Goal: Transaction & Acquisition: Purchase product/service

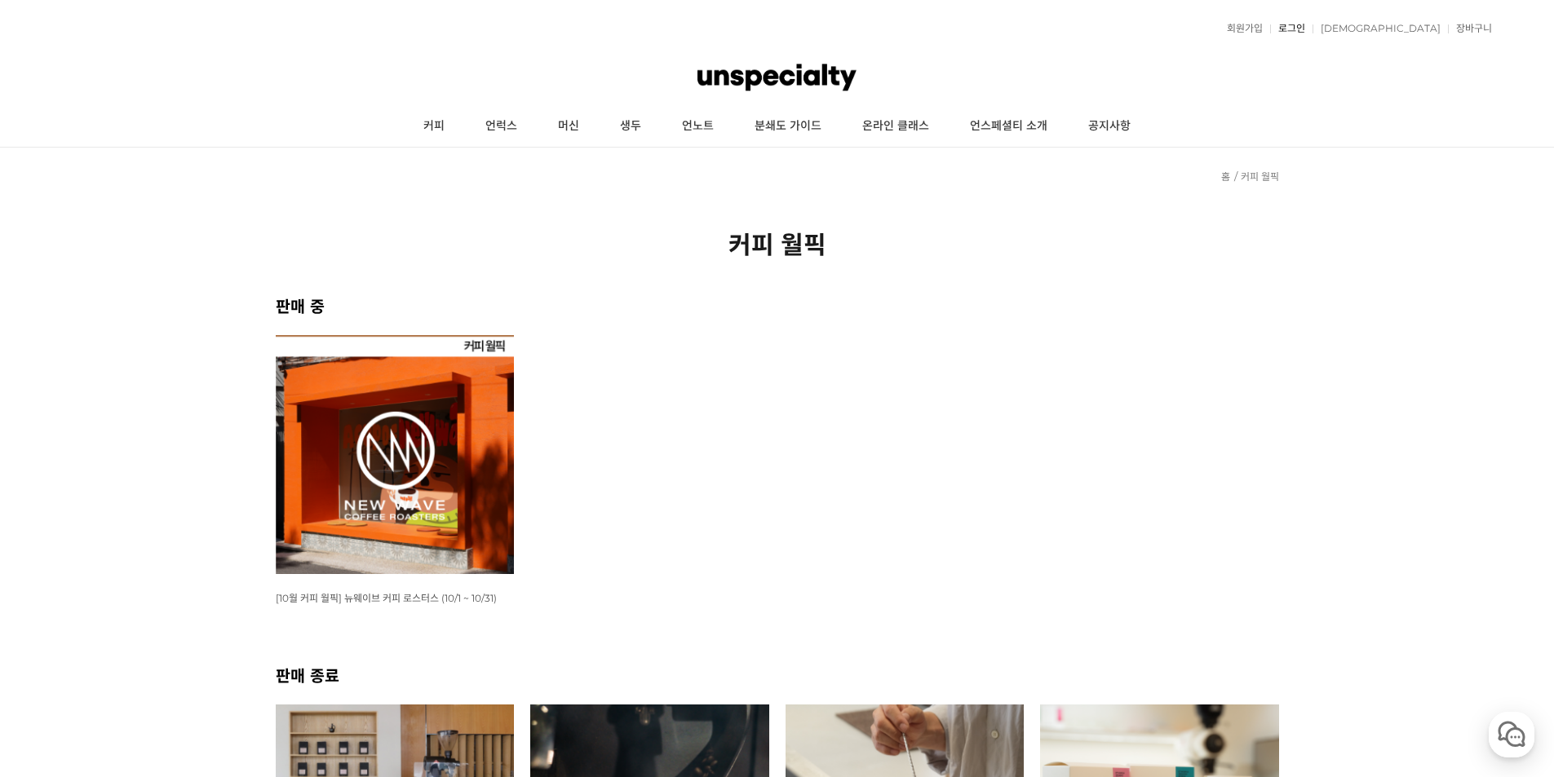
click at [1305, 31] on link "로그인" at bounding box center [1287, 29] width 35 height 10
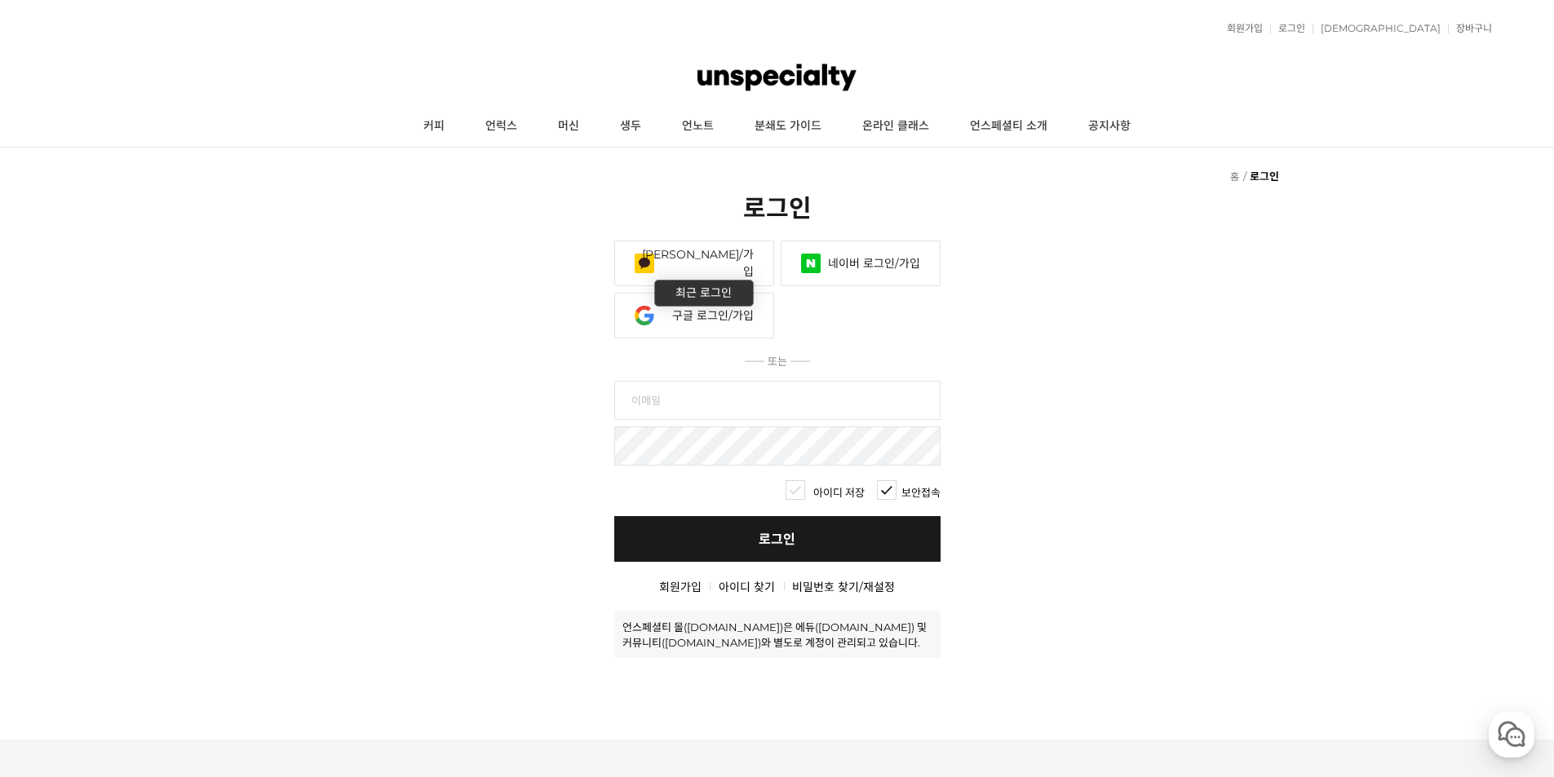
click at [671, 336] on link "구글 로그인/가입" at bounding box center [694, 316] width 160 height 46
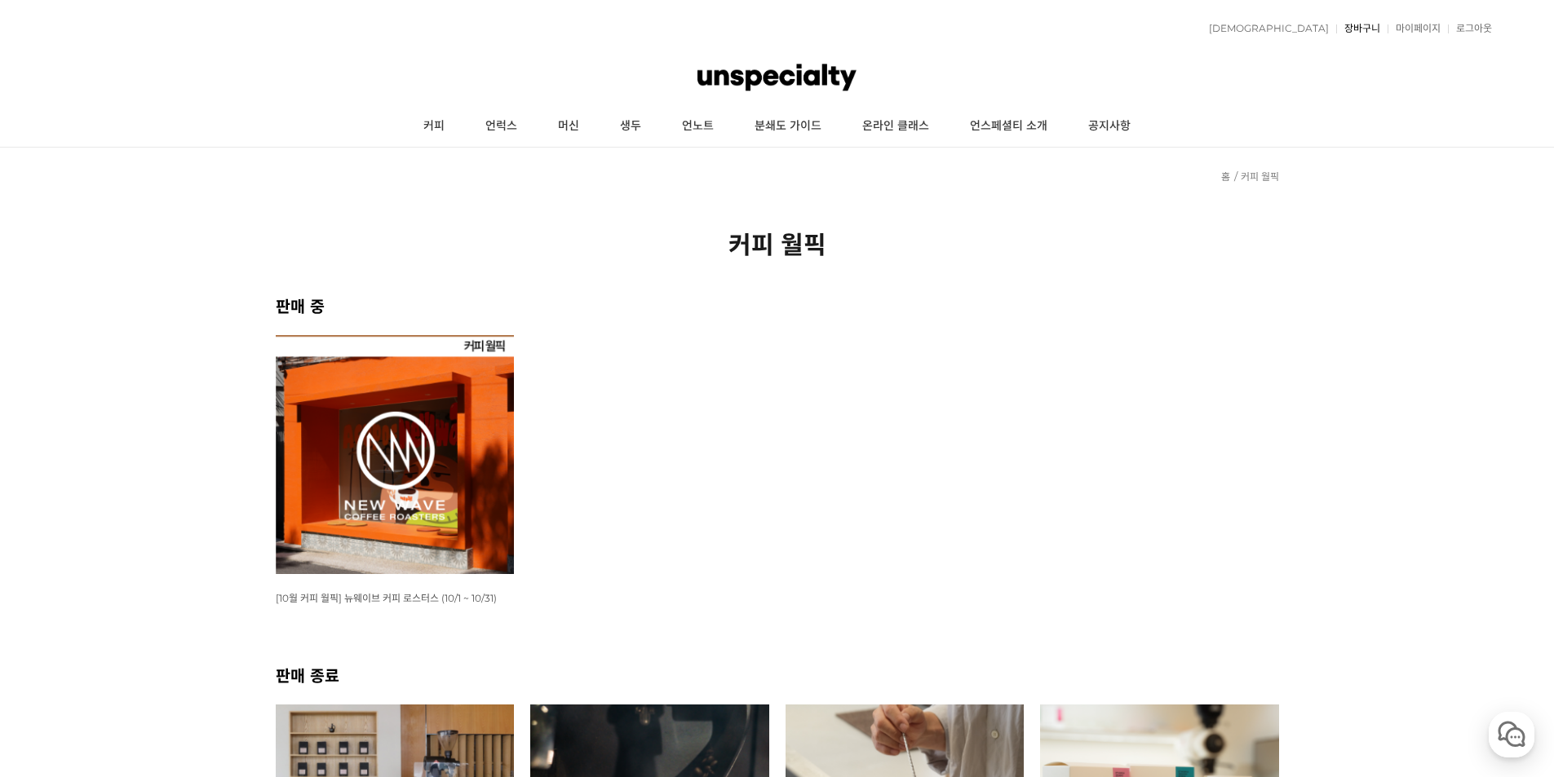
click at [1368, 26] on link "장바구니" at bounding box center [1358, 29] width 44 height 10
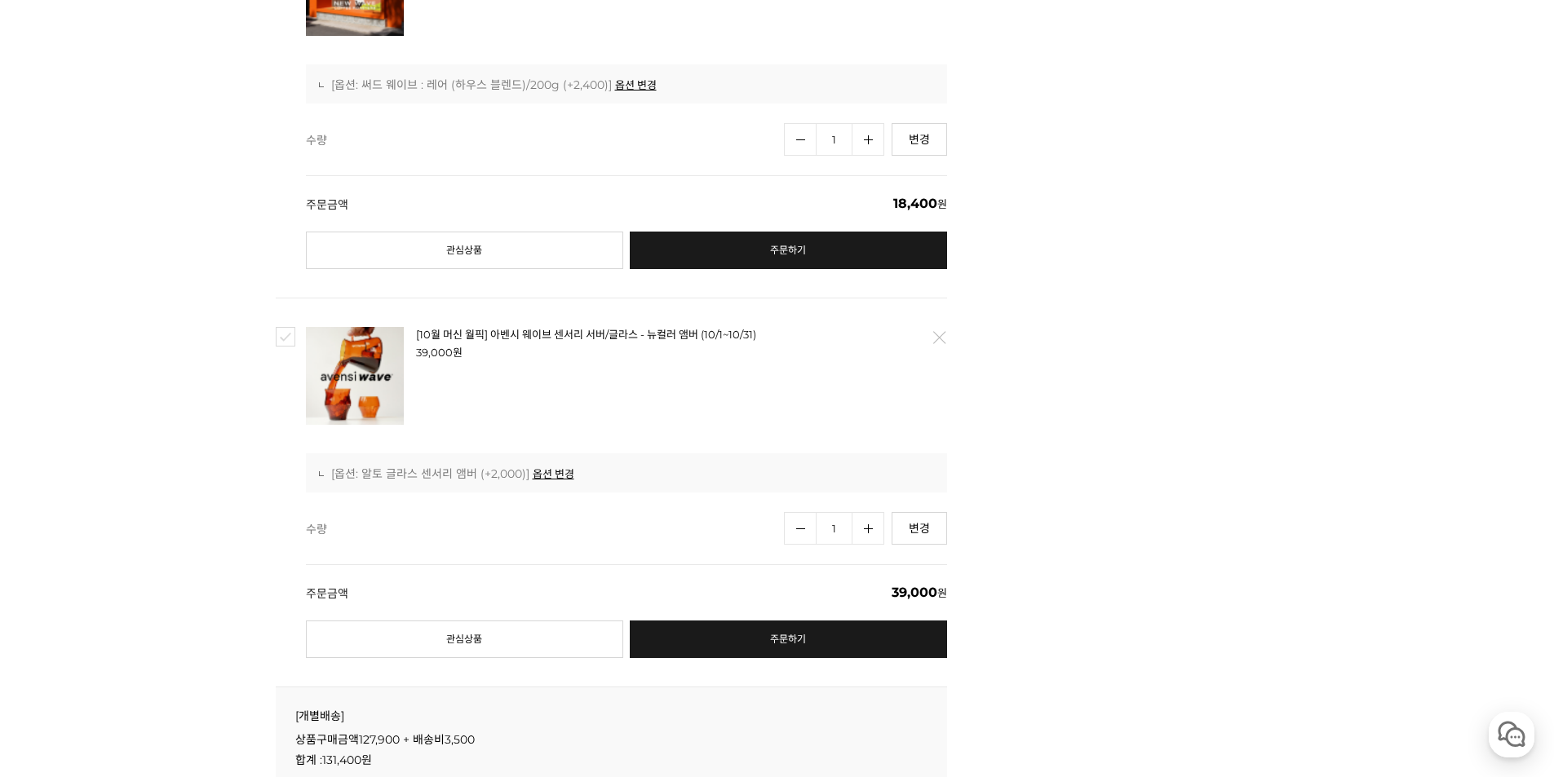
scroll to position [1632, 0]
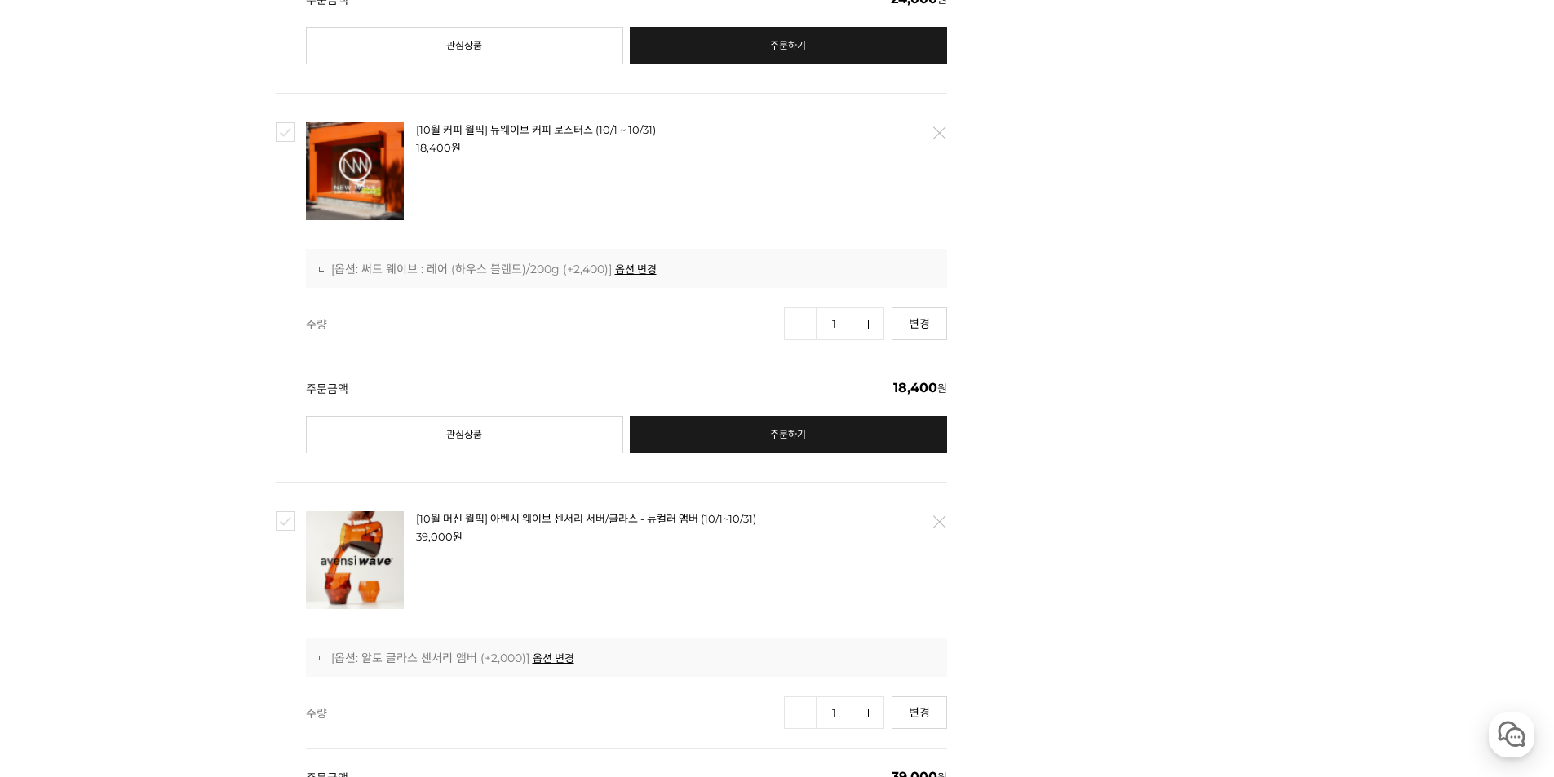
drag, startPoint x: 937, startPoint y: 184, endPoint x: 866, endPoint y: 89, distance: 118.8
click at [937, 150] on link "삭제" at bounding box center [938, 133] width 34 height 34
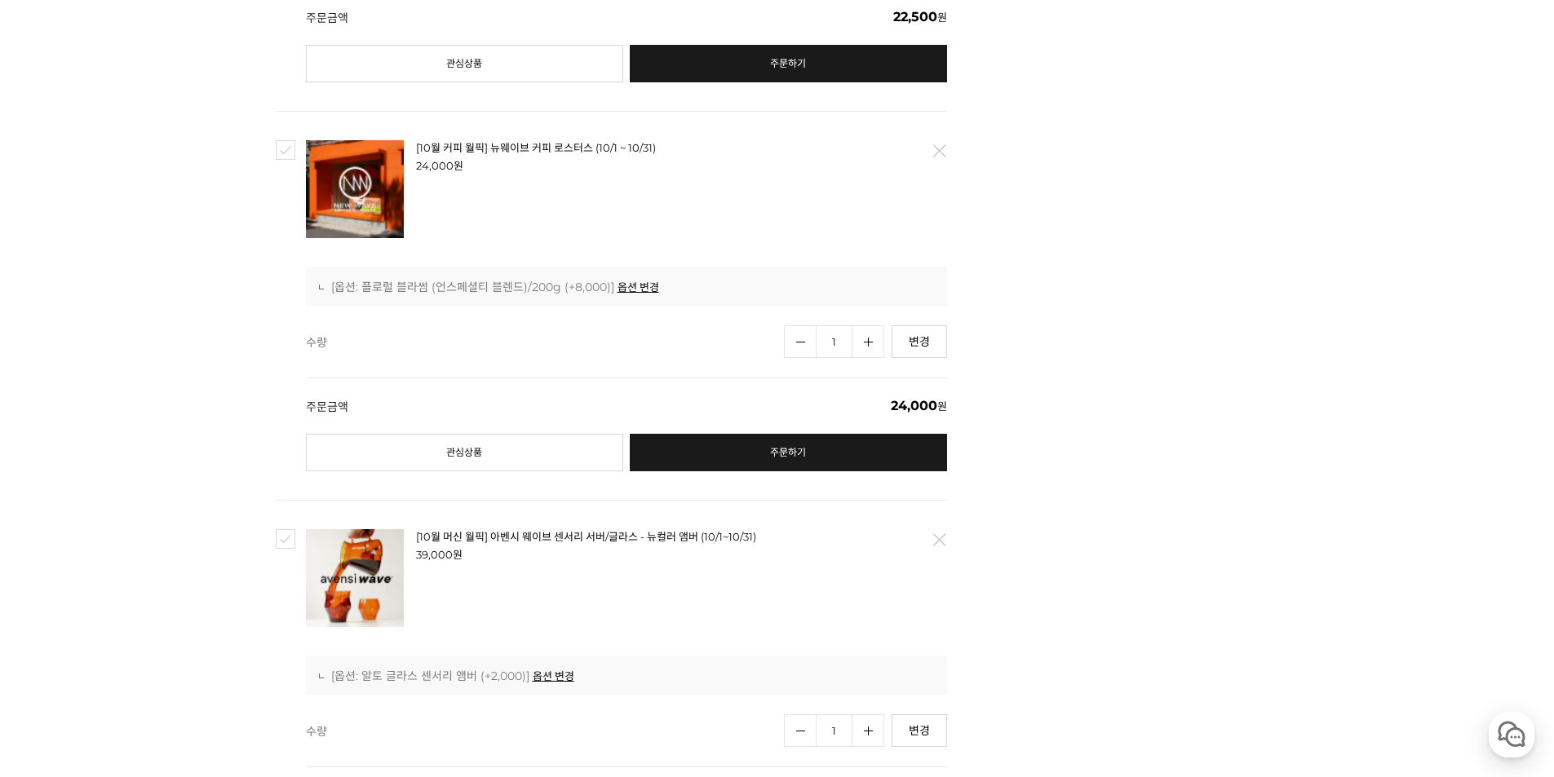
scroll to position [1224, 0]
click at [942, 169] on link "삭제" at bounding box center [938, 152] width 34 height 34
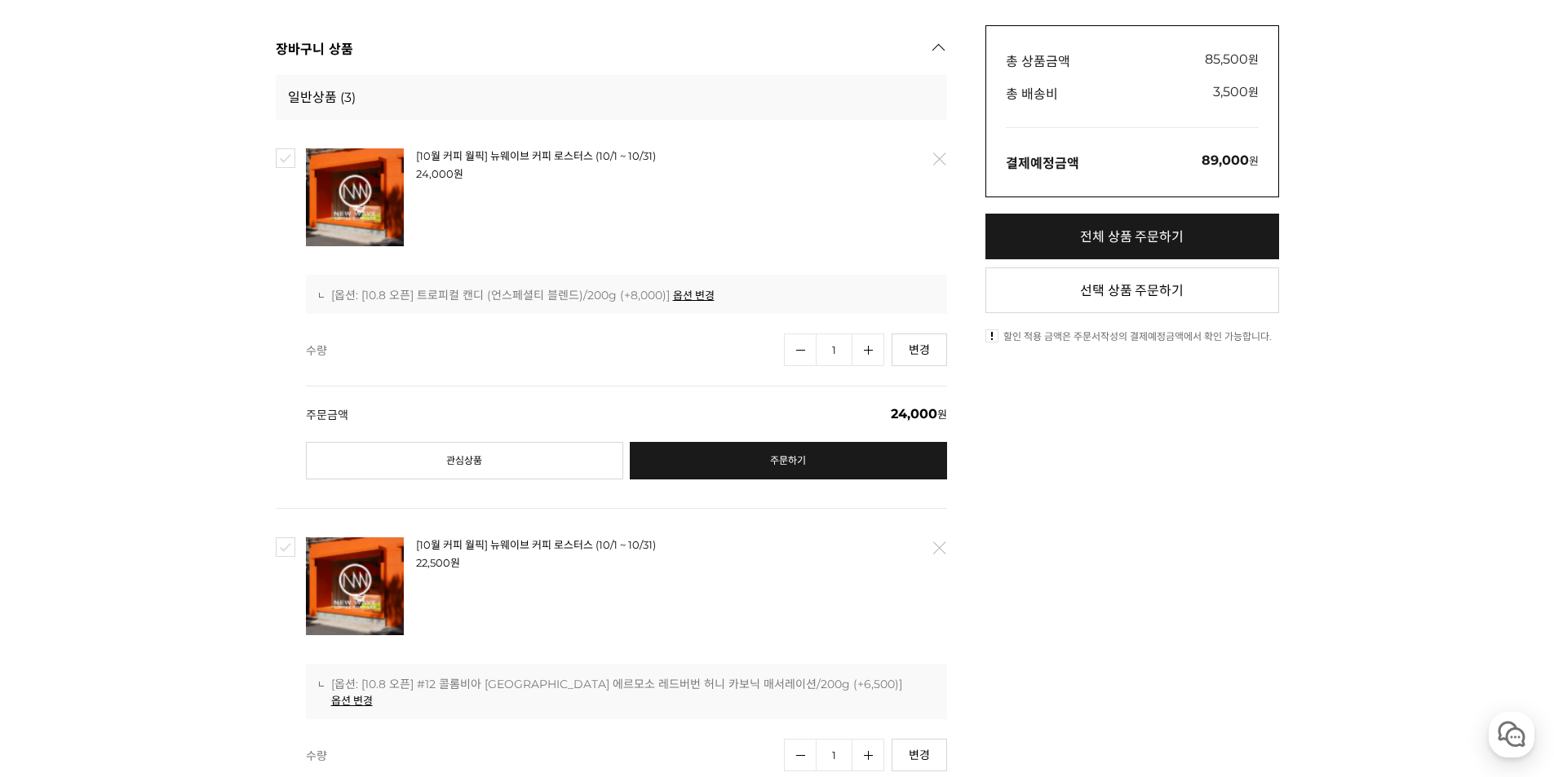
scroll to position [408, 0]
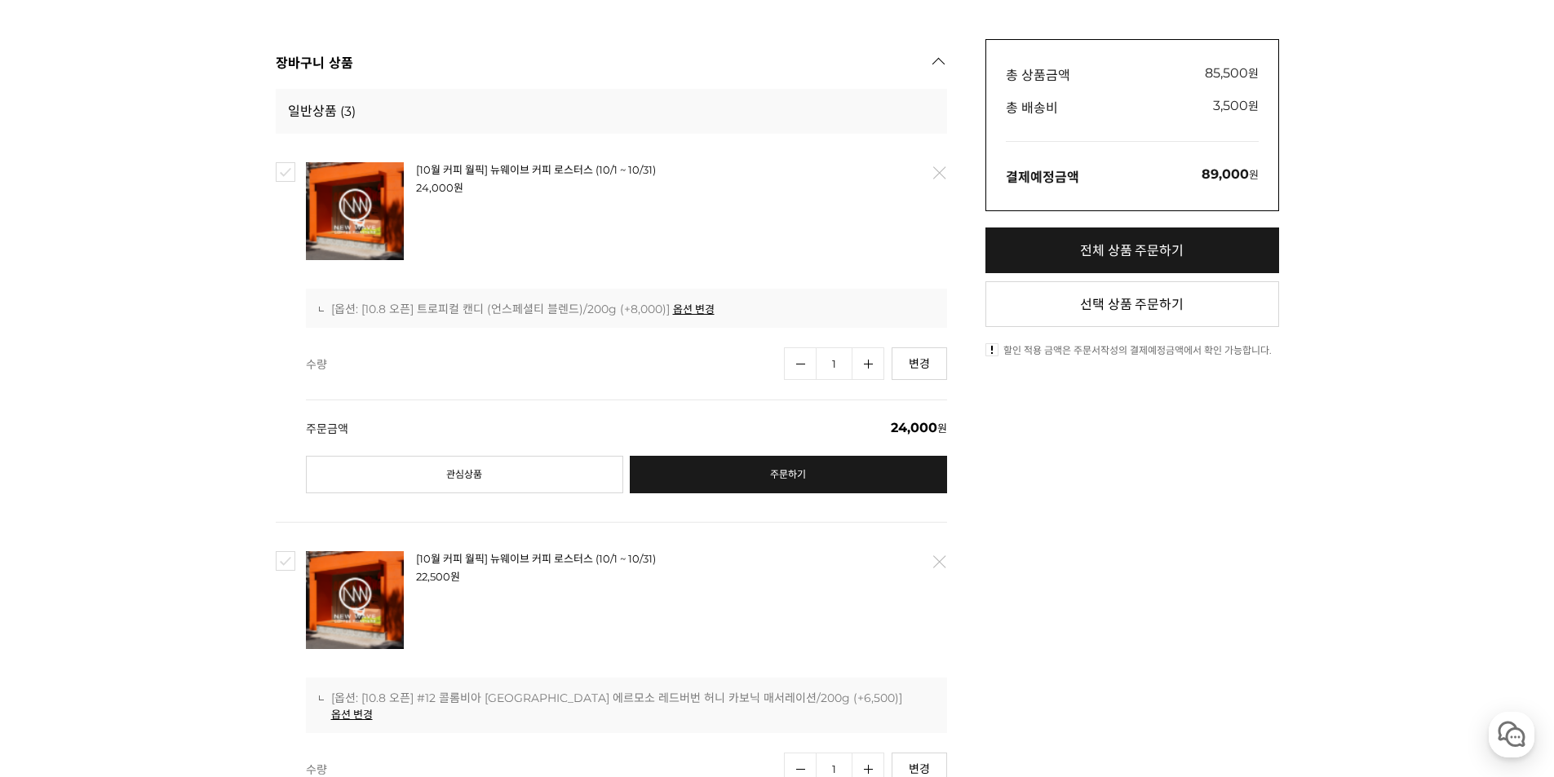
click at [938, 190] on link "삭제" at bounding box center [938, 173] width 34 height 34
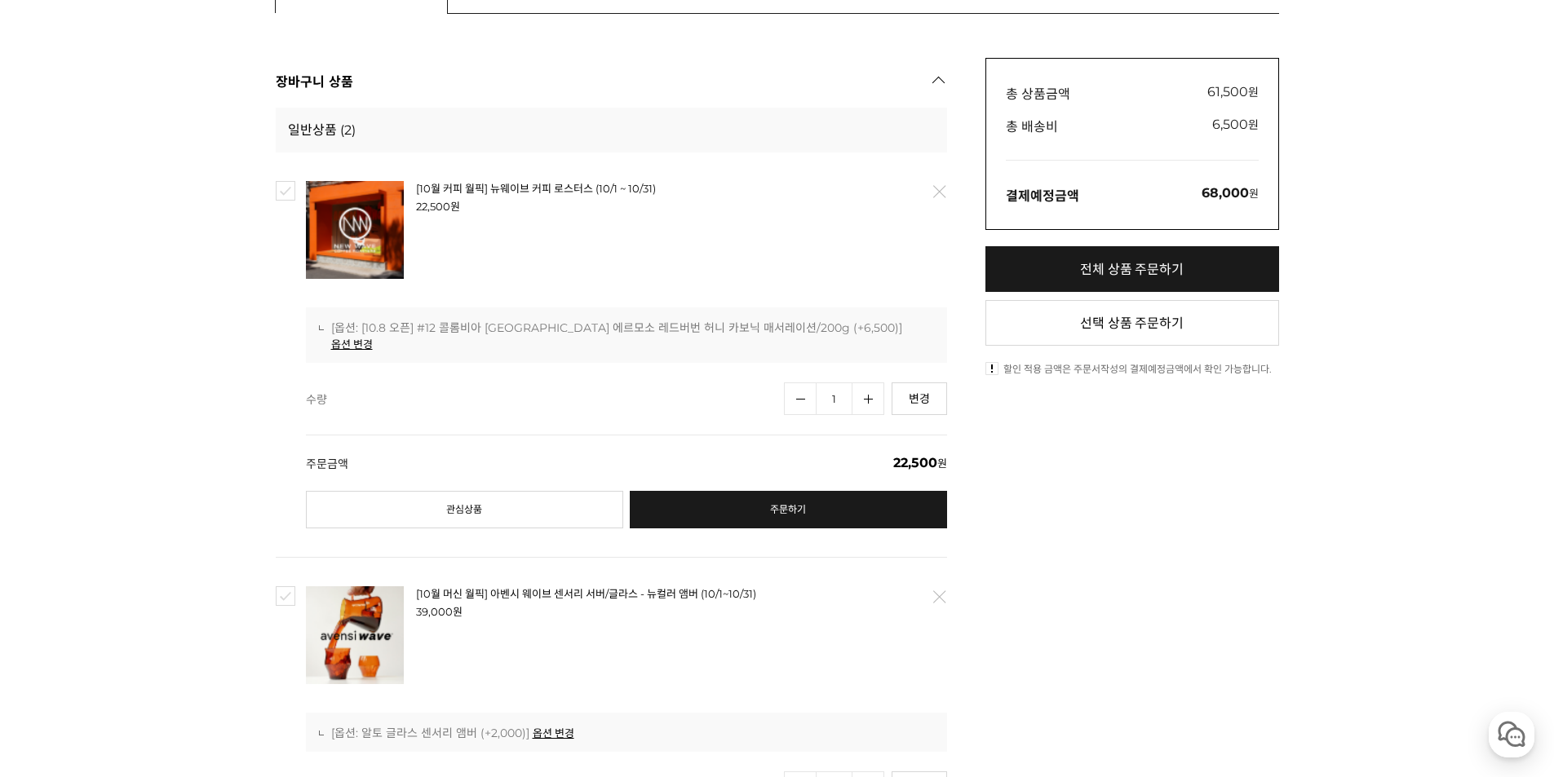
click at [944, 209] on link "삭제" at bounding box center [938, 192] width 34 height 34
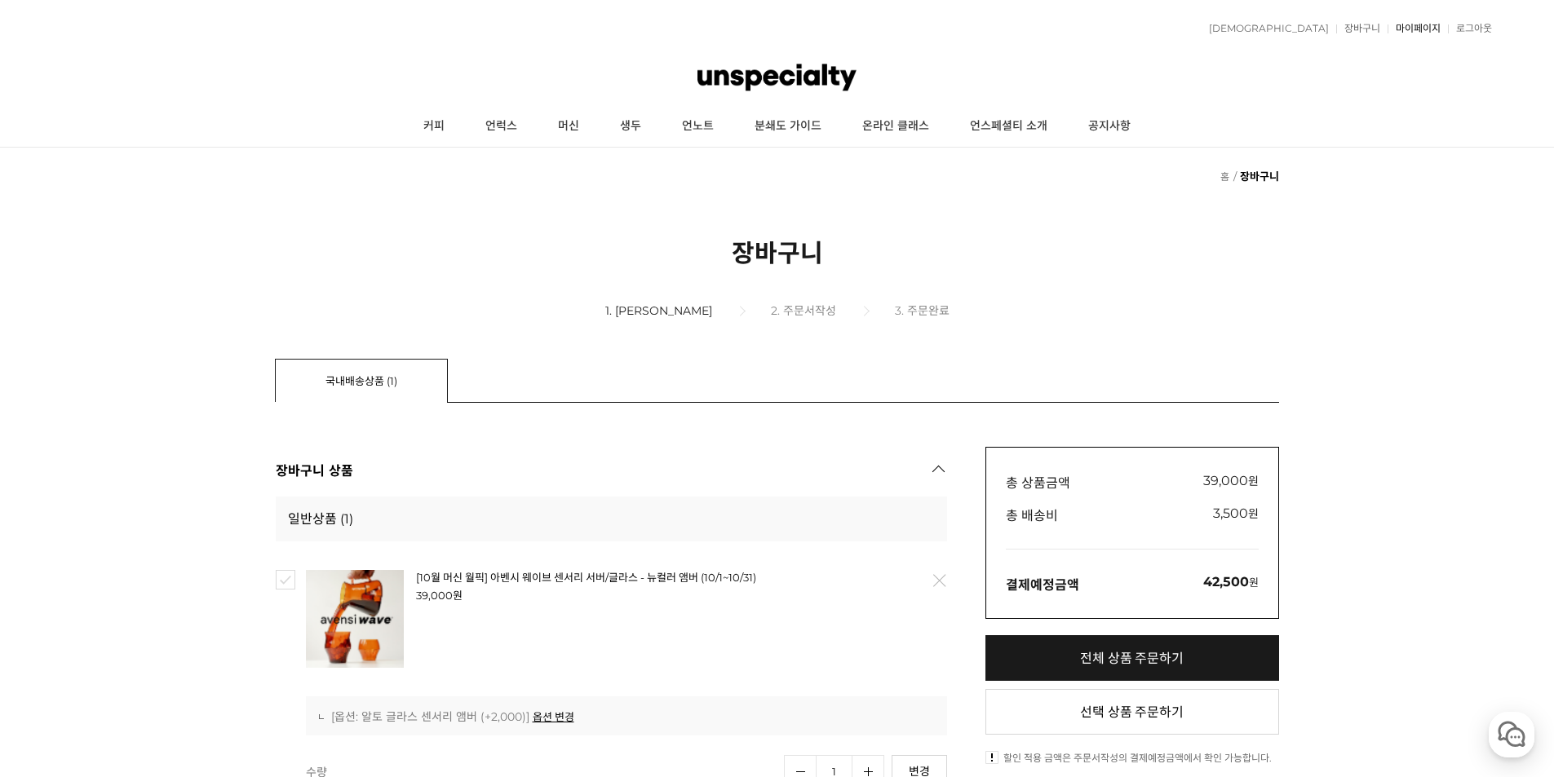
click at [1420, 30] on link "마이페이지" at bounding box center [1414, 29] width 53 height 10
click at [435, 121] on link "커피" at bounding box center [434, 126] width 62 height 41
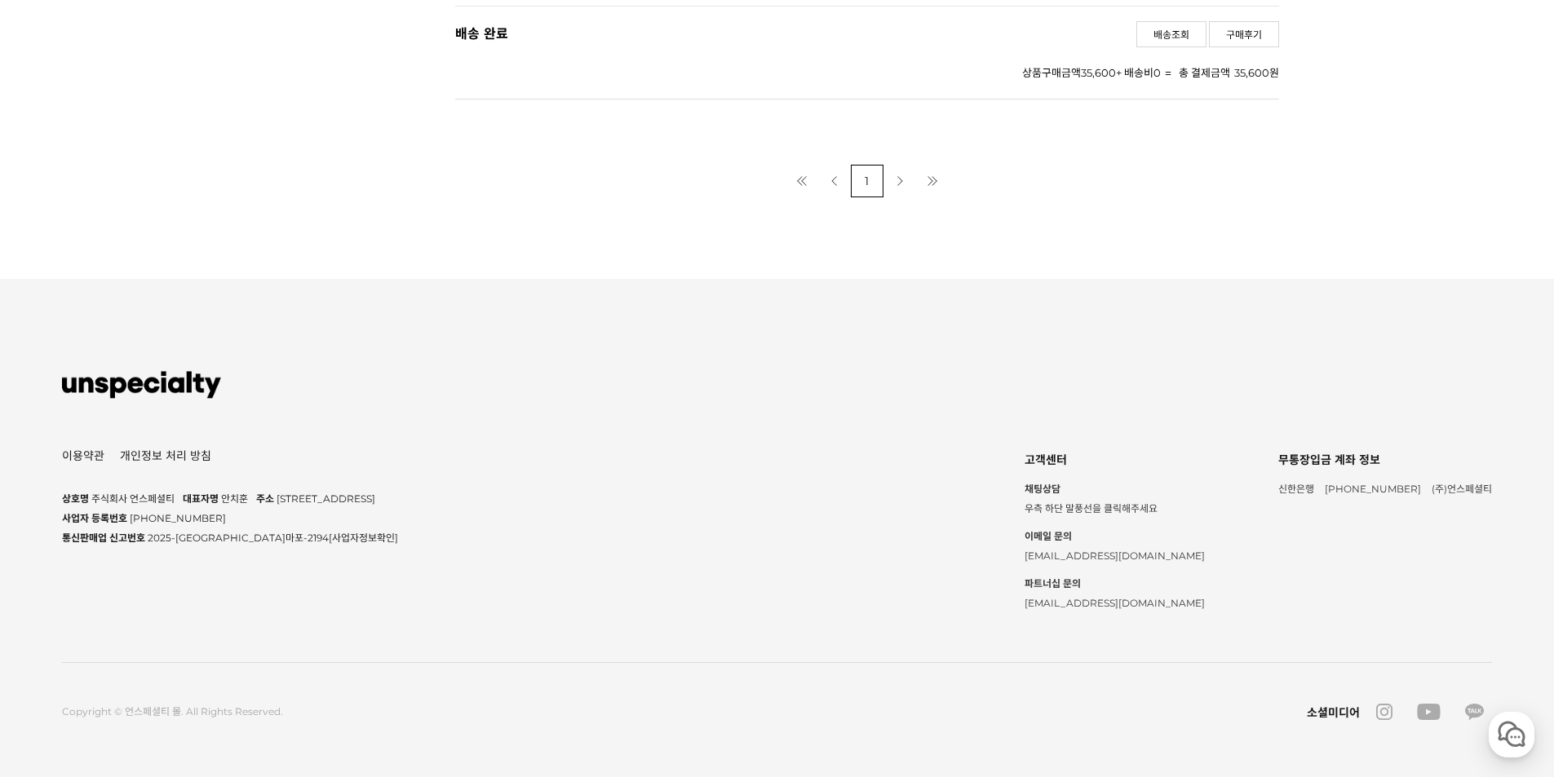
scroll to position [3112, 0]
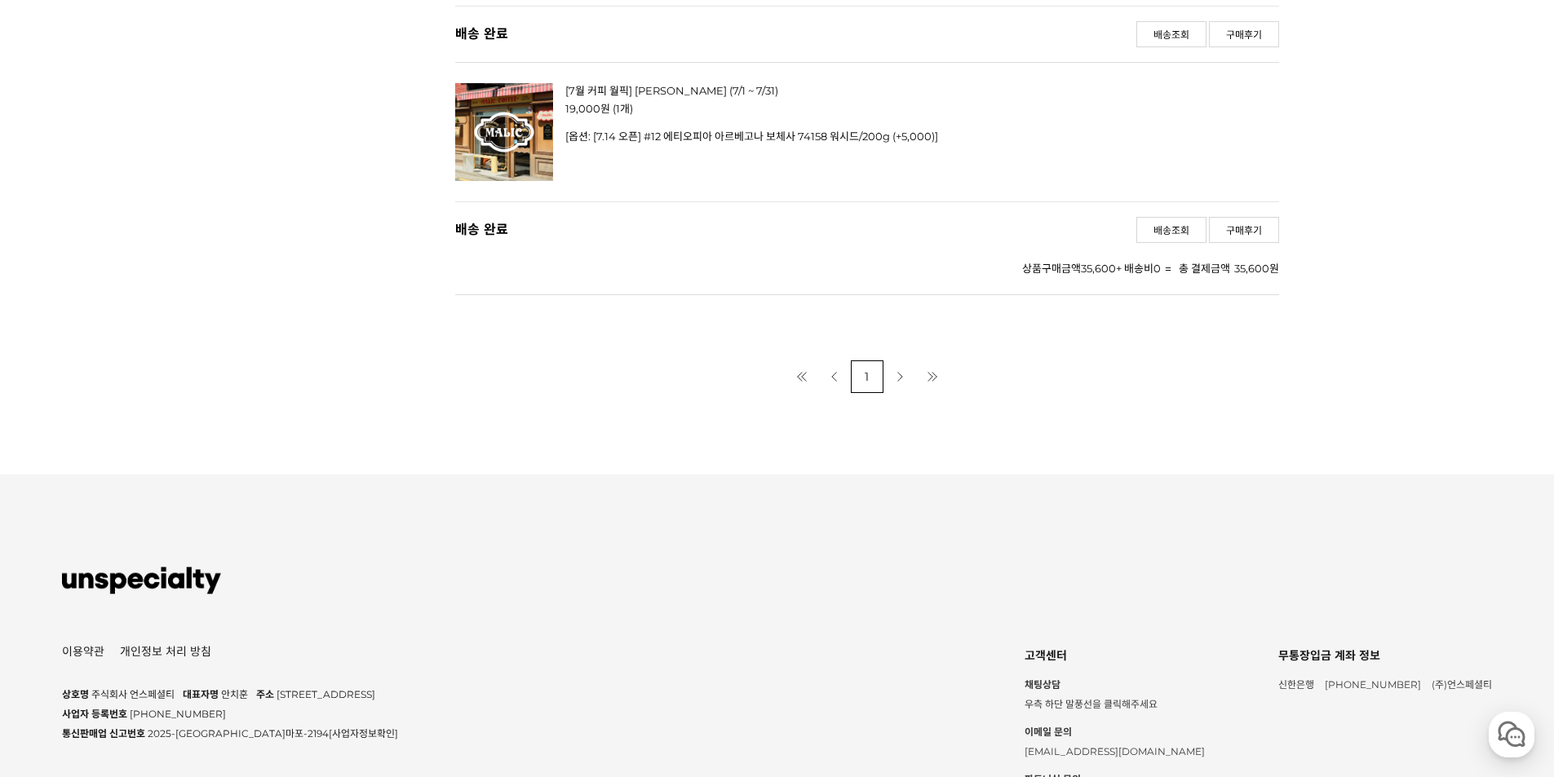
click at [907, 393] on link "다음 페이지" at bounding box center [900, 377] width 33 height 33
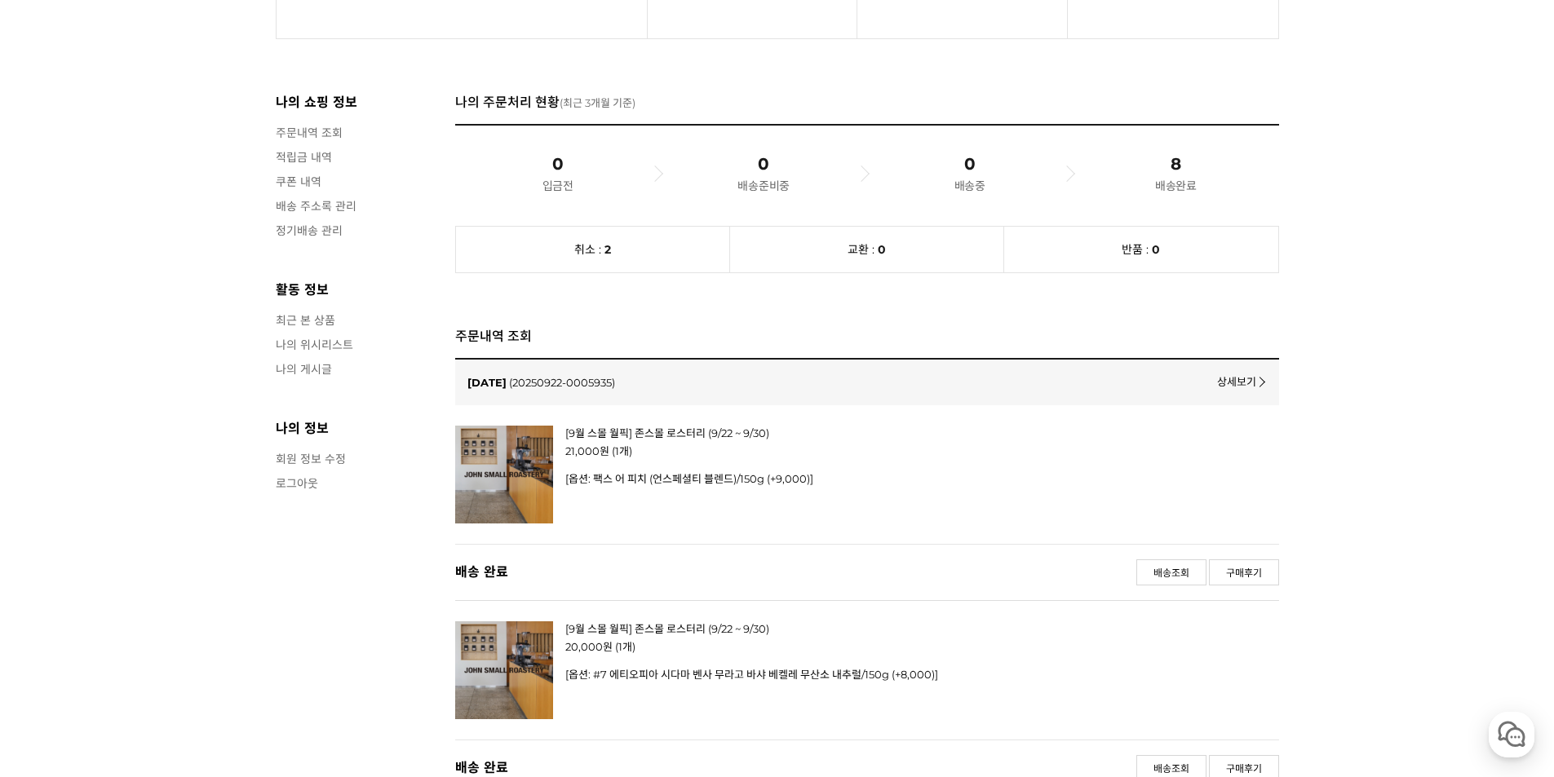
scroll to position [408, 0]
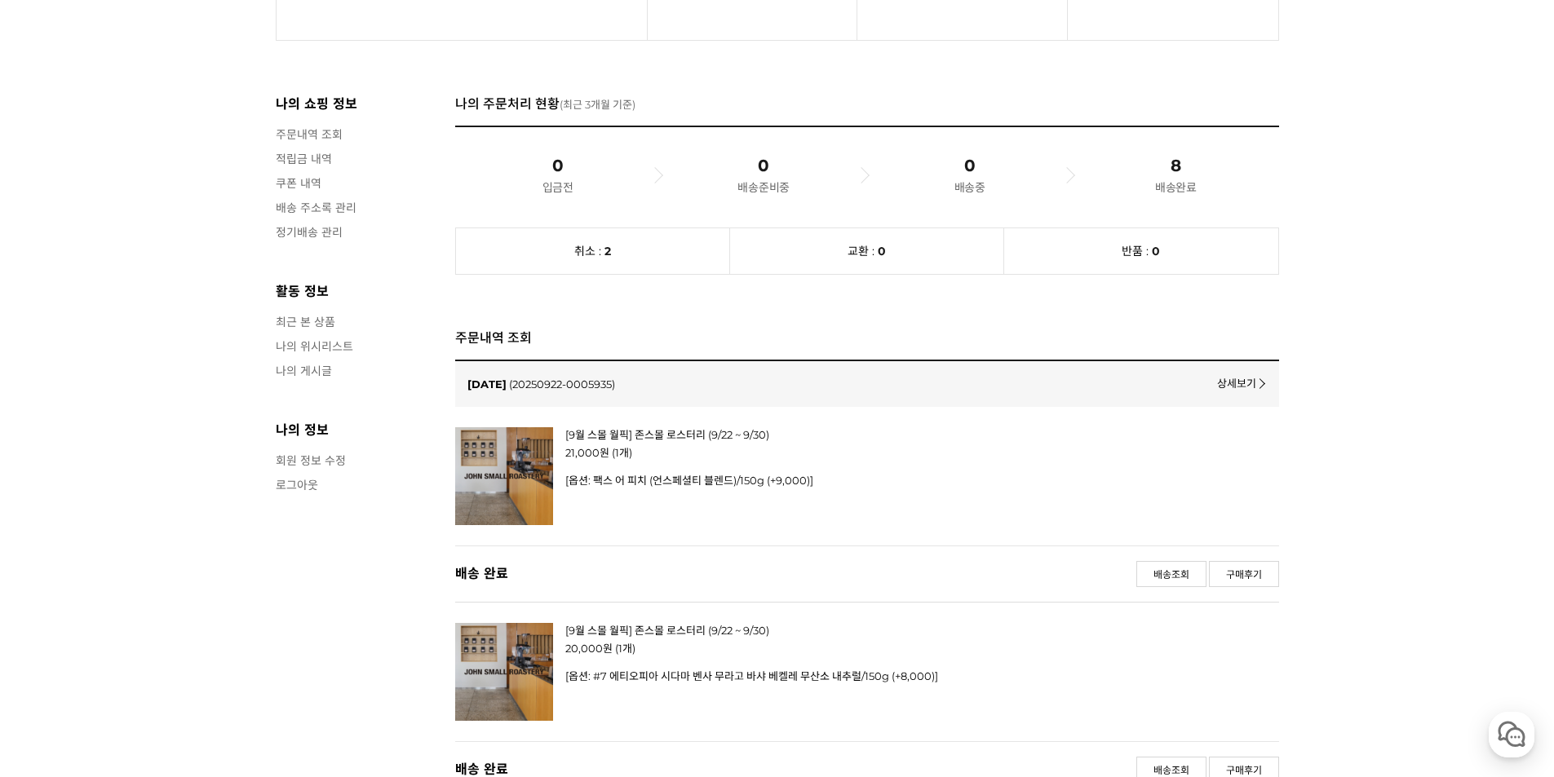
click at [305, 142] on link "주문내역 조회" at bounding box center [357, 134] width 163 height 16
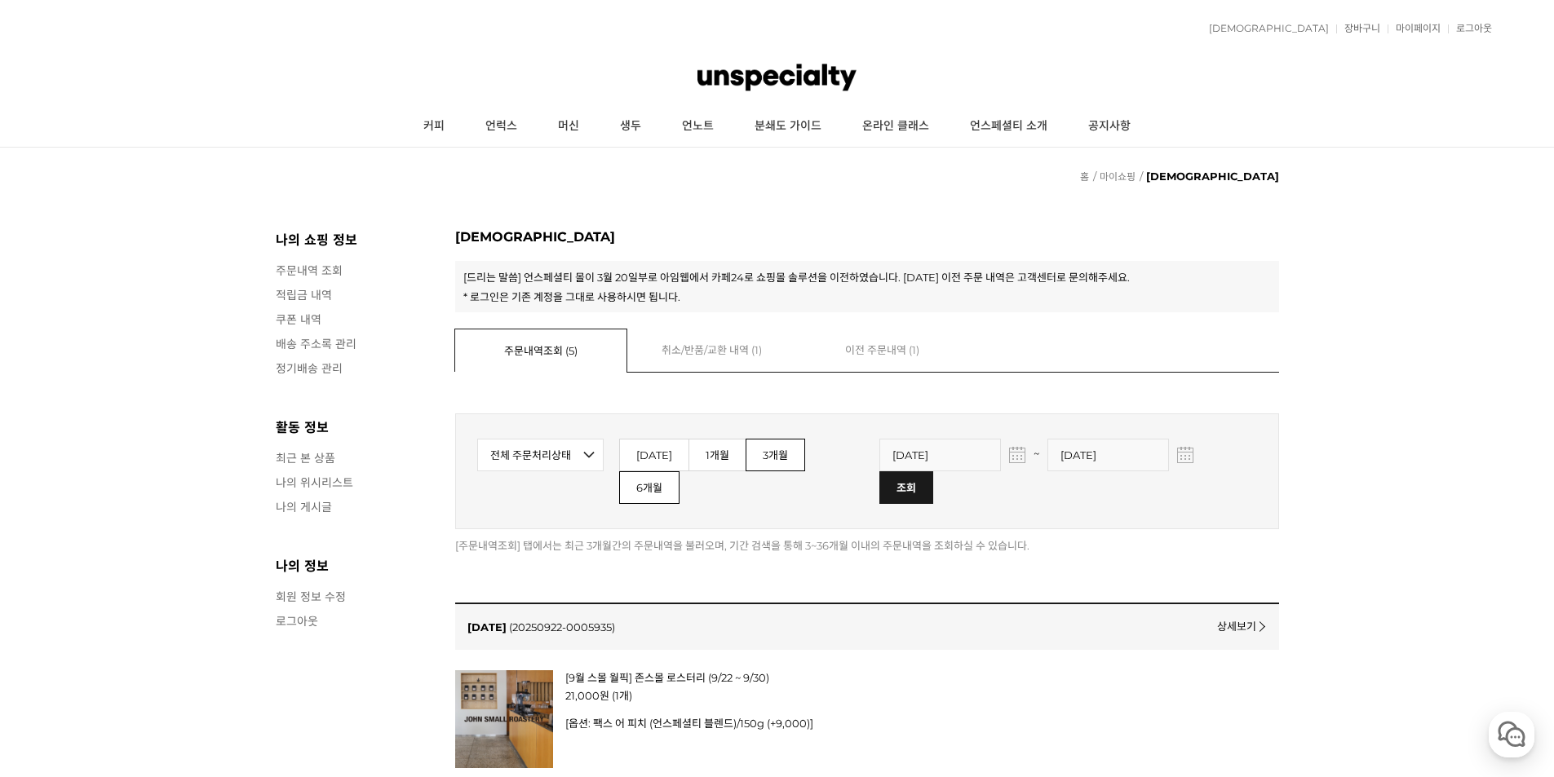
click at [680, 480] on link "6개월" at bounding box center [649, 488] width 60 height 33
type input "2025-04-11"
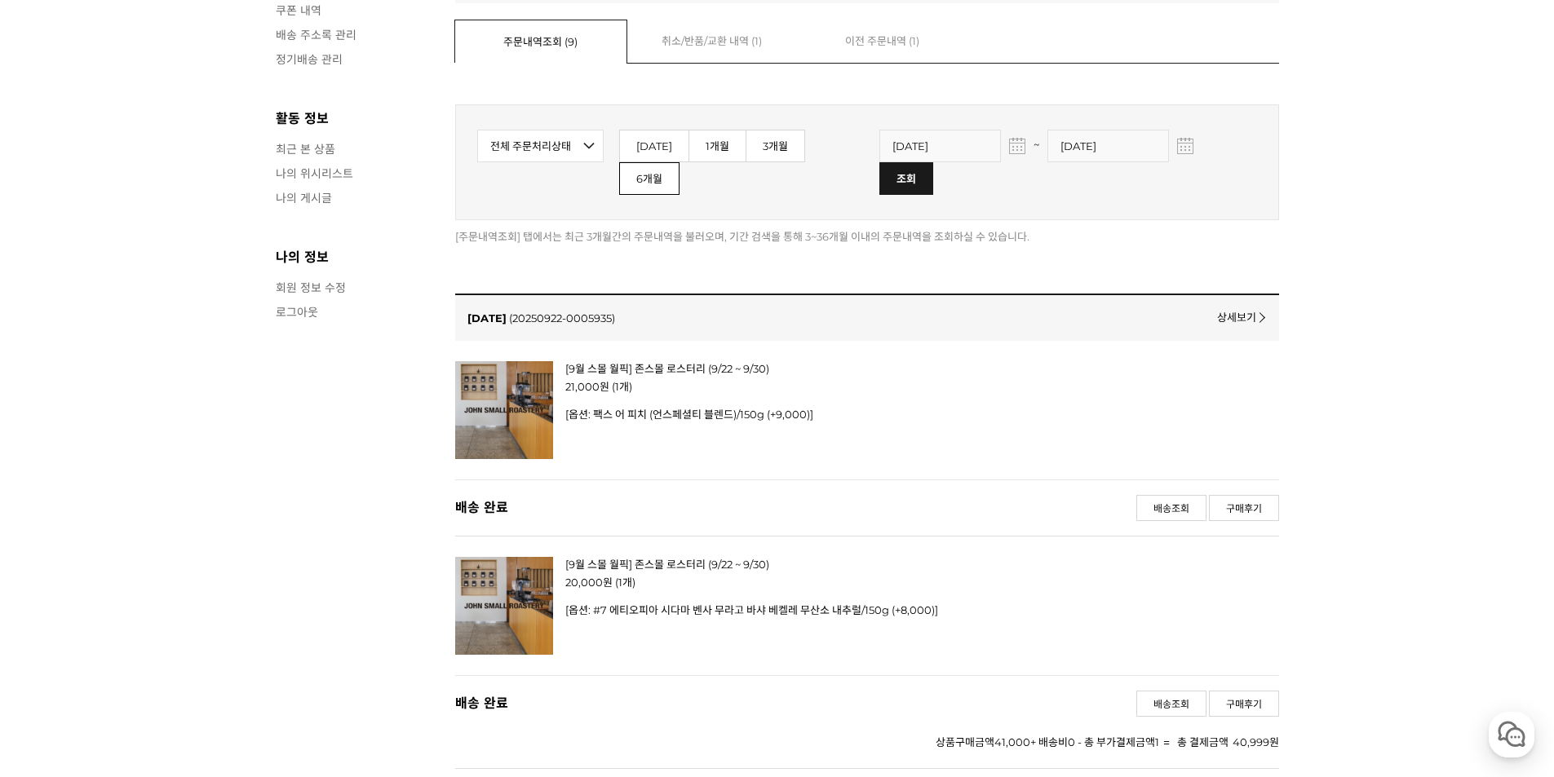
scroll to position [326, 0]
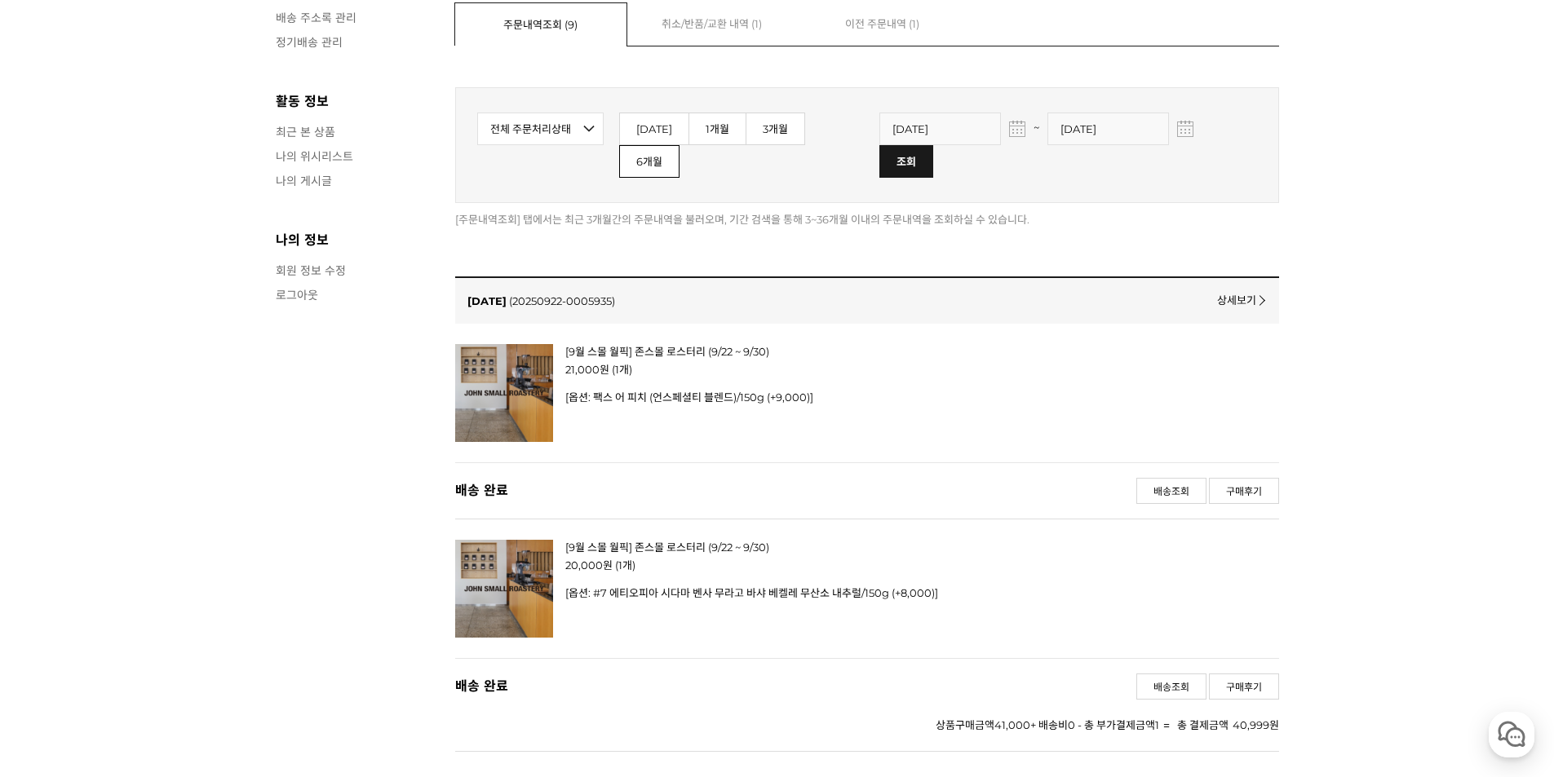
click at [582, 145] on select "전체 주문처리상태 입금 전 배송 준비 중 배송 중 배송 완료 취소 교환 반품" at bounding box center [540, 129] width 126 height 33
click at [583, 145] on select "전체 주문처리상태 입금 전 배송 준비 중 배송 중 배송 완료 취소 교환 반품" at bounding box center [540, 129] width 126 height 33
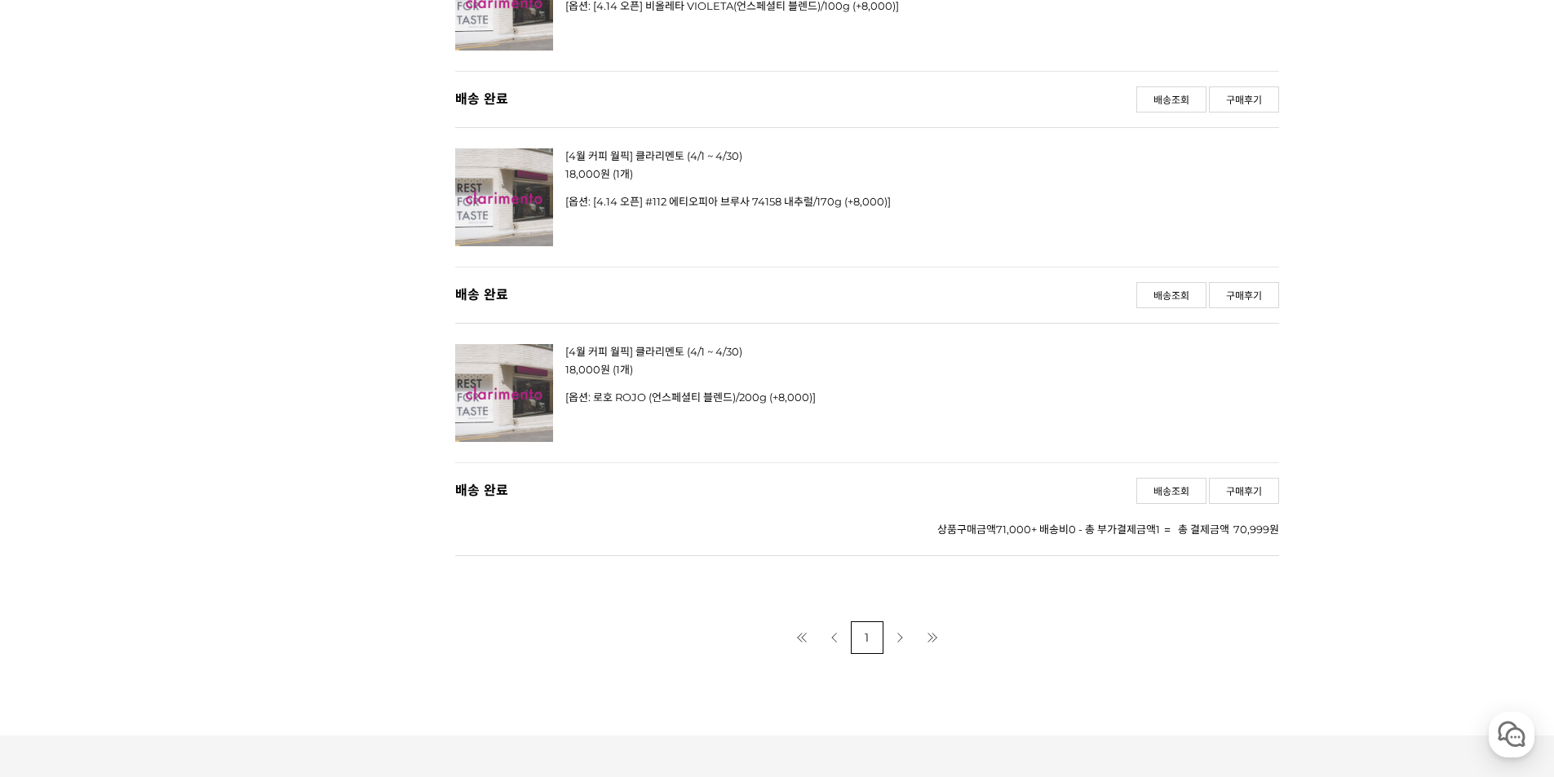
scroll to position [4895, 0]
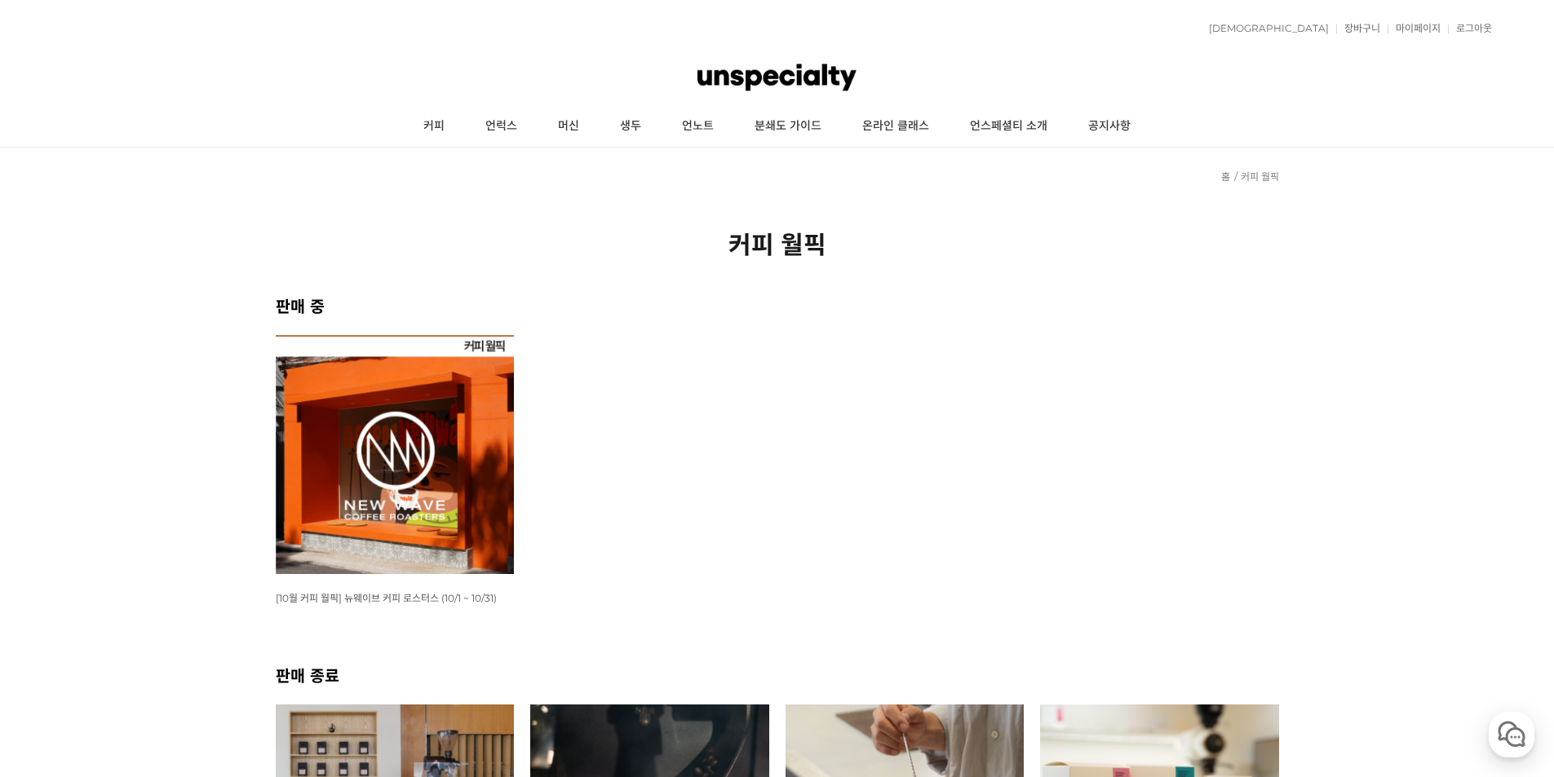
click at [375, 494] on img at bounding box center [395, 454] width 239 height 239
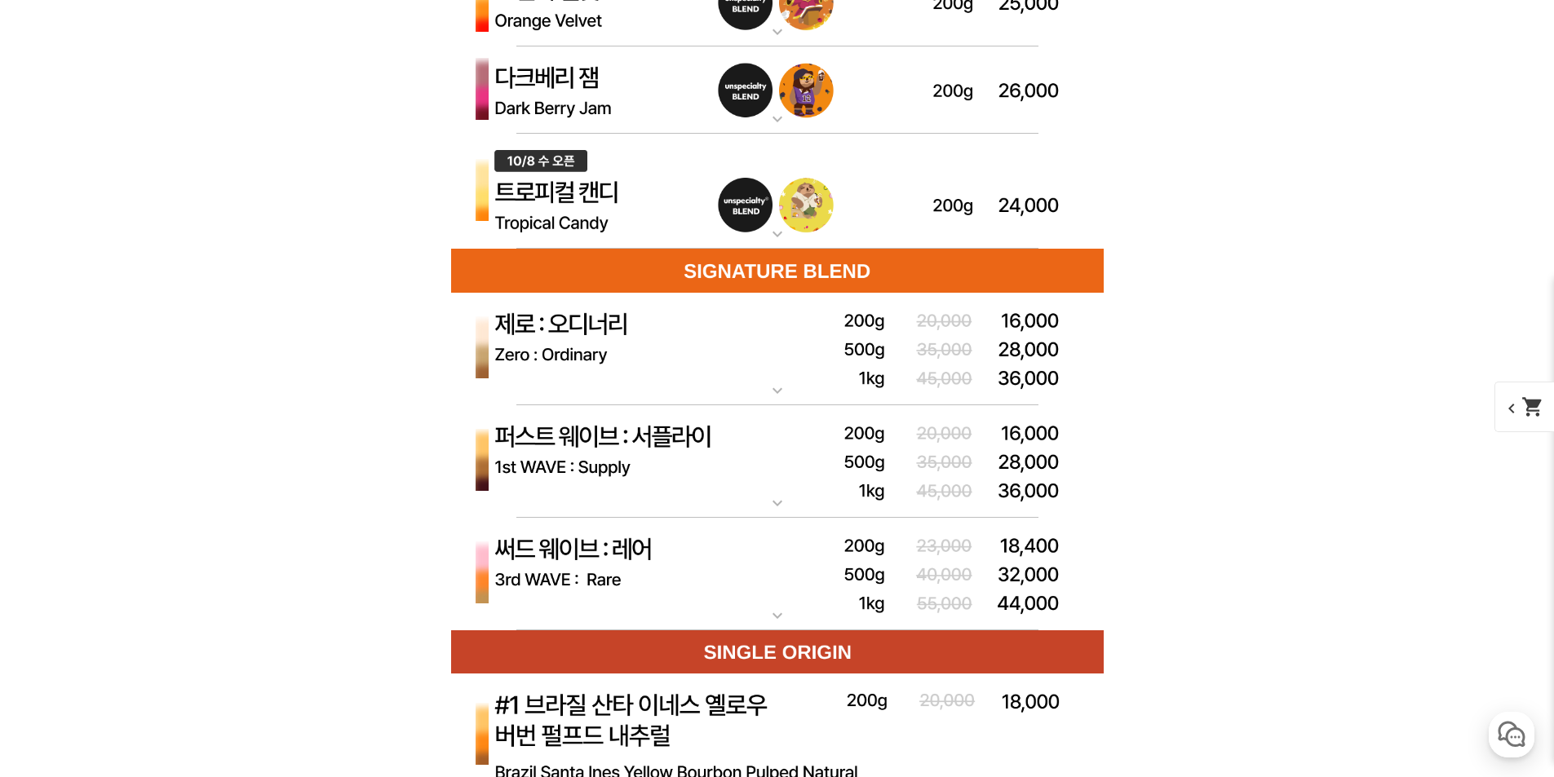
scroll to position [4732, 0]
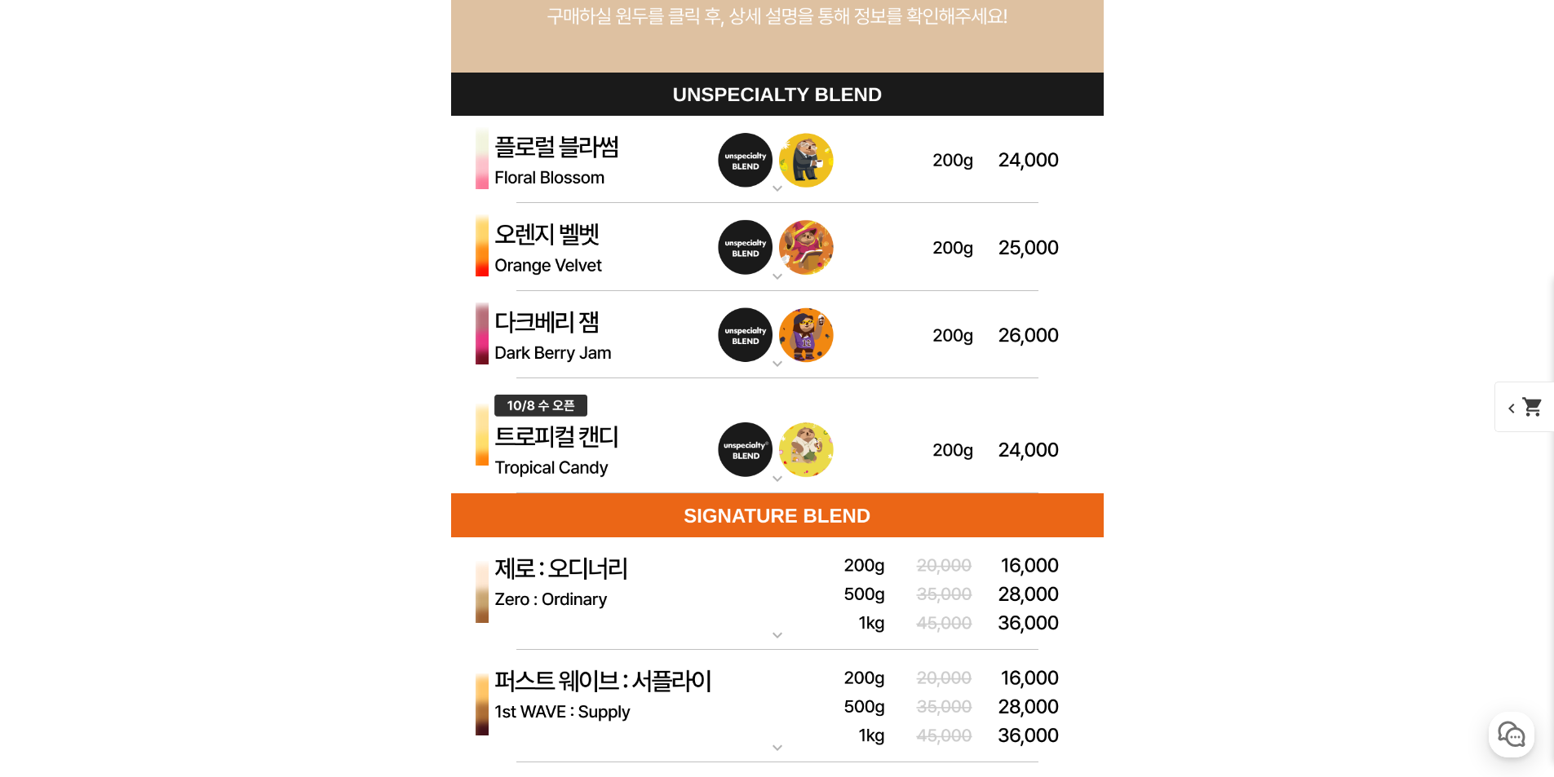
click at [570, 139] on img at bounding box center [777, 160] width 653 height 88
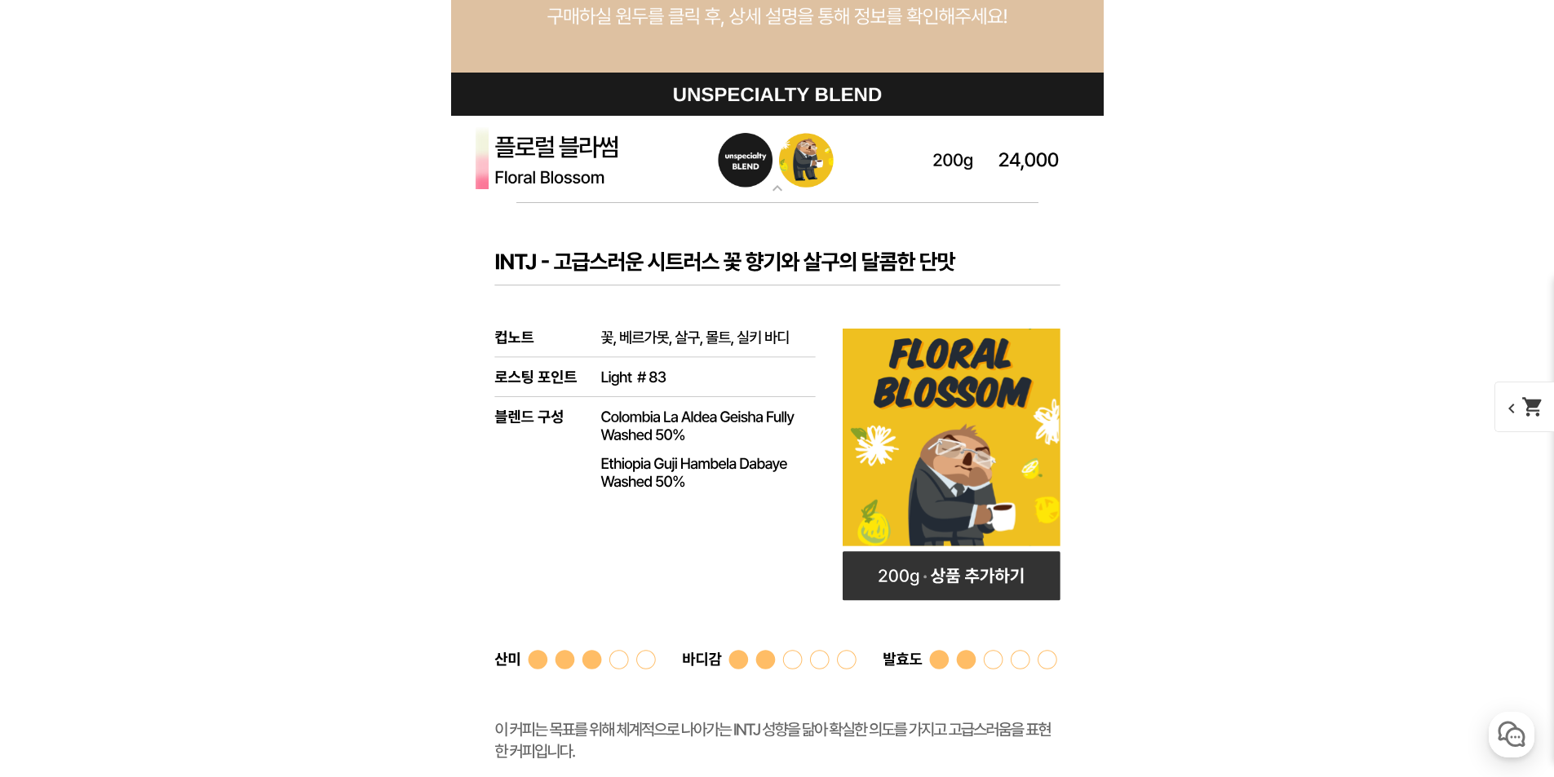
click at [578, 143] on img at bounding box center [777, 160] width 653 height 88
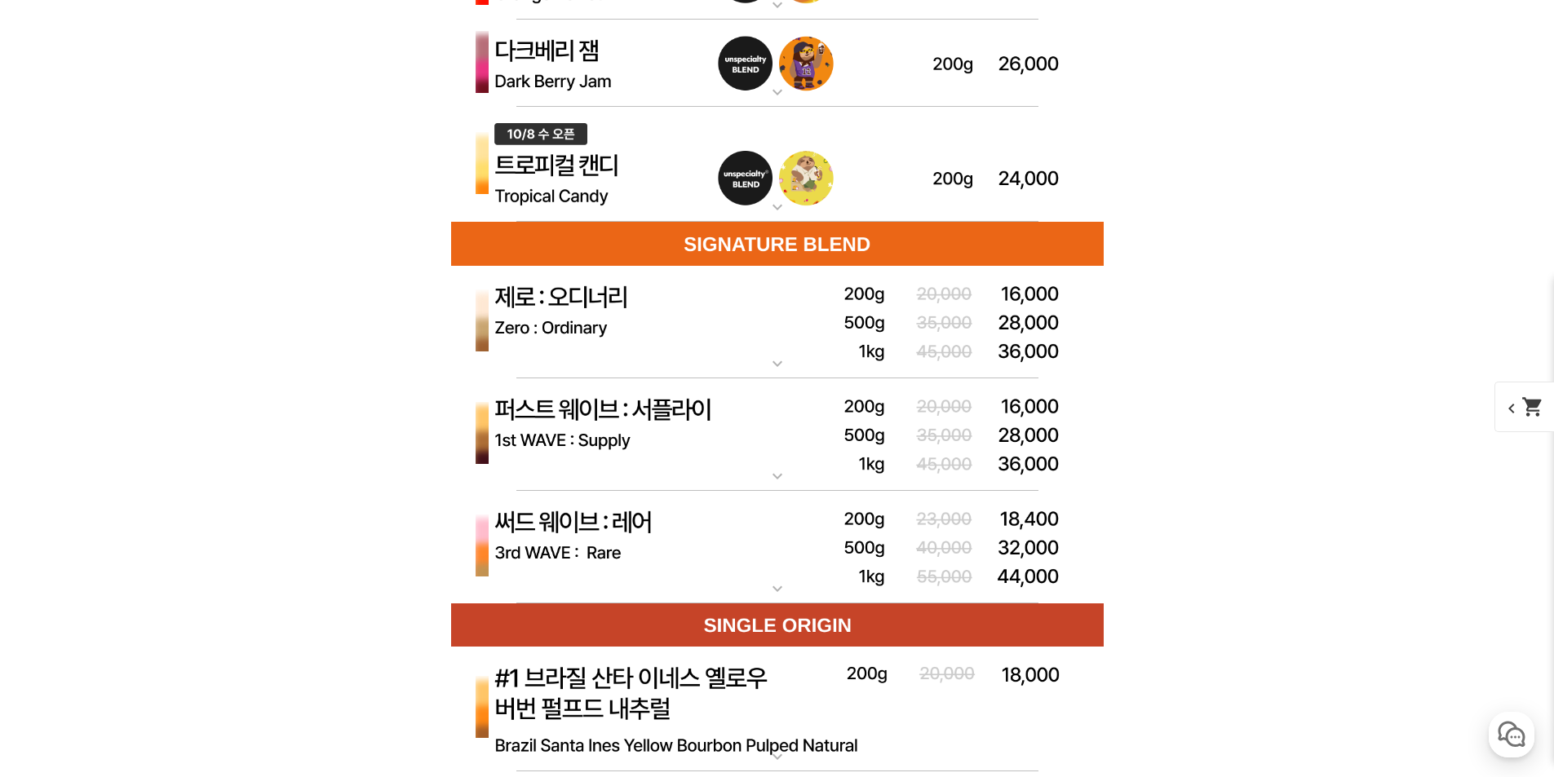
scroll to position [5140, 0]
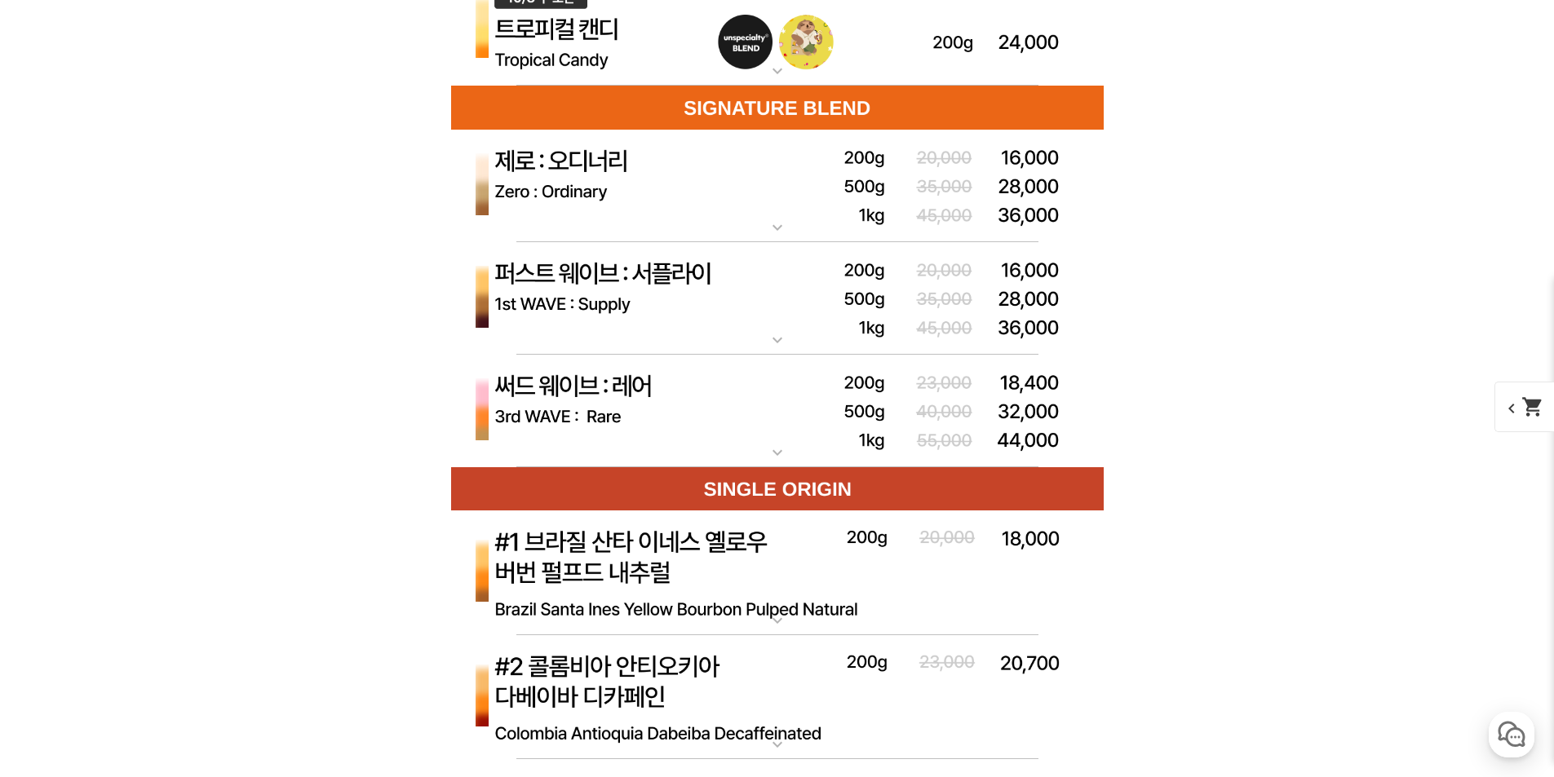
click at [585, 445] on img at bounding box center [777, 411] width 653 height 113
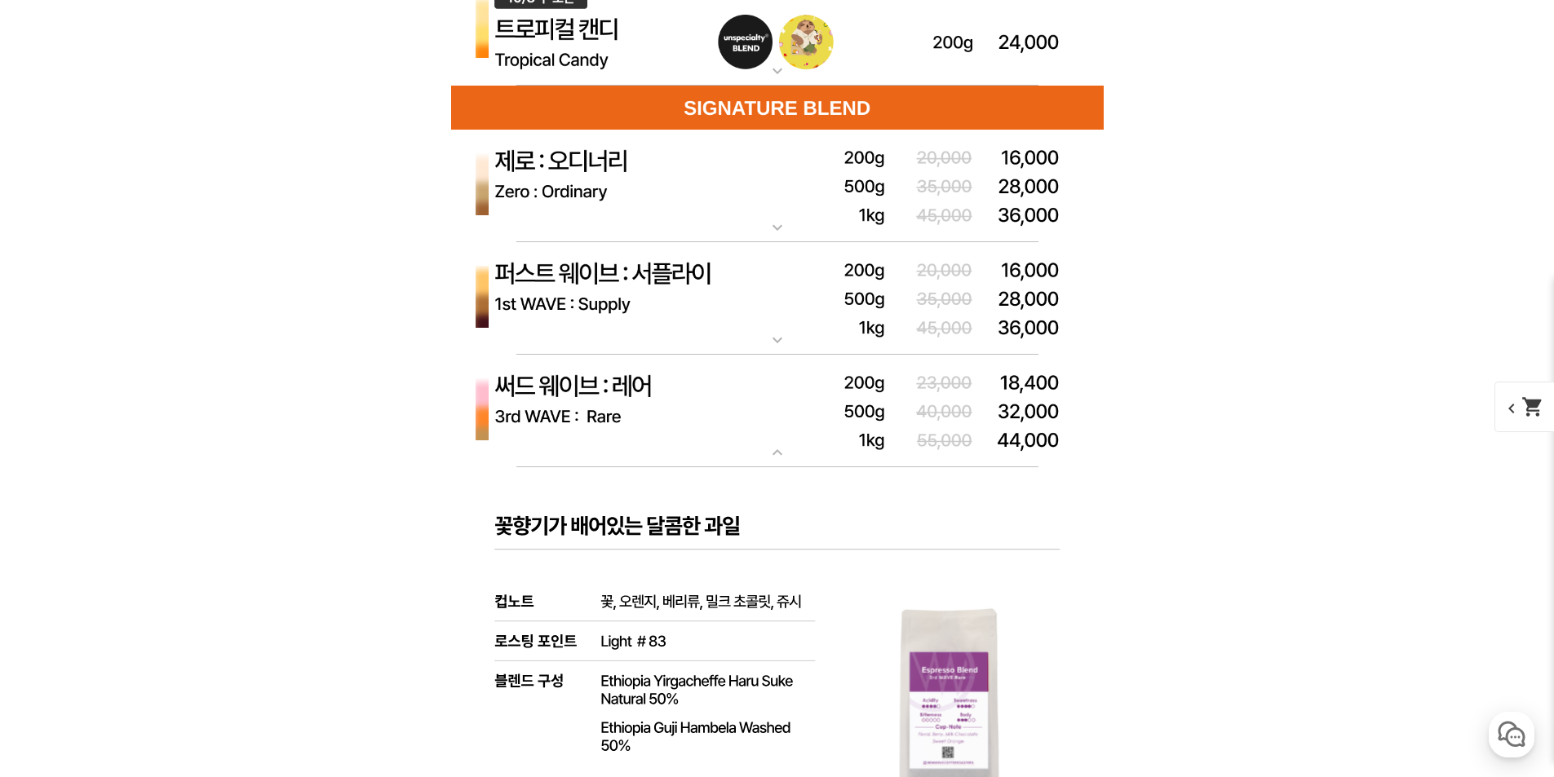
click at [577, 439] on img at bounding box center [777, 411] width 653 height 113
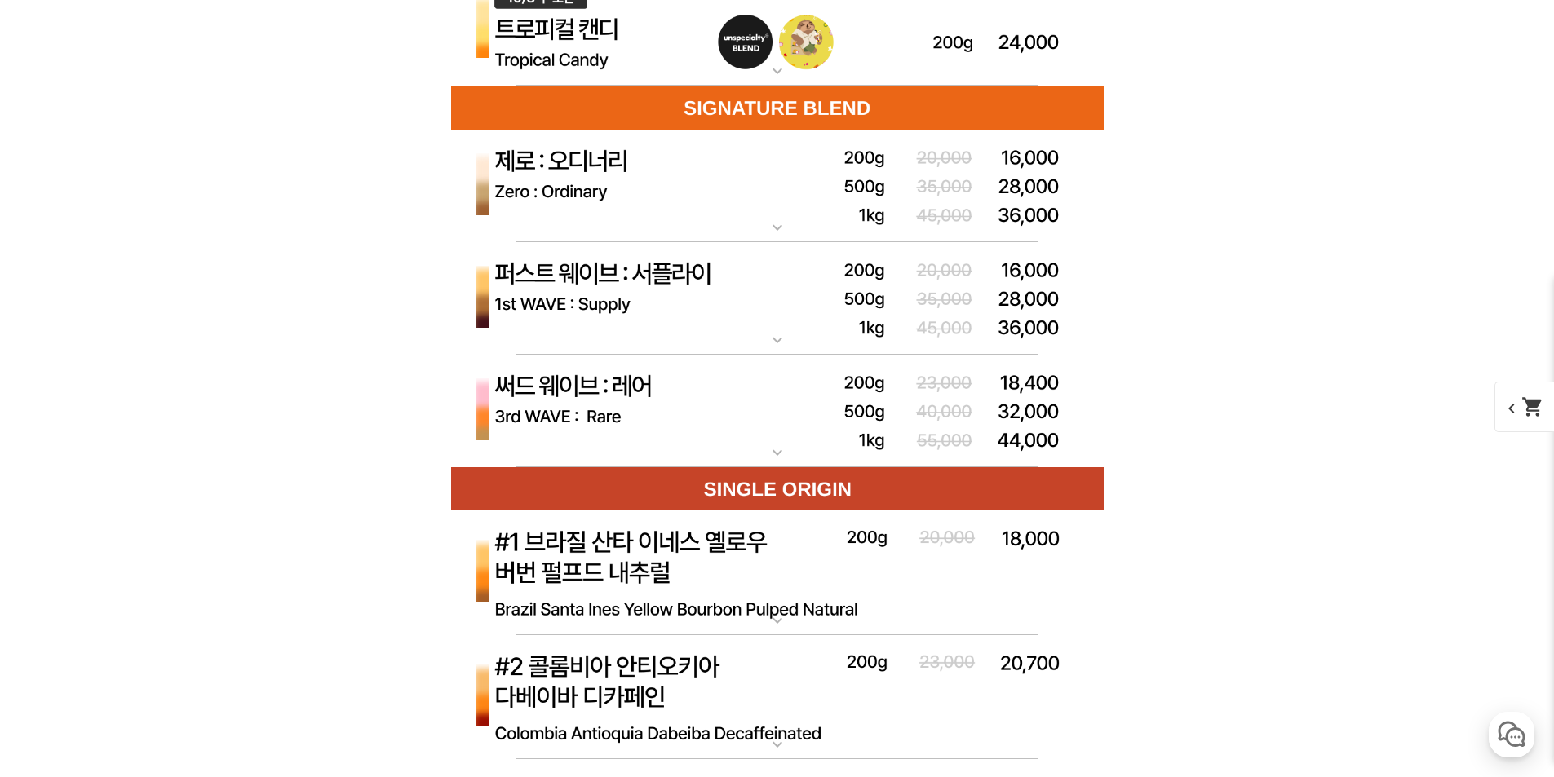
click at [567, 426] on img at bounding box center [777, 411] width 653 height 113
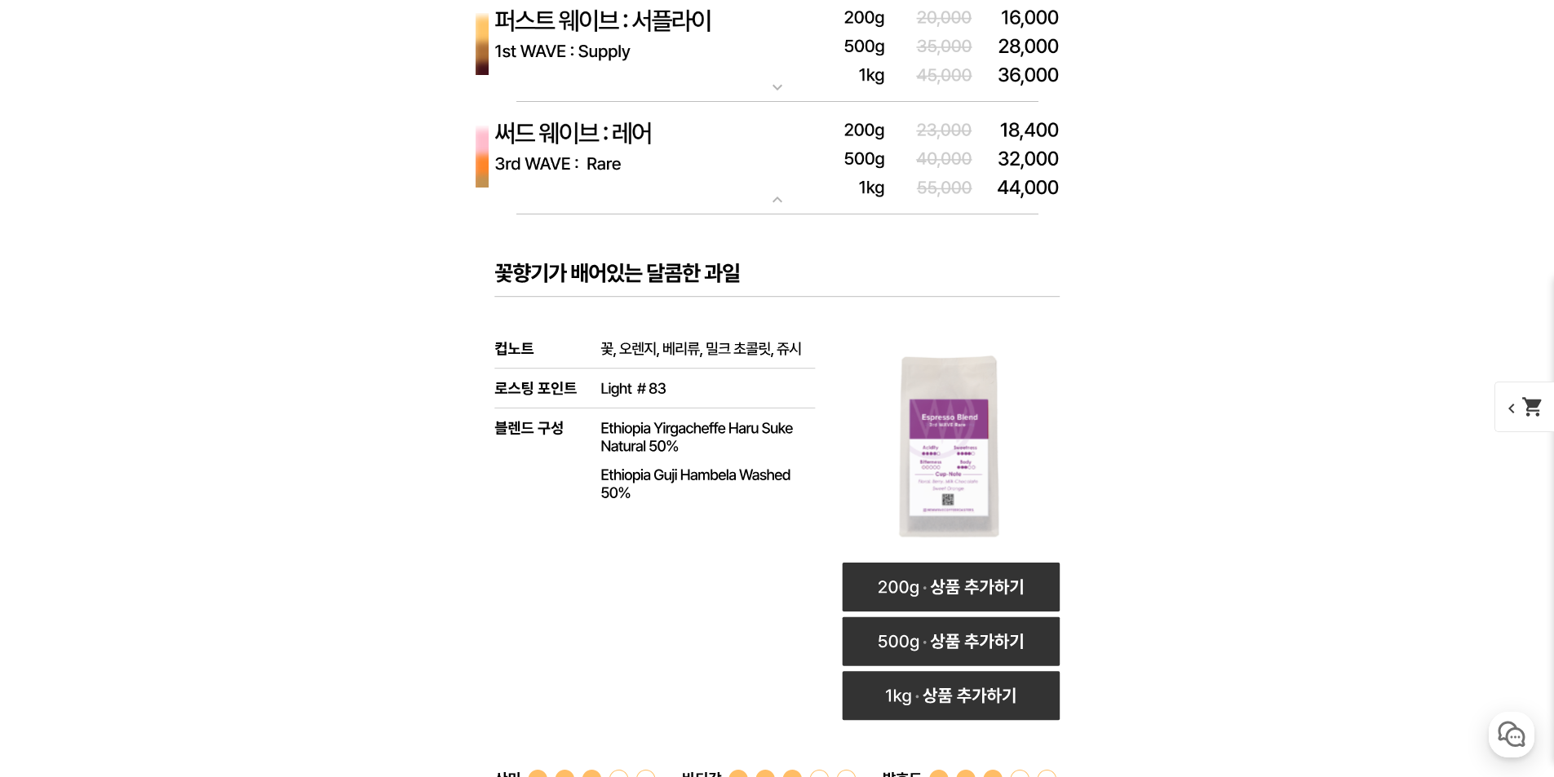
scroll to position [5466, 0]
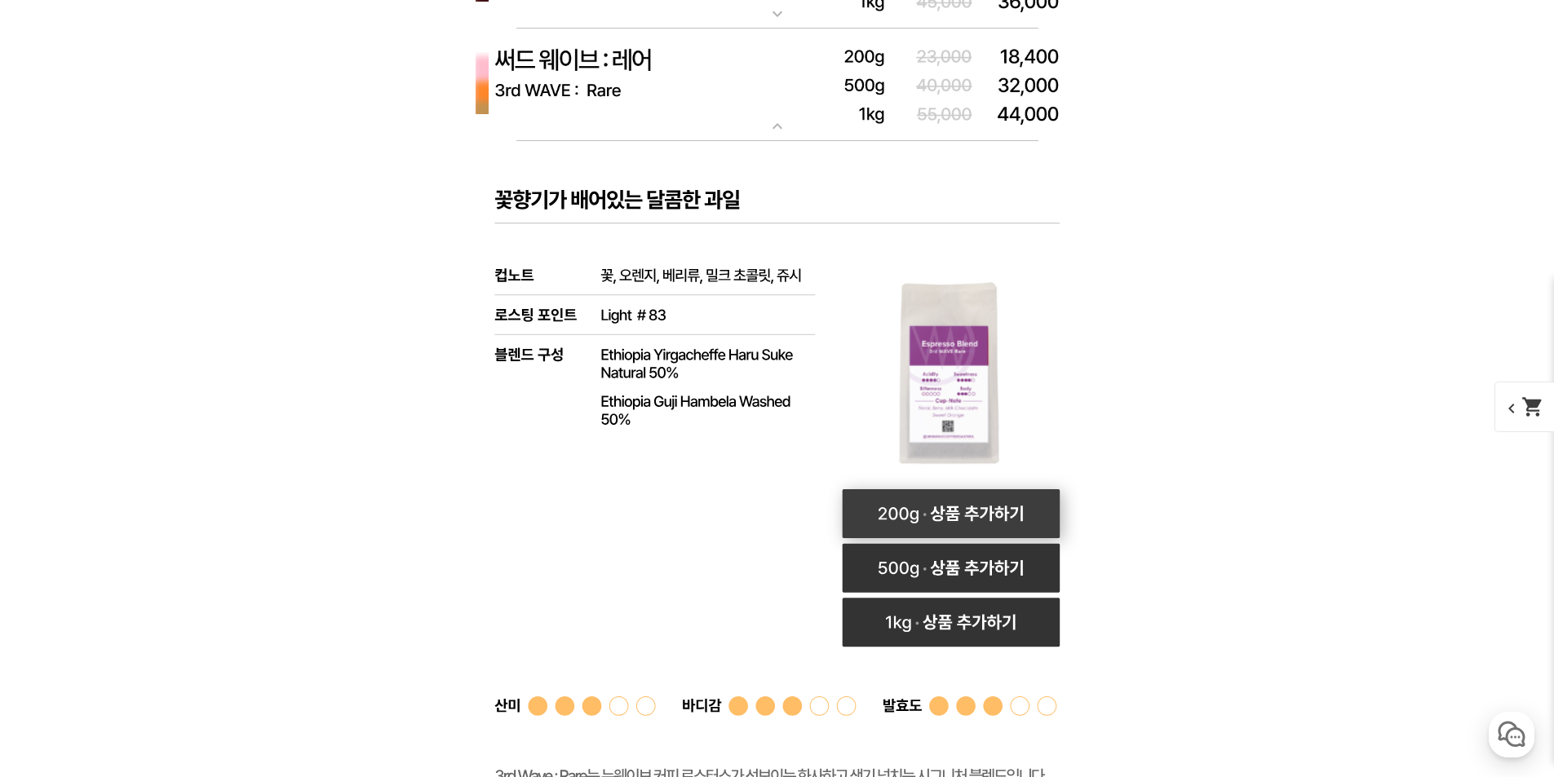
click at [926, 514] on rect at bounding box center [951, 513] width 218 height 49
select select "써드 웨이브 : 레어 (하우스 블렌드)"
select select "200g"
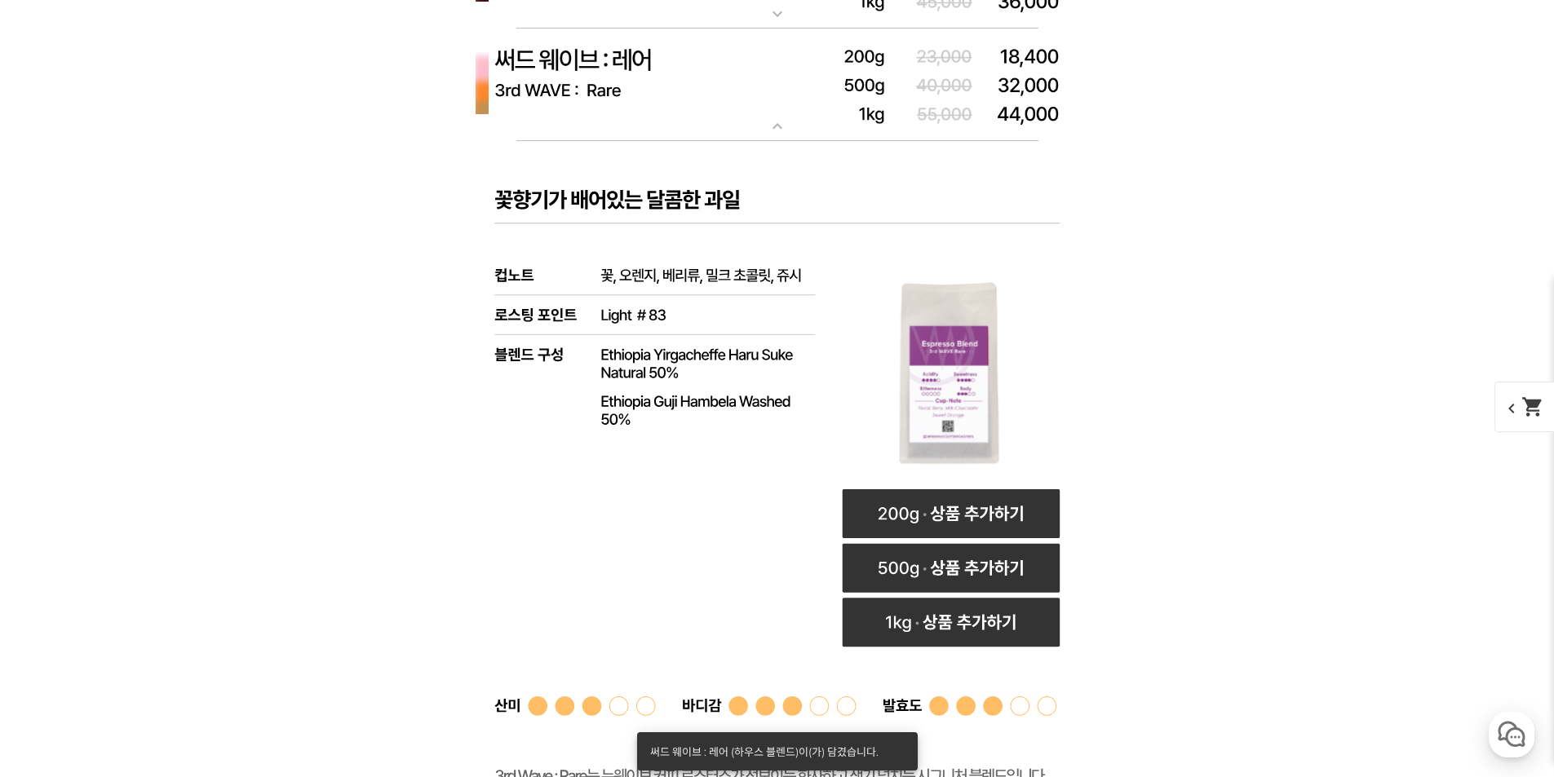
scroll to position [5221, 0]
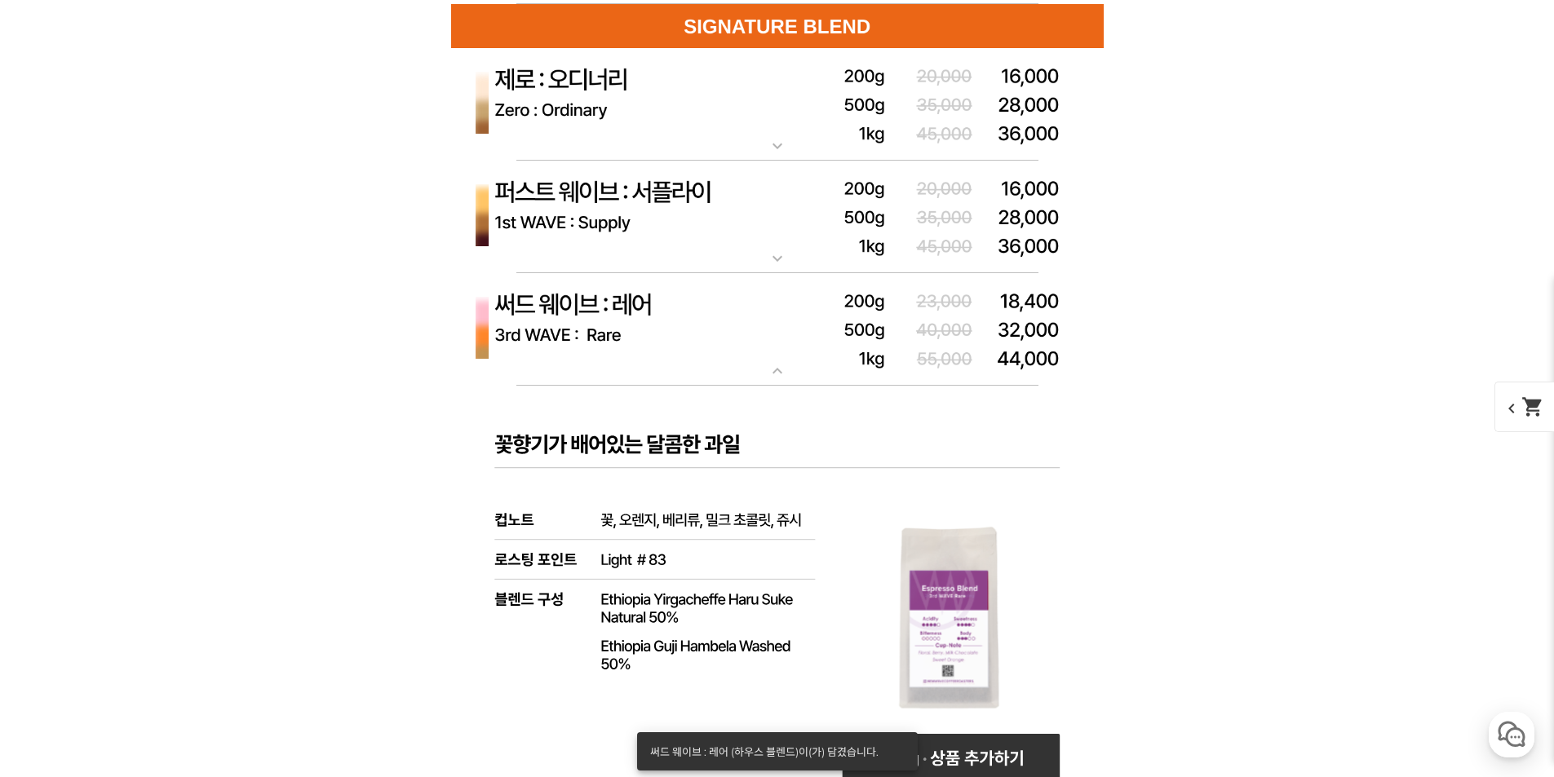
click at [670, 333] on img at bounding box center [777, 329] width 653 height 113
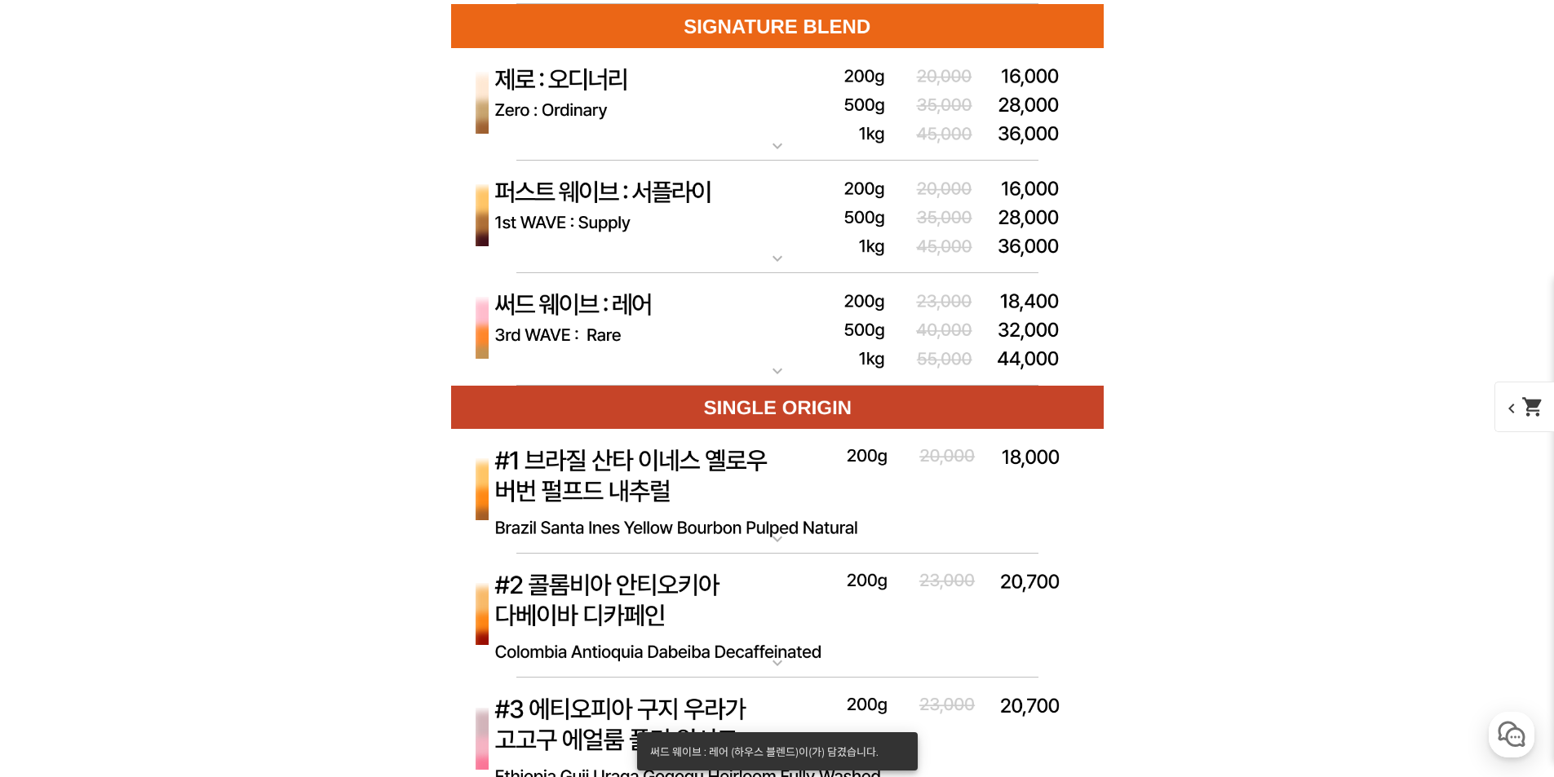
click at [692, 231] on img at bounding box center [777, 217] width 653 height 113
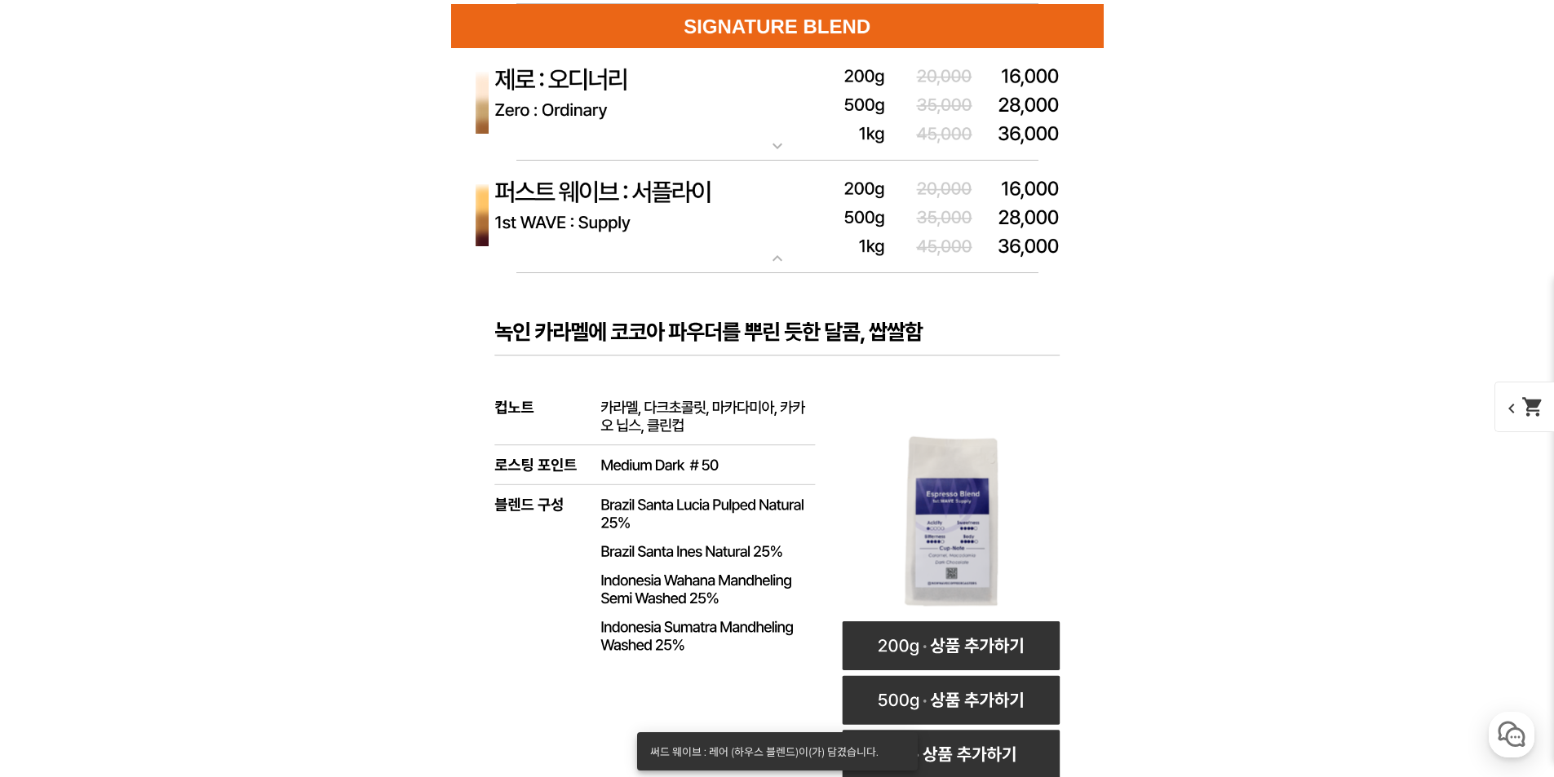
click at [692, 231] on img at bounding box center [777, 217] width 653 height 113
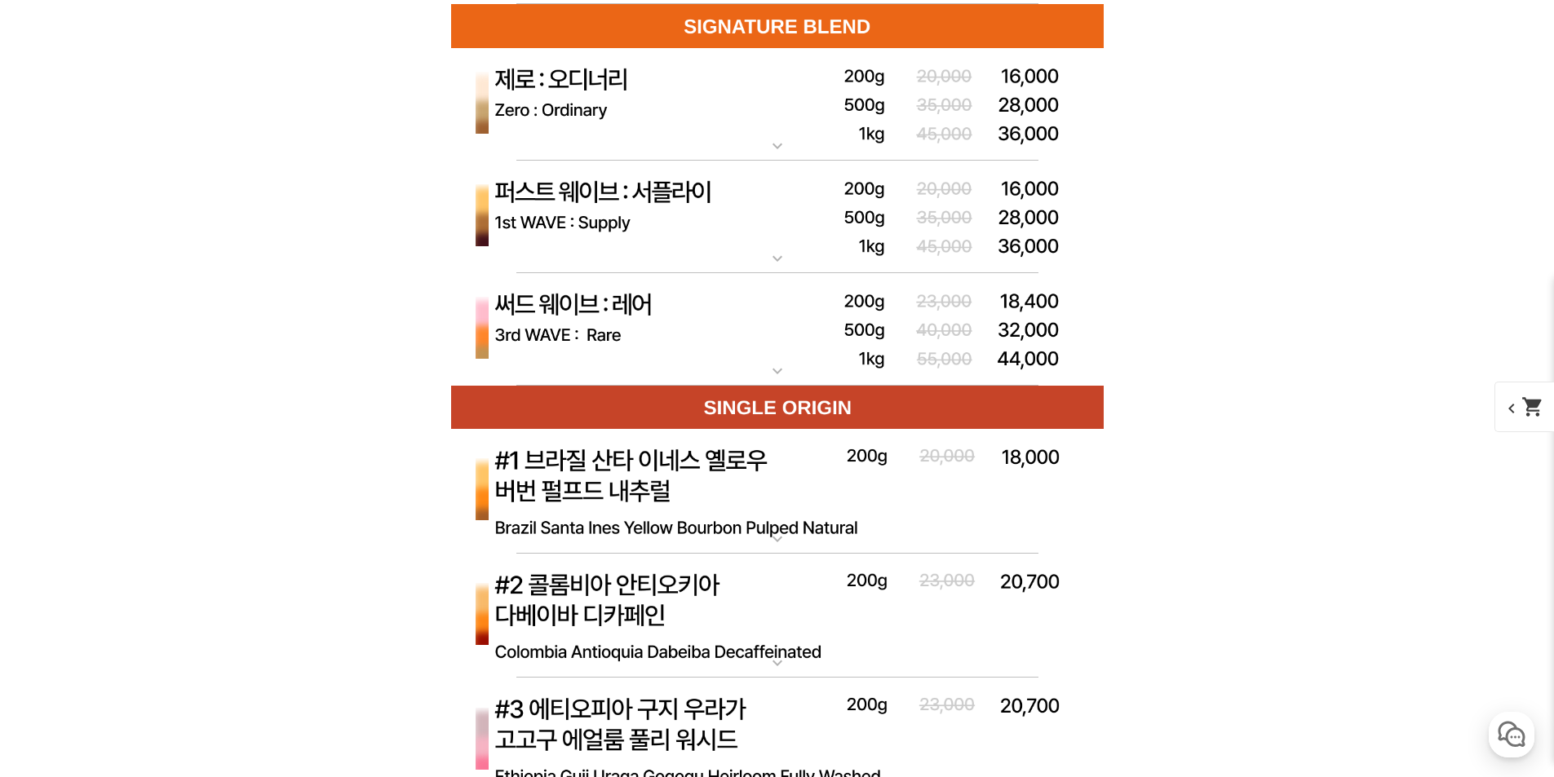
click at [671, 79] on img at bounding box center [777, 104] width 653 height 113
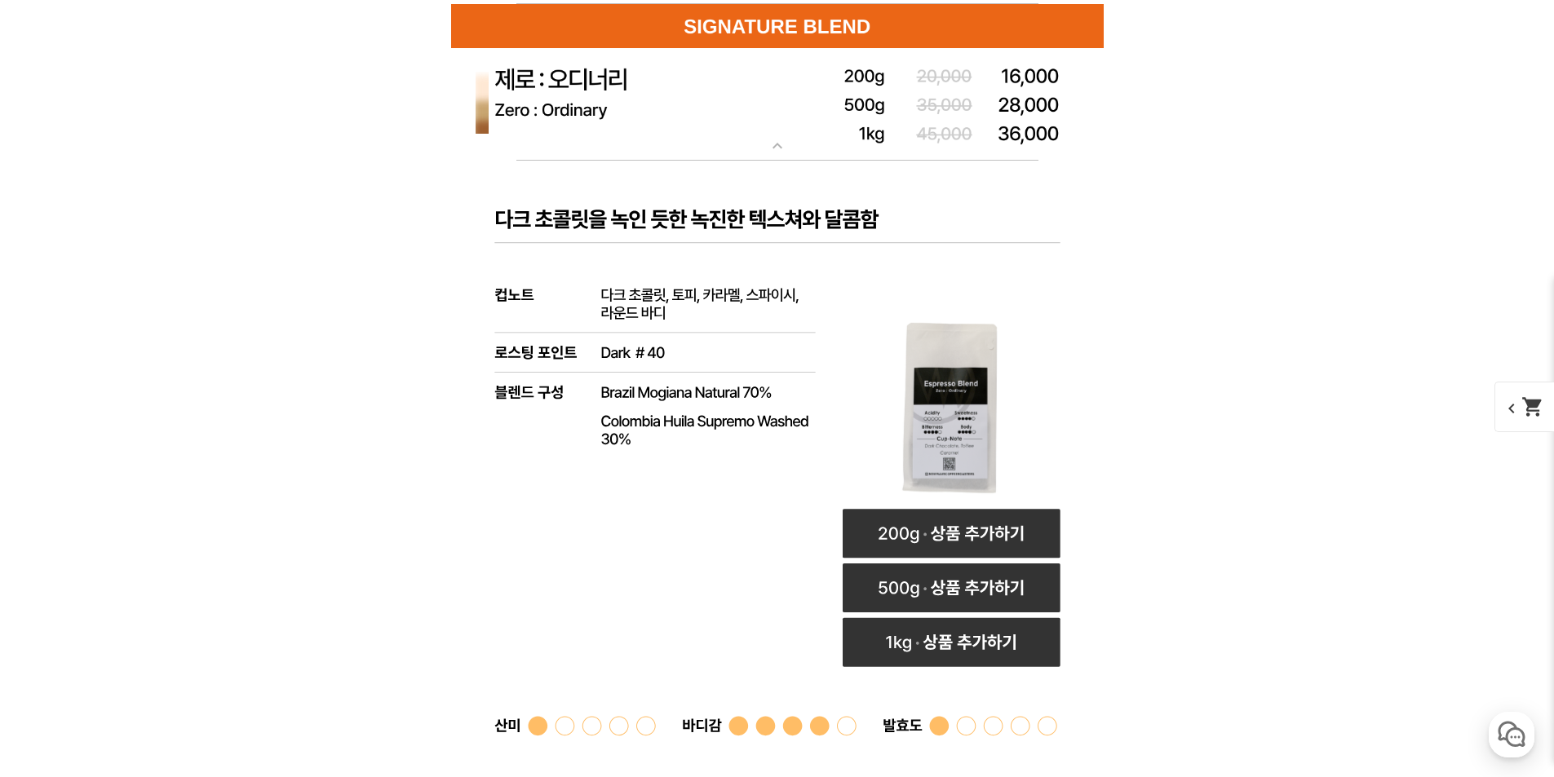
click at [671, 79] on img at bounding box center [777, 104] width 653 height 113
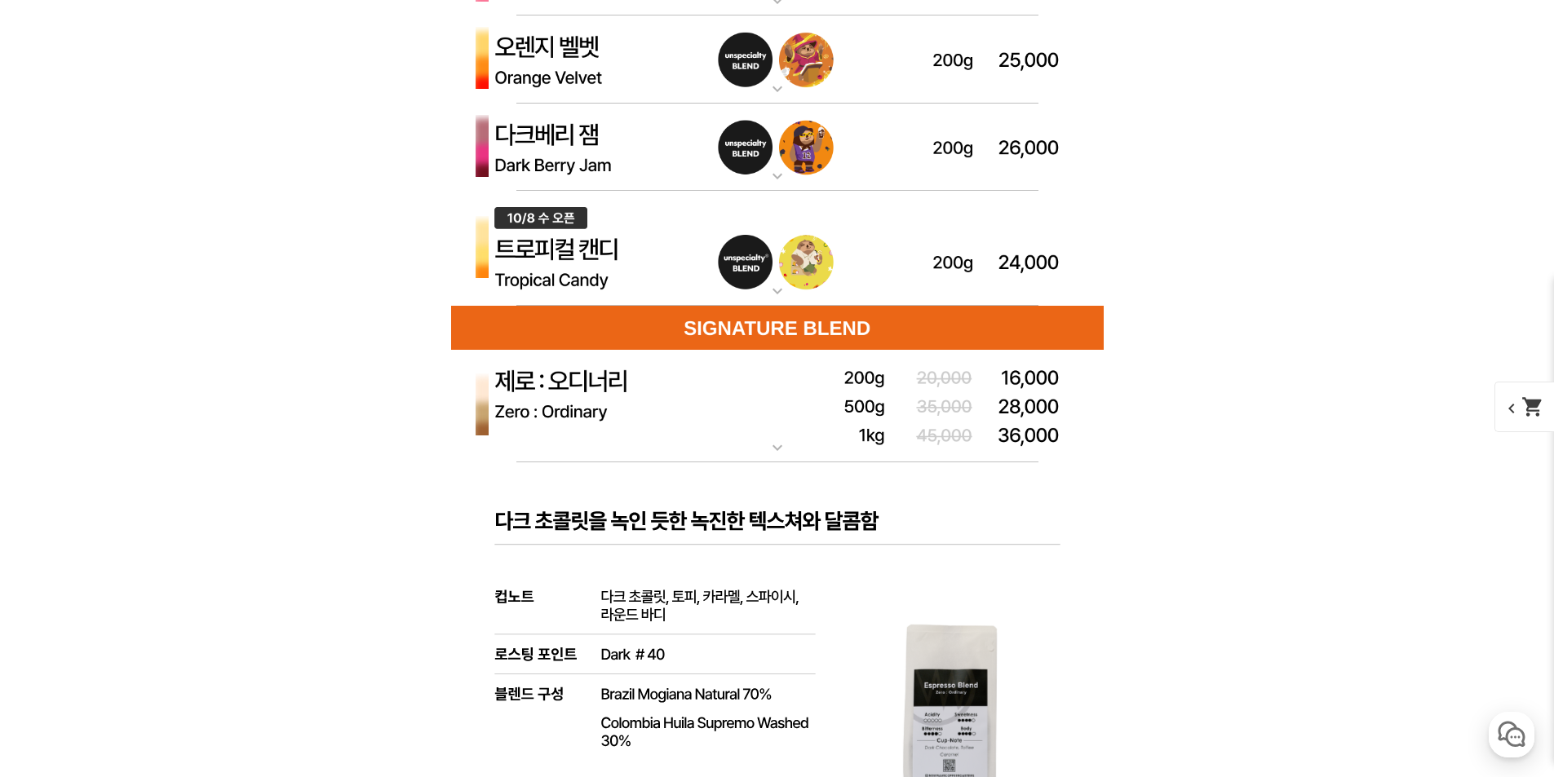
scroll to position [4813, 0]
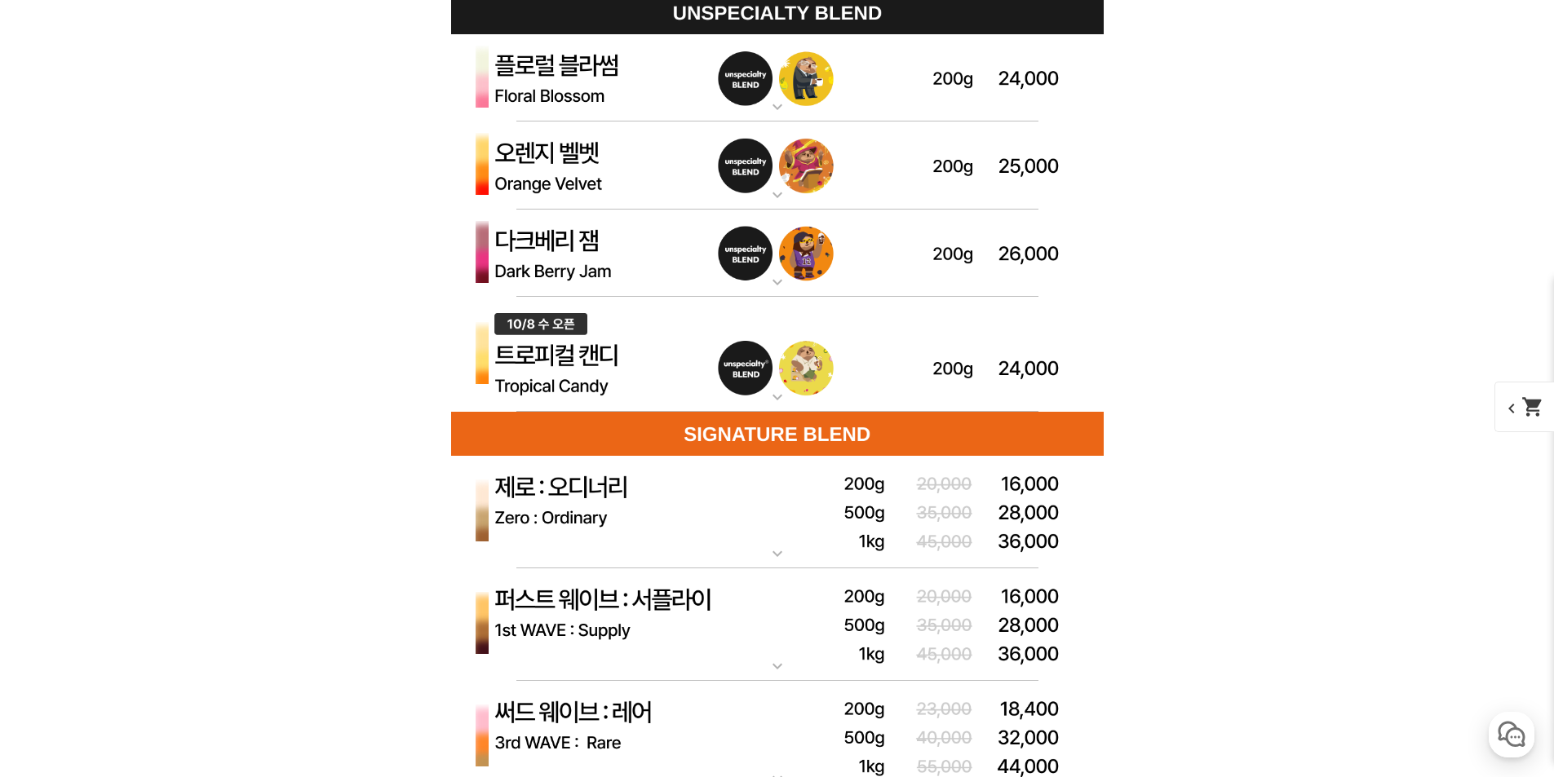
click at [598, 371] on img at bounding box center [777, 355] width 653 height 116
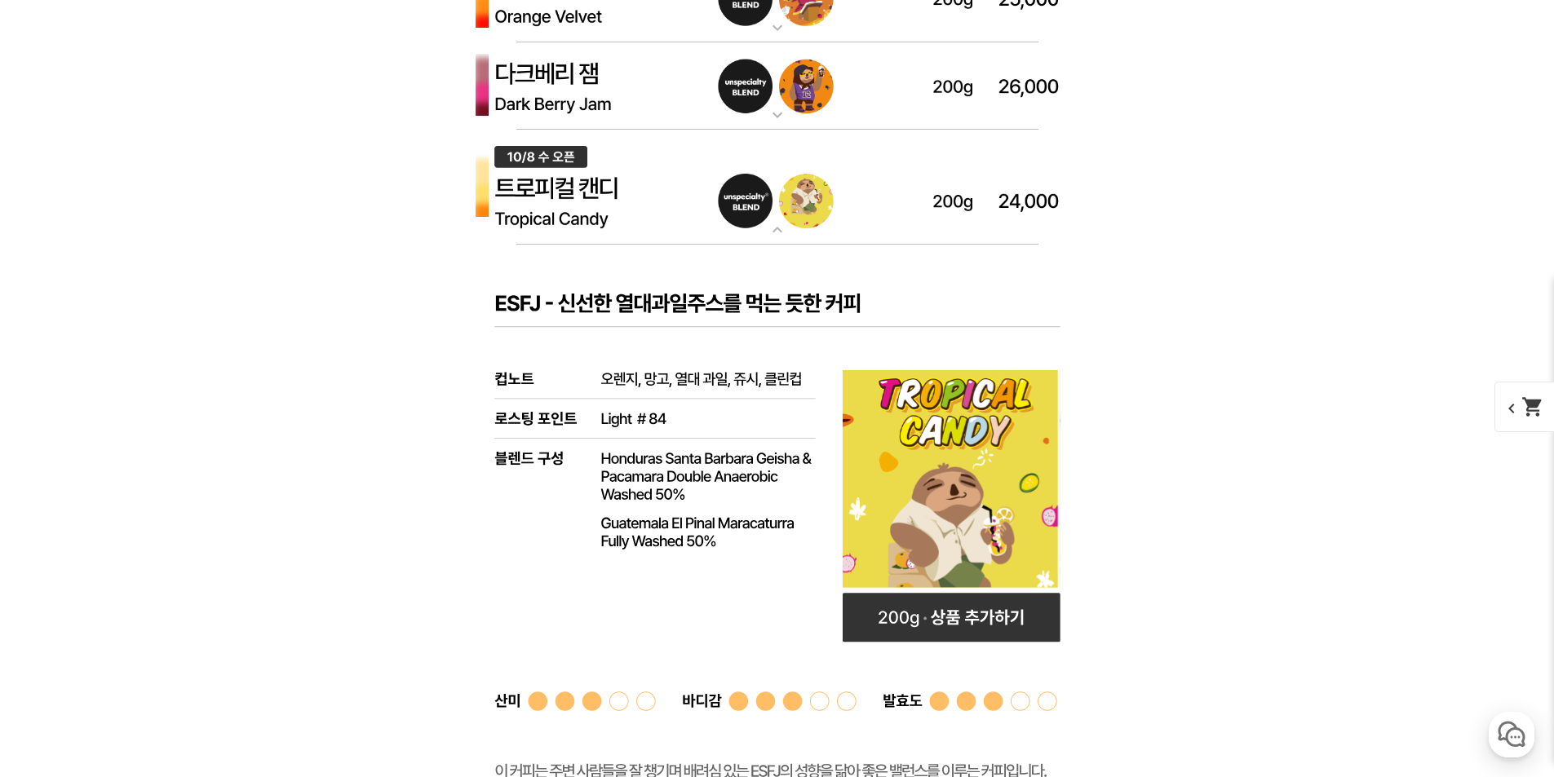
scroll to position [4895, 0]
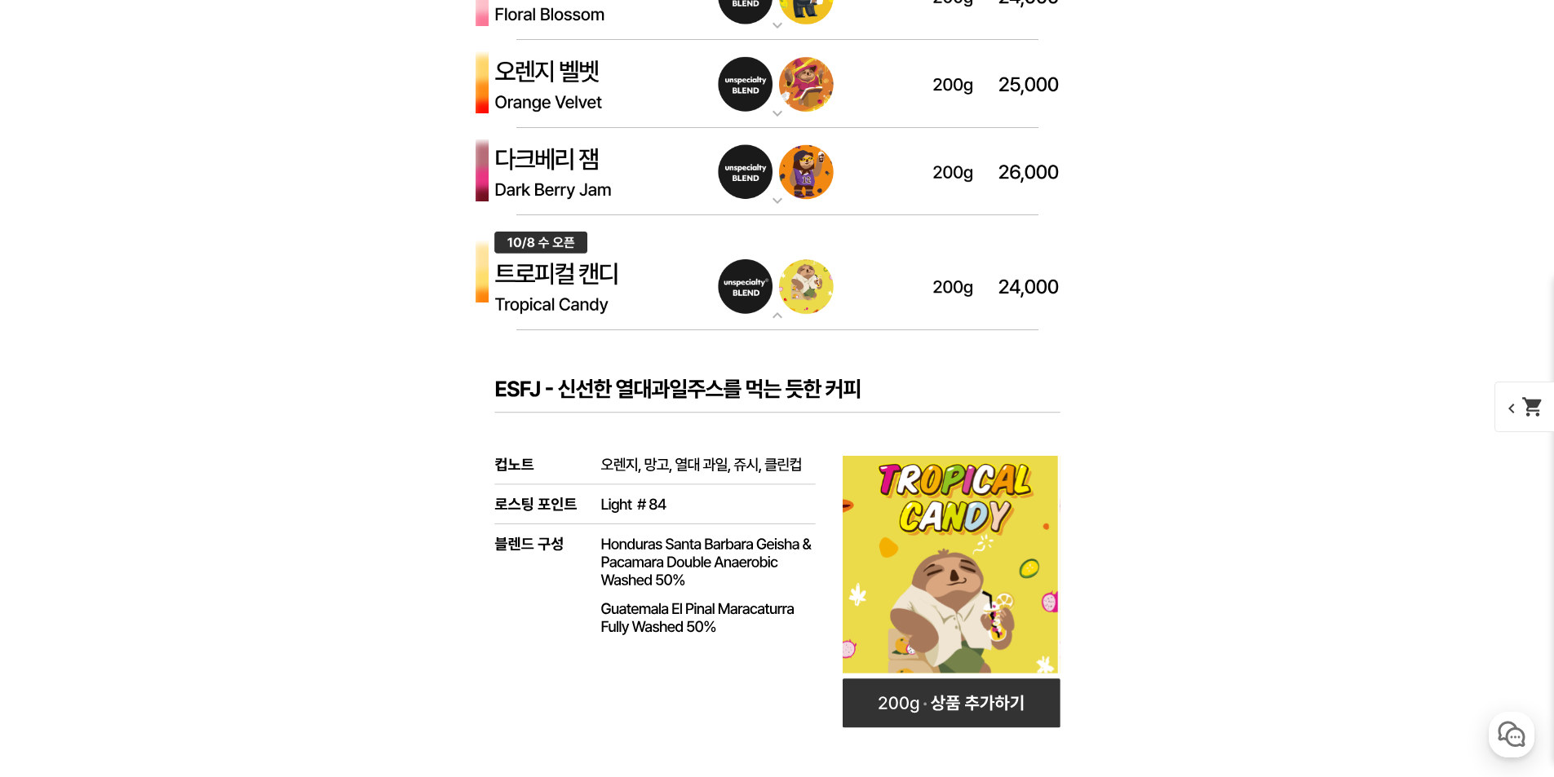
click at [622, 286] on img at bounding box center [777, 273] width 653 height 116
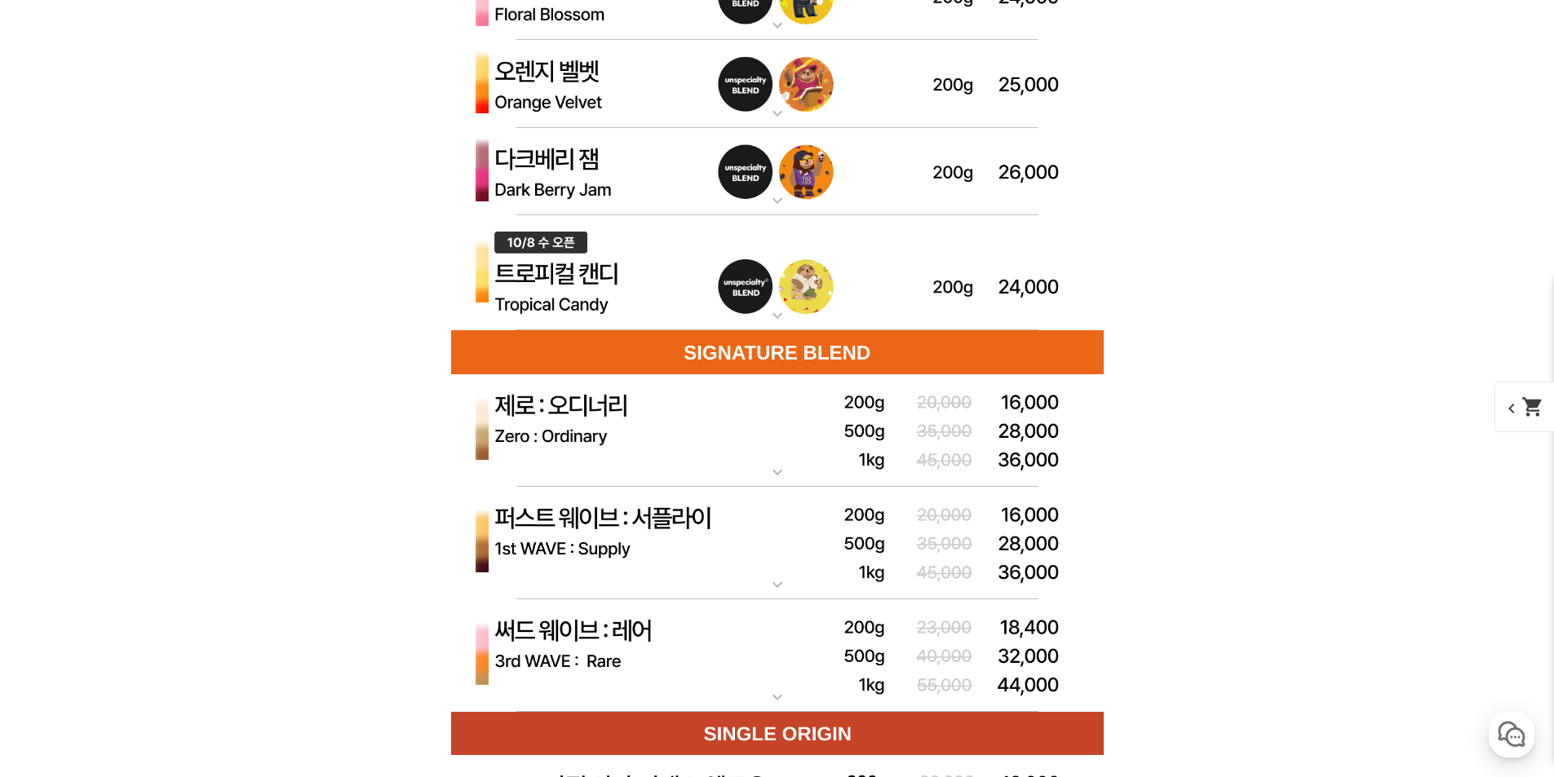
click at [624, 283] on img at bounding box center [777, 273] width 653 height 116
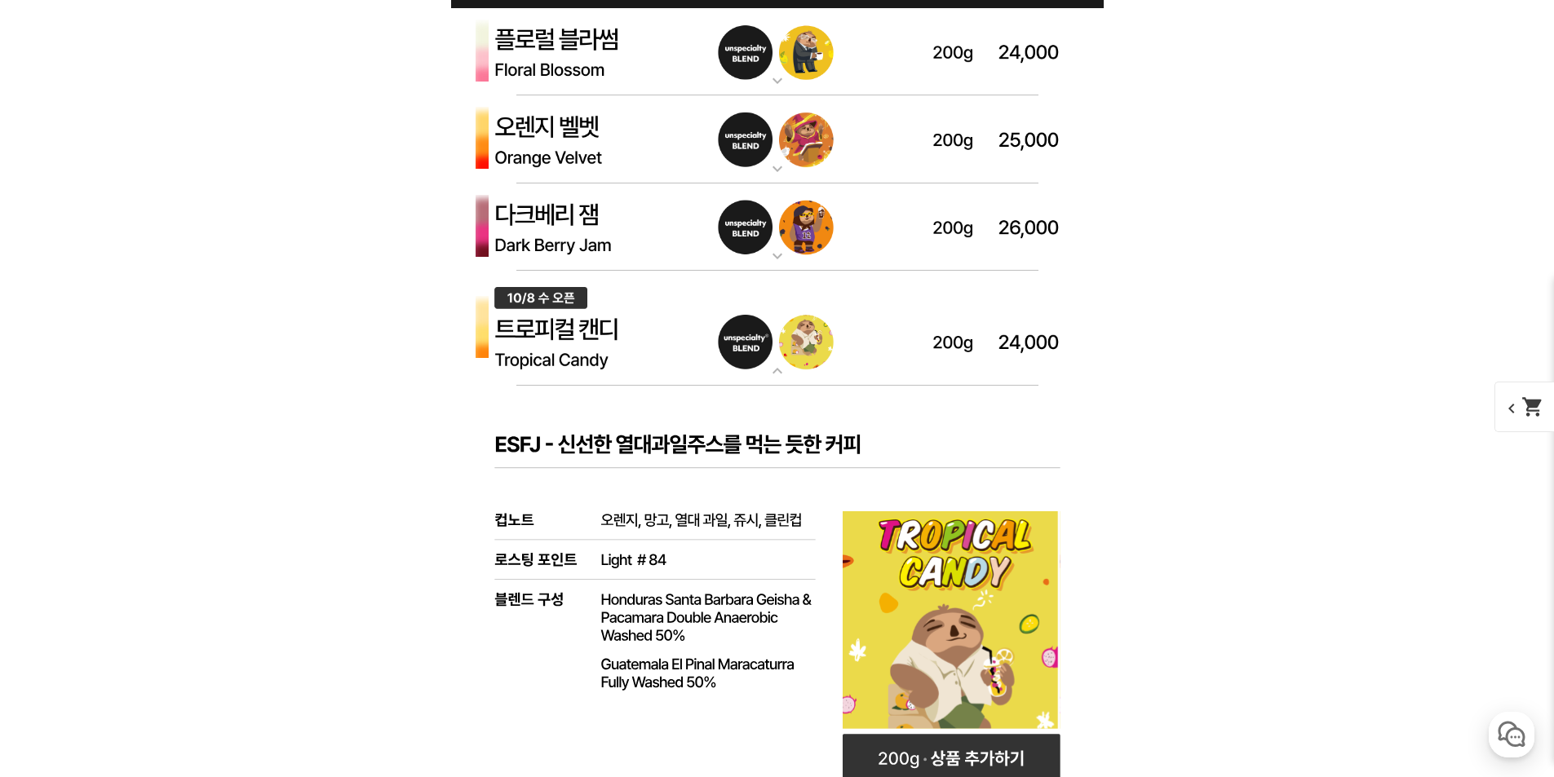
scroll to position [4813, 0]
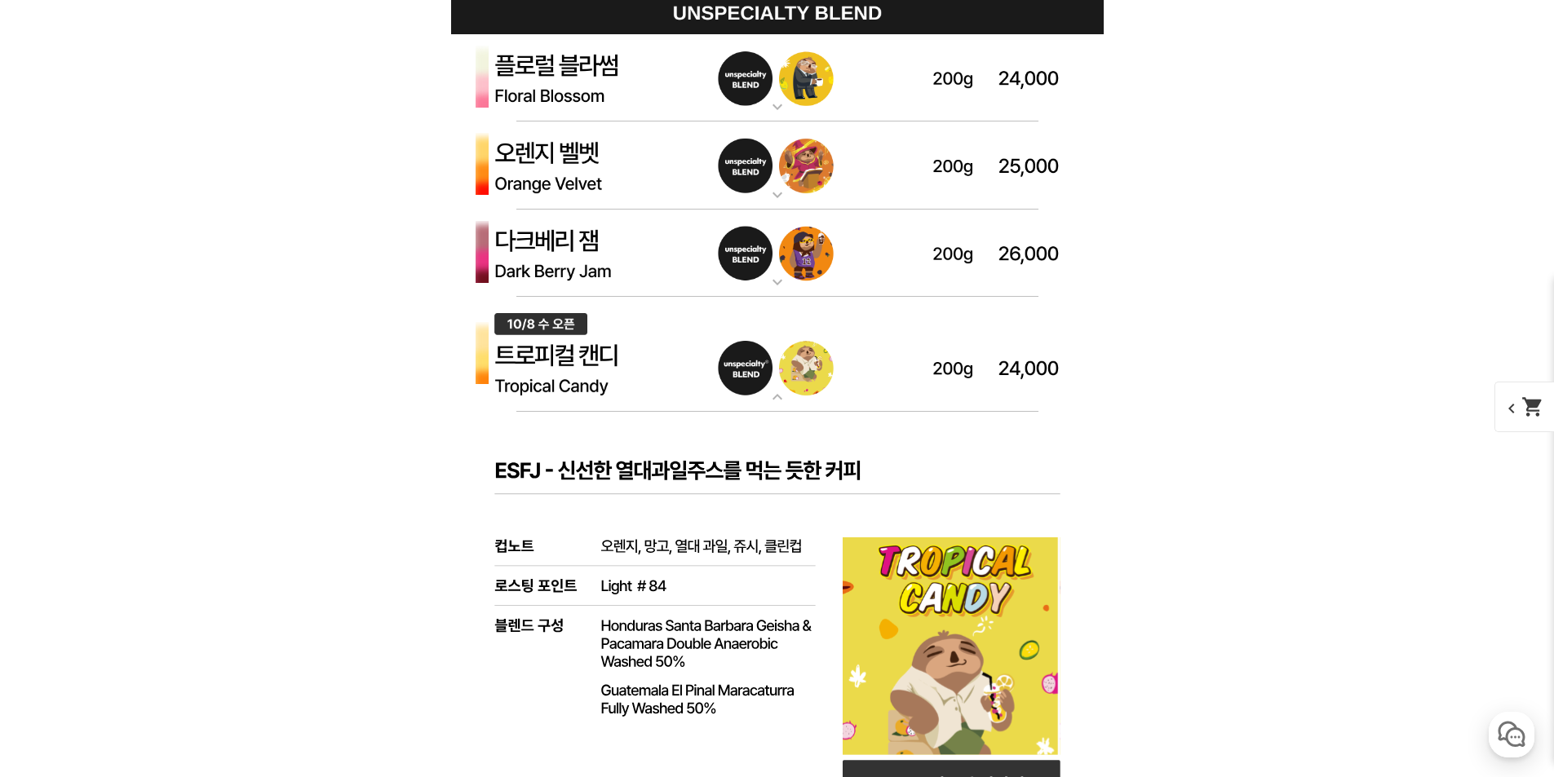
click at [664, 368] on img at bounding box center [777, 355] width 653 height 116
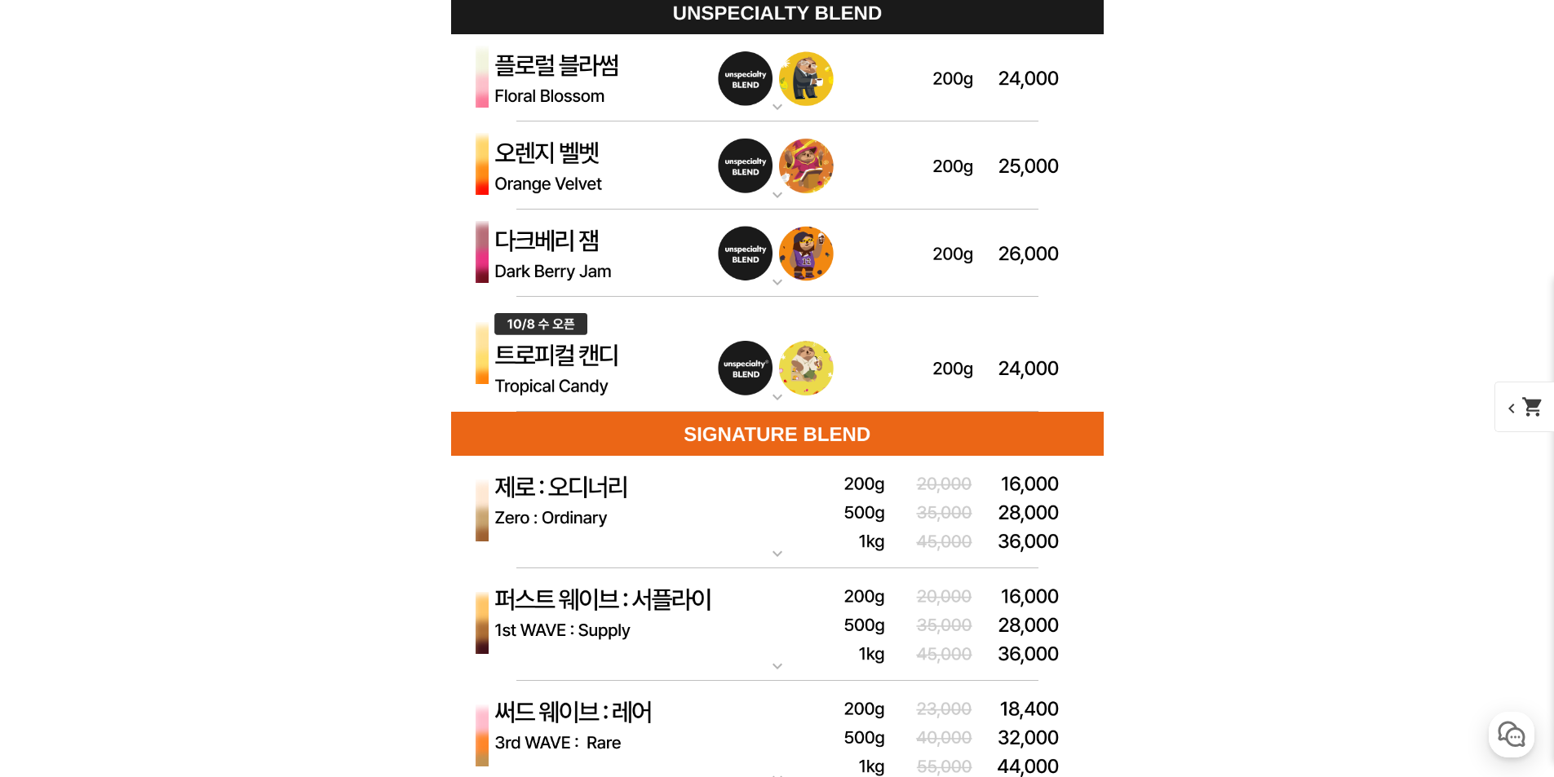
click at [645, 71] on img at bounding box center [777, 78] width 653 height 88
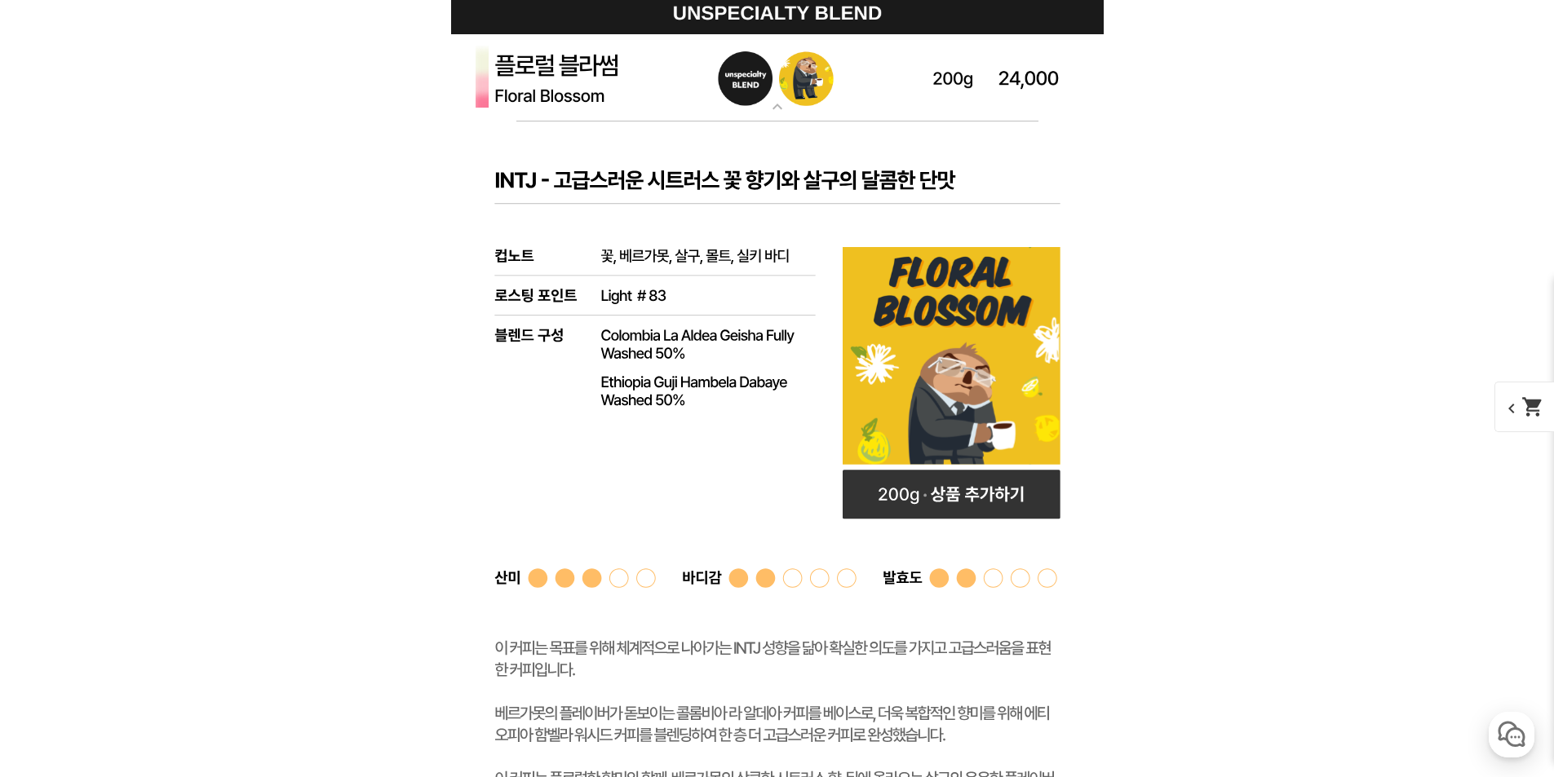
click at [645, 71] on img at bounding box center [777, 78] width 653 height 88
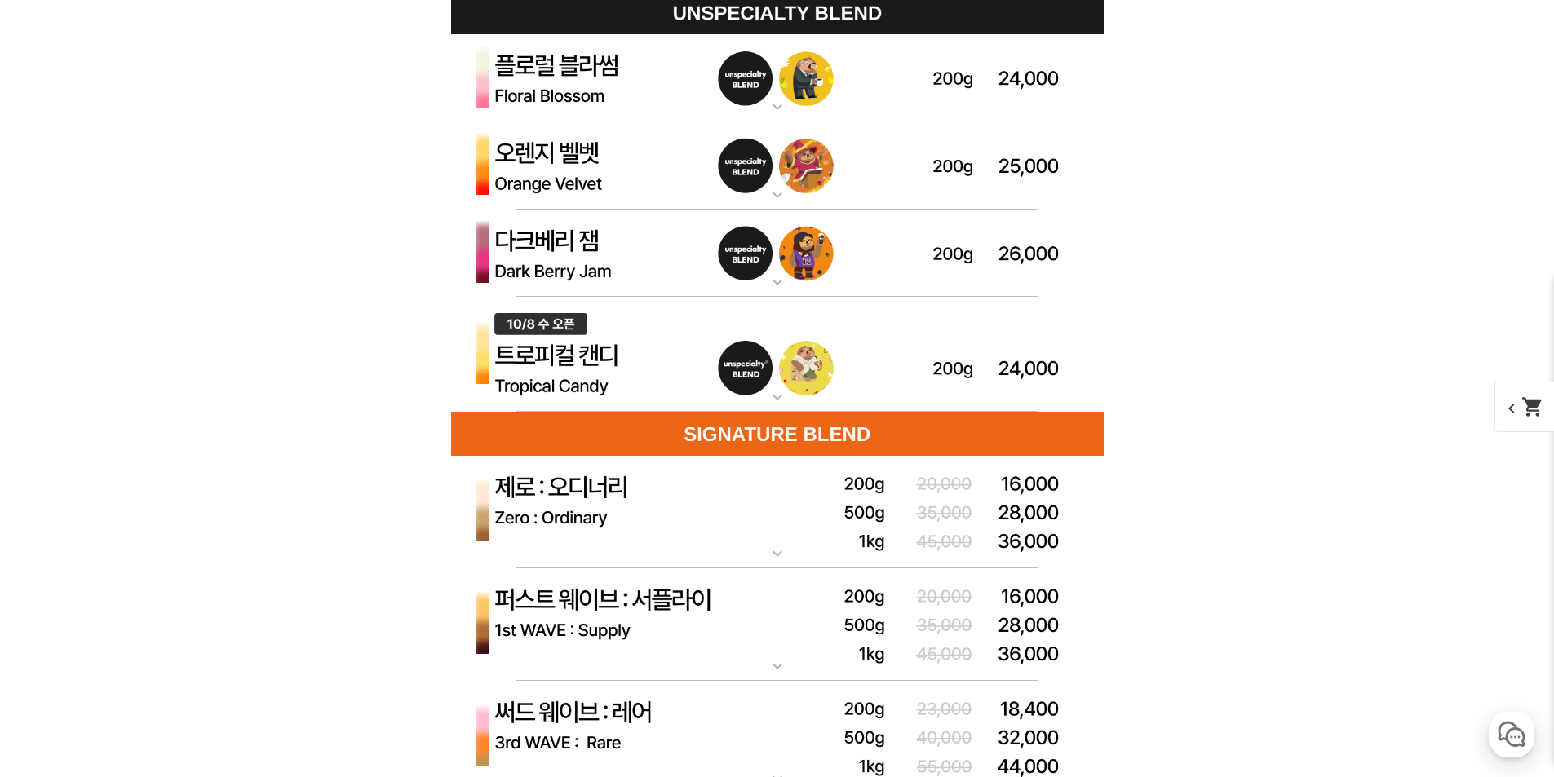
click at [606, 149] on img at bounding box center [777, 166] width 653 height 88
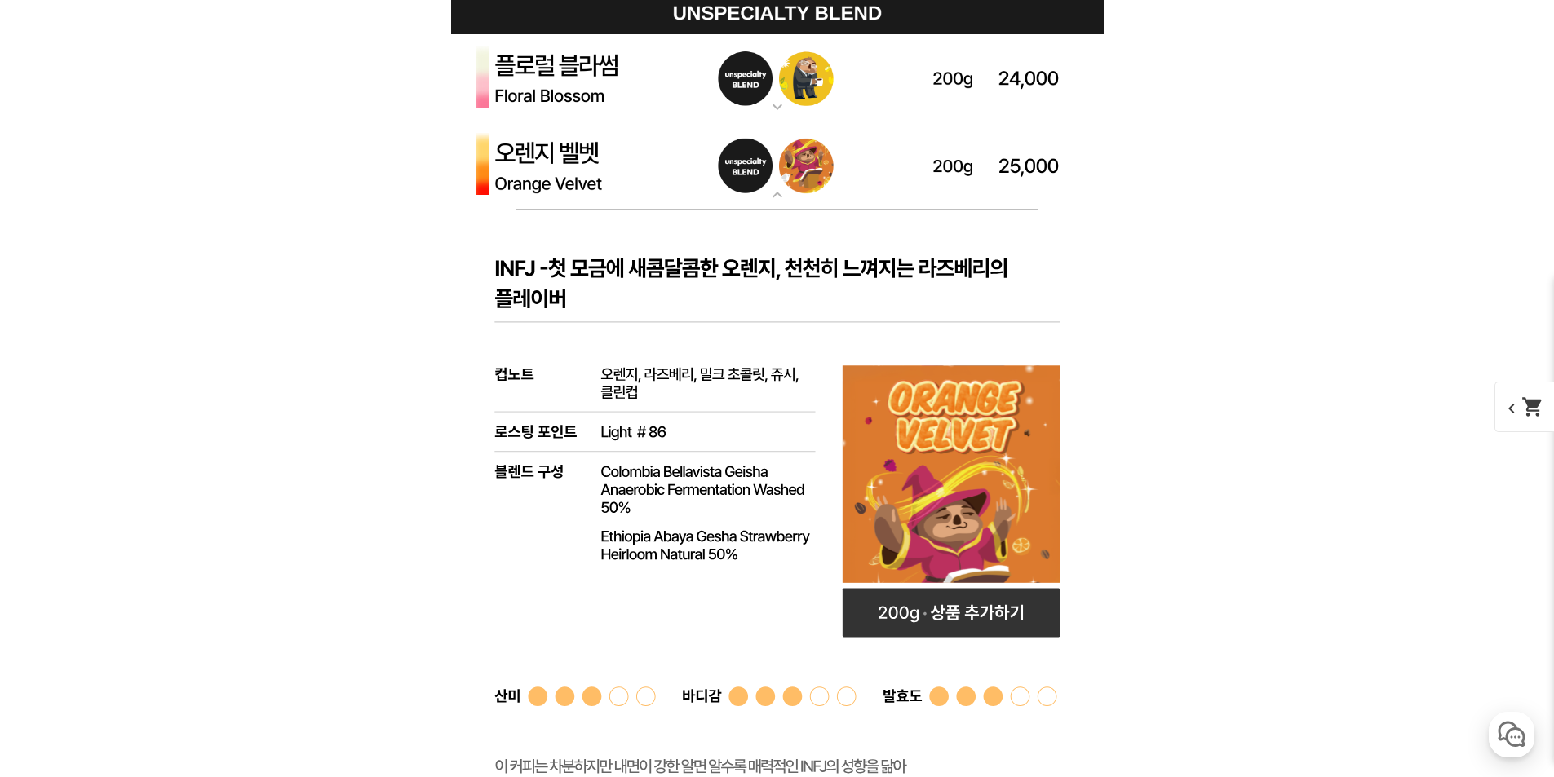
click at [605, 148] on img at bounding box center [777, 166] width 653 height 88
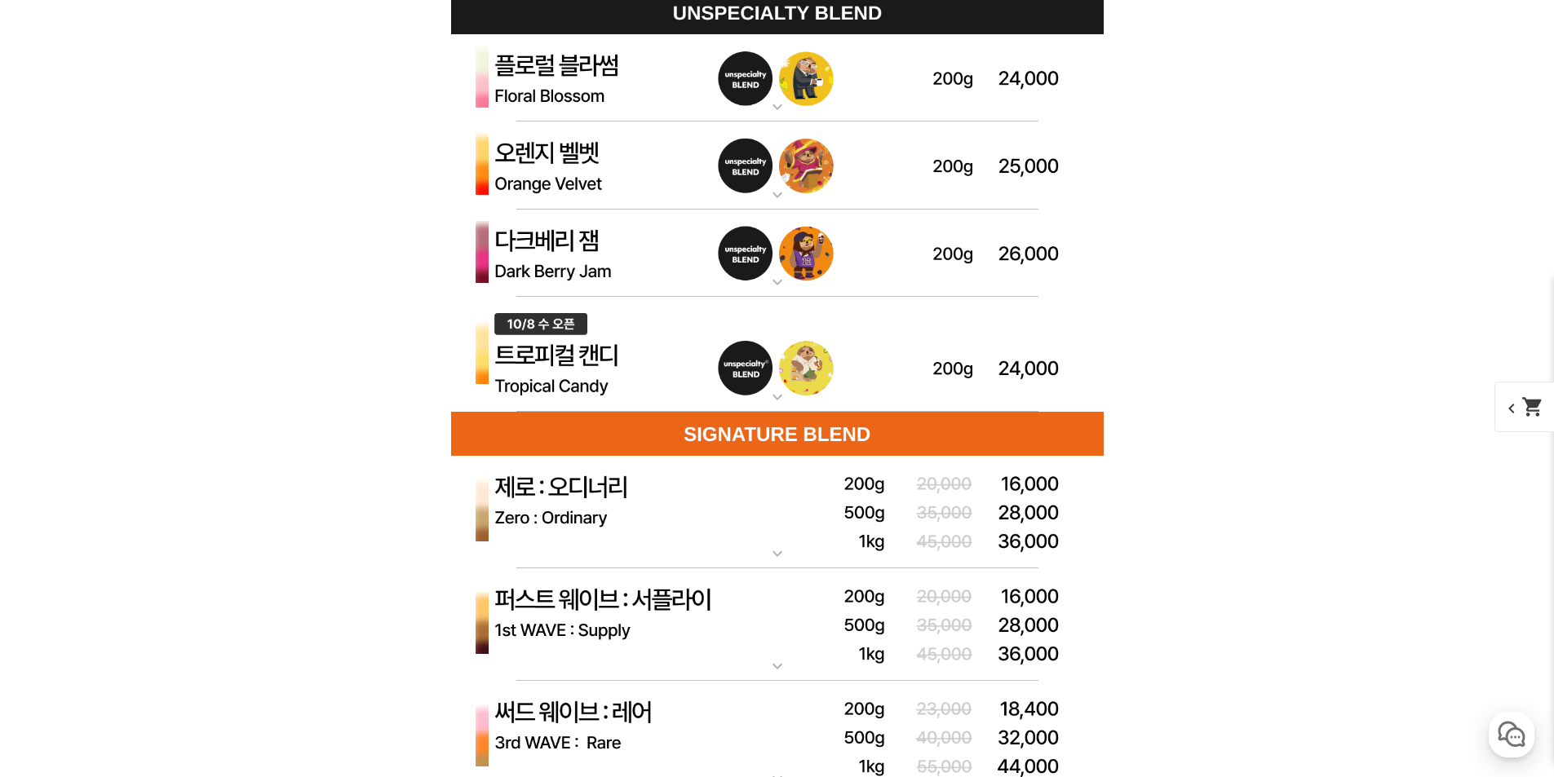
click at [631, 102] on img at bounding box center [777, 78] width 653 height 88
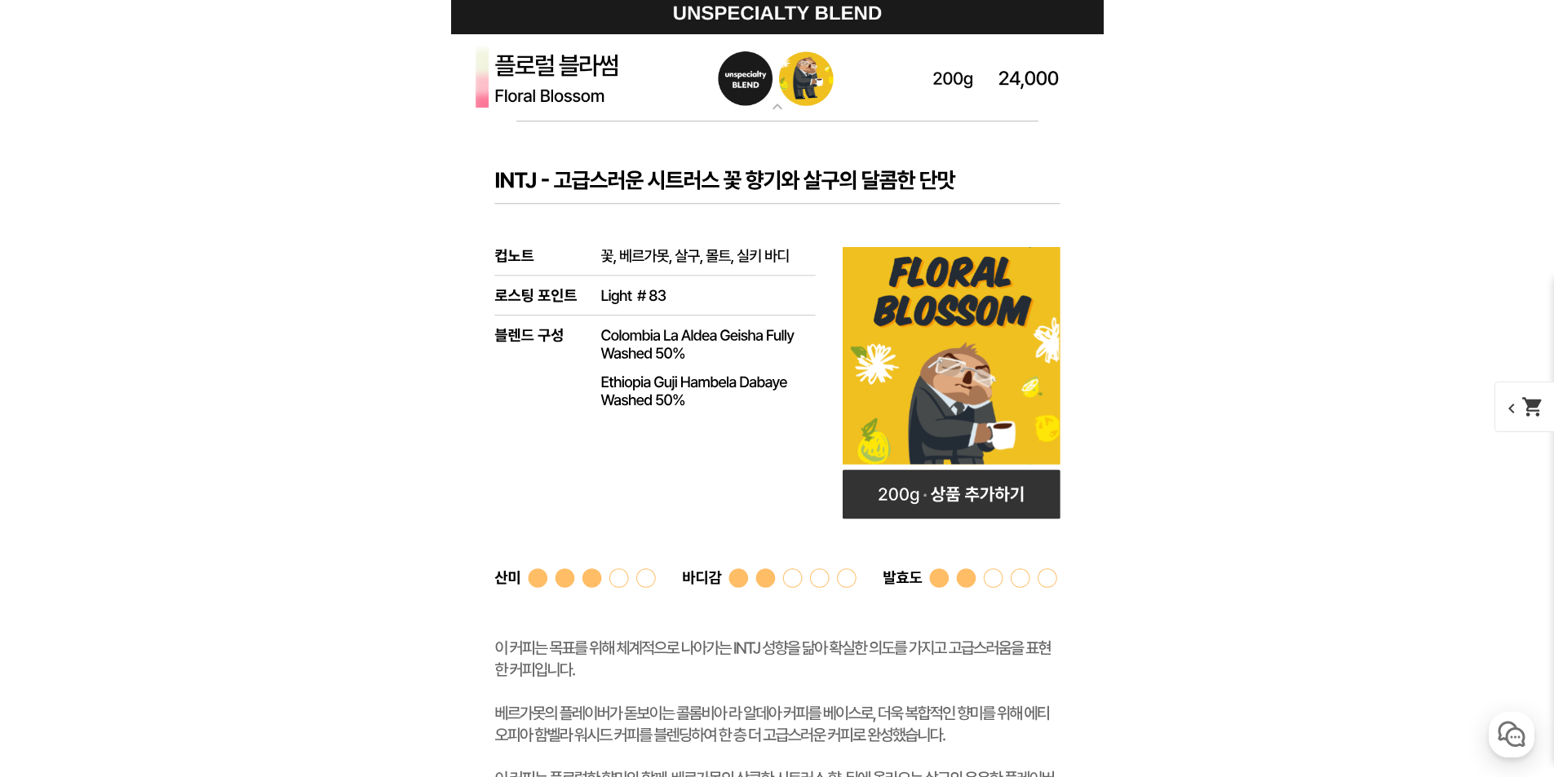
click at [631, 102] on img at bounding box center [777, 78] width 653 height 88
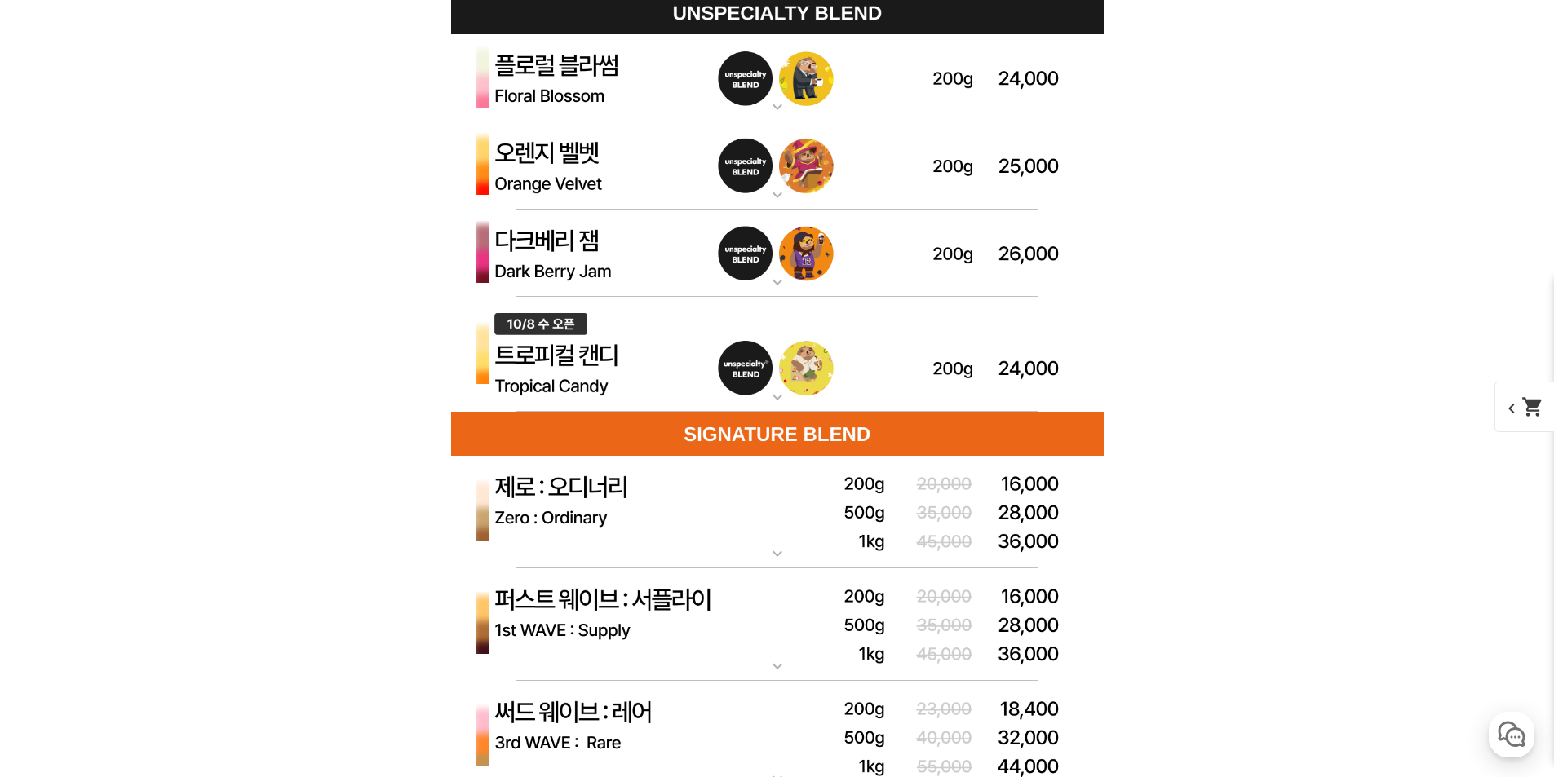
click at [627, 253] on img at bounding box center [777, 254] width 653 height 88
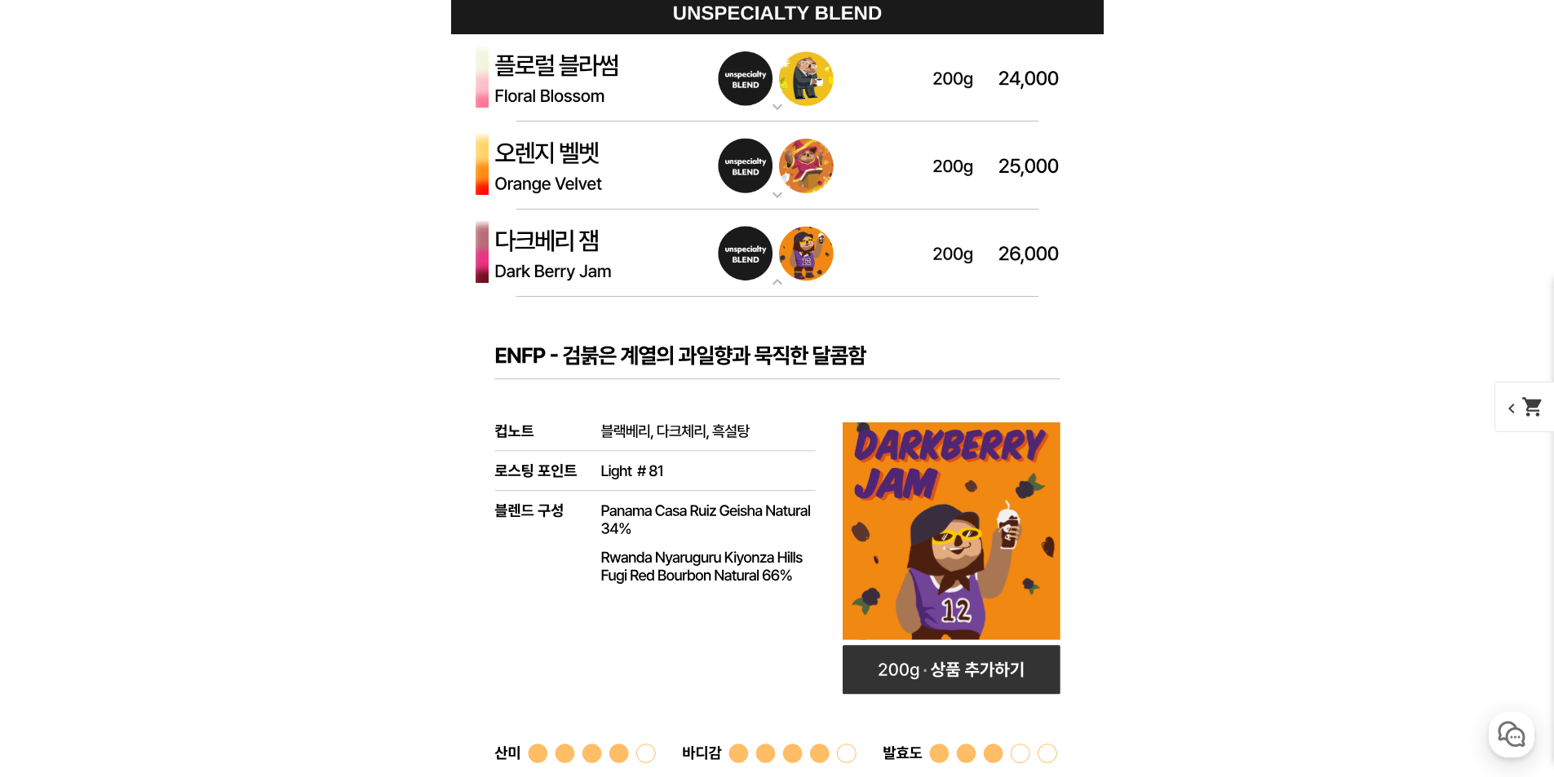
click at [623, 250] on img at bounding box center [777, 254] width 653 height 88
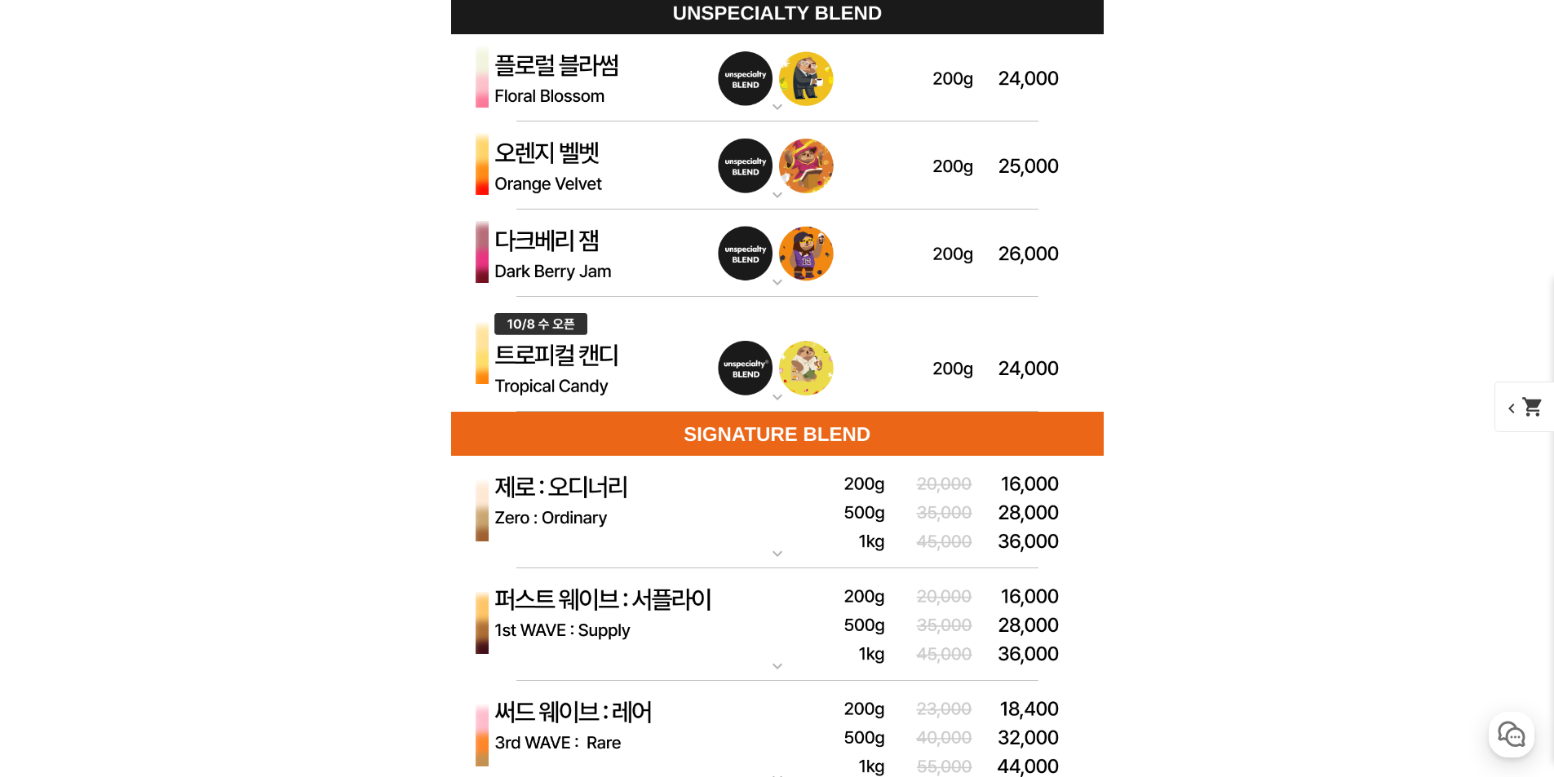
click at [676, 423] on img at bounding box center [777, 433] width 653 height 43
click at [664, 383] on img at bounding box center [777, 355] width 653 height 116
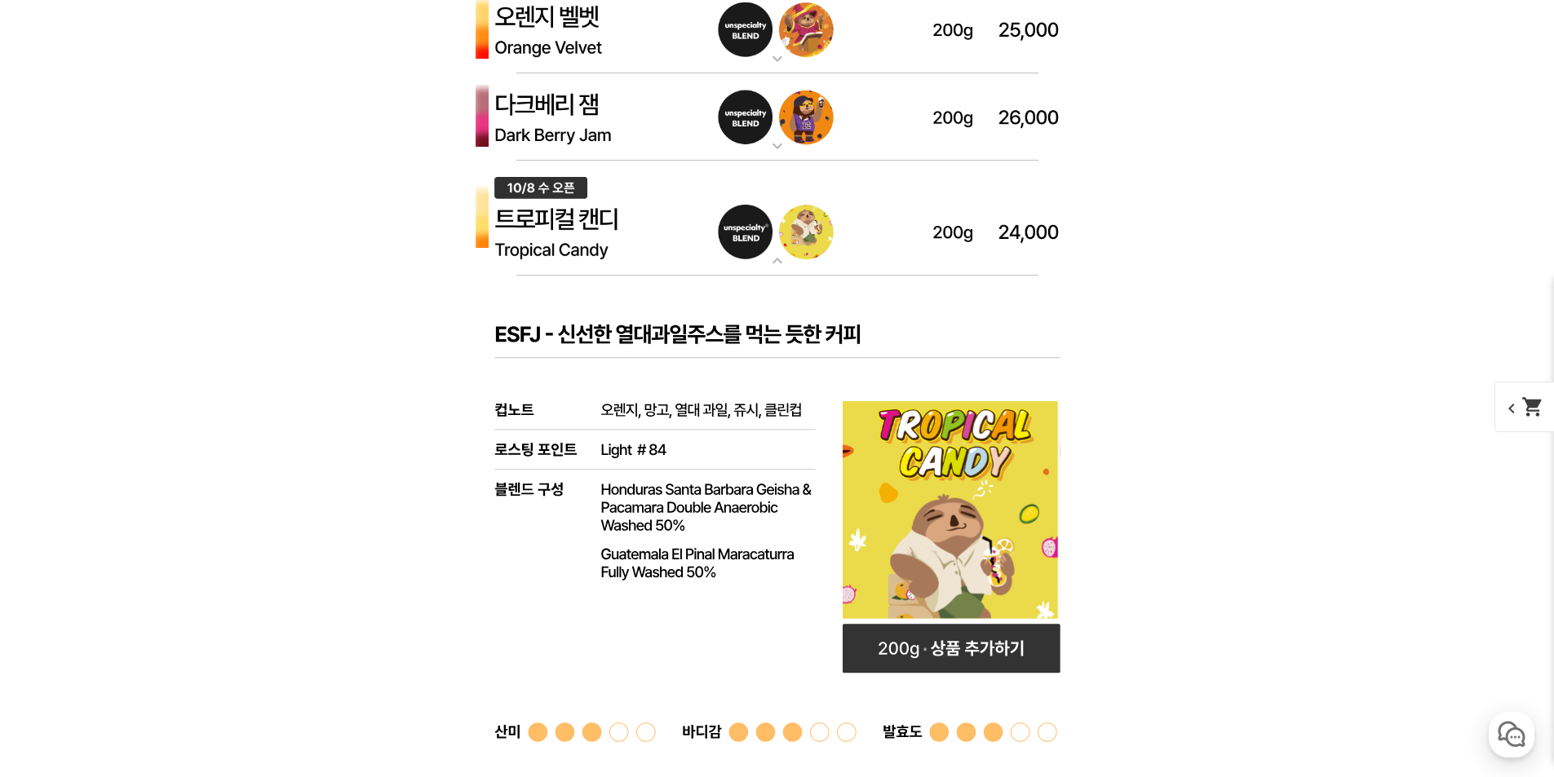
scroll to position [5058, 0]
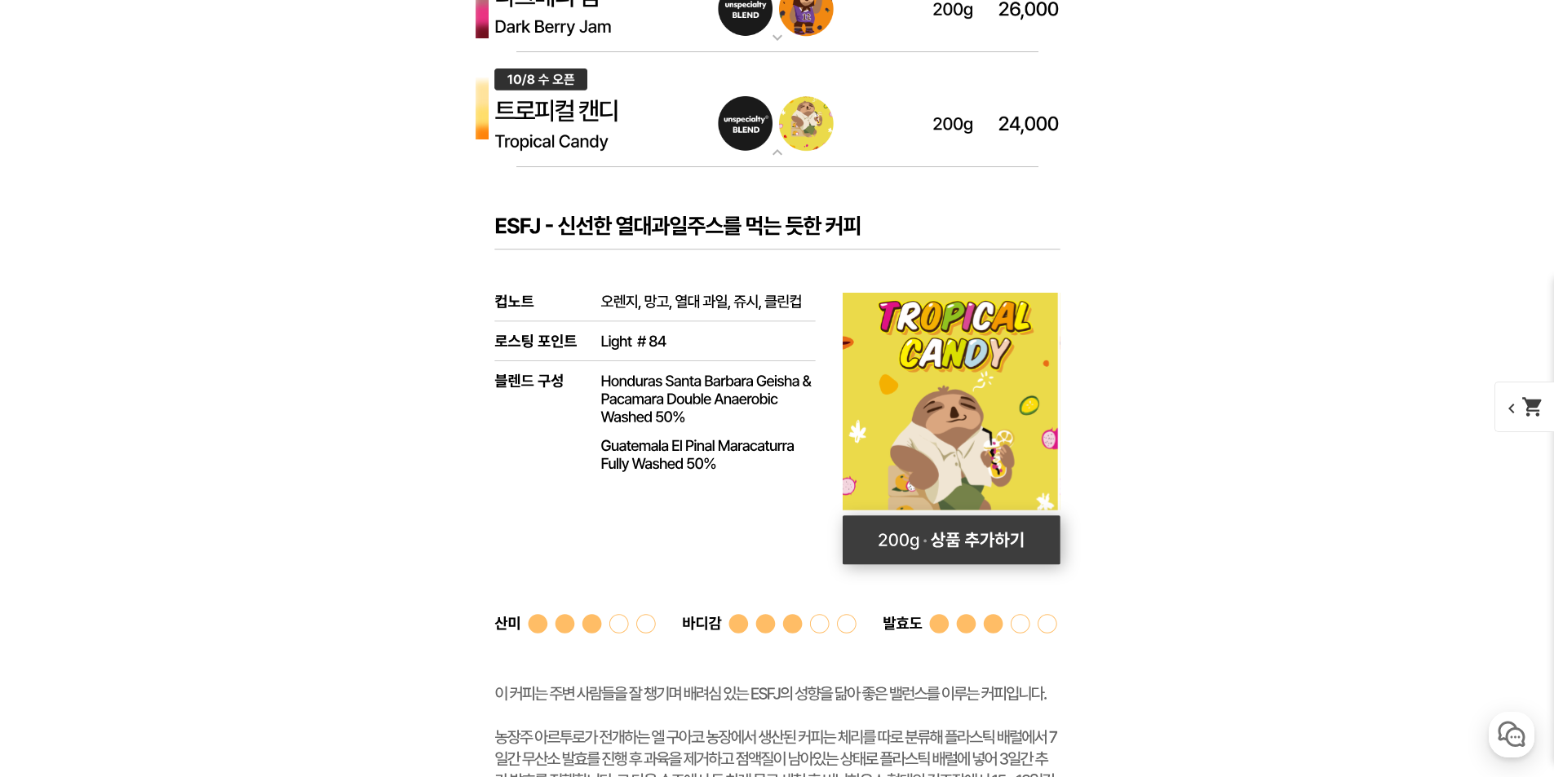
click at [953, 543] on rect at bounding box center [951, 540] width 218 height 49
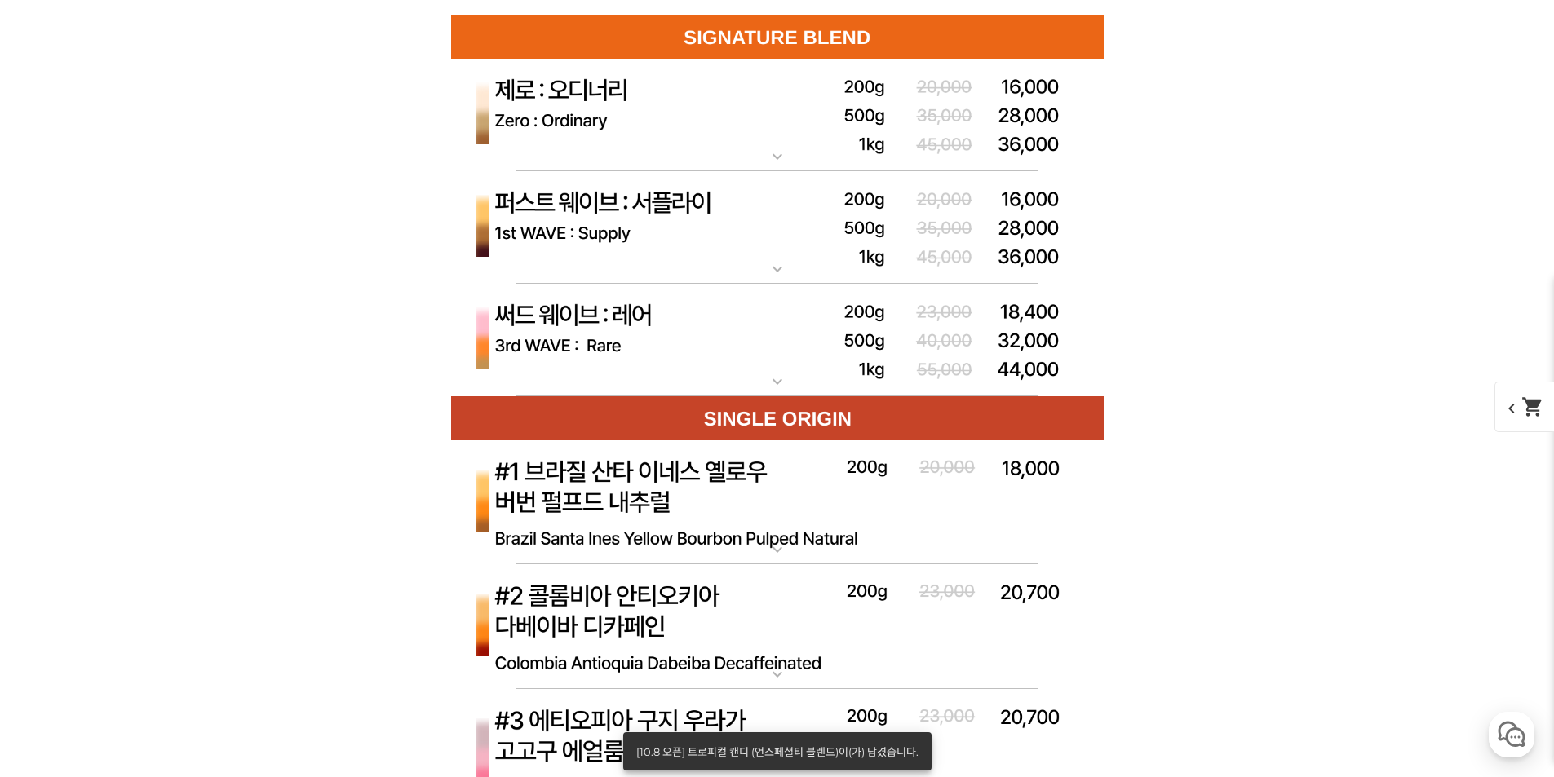
scroll to position [6037, 0]
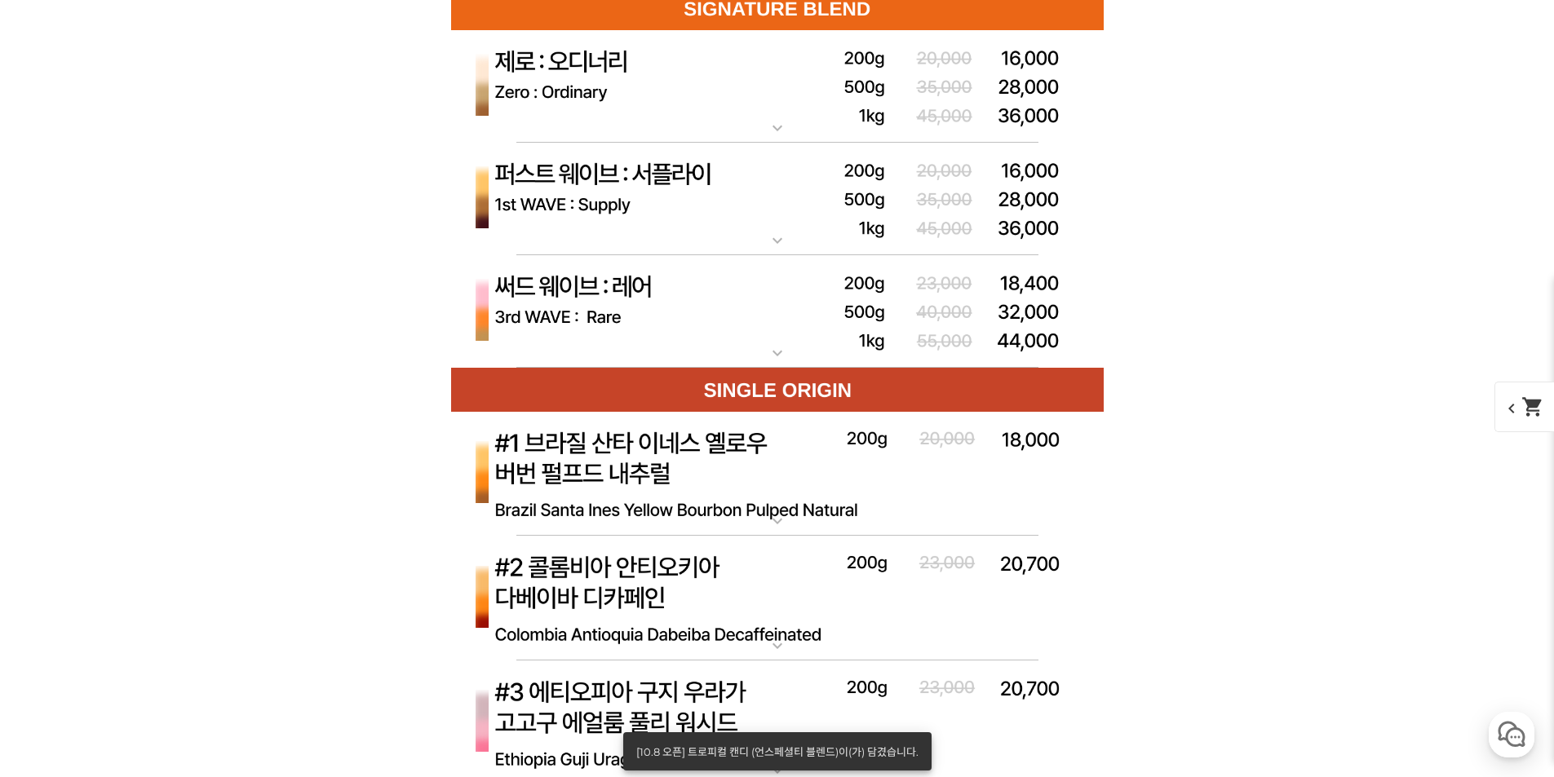
click at [1522, 401] on mat-icon "shopping_cart" at bounding box center [1533, 407] width 23 height 23
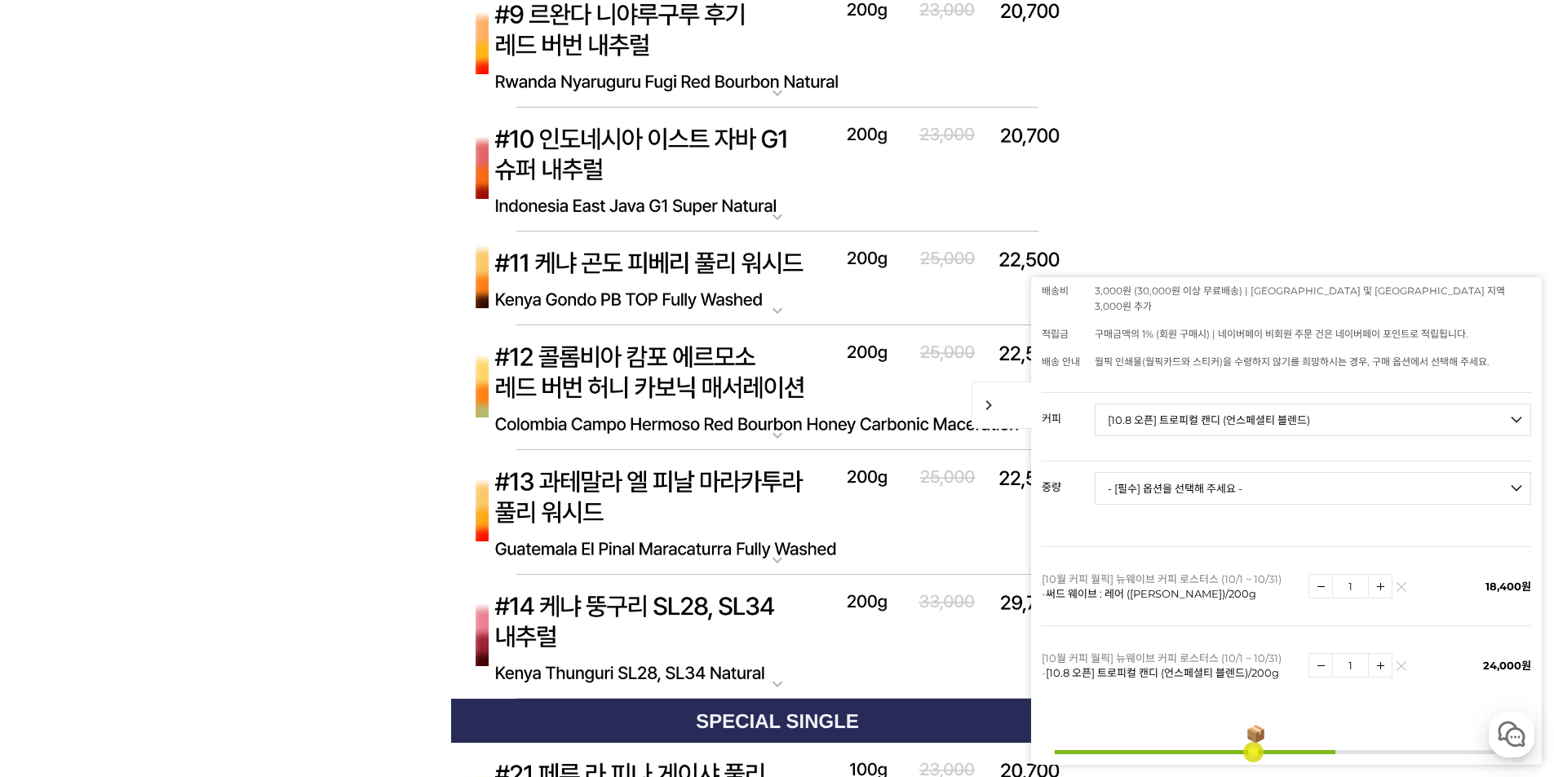
scroll to position [7424, 0]
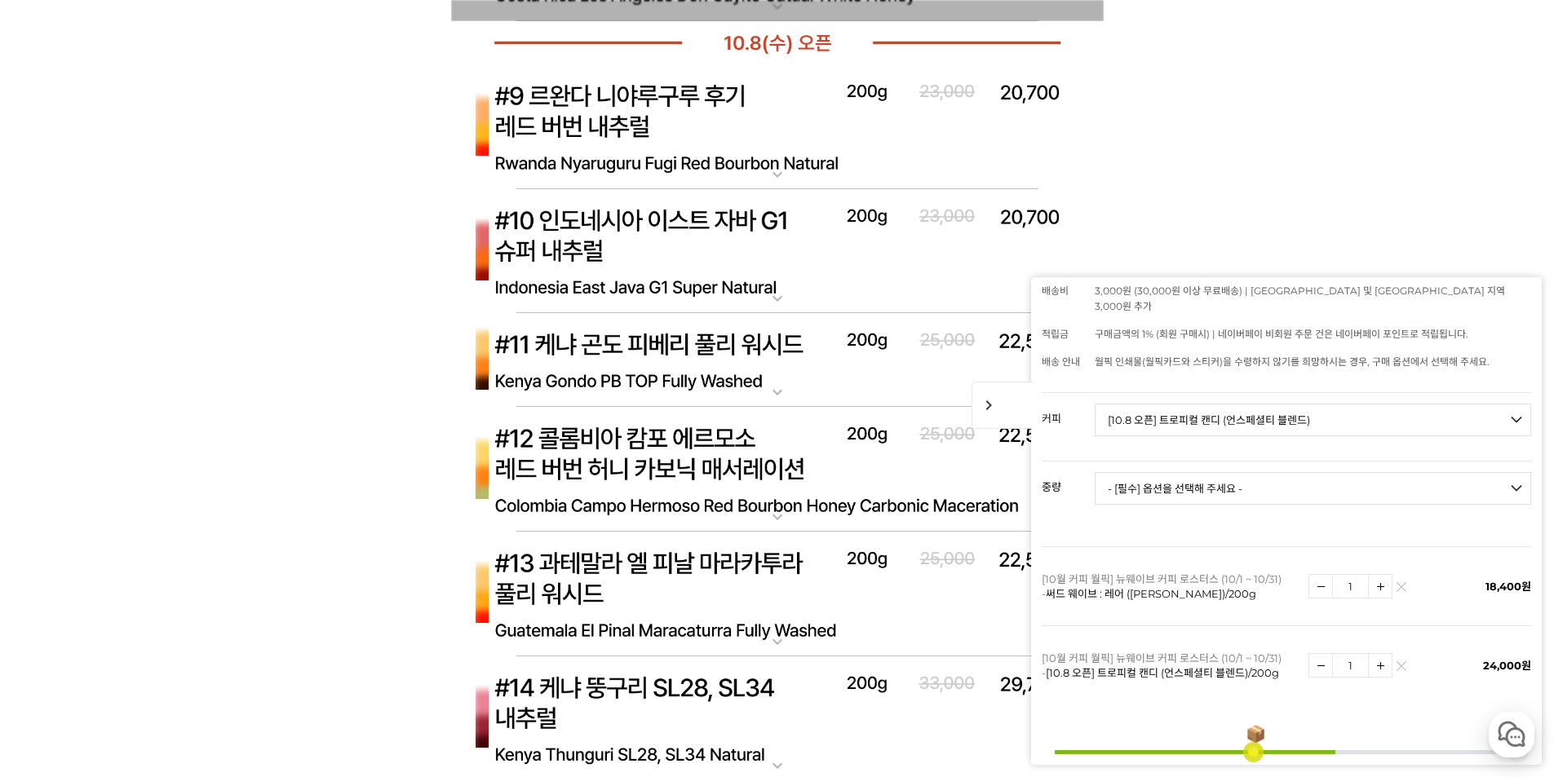
click at [648, 126] on img at bounding box center [777, 127] width 653 height 126
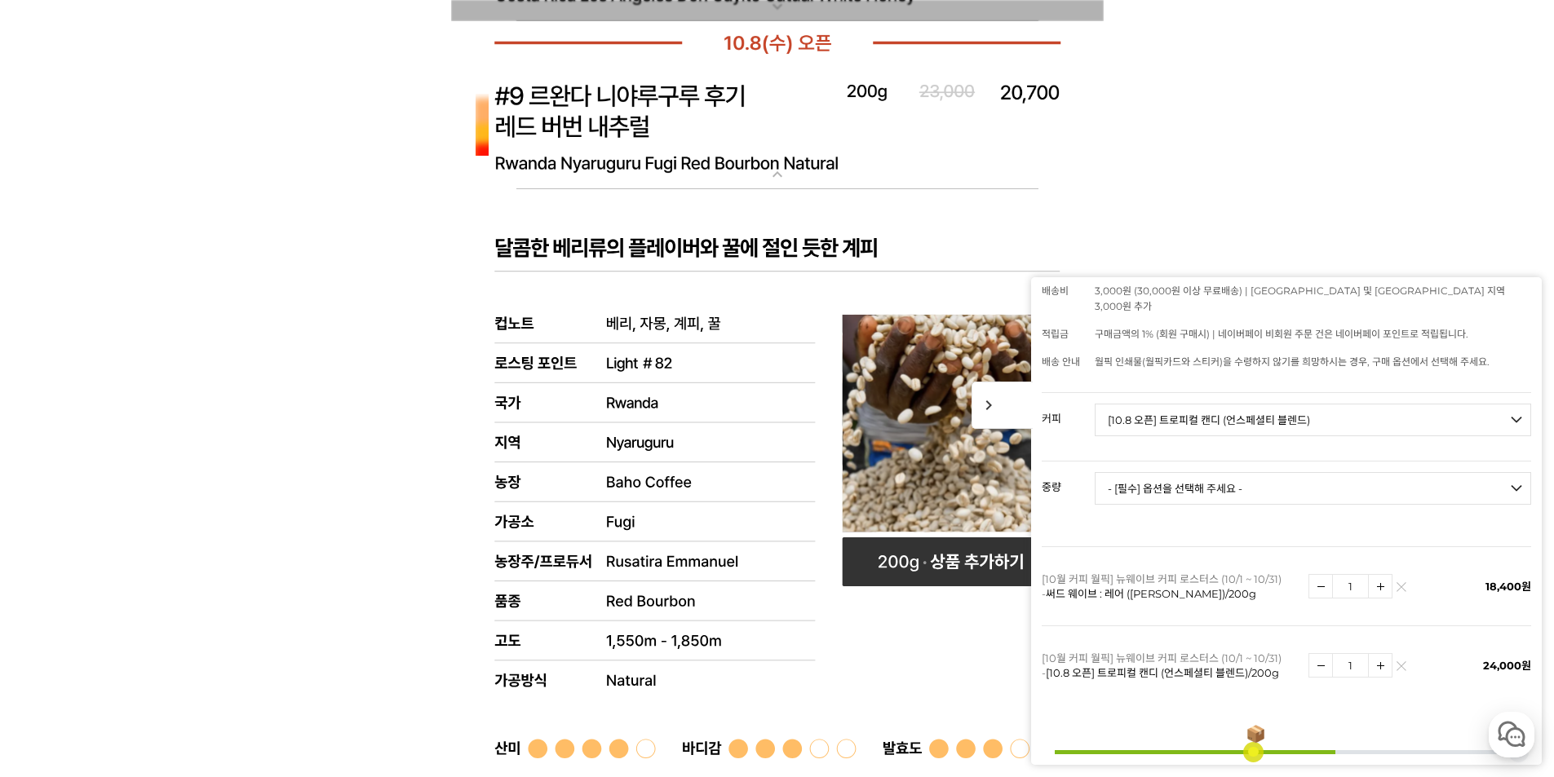
click at [646, 131] on img at bounding box center [777, 127] width 653 height 126
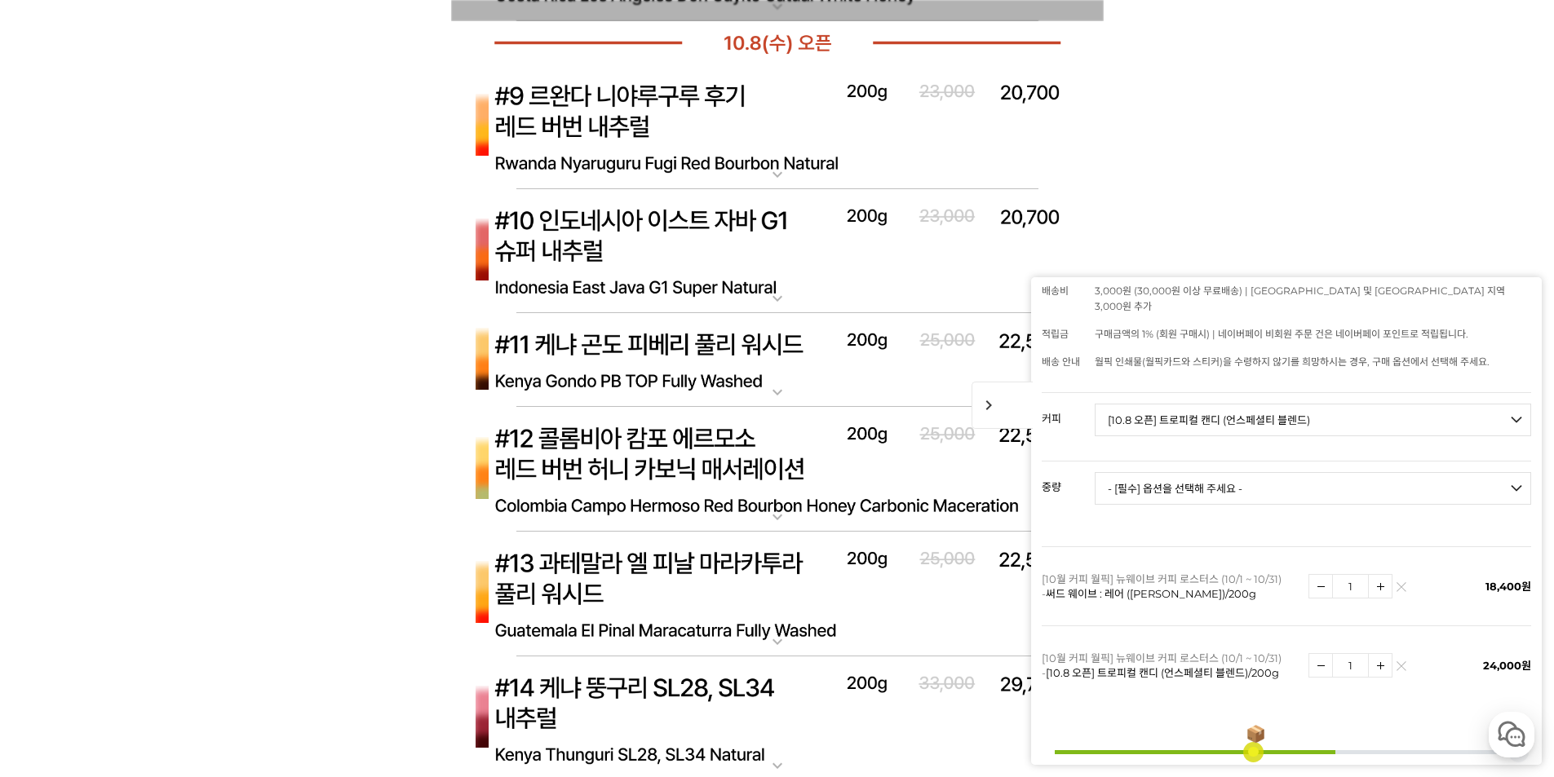
click at [649, 280] on img at bounding box center [777, 252] width 653 height 126
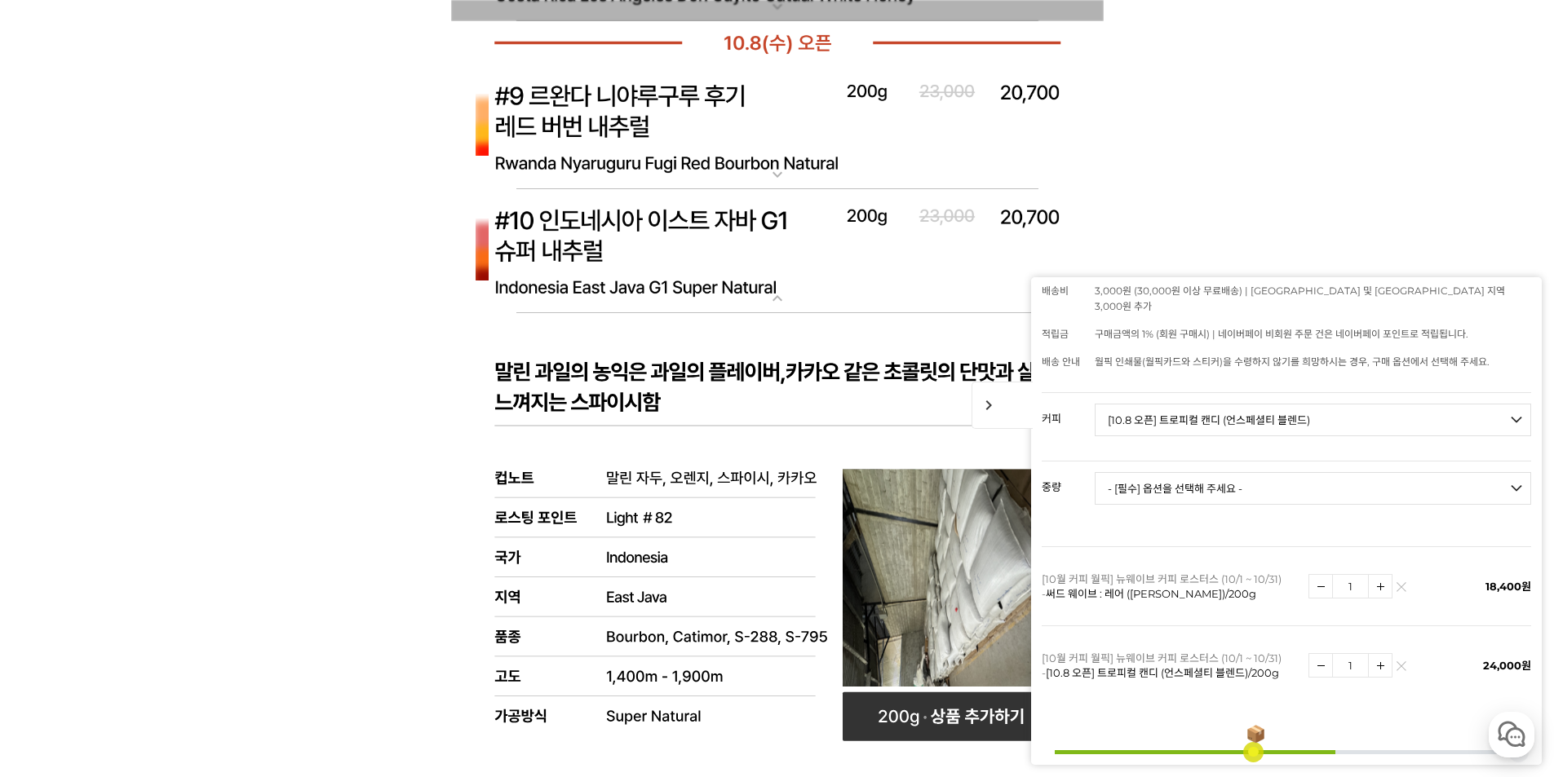
click at [649, 279] on img at bounding box center [777, 252] width 653 height 126
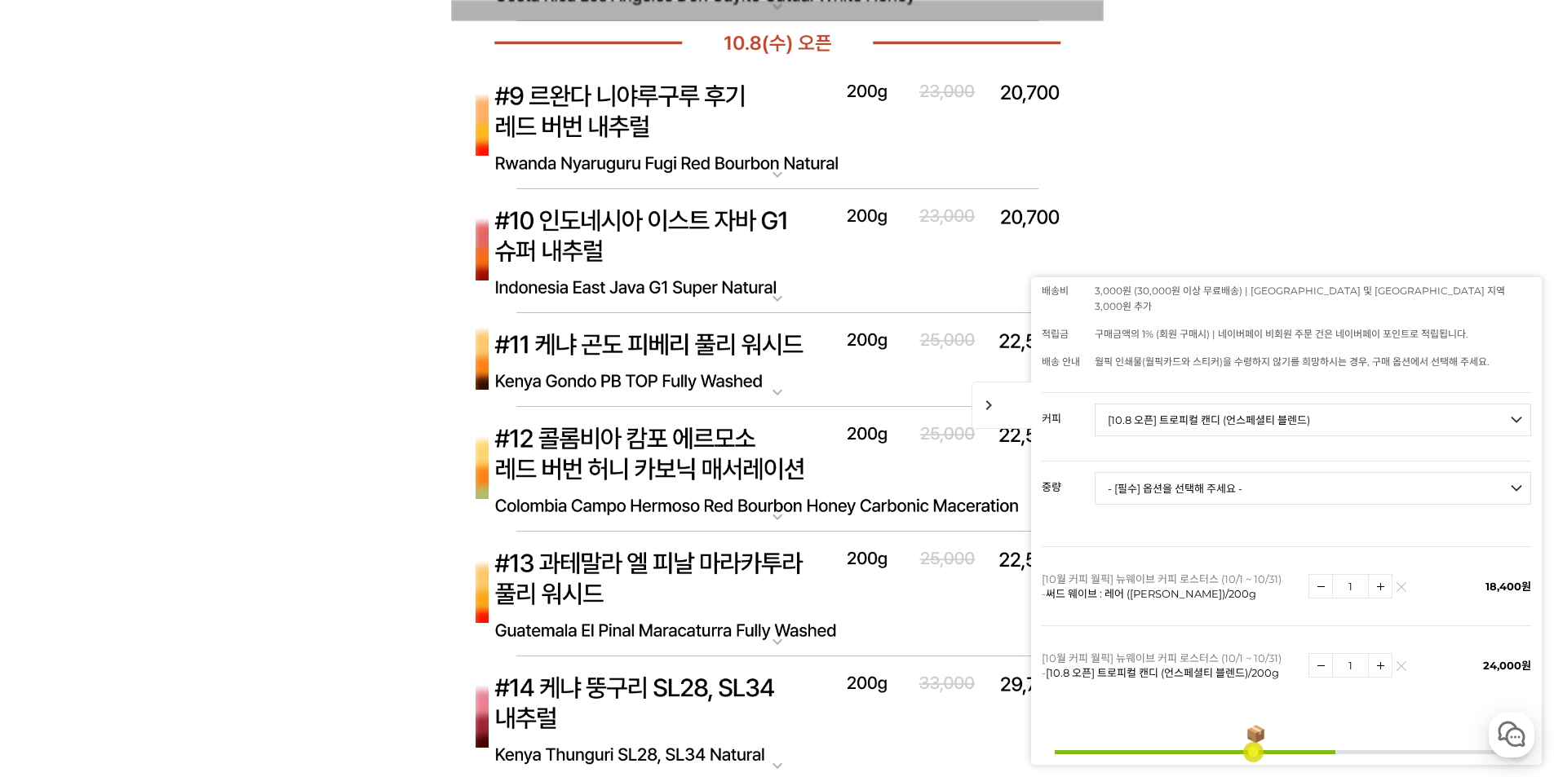
scroll to position [7506, 0]
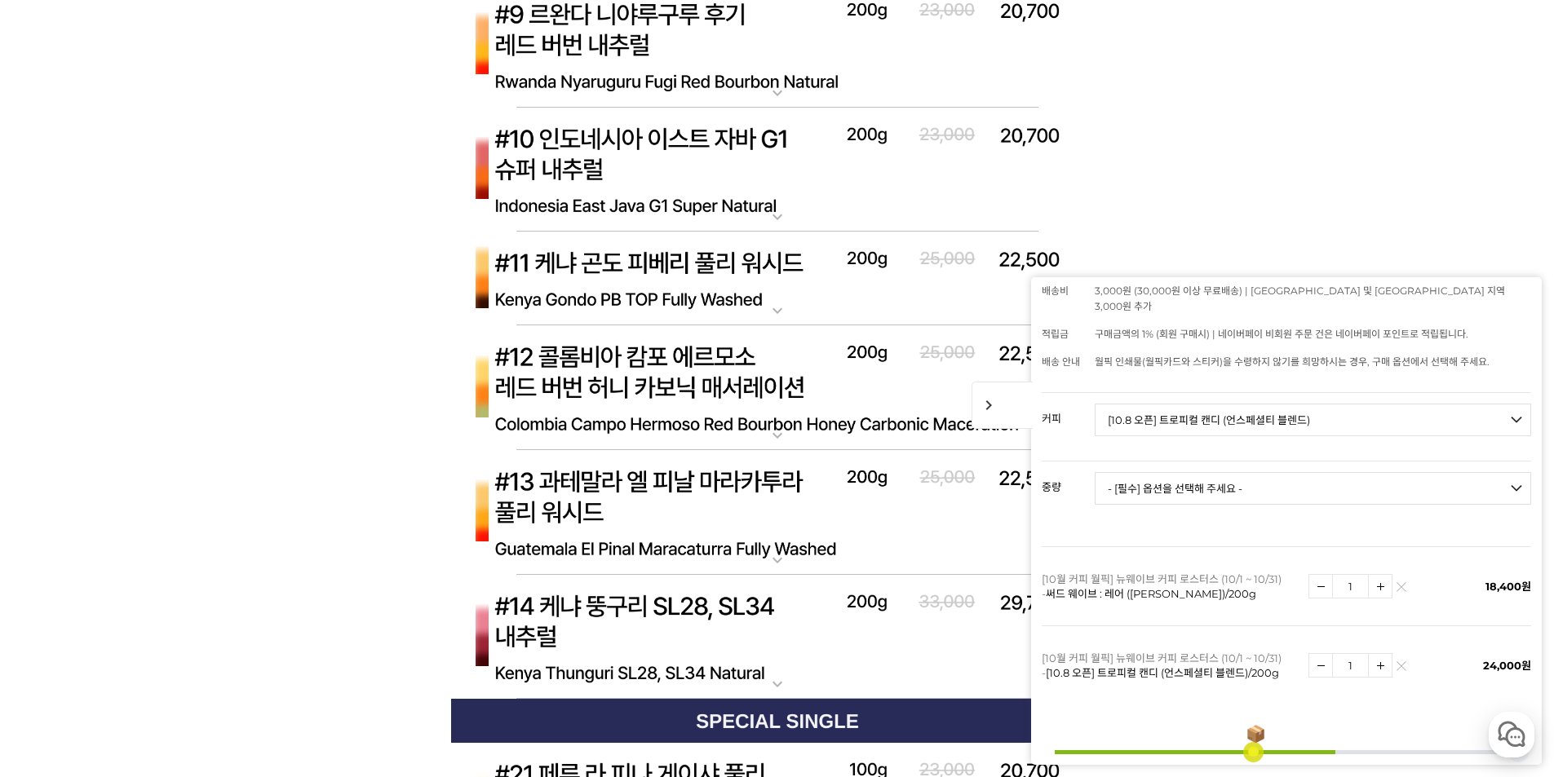
click at [649, 279] on img at bounding box center [777, 279] width 653 height 95
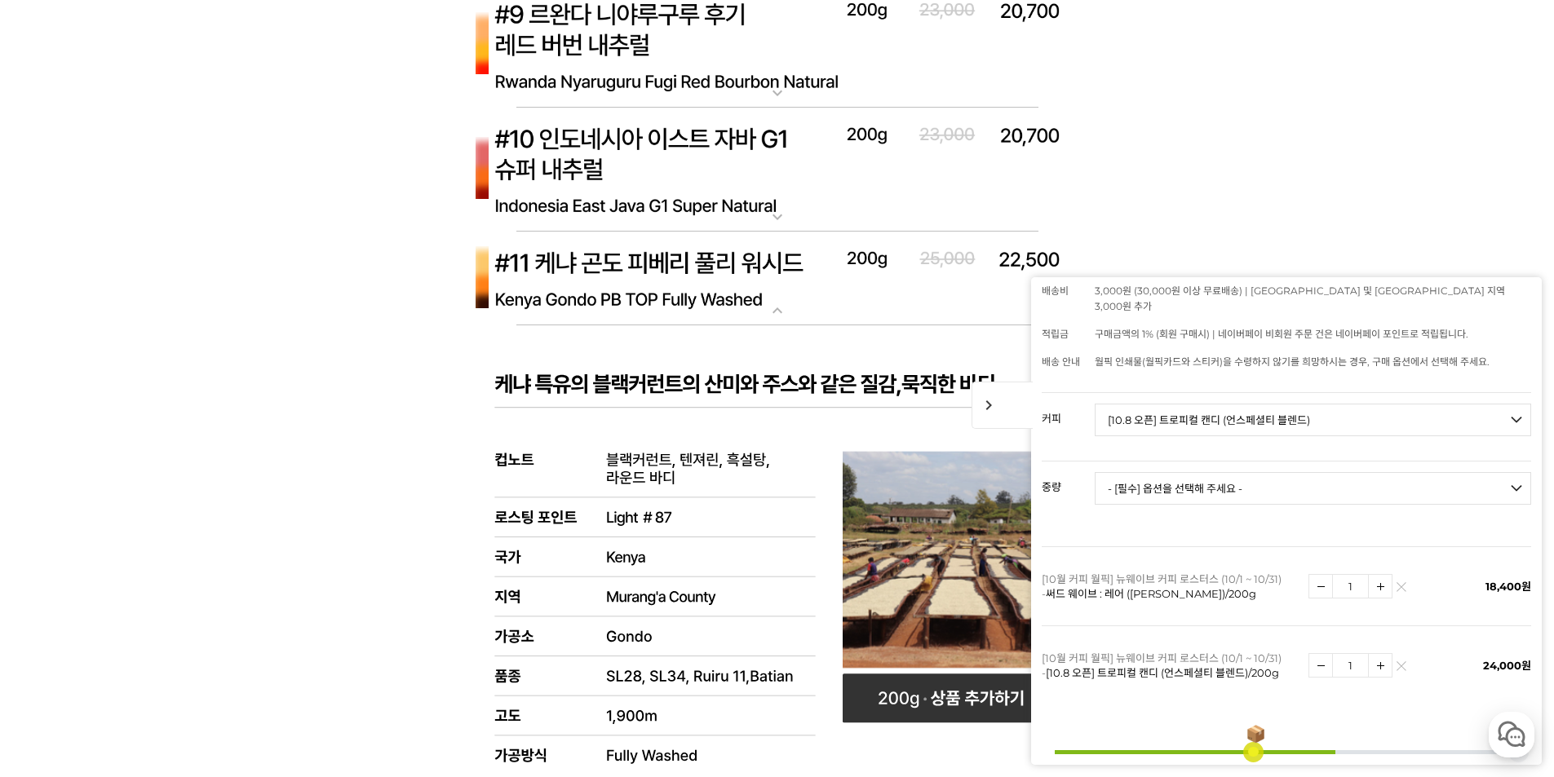
click at [649, 279] on img at bounding box center [777, 279] width 653 height 95
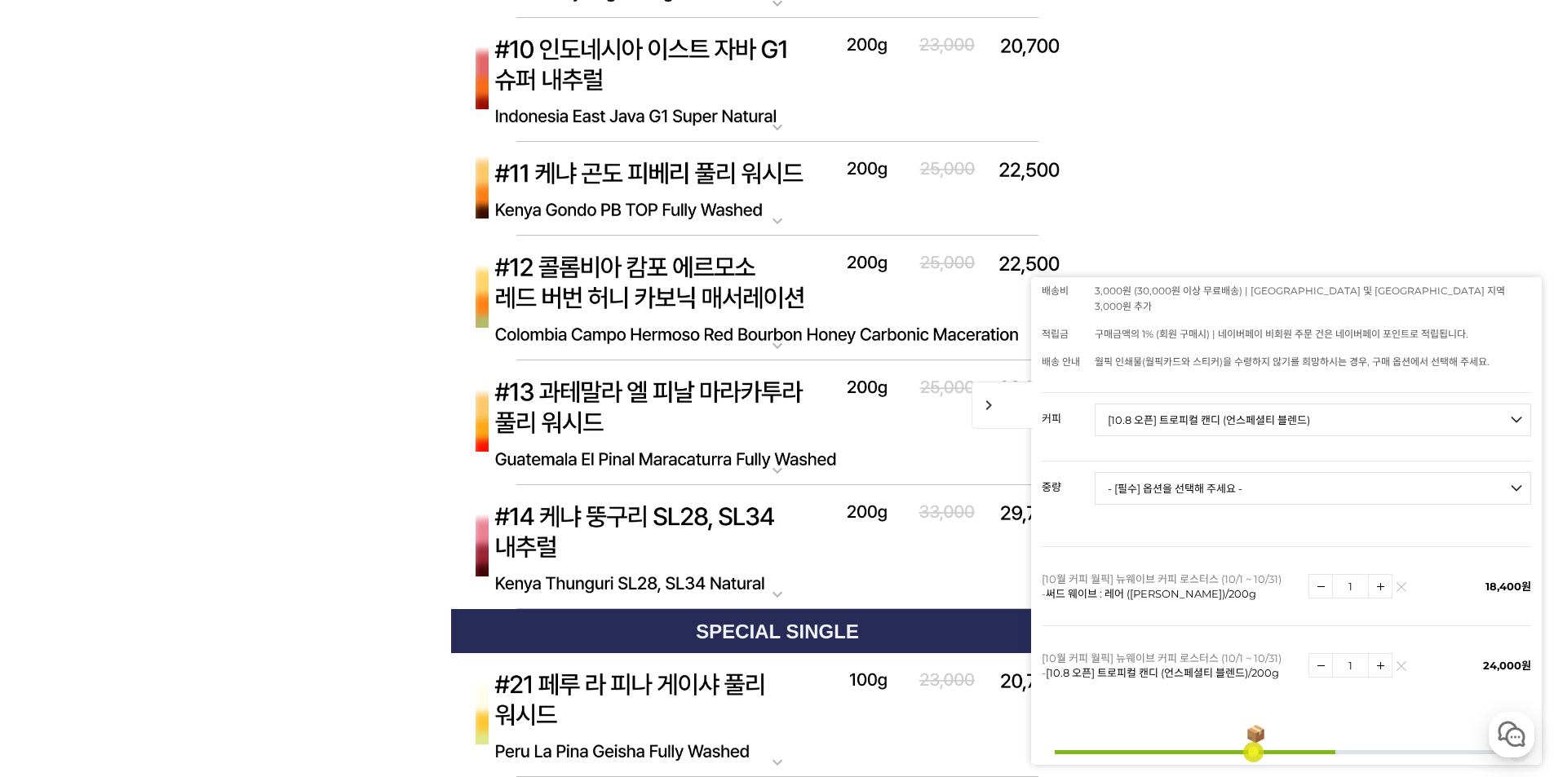
scroll to position [7669, 0]
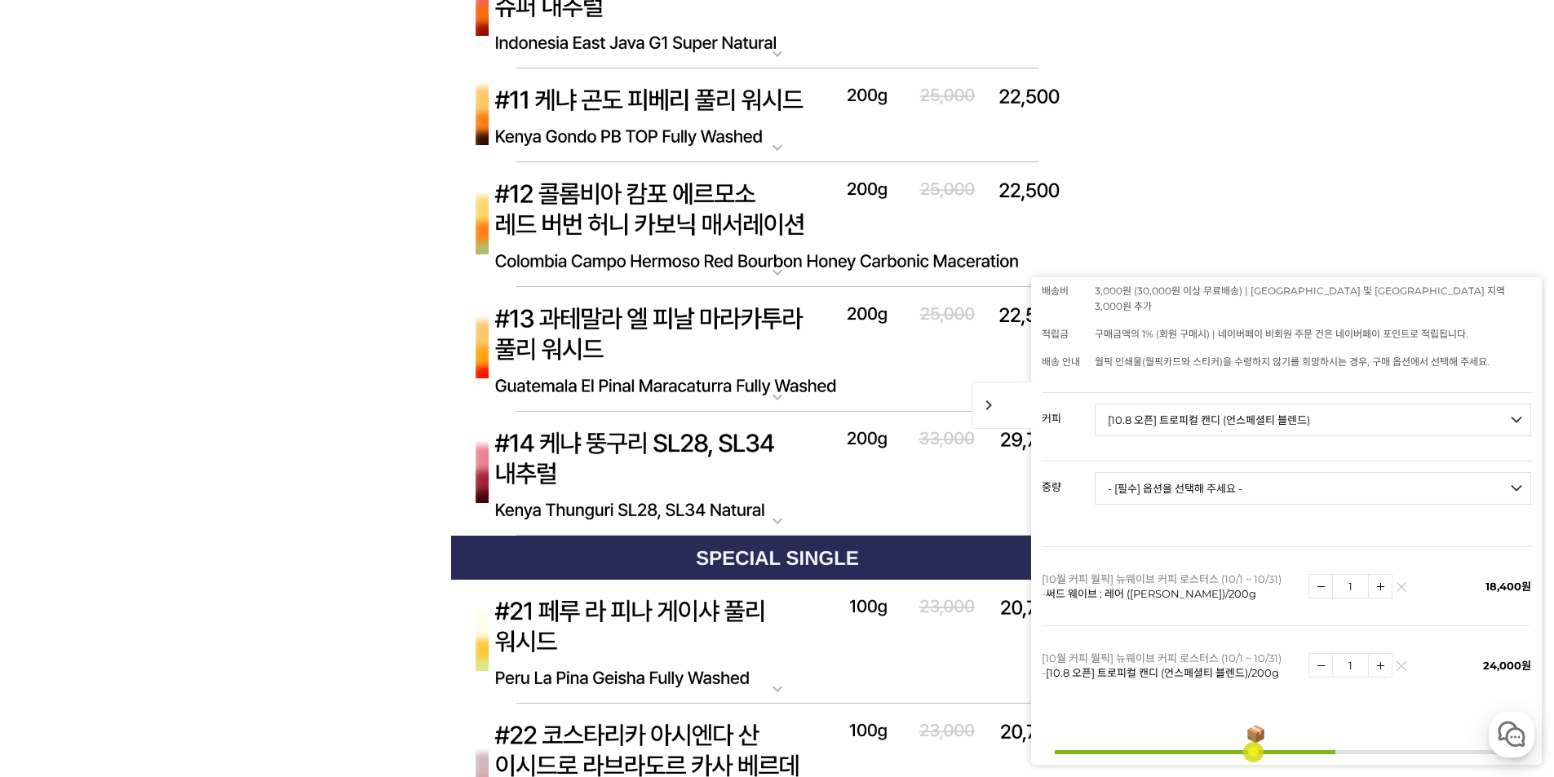
click at [649, 279] on img at bounding box center [777, 225] width 653 height 126
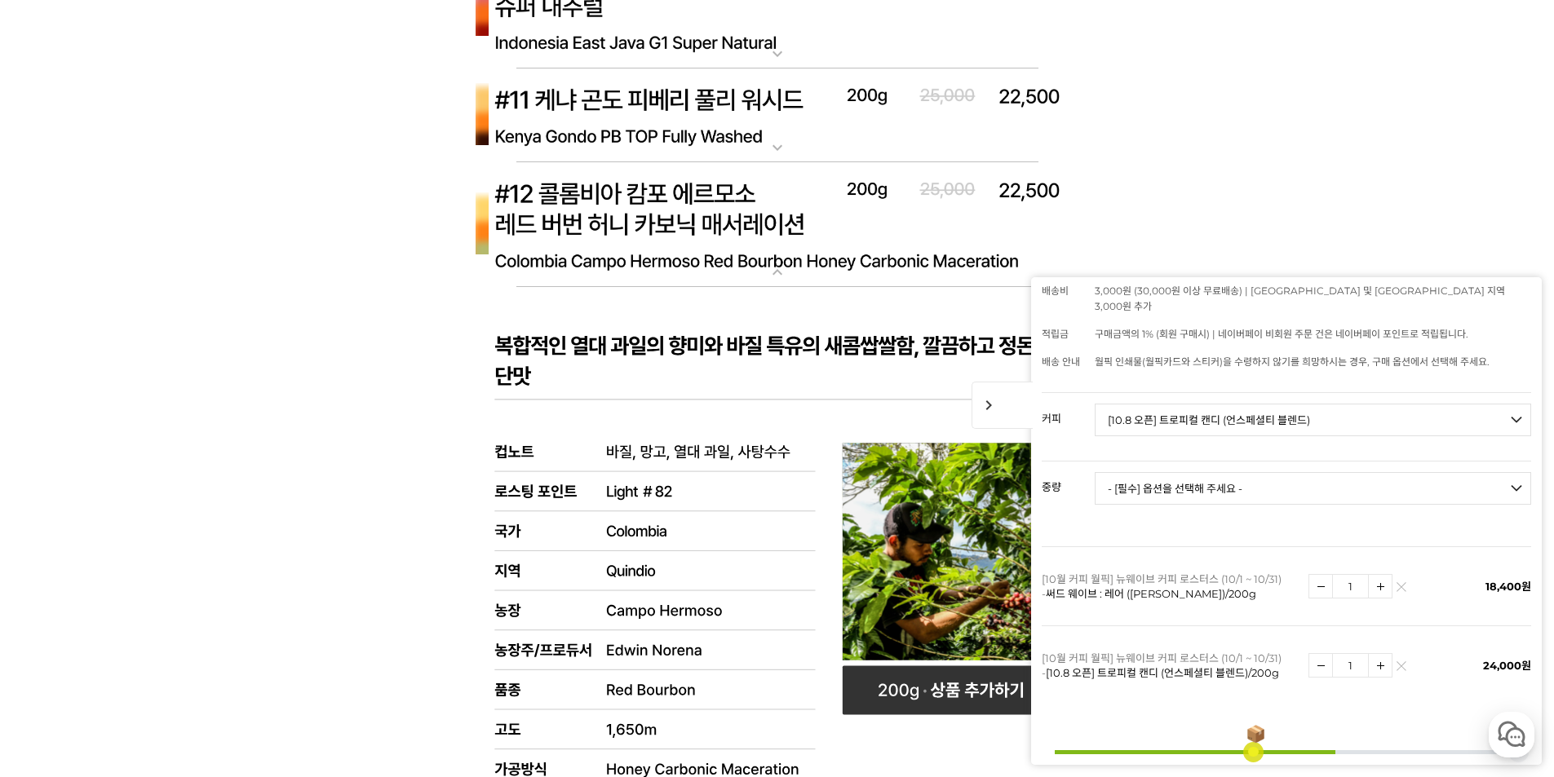
click at [665, 226] on img at bounding box center [777, 225] width 653 height 126
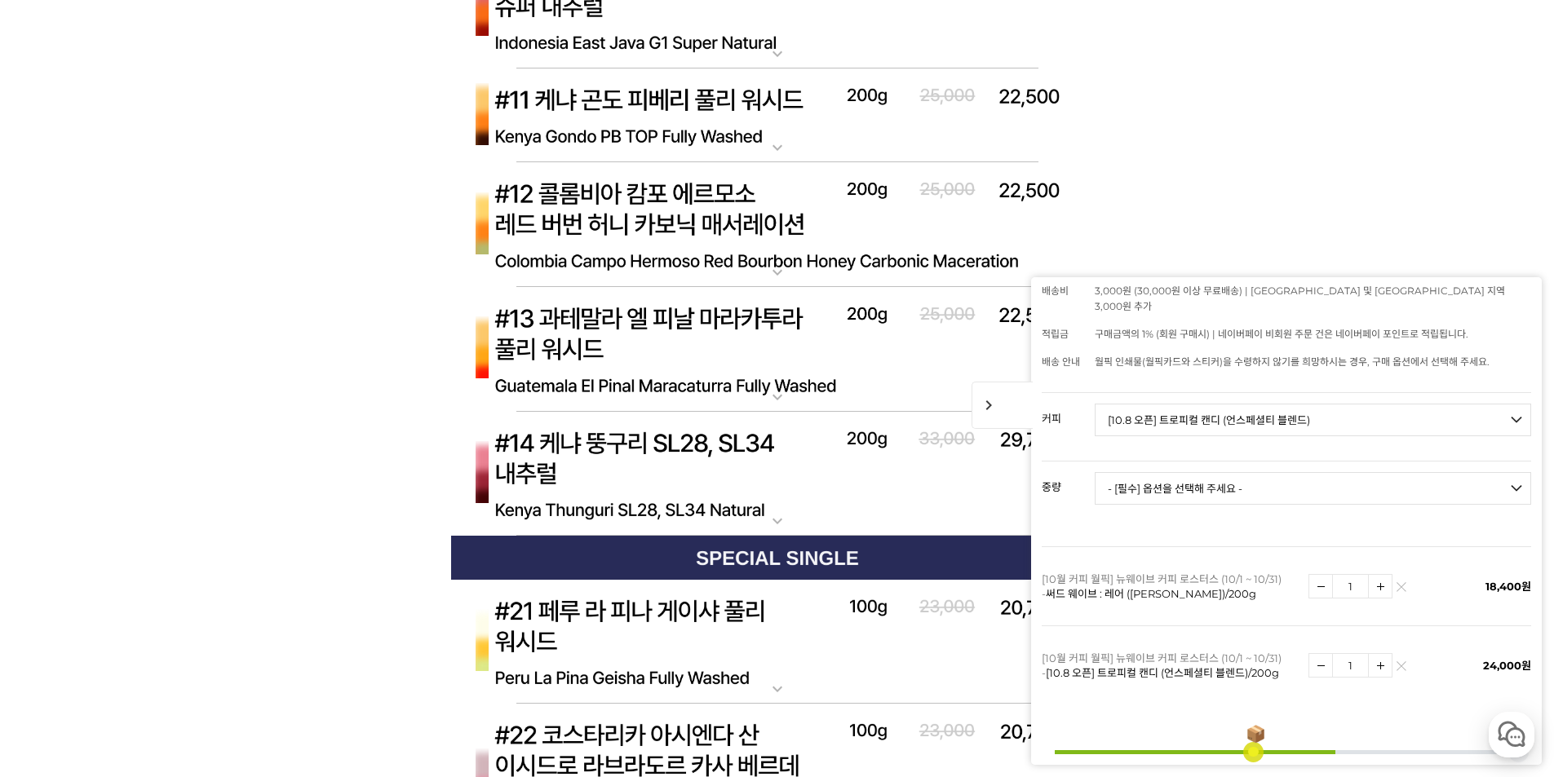
click at [627, 329] on img at bounding box center [777, 350] width 653 height 126
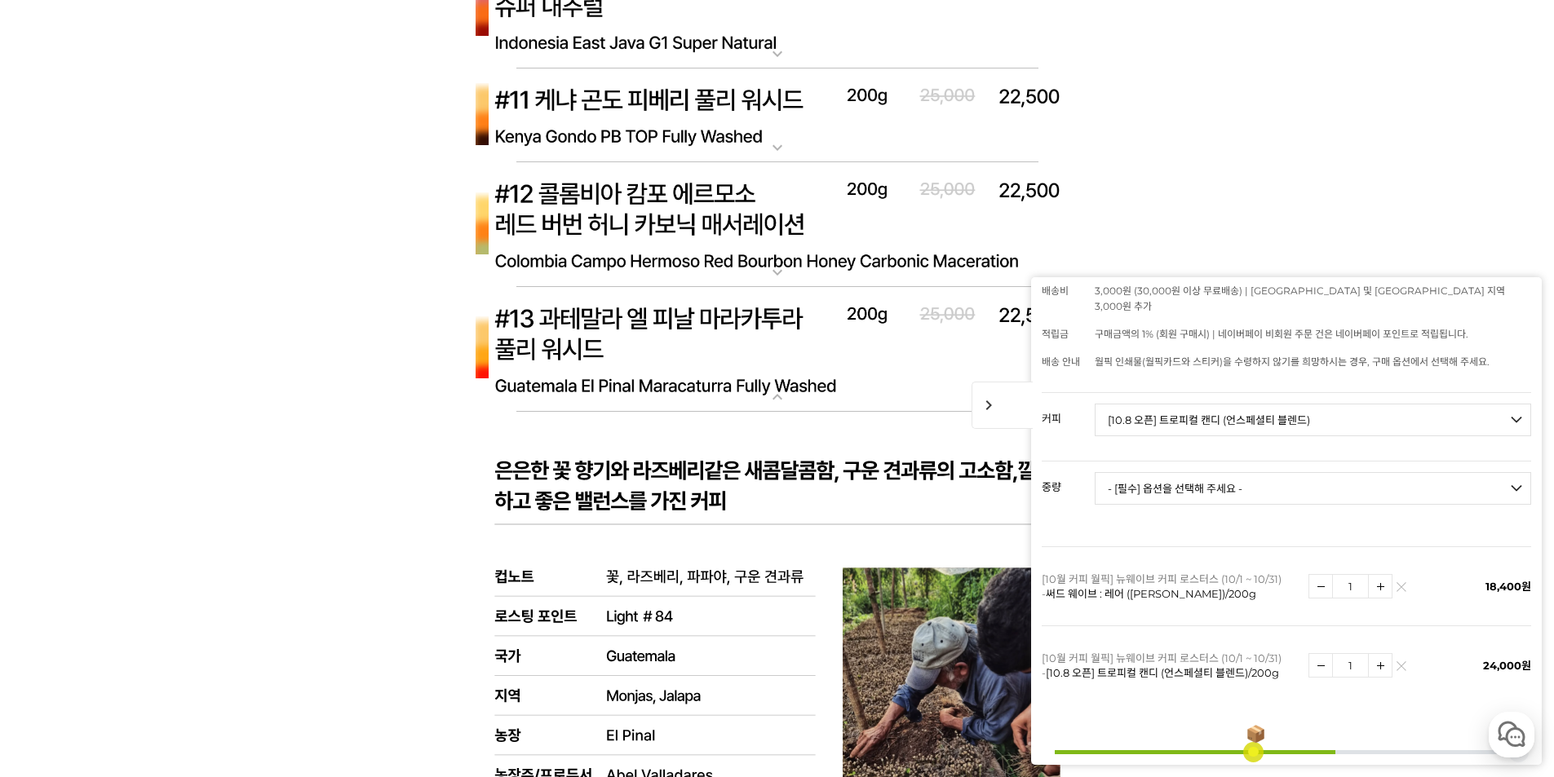
click at [622, 321] on img at bounding box center [777, 350] width 653 height 126
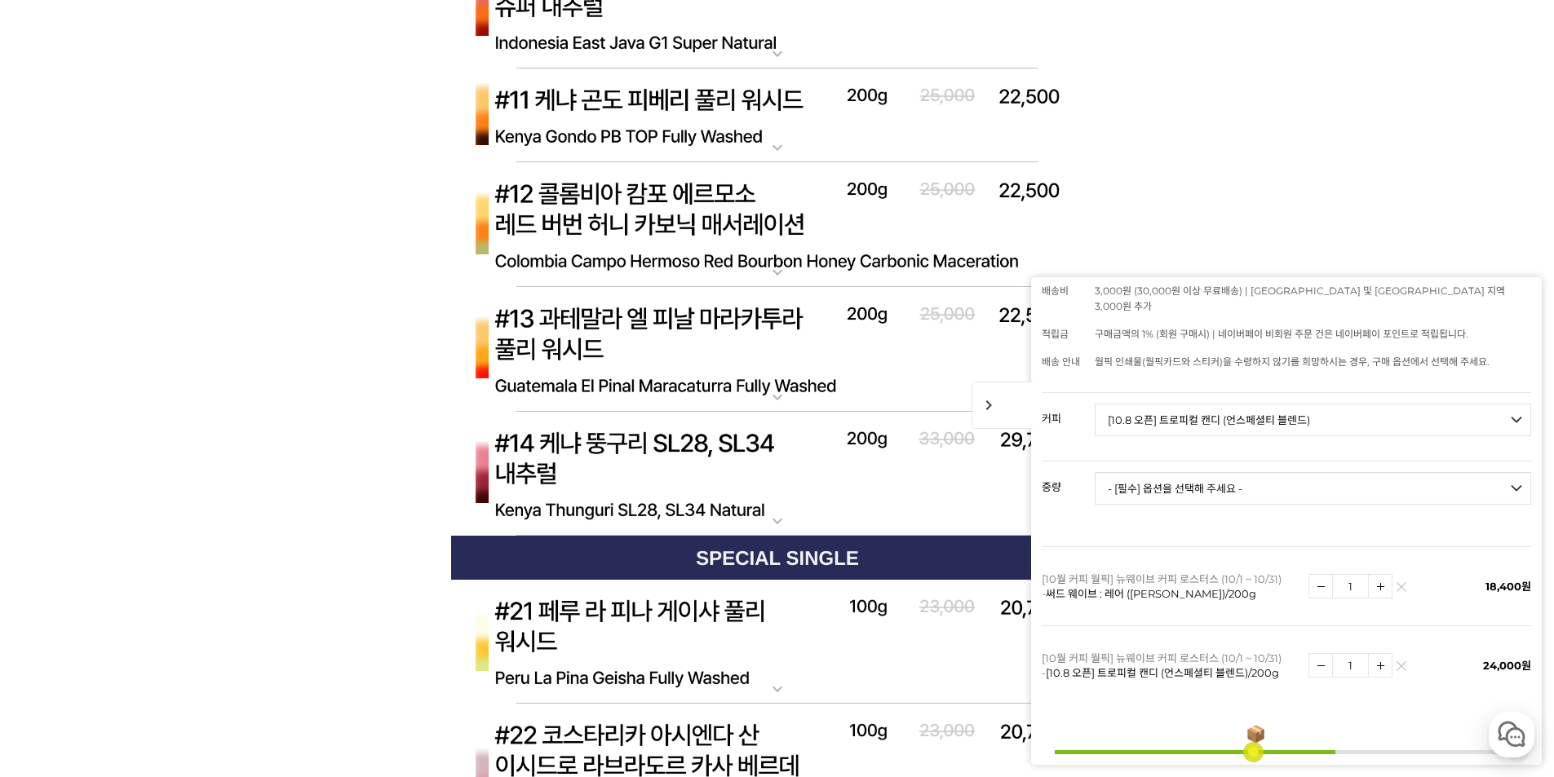
click at [594, 437] on img at bounding box center [777, 475] width 653 height 126
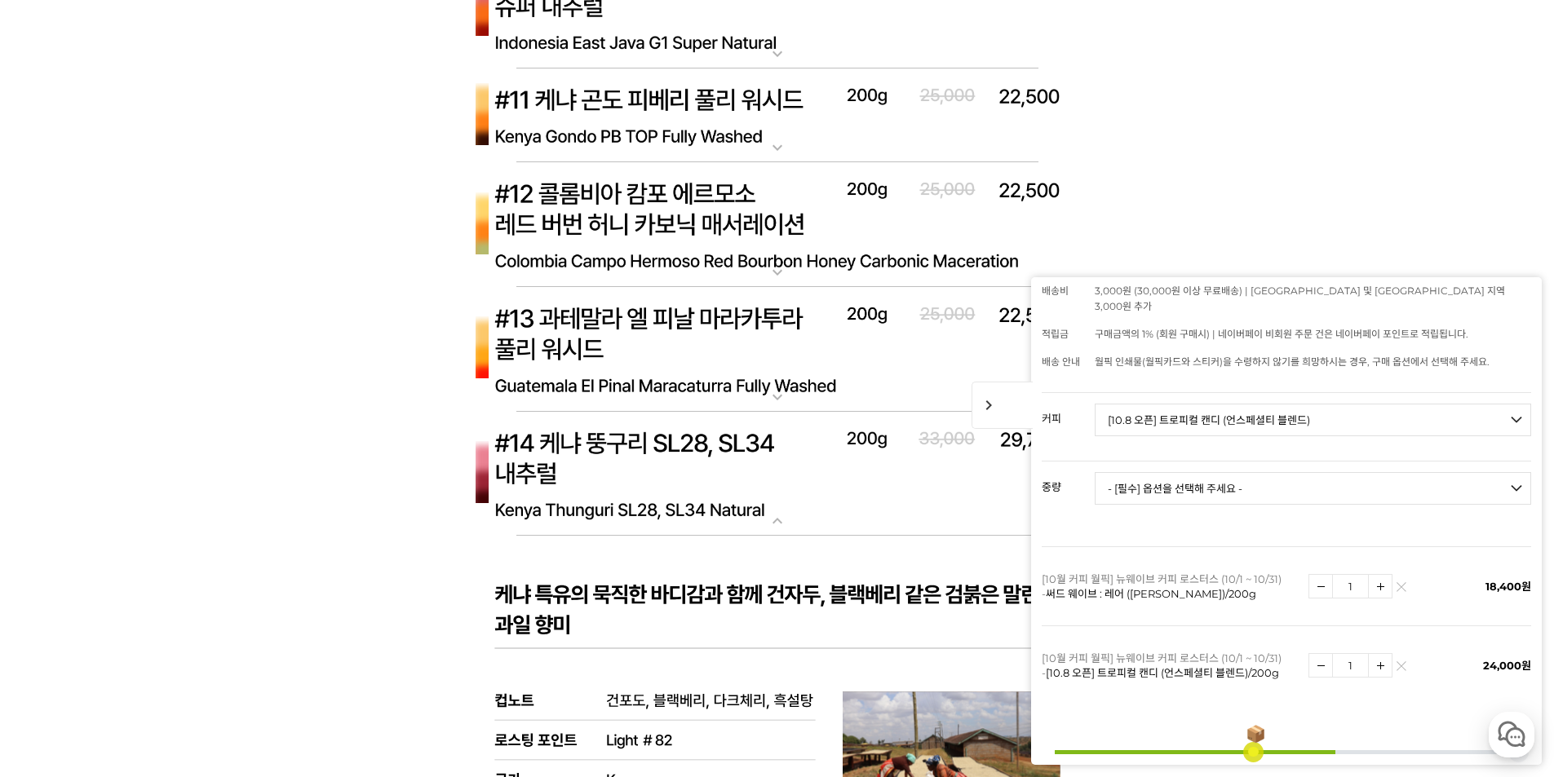
click at [591, 451] on img at bounding box center [777, 475] width 653 height 126
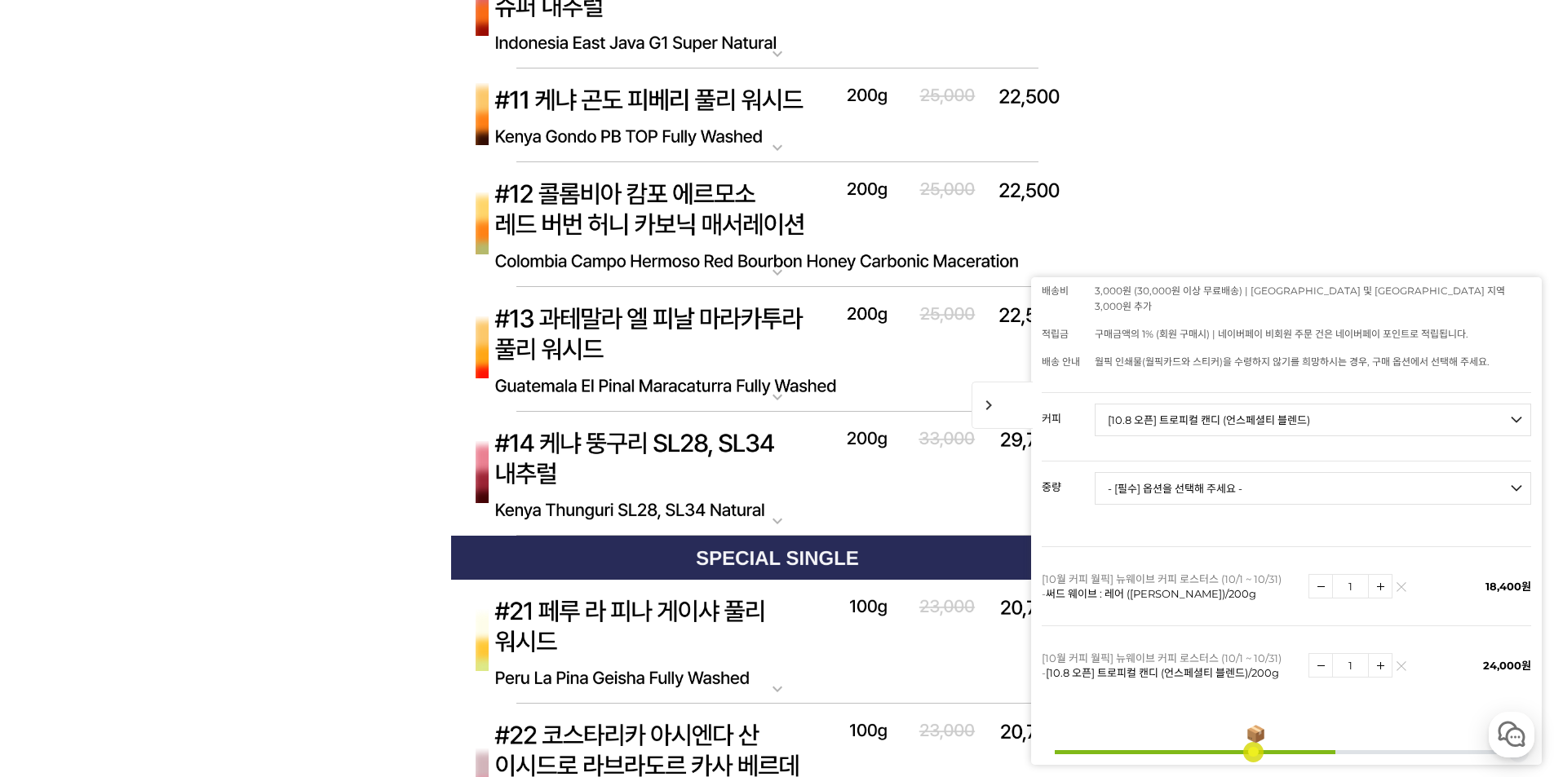
click at [628, 333] on img at bounding box center [777, 350] width 653 height 126
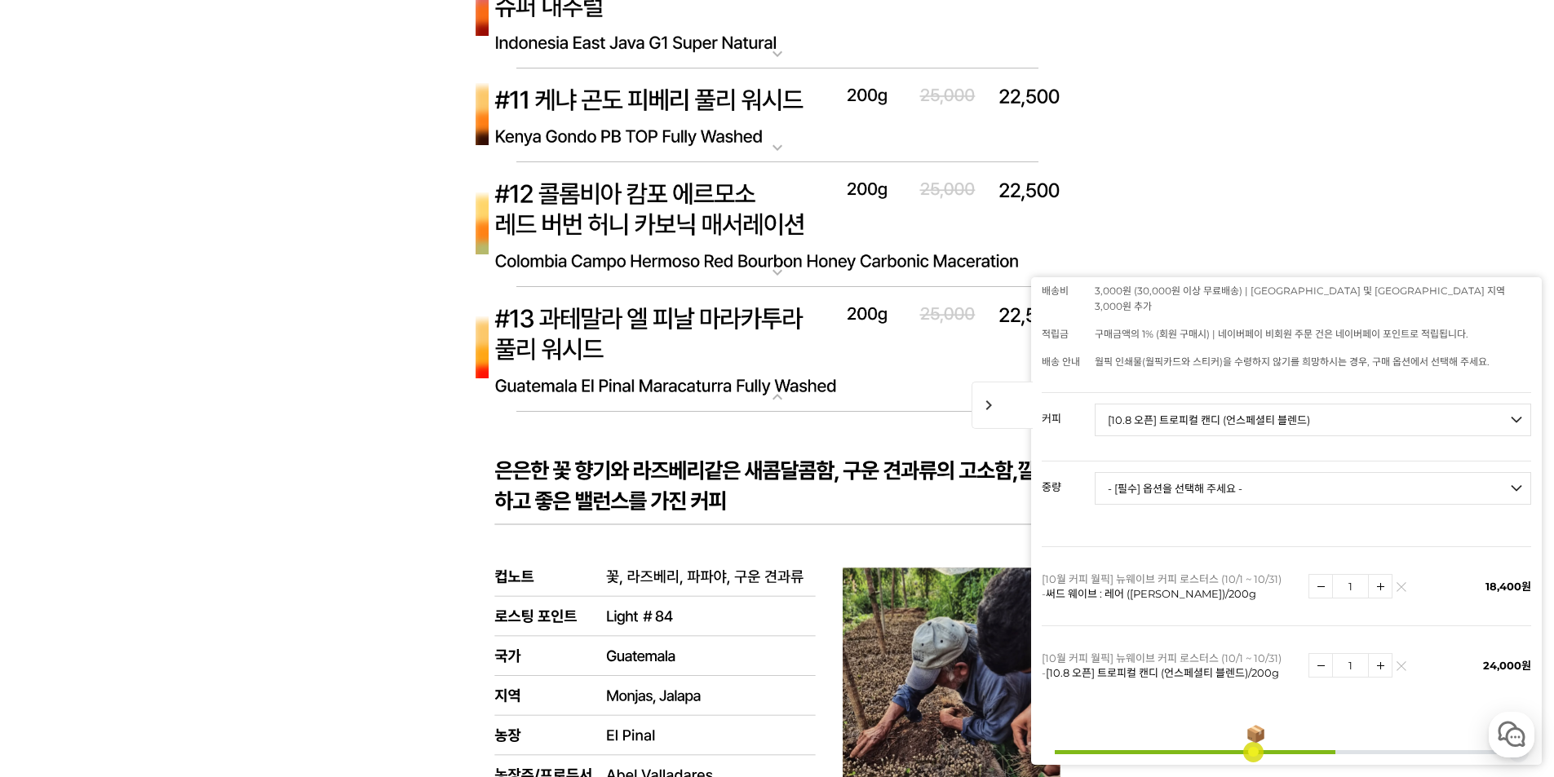
click at [715, 212] on img at bounding box center [777, 225] width 653 height 126
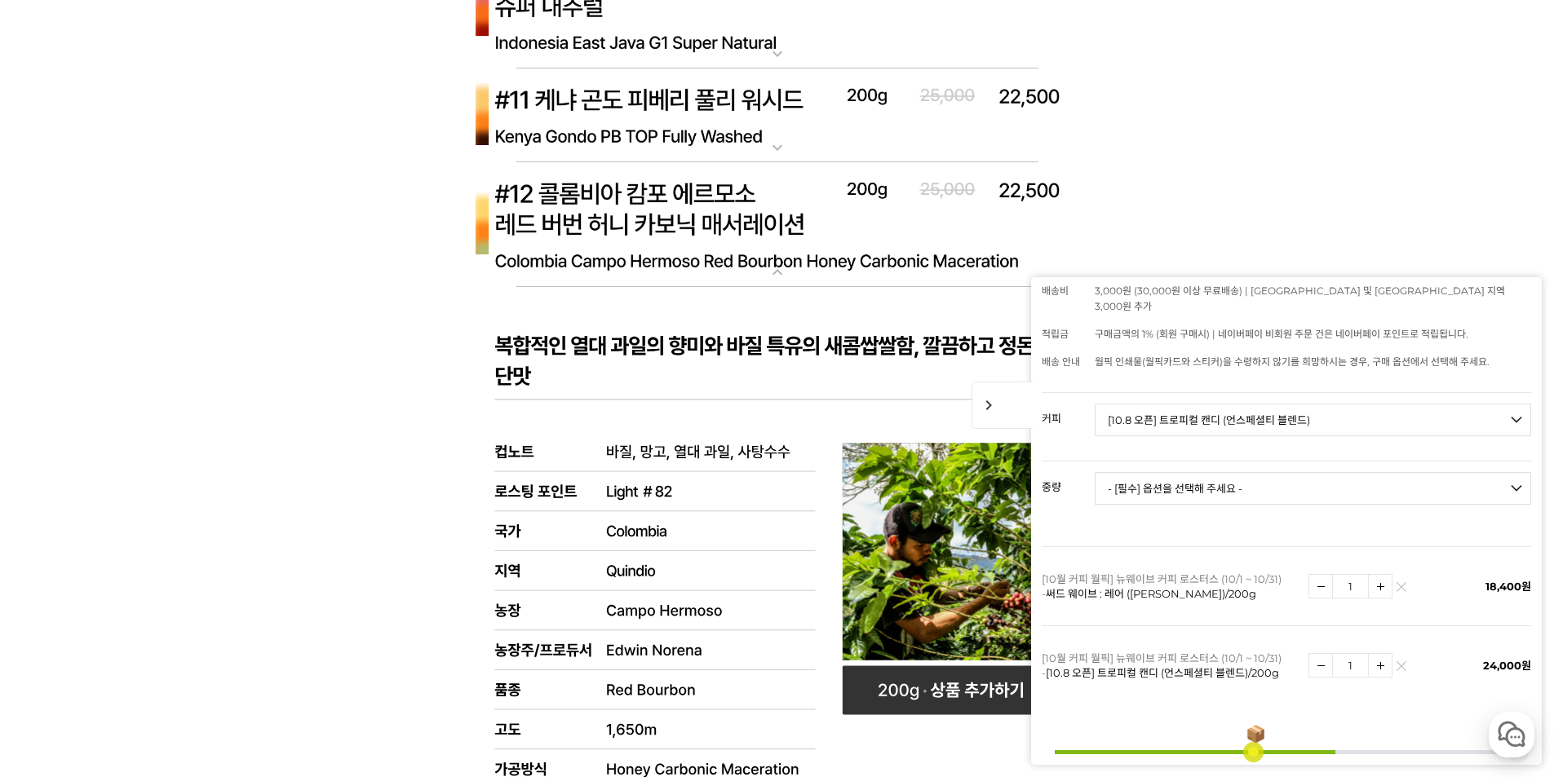
click at [693, 214] on img at bounding box center [777, 225] width 653 height 126
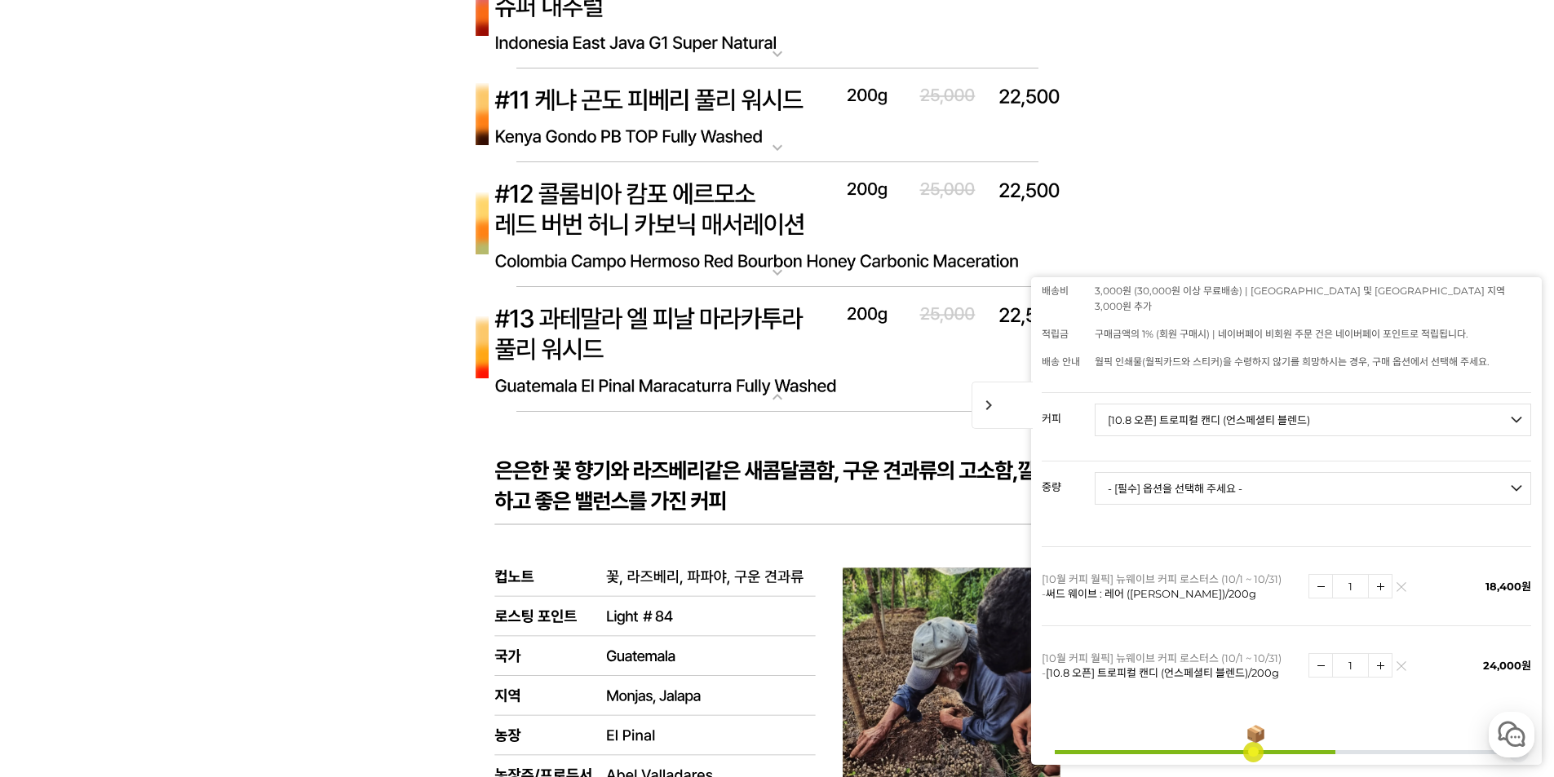
click at [742, 93] on img at bounding box center [777, 116] width 653 height 95
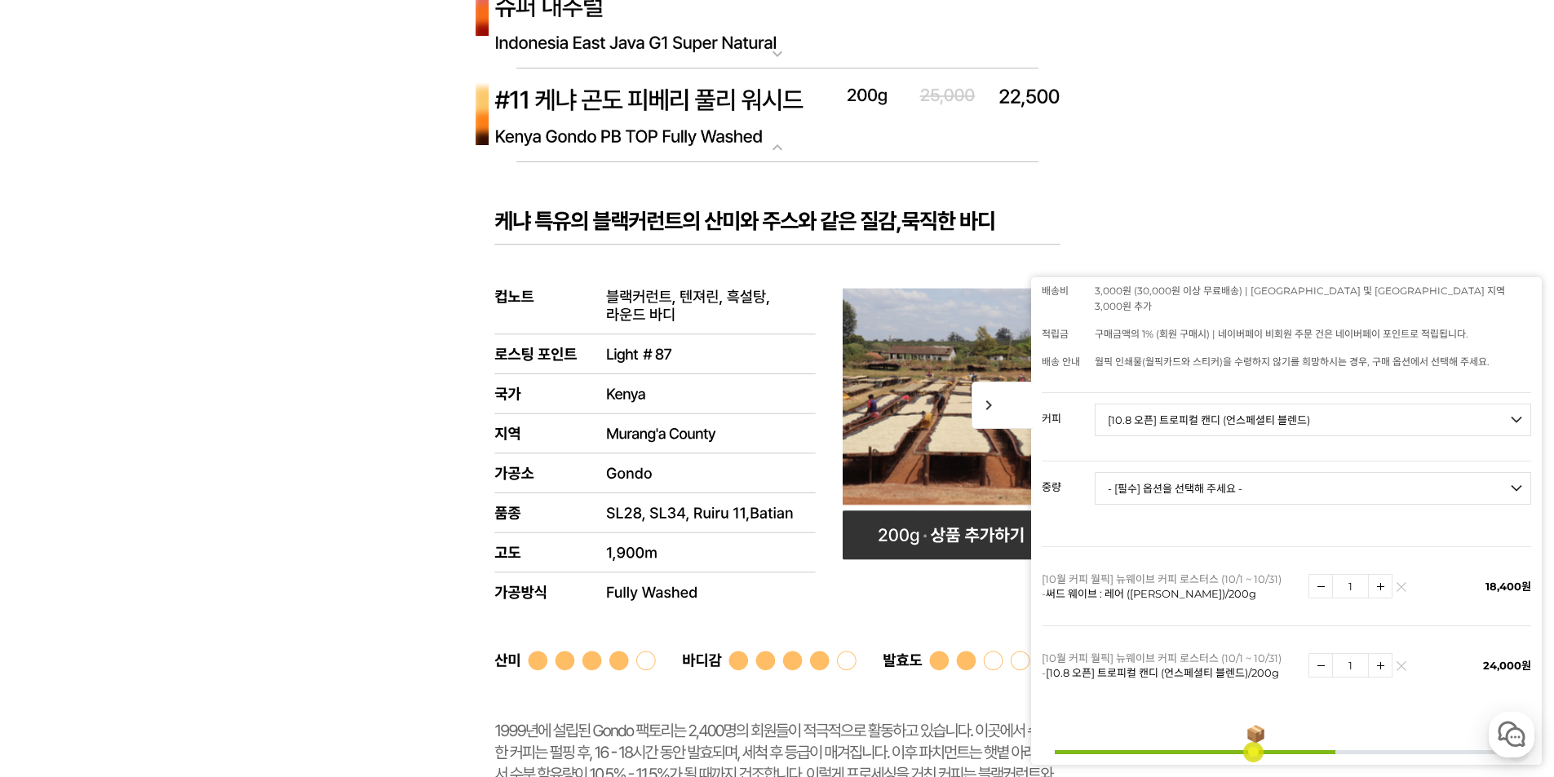
click at [742, 101] on img at bounding box center [777, 116] width 653 height 95
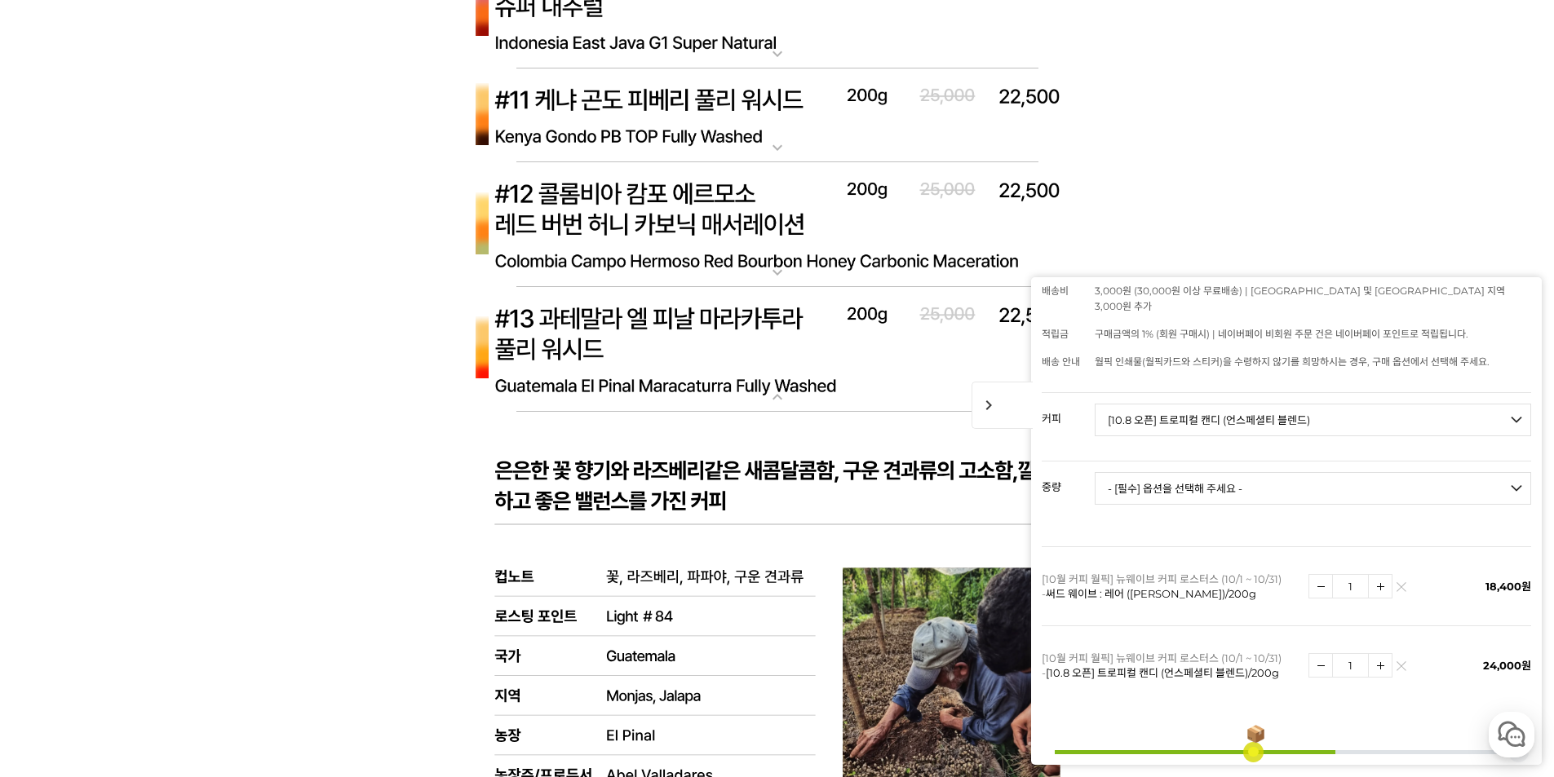
click at [606, 322] on img at bounding box center [777, 350] width 653 height 126
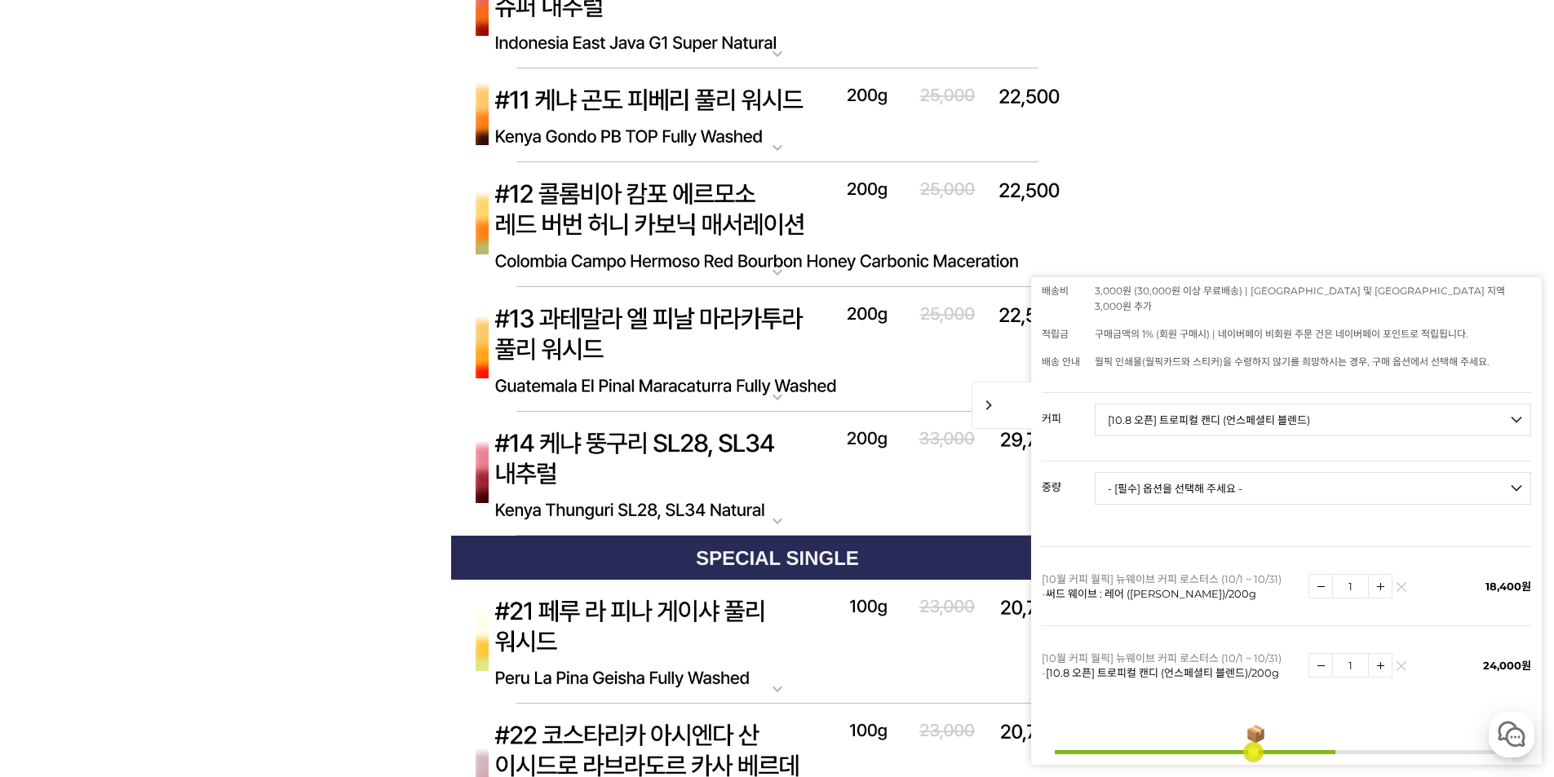
click at [606, 322] on img at bounding box center [777, 350] width 653 height 126
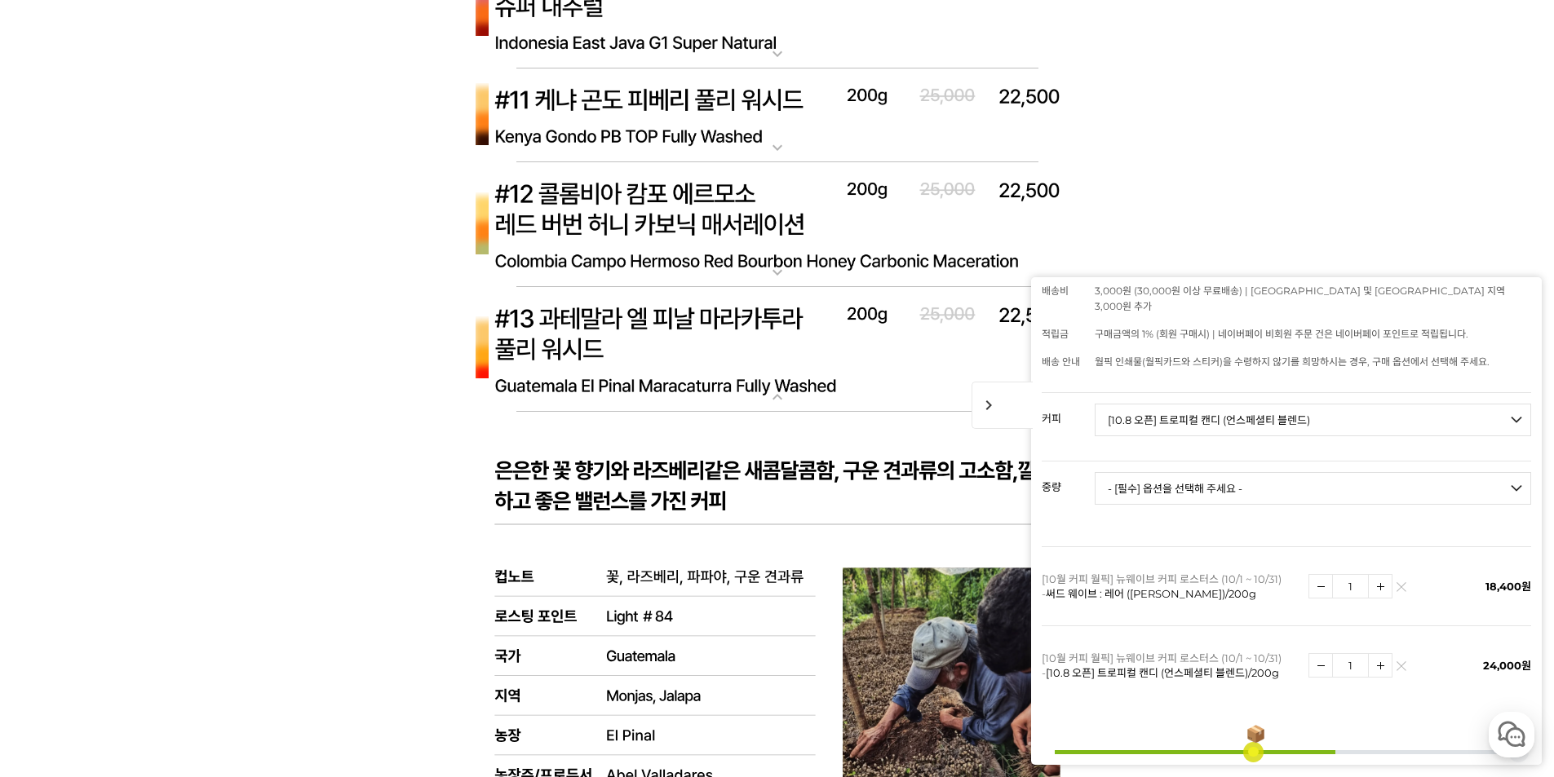
click at [596, 331] on img at bounding box center [777, 350] width 653 height 126
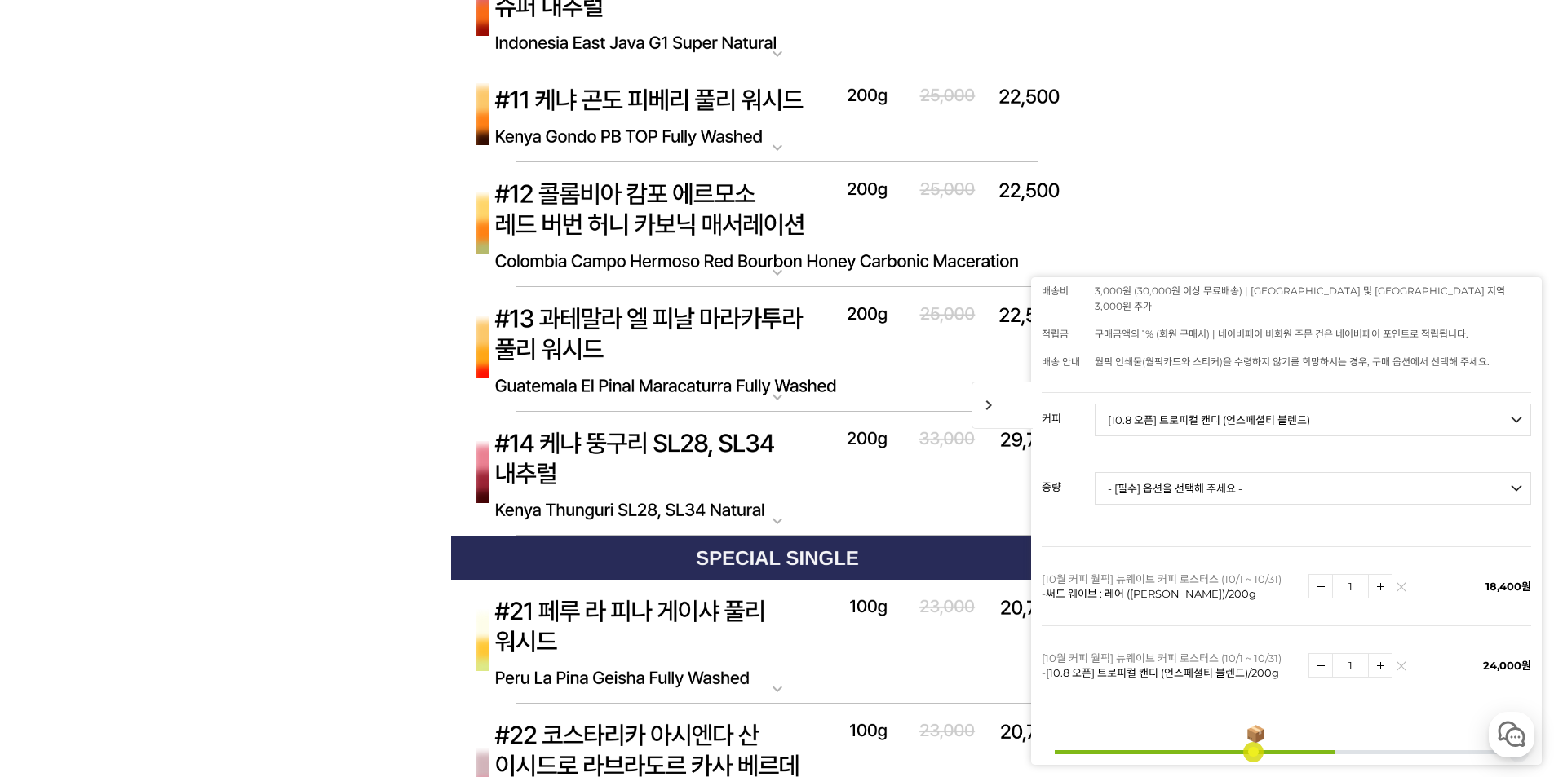
click at [596, 331] on img at bounding box center [777, 350] width 653 height 126
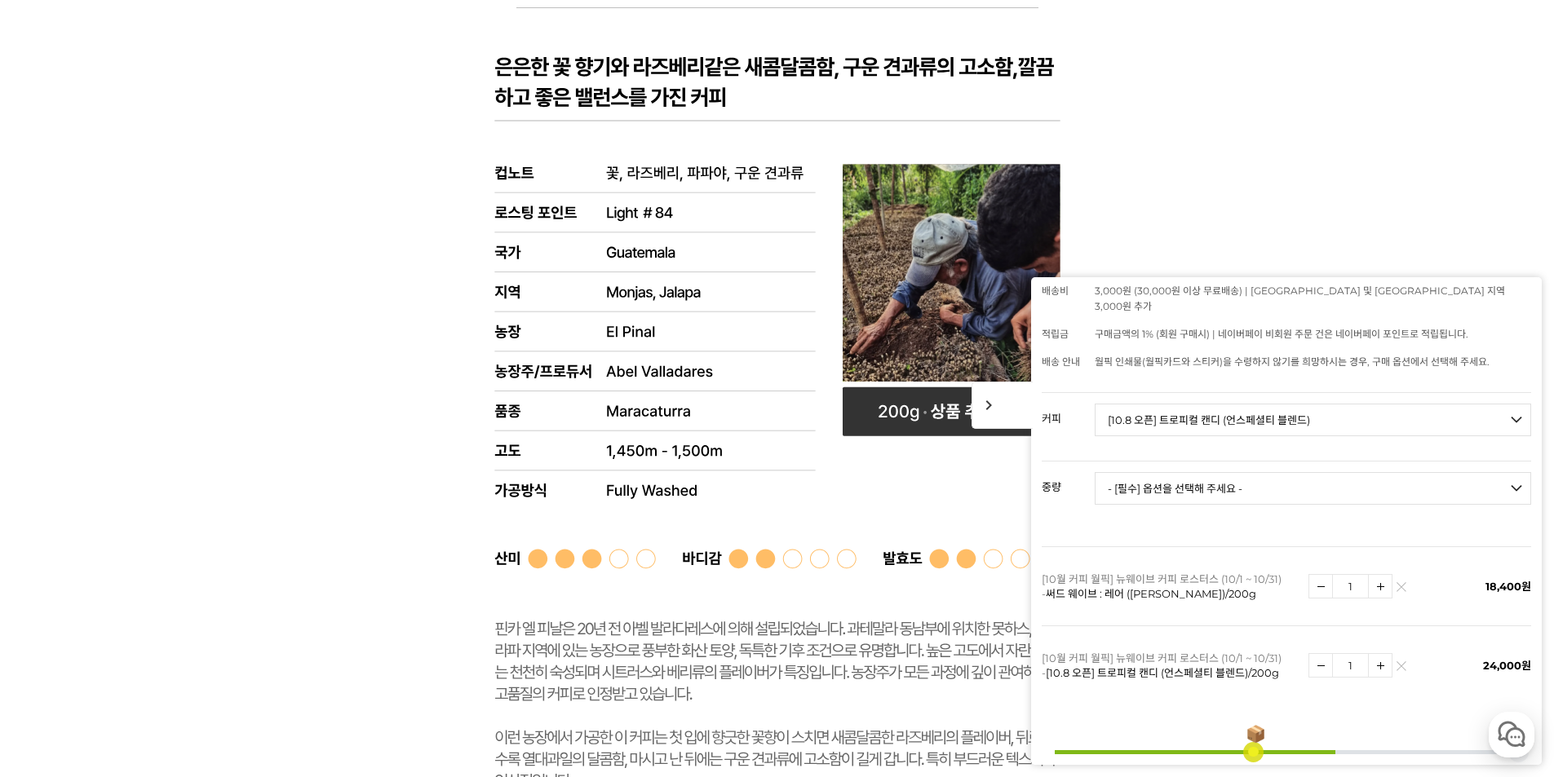
scroll to position [8077, 0]
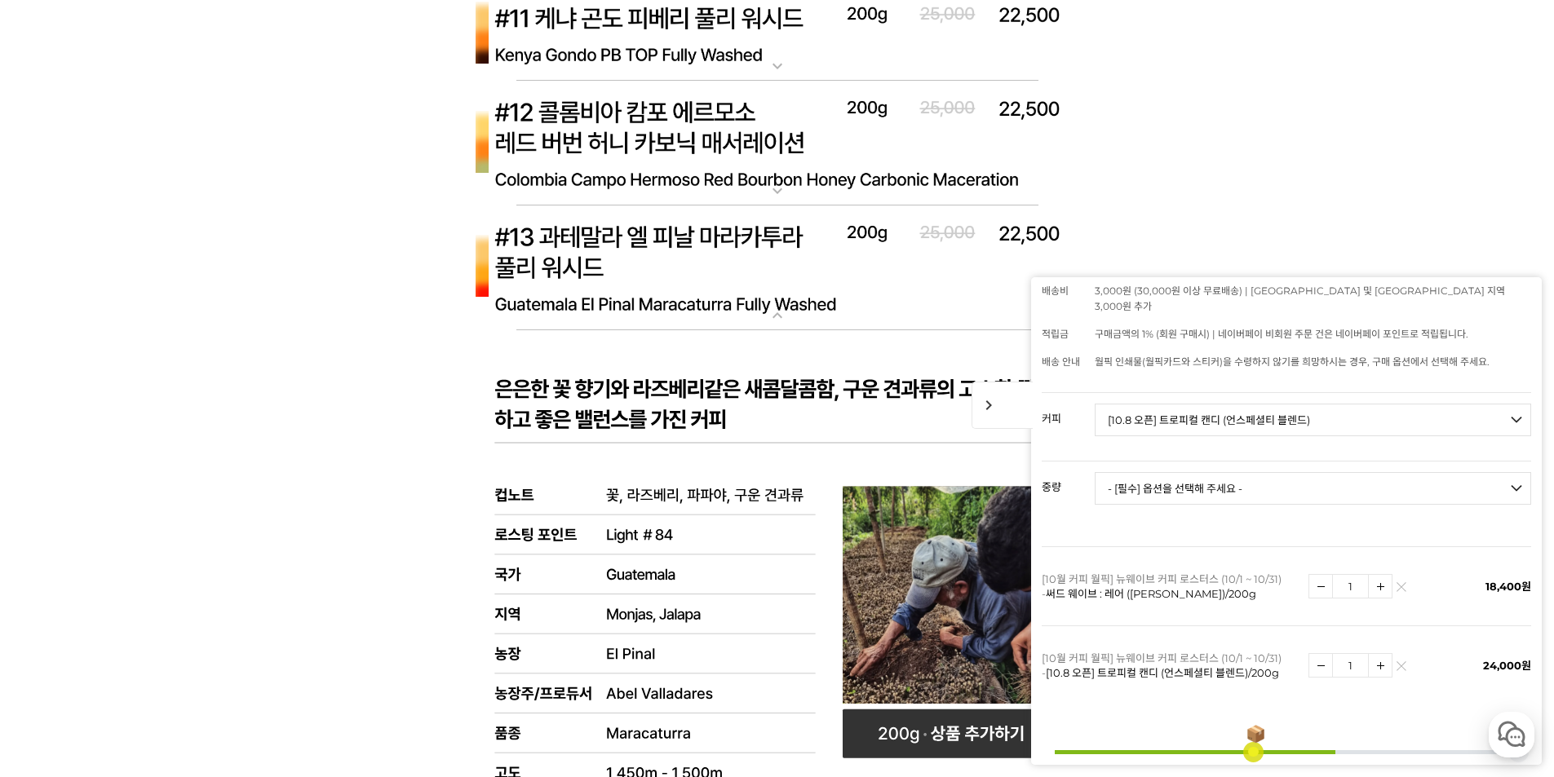
click at [676, 286] on img at bounding box center [777, 269] width 653 height 126
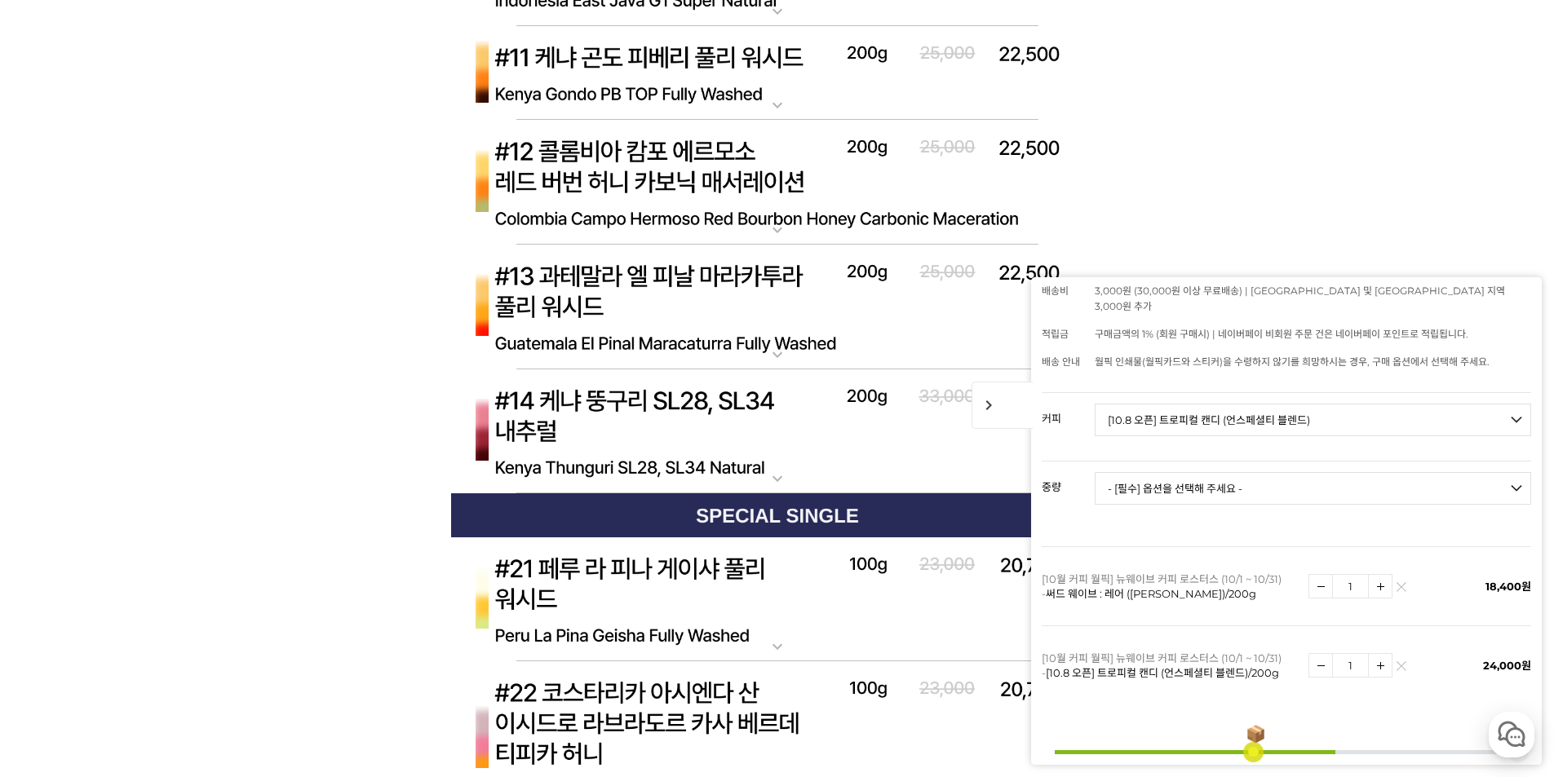
scroll to position [7669, 0]
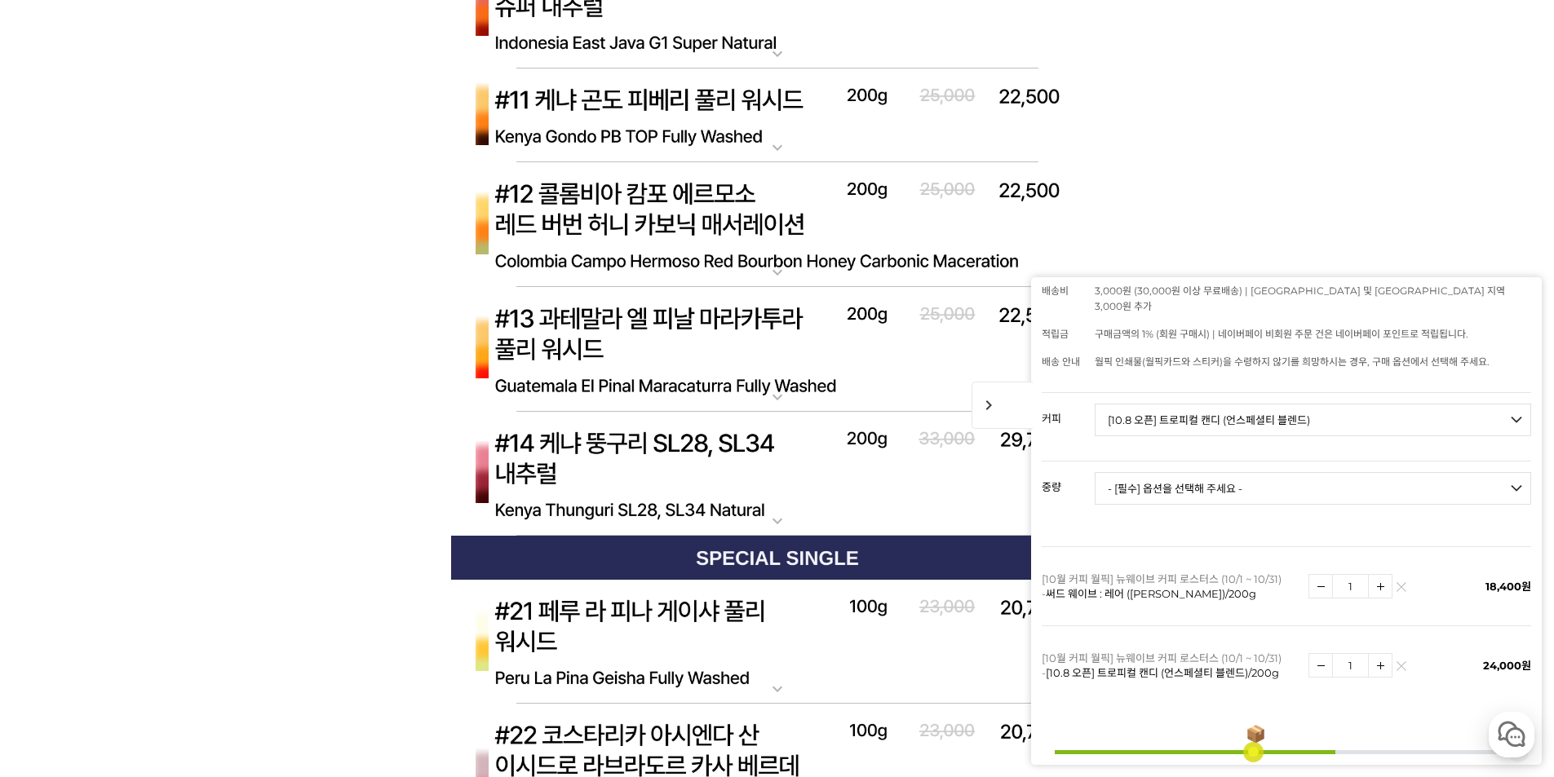
click at [682, 244] on img at bounding box center [777, 225] width 653 height 126
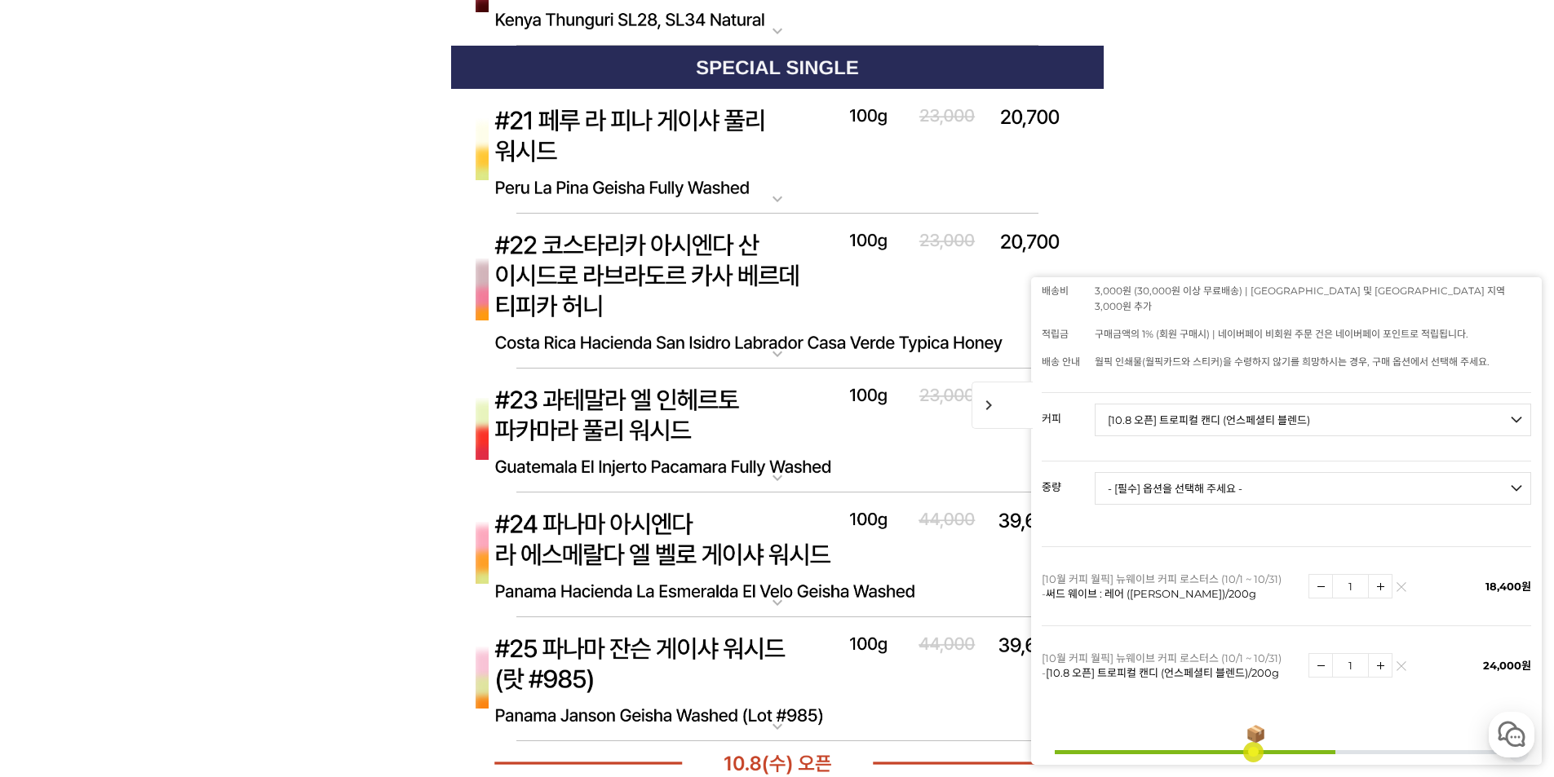
scroll to position [8974, 0]
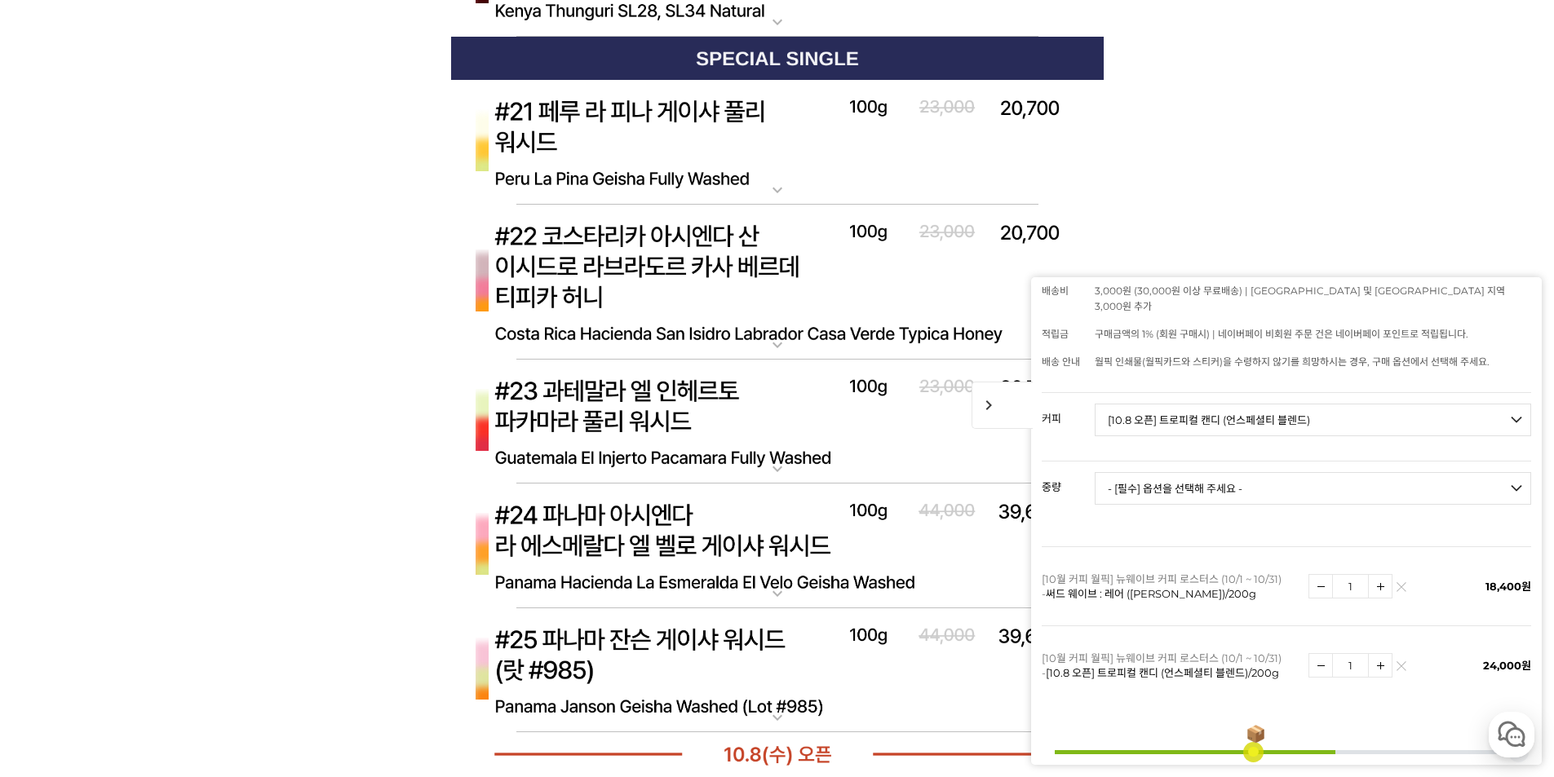
click at [710, 270] on img at bounding box center [777, 283] width 653 height 156
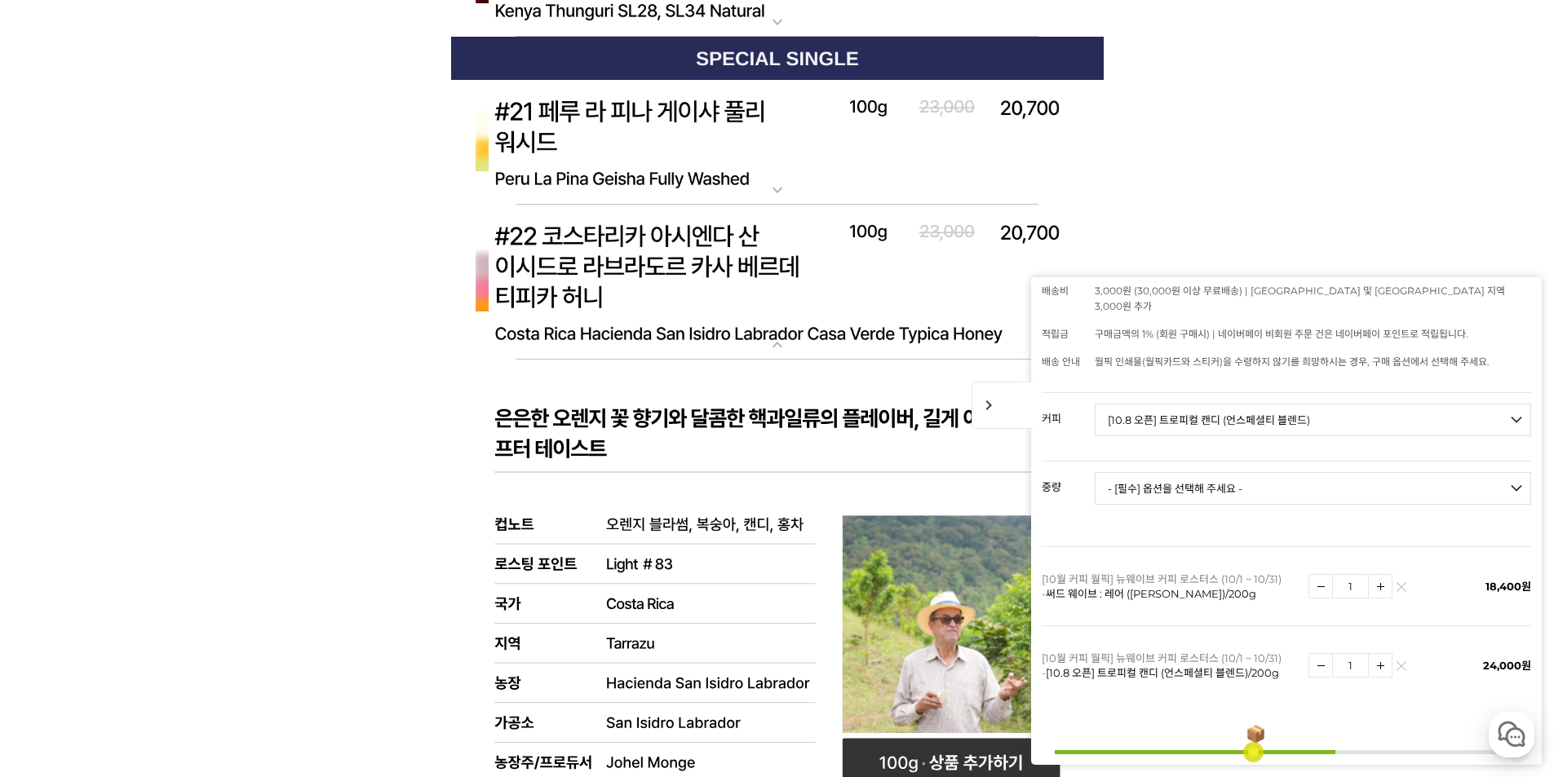
click at [710, 270] on img at bounding box center [777, 283] width 653 height 156
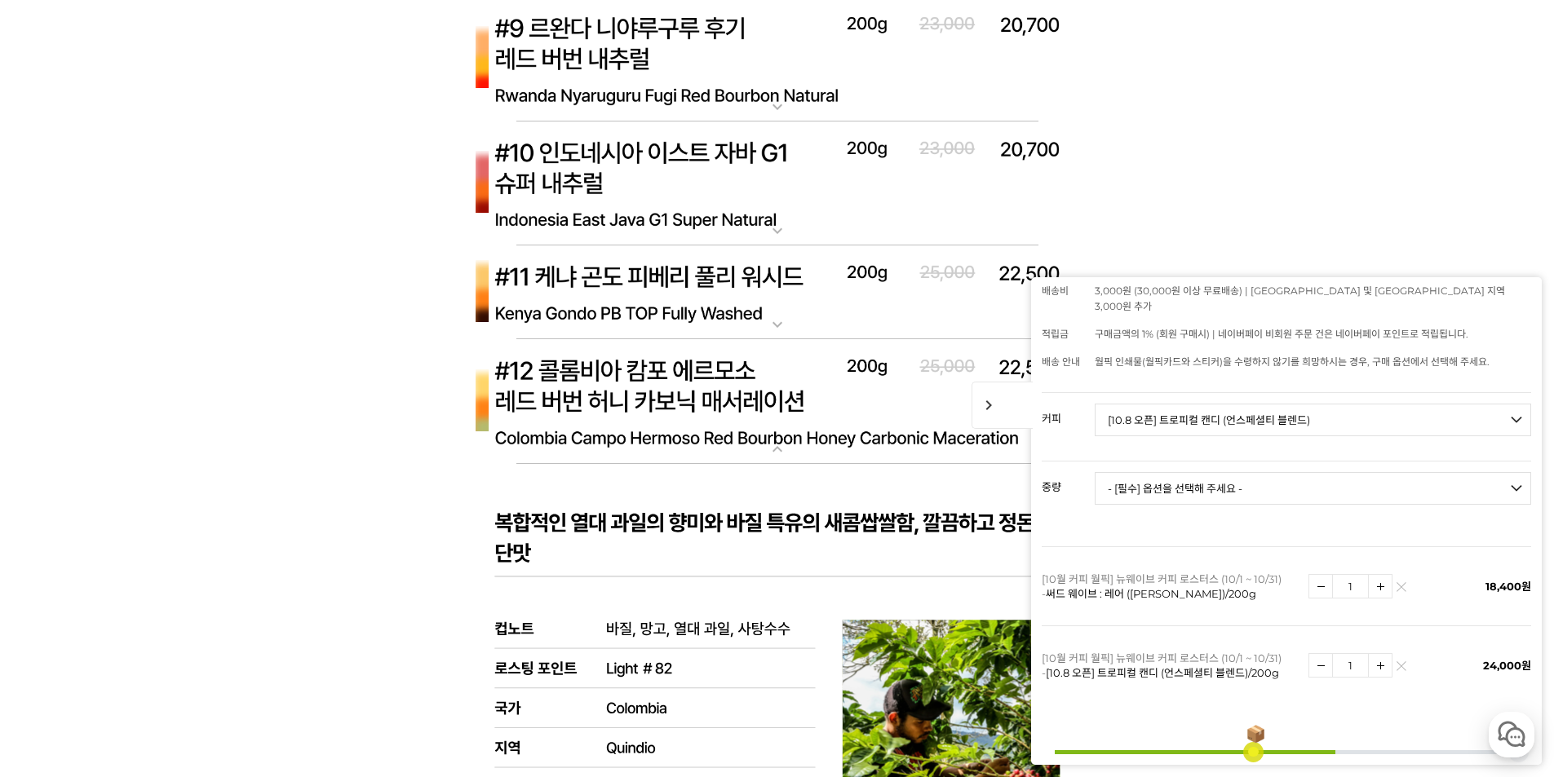
scroll to position [7424, 0]
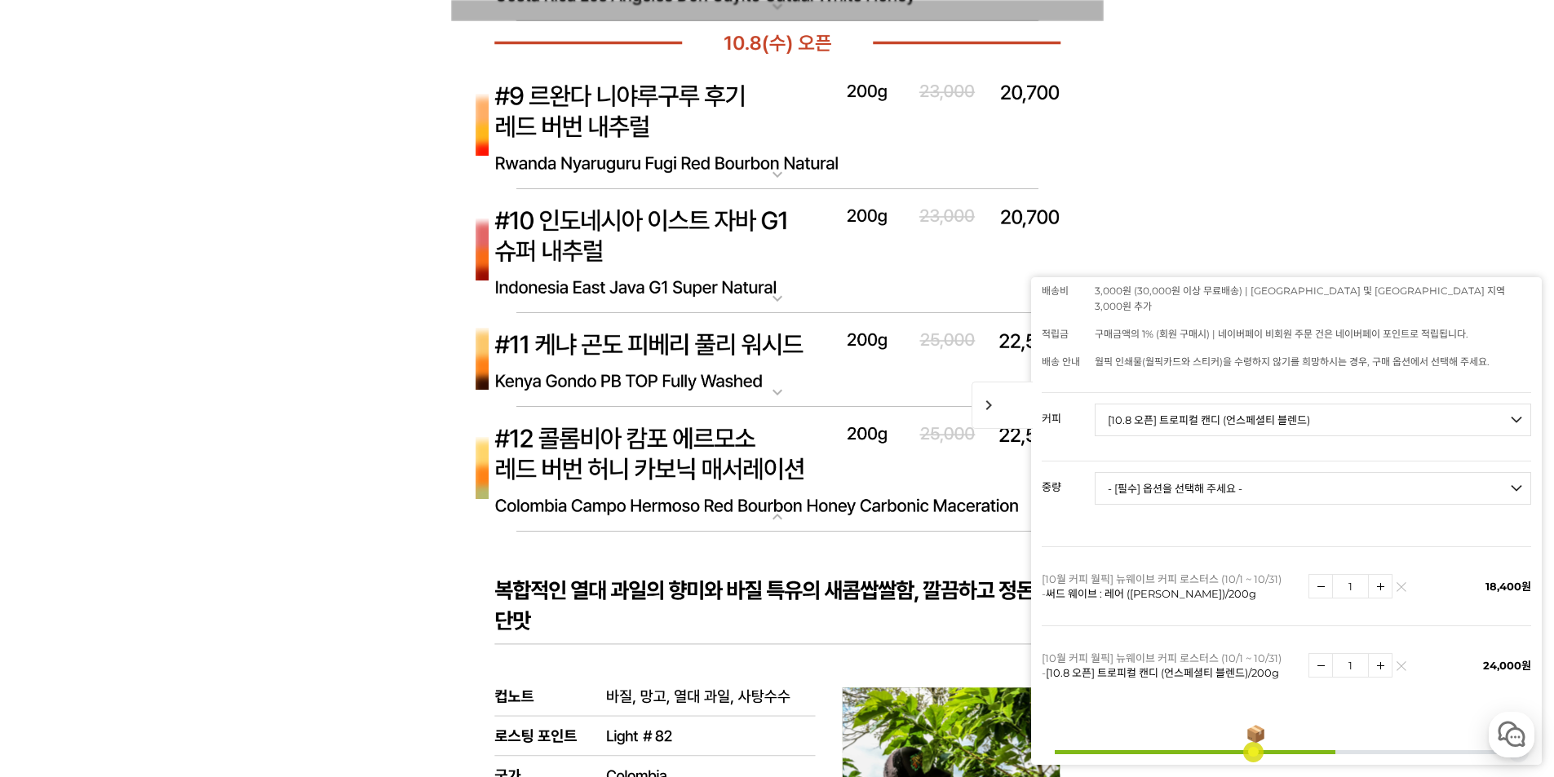
click at [647, 374] on img at bounding box center [777, 360] width 653 height 95
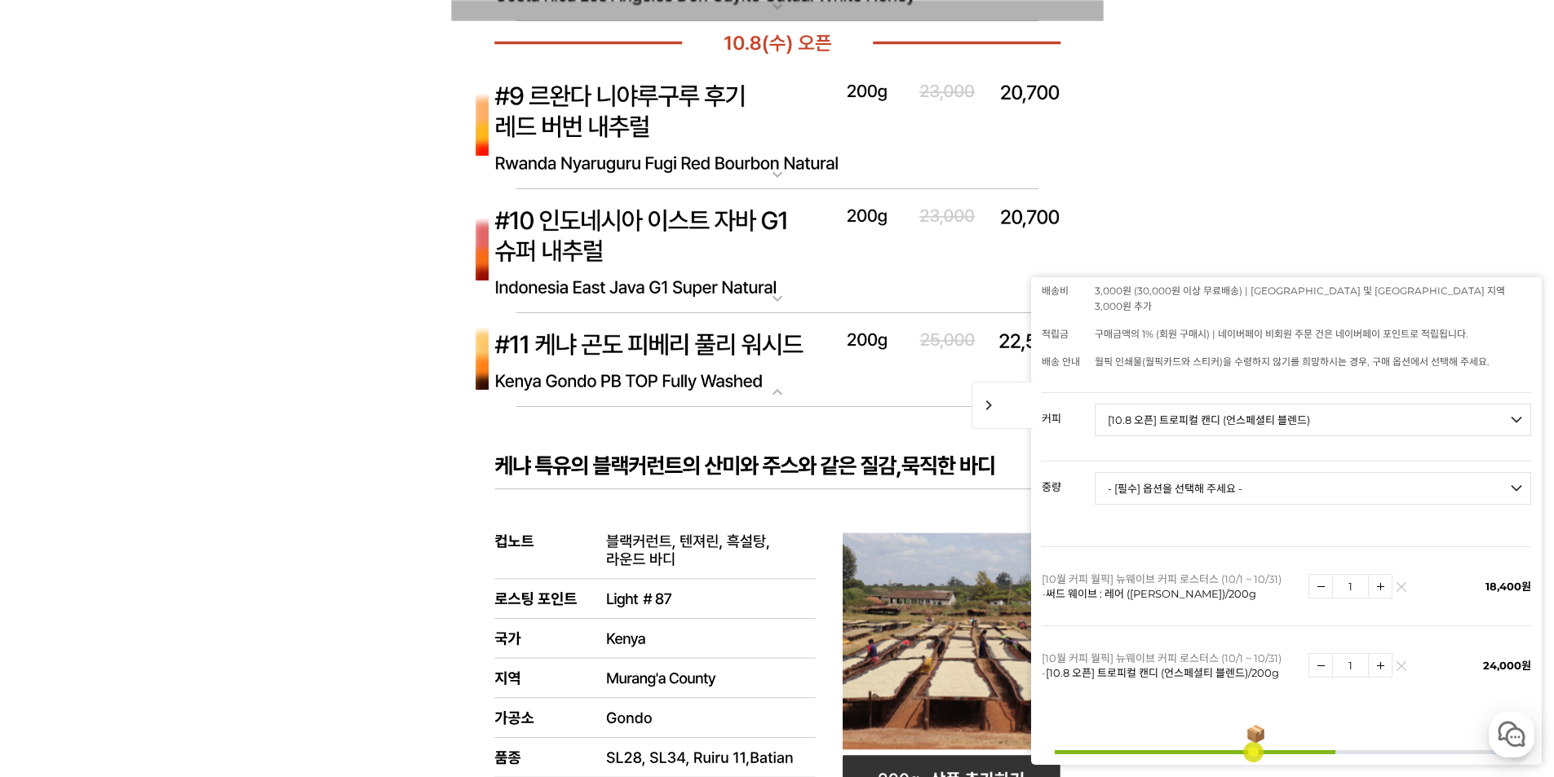
click at [647, 374] on img at bounding box center [777, 360] width 653 height 95
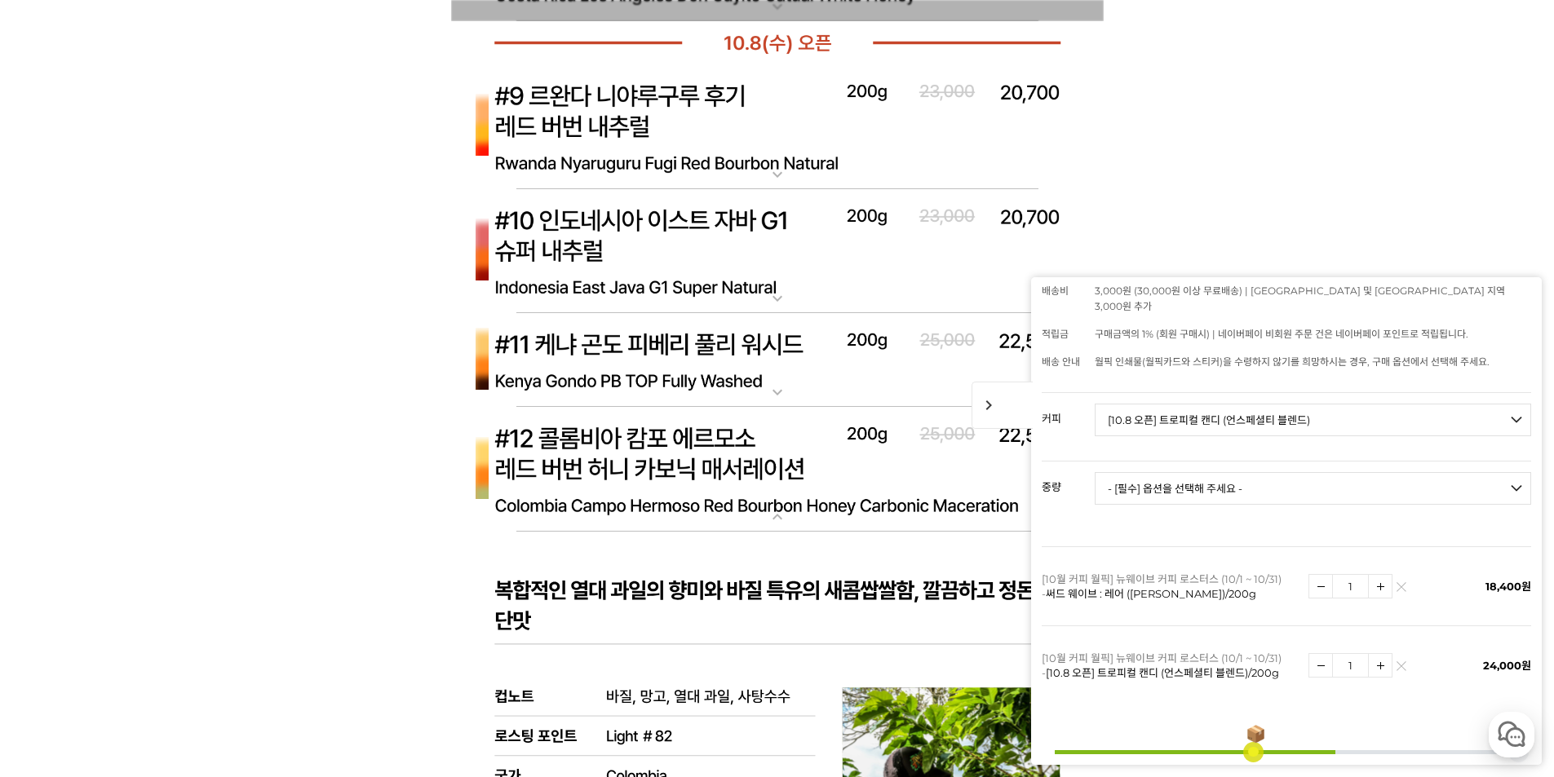
click at [674, 254] on img at bounding box center [777, 252] width 653 height 126
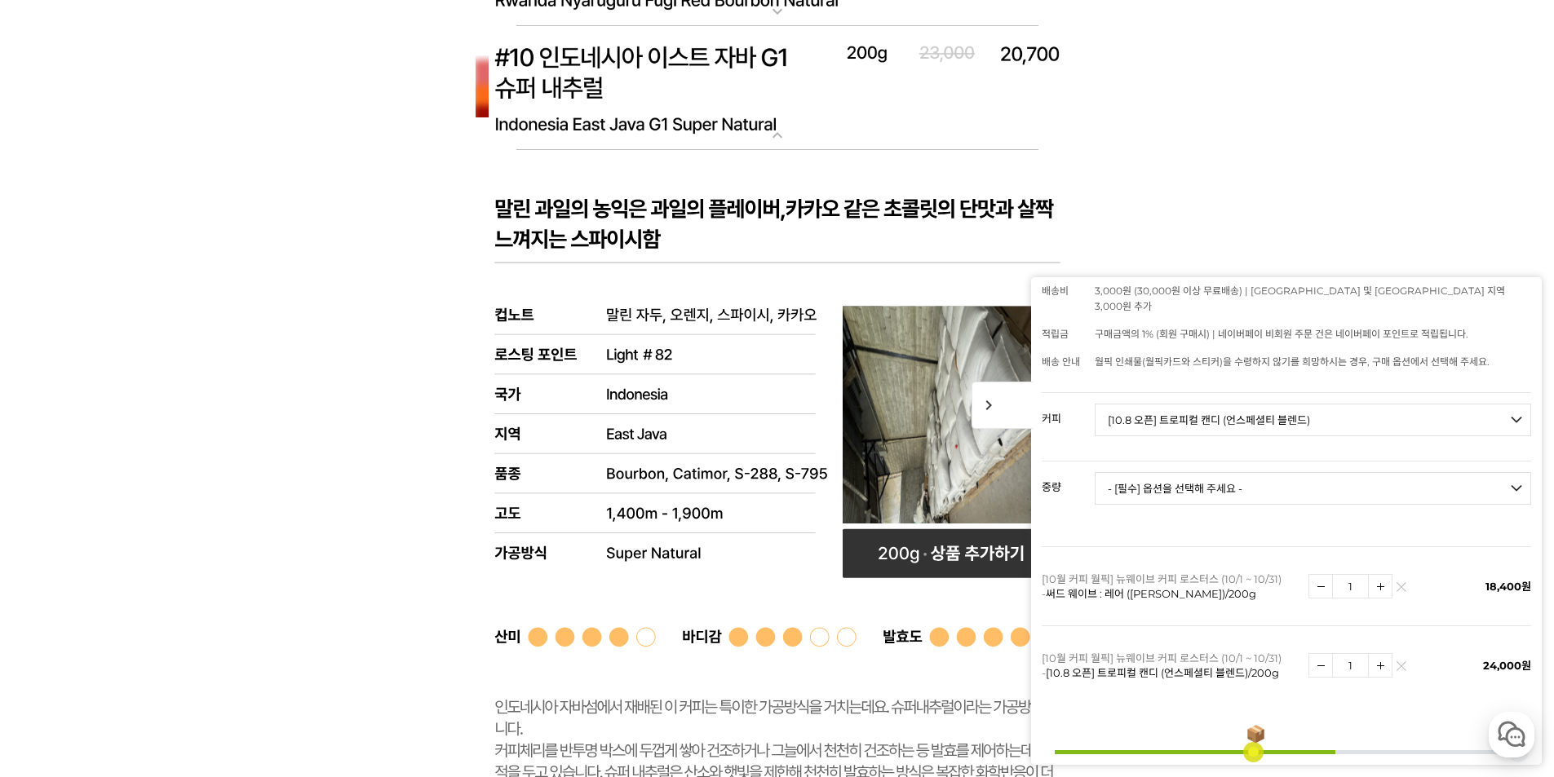
scroll to position [7506, 0]
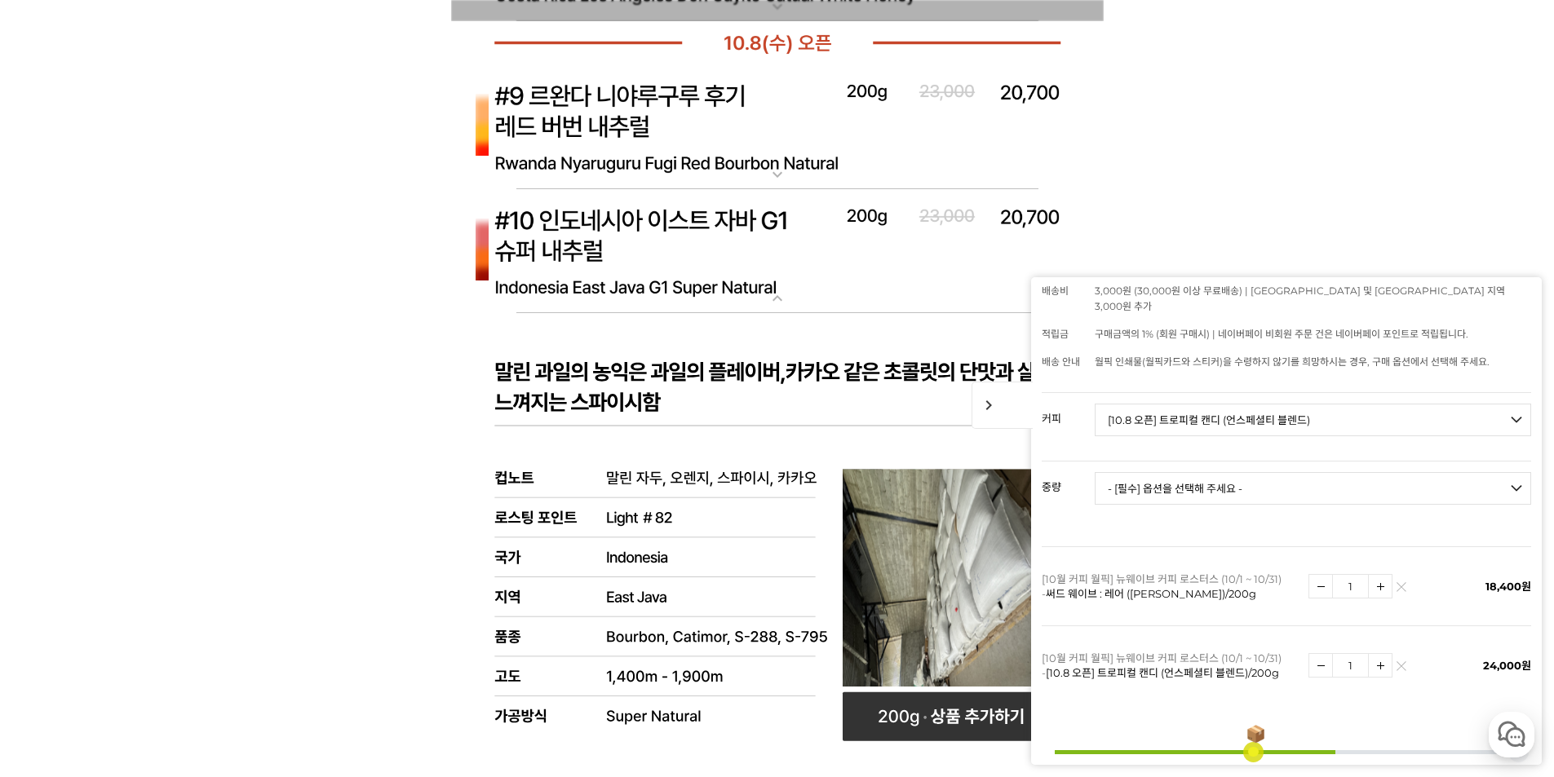
click at [665, 240] on img at bounding box center [777, 252] width 653 height 126
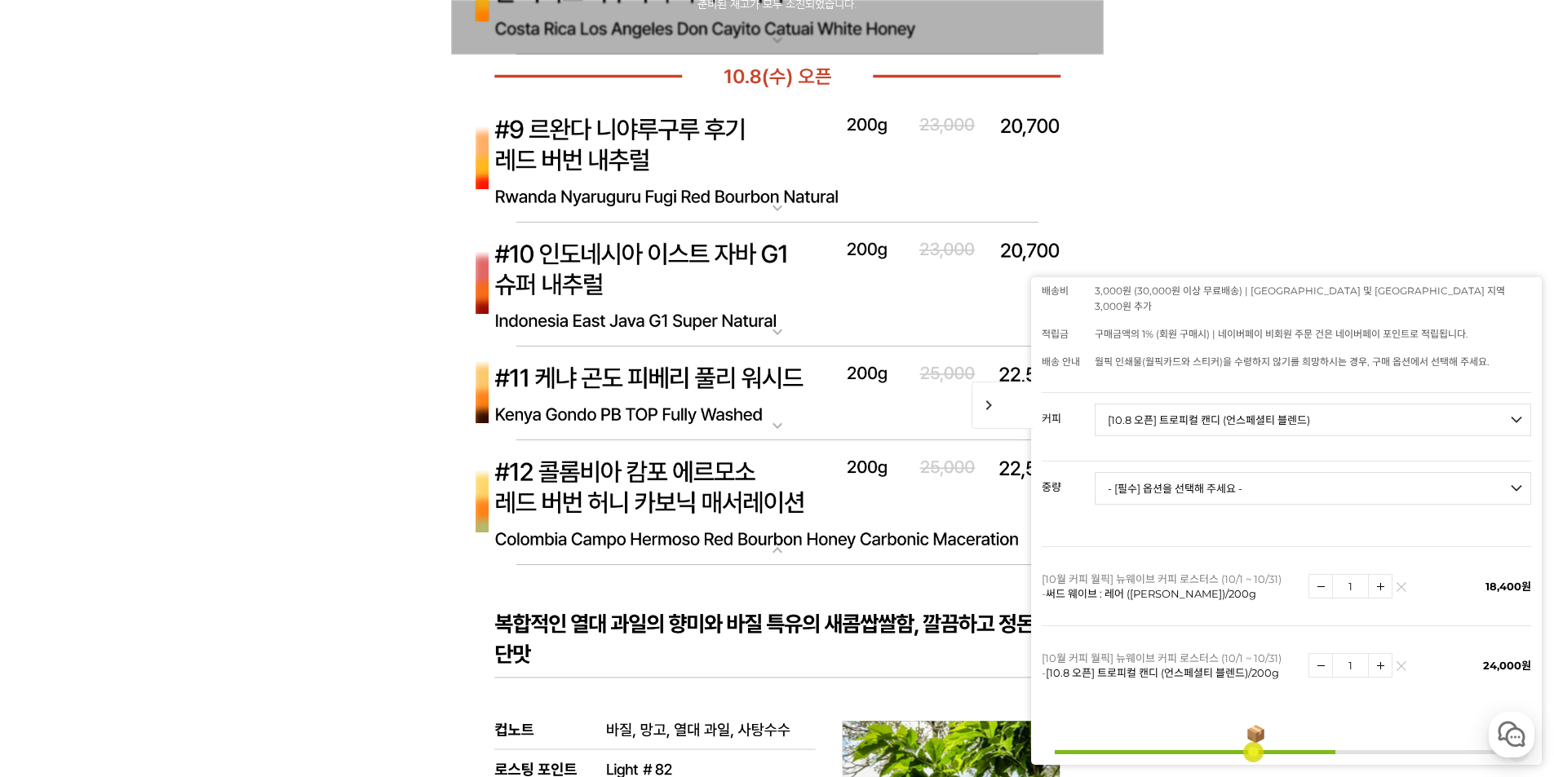
scroll to position [7261, 0]
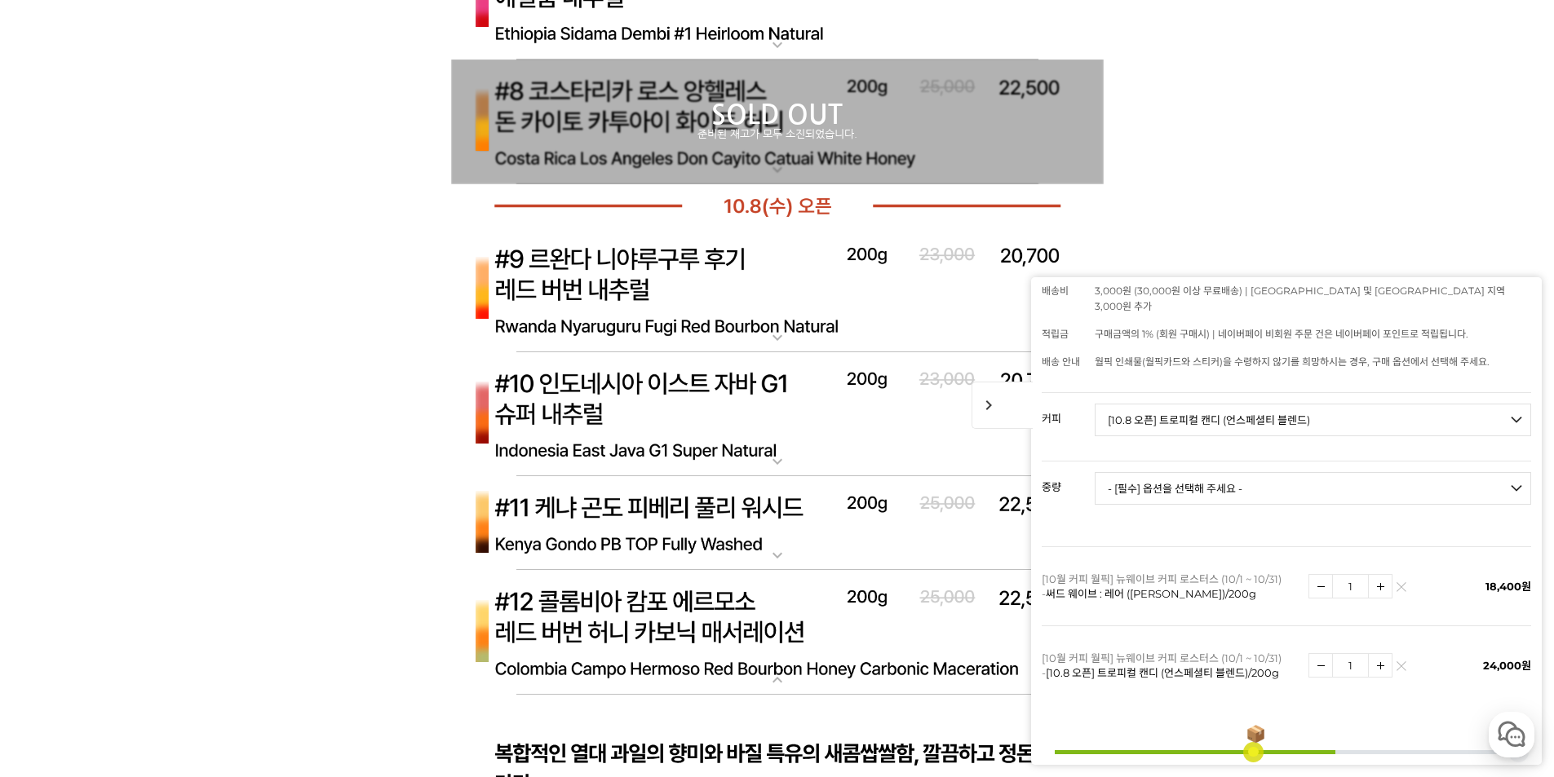
click at [713, 208] on img at bounding box center [777, 205] width 653 height 43
click at [700, 278] on img at bounding box center [777, 291] width 653 height 126
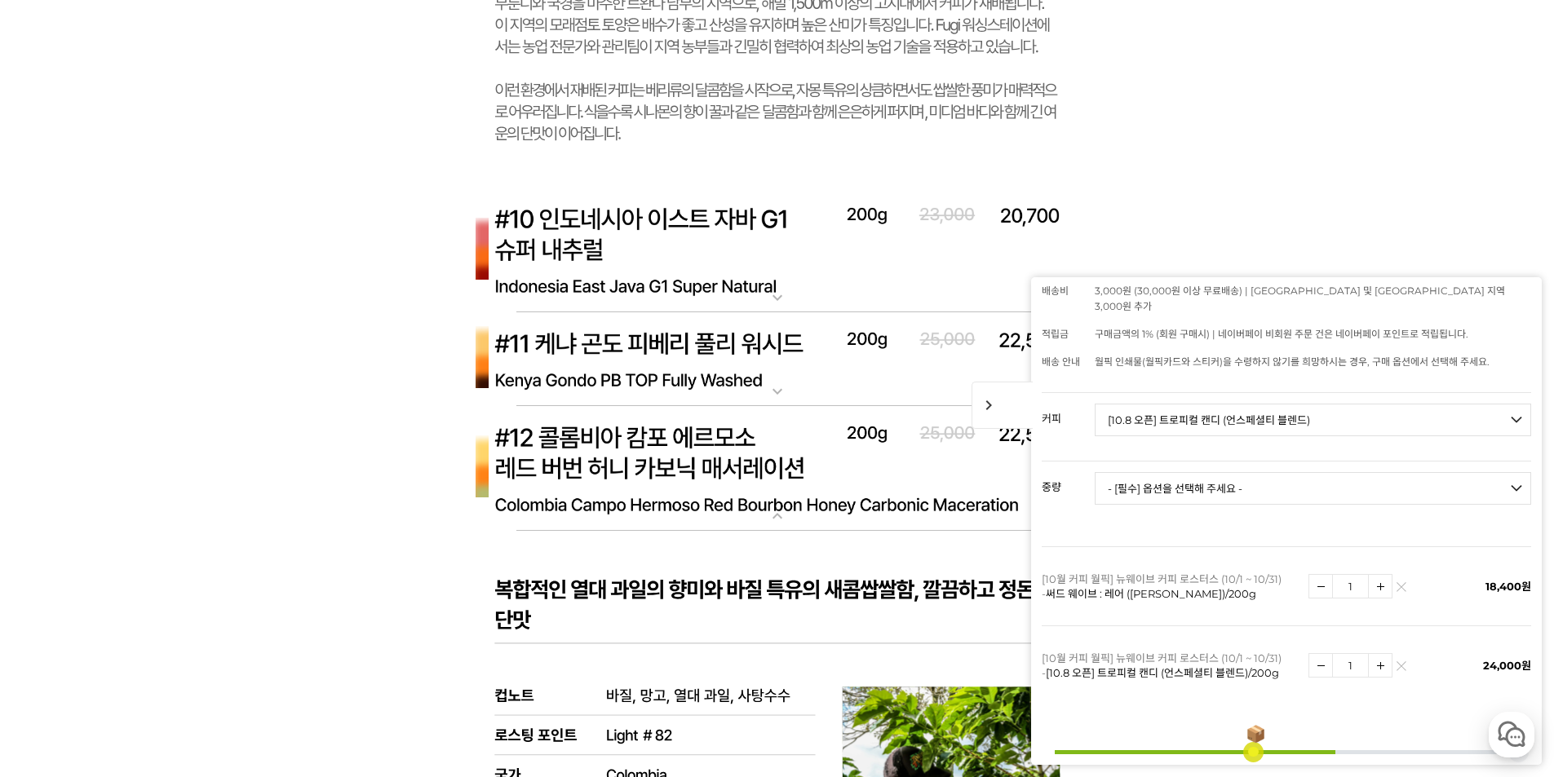
scroll to position [8403, 0]
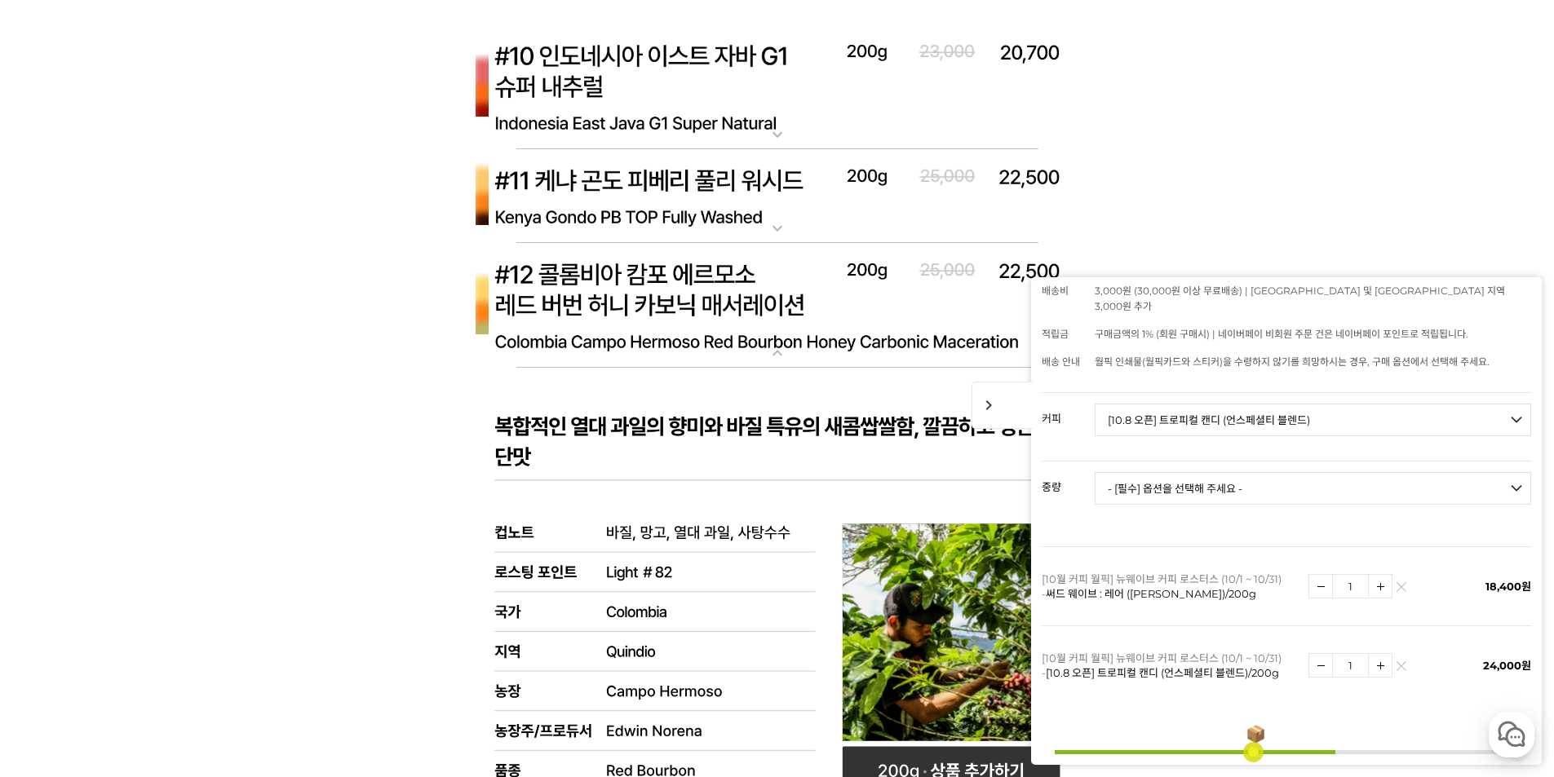
click at [686, 270] on img at bounding box center [777, 306] width 653 height 126
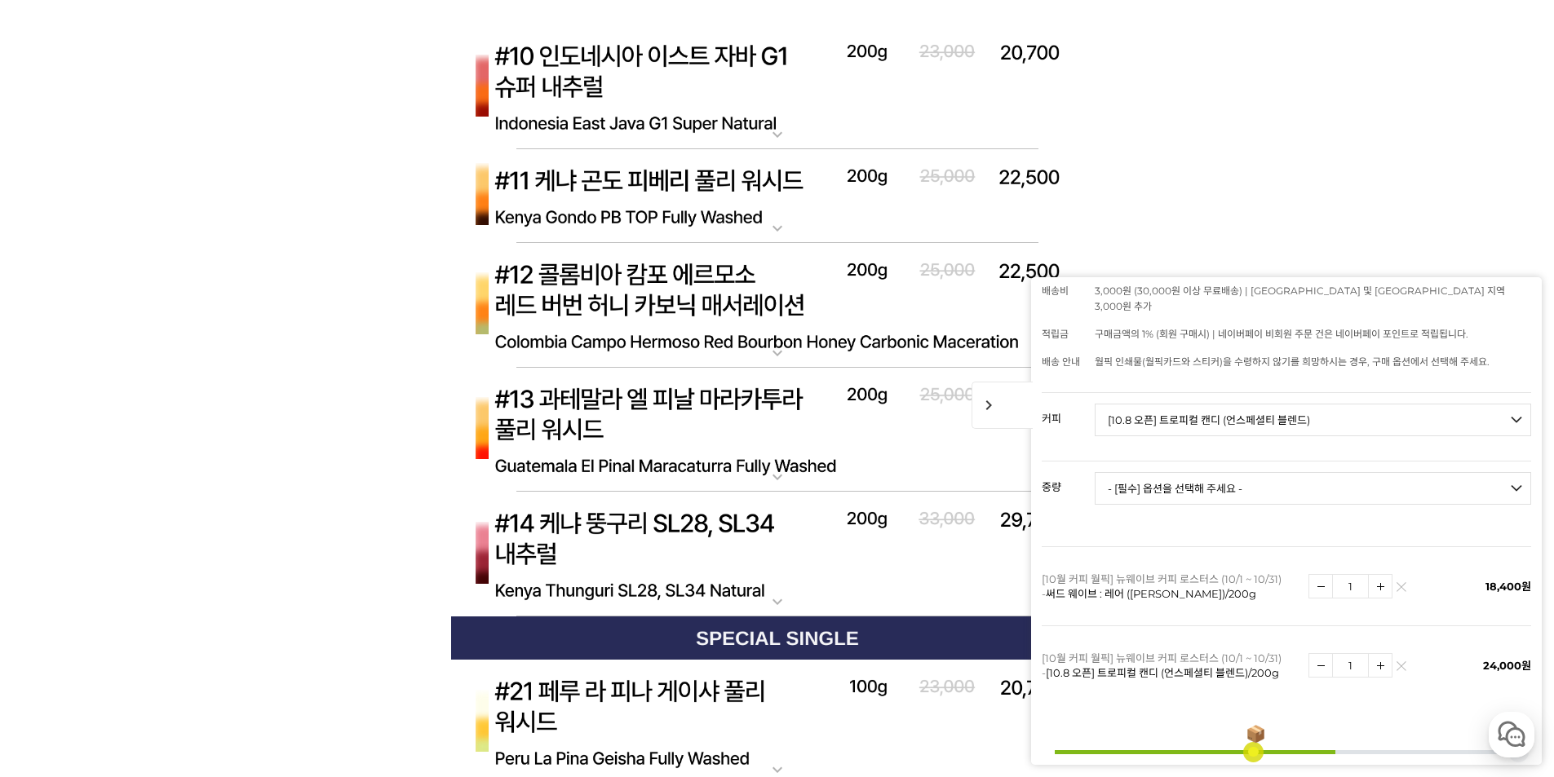
click at [686, 270] on img at bounding box center [777, 306] width 653 height 126
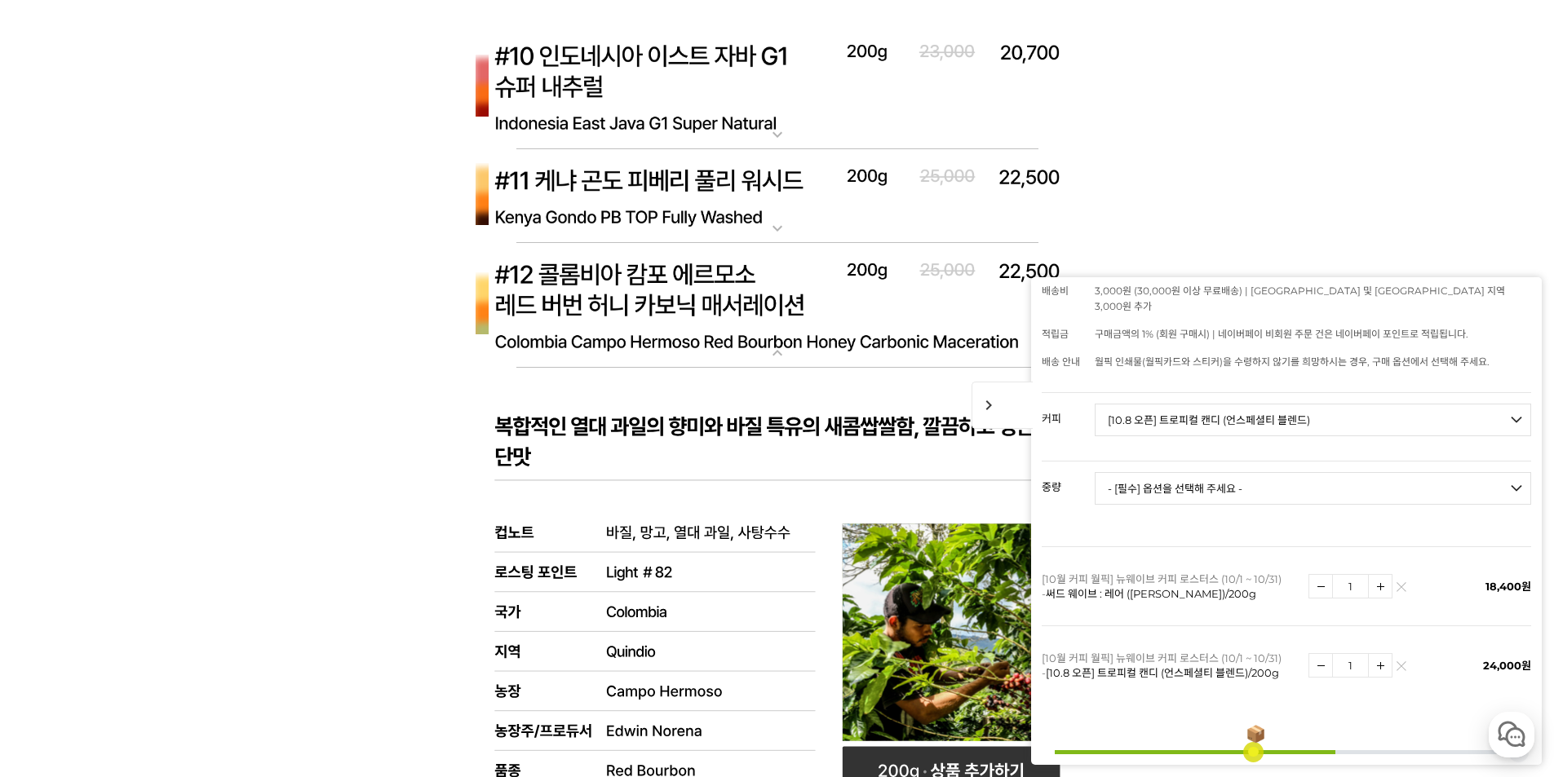
click at [686, 270] on img at bounding box center [777, 306] width 653 height 126
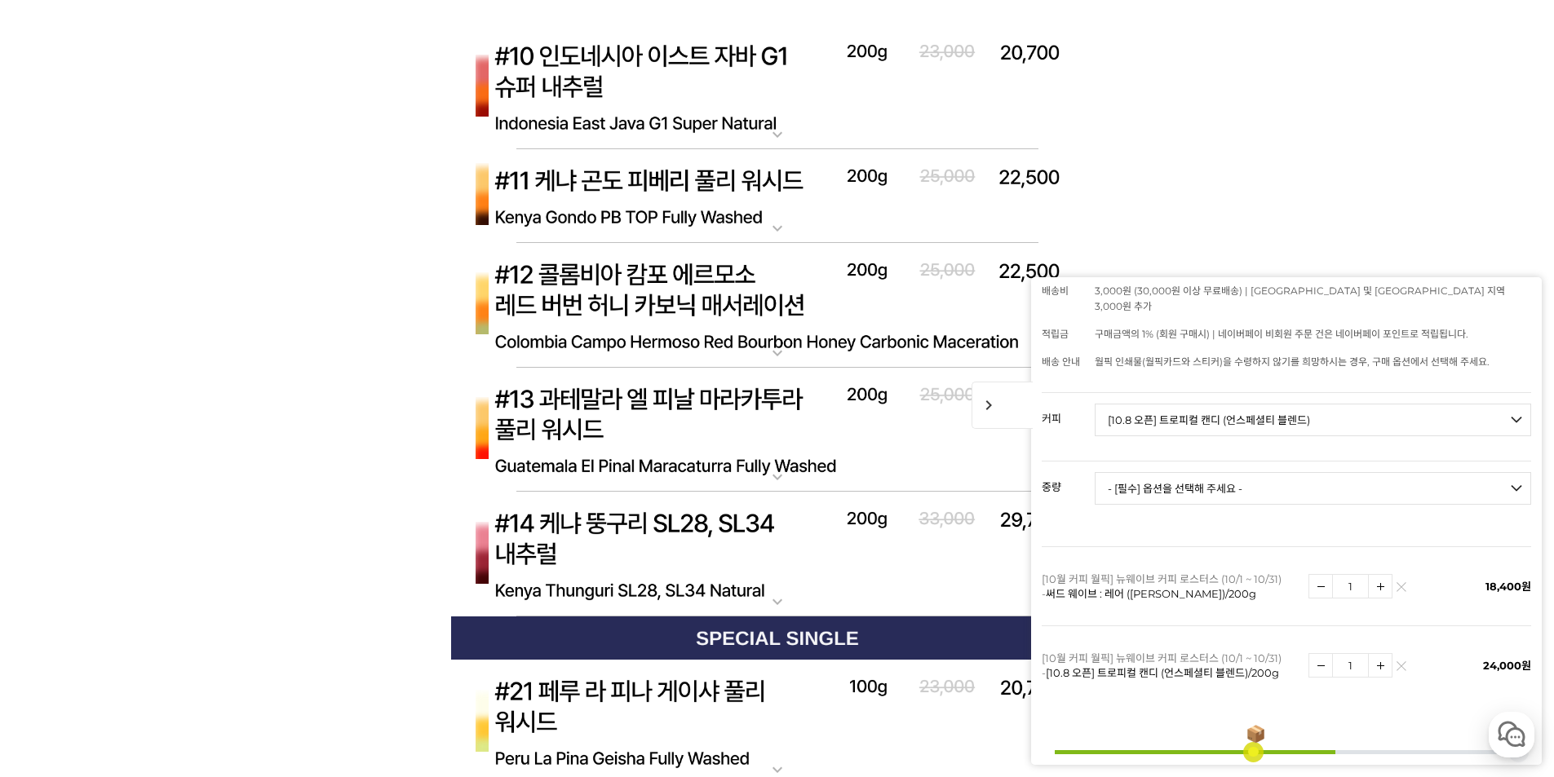
click at [684, 396] on img at bounding box center [777, 431] width 653 height 126
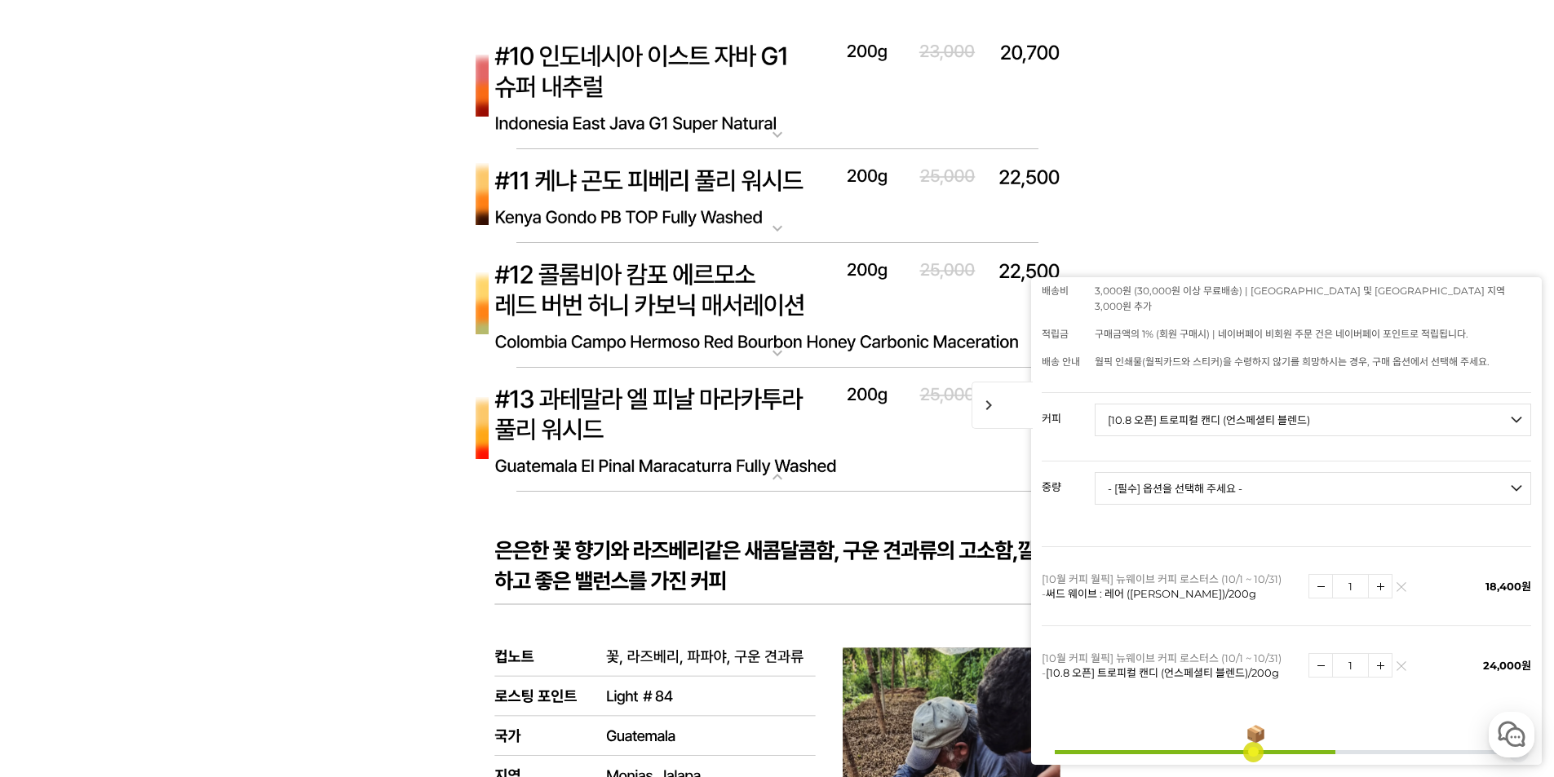
click at [684, 395] on img at bounding box center [777, 431] width 653 height 126
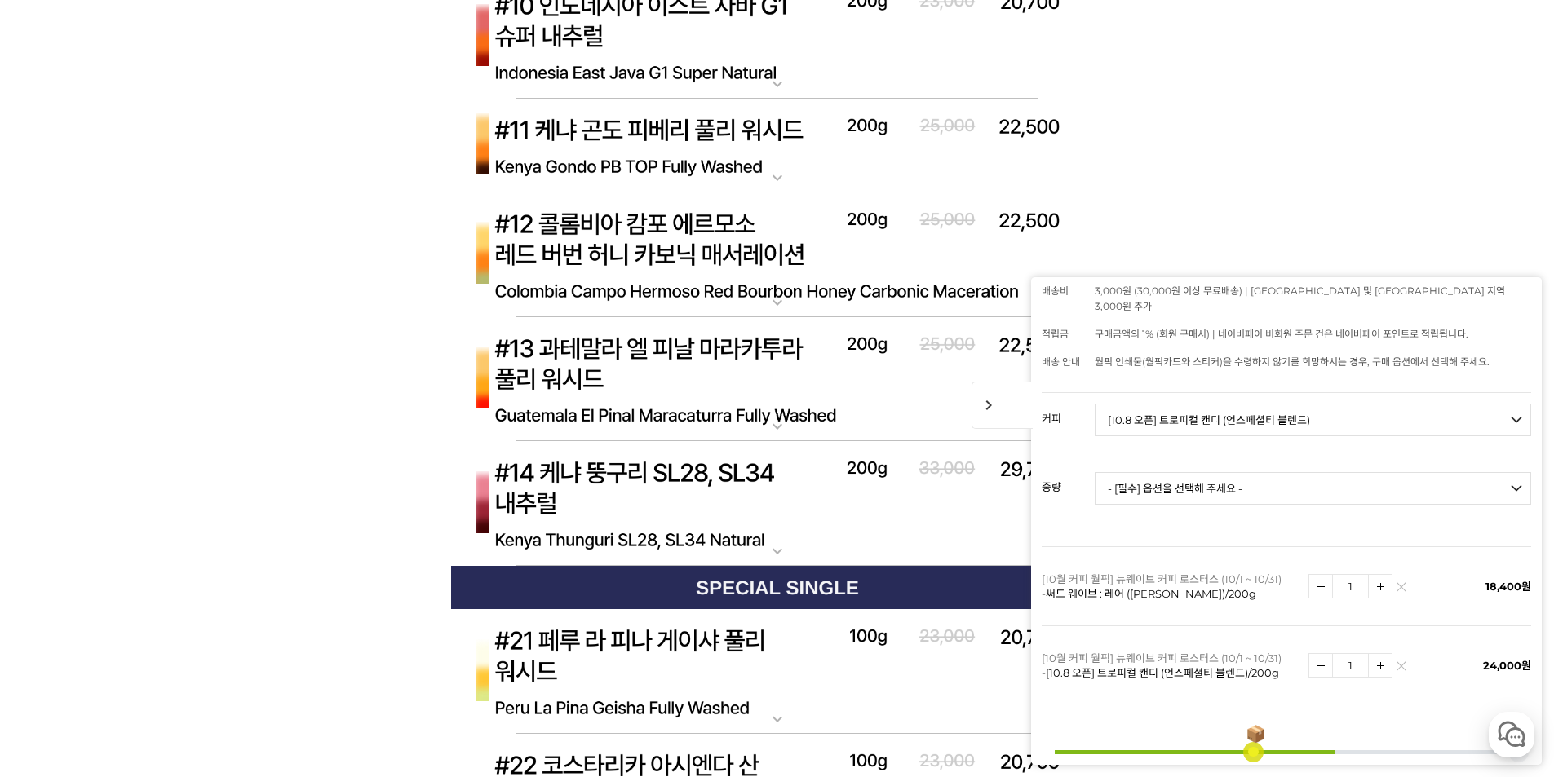
scroll to position [8485, 0]
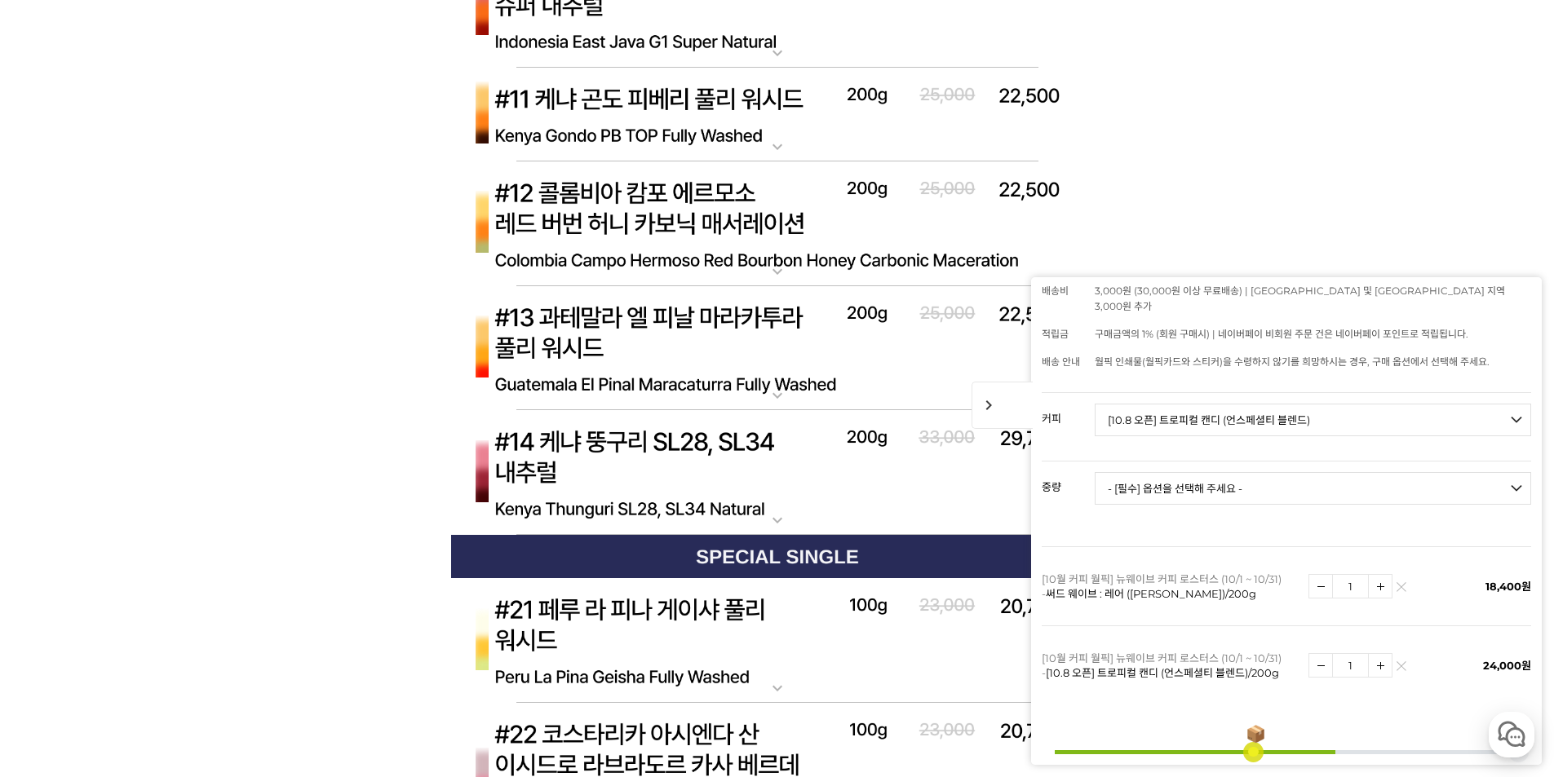
click at [670, 459] on img at bounding box center [777, 473] width 653 height 126
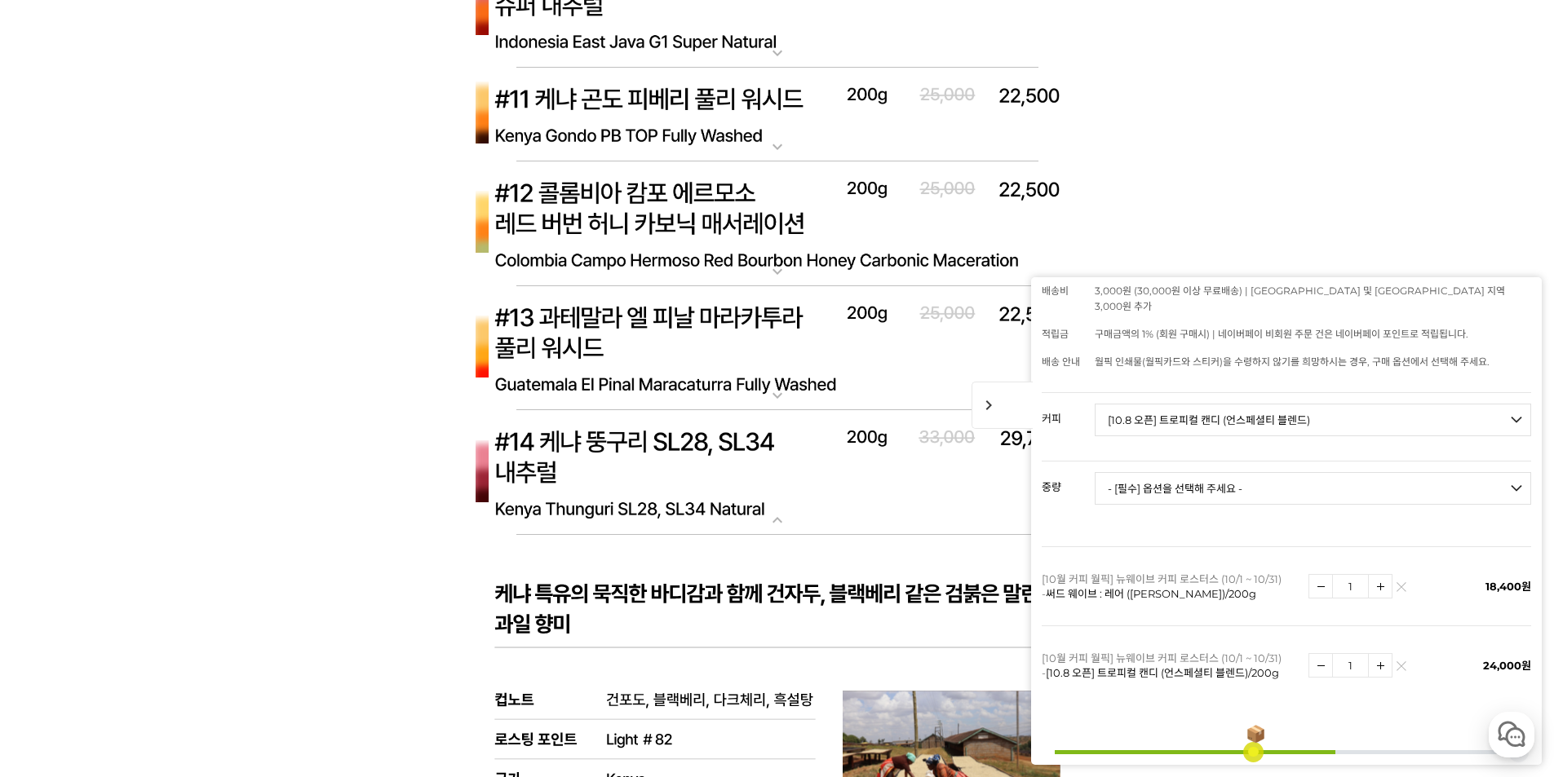
click at [667, 454] on img at bounding box center [777, 473] width 653 height 126
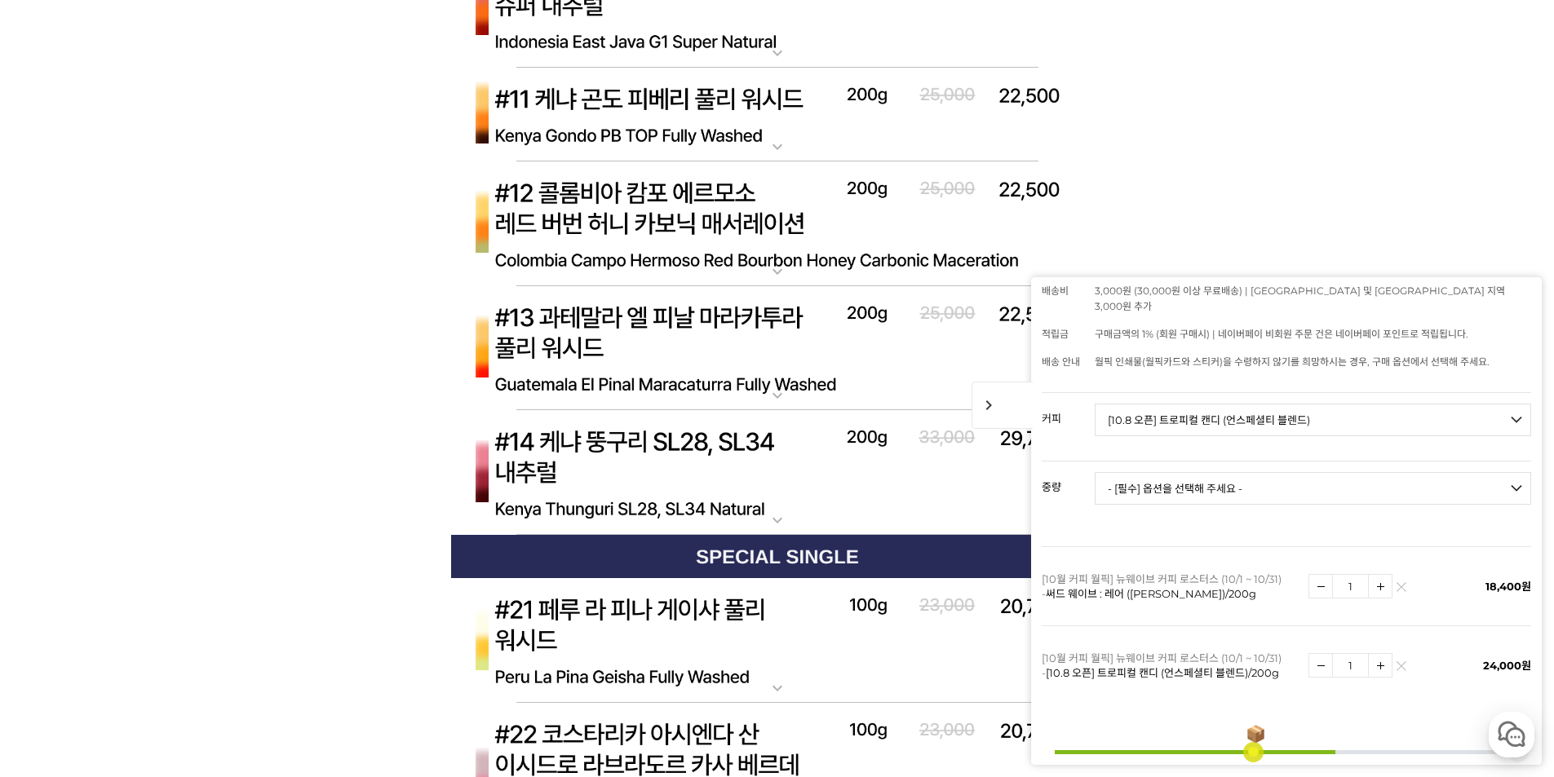
scroll to position [8321, 0]
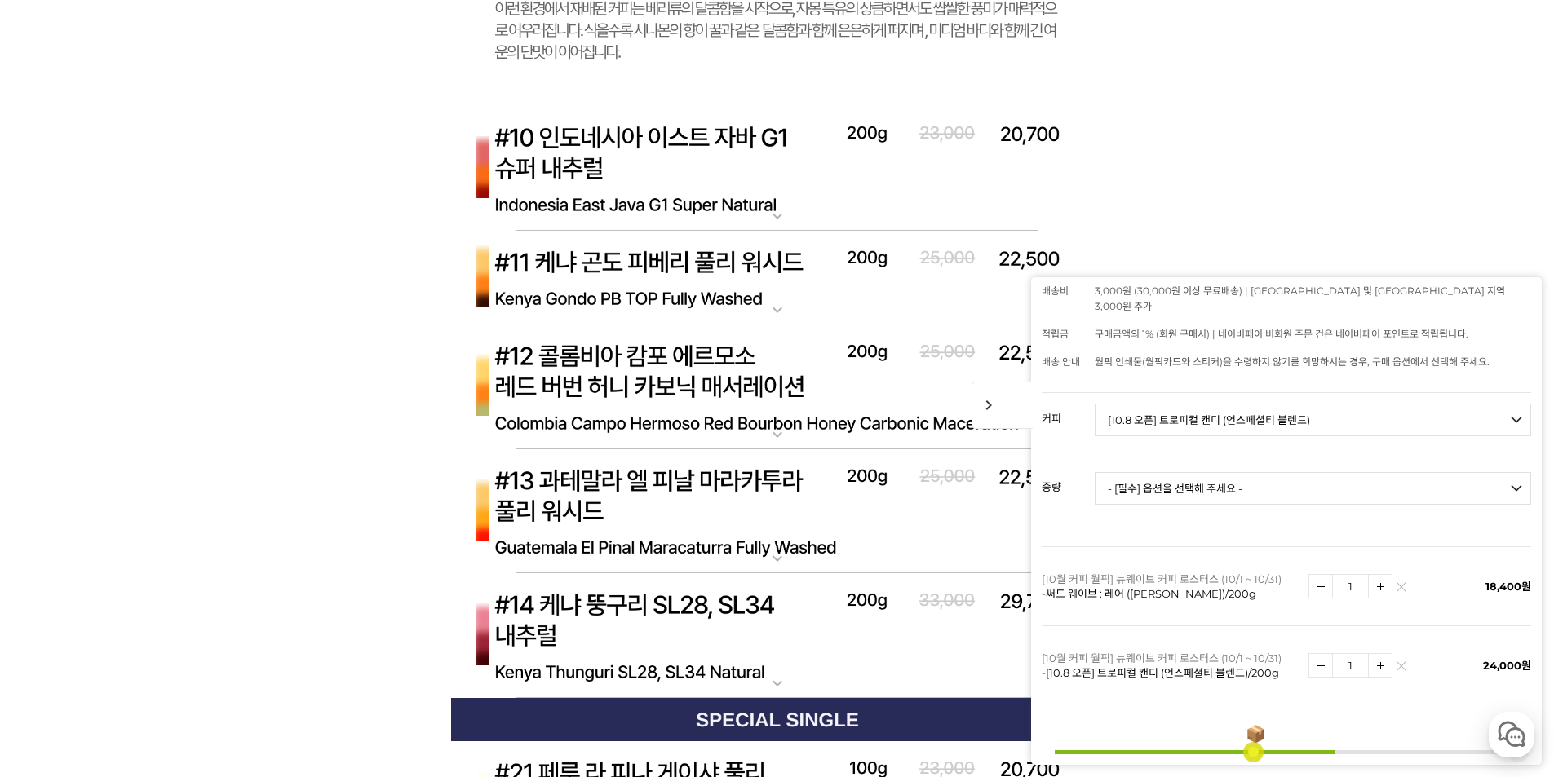
click at [687, 381] on img at bounding box center [777, 388] width 653 height 126
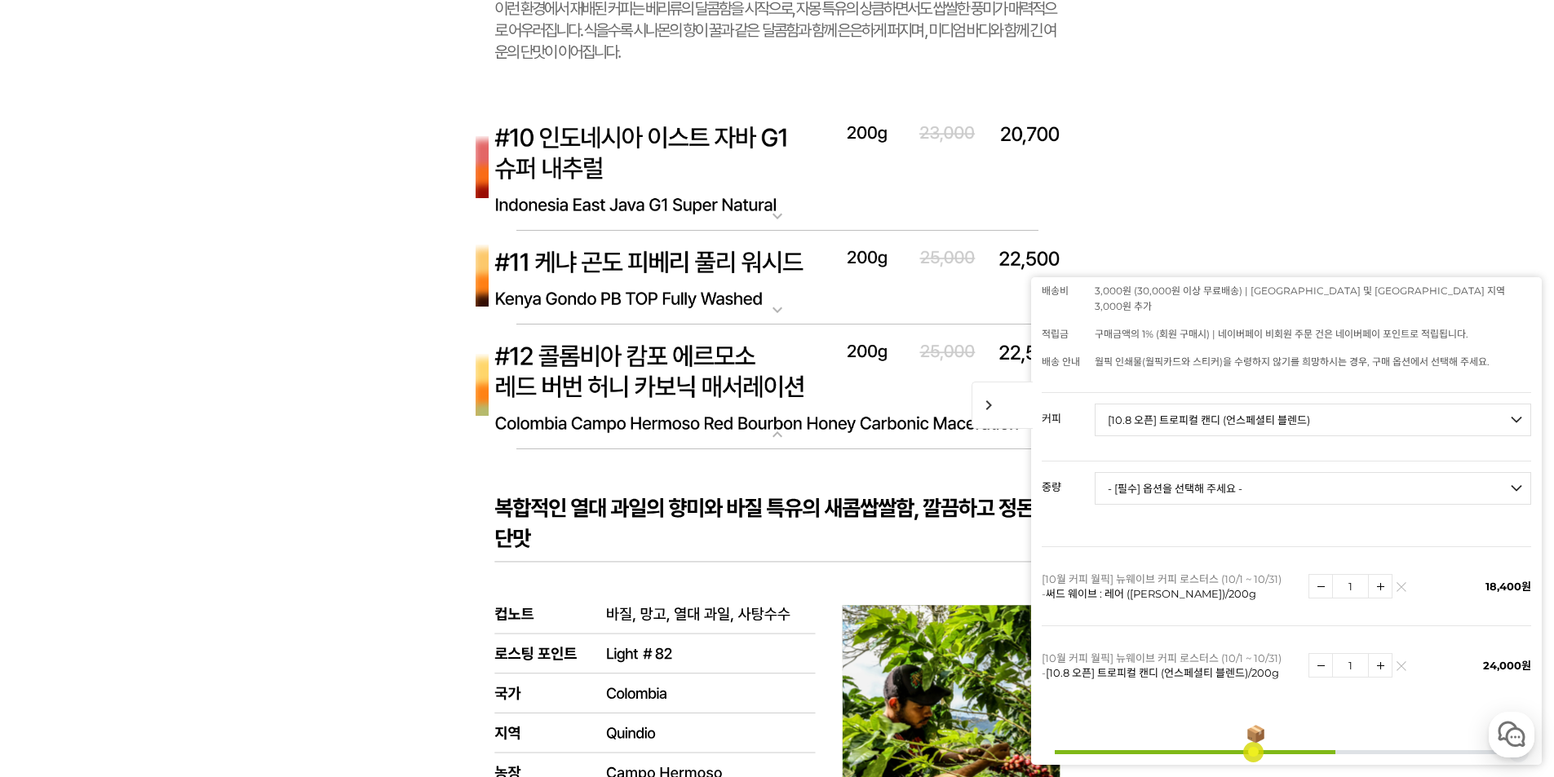
click at [764, 166] on img at bounding box center [777, 169] width 653 height 126
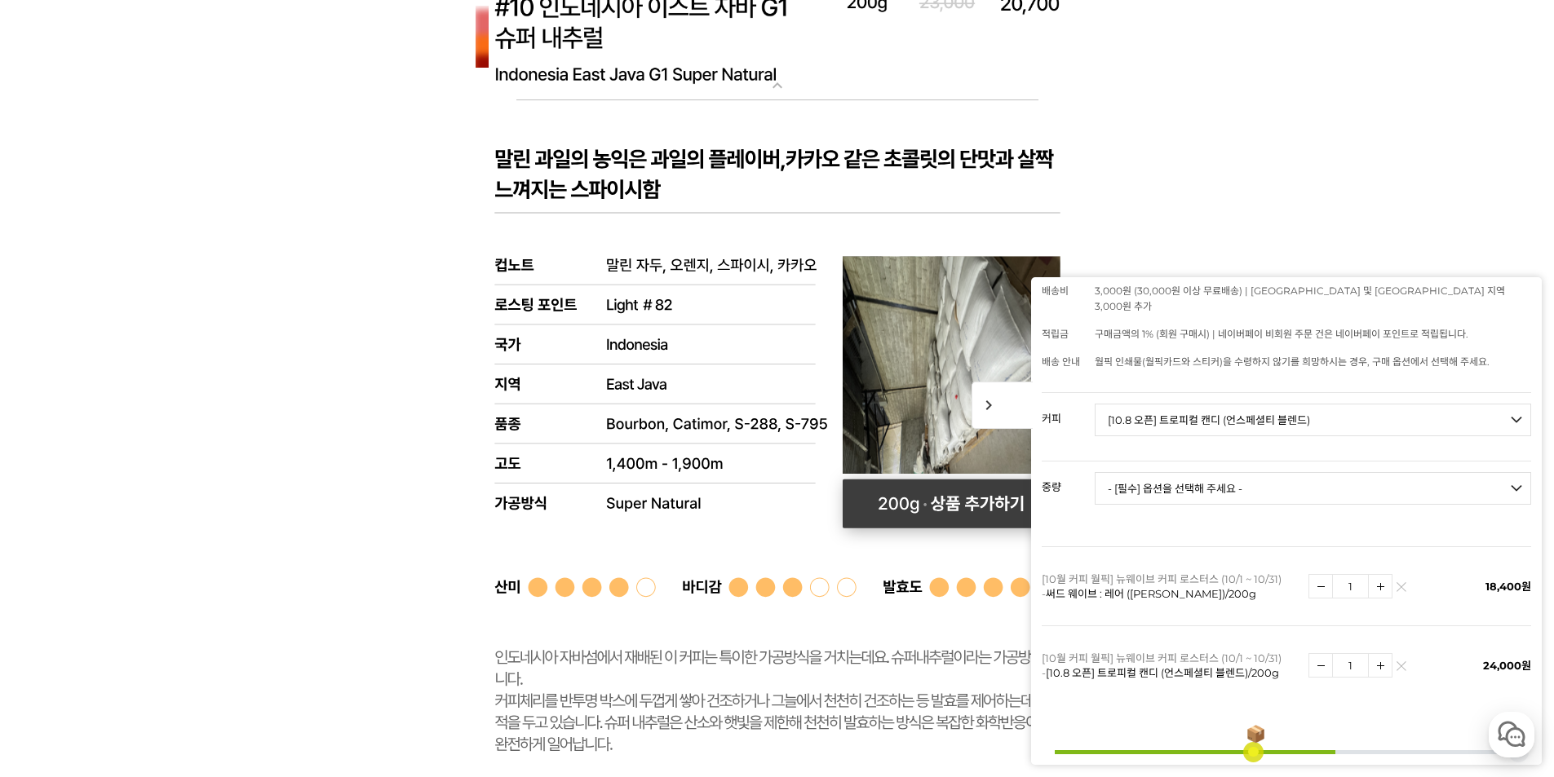
scroll to position [8485, 0]
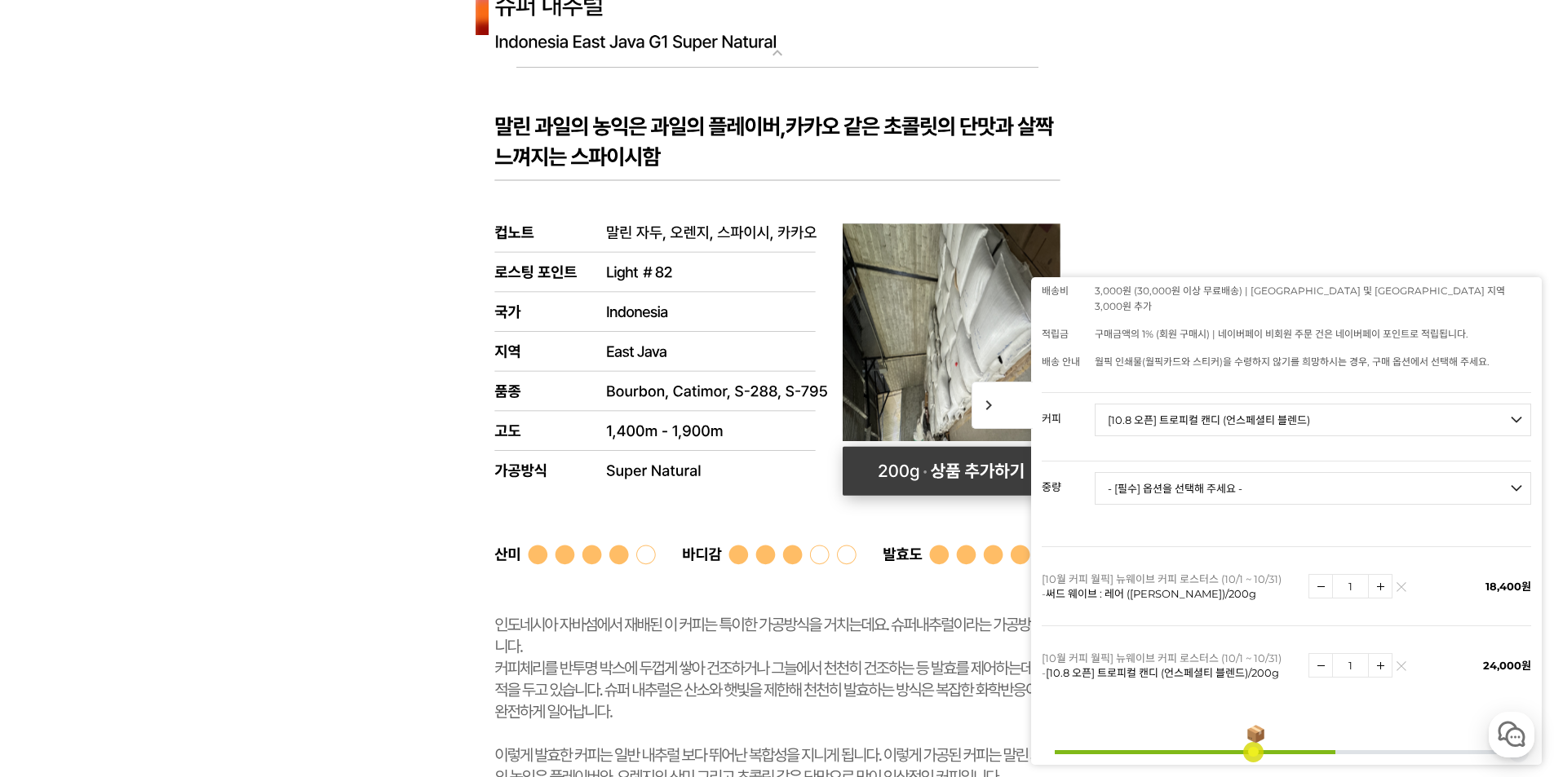
click at [937, 476] on rect at bounding box center [952, 471] width 218 height 49
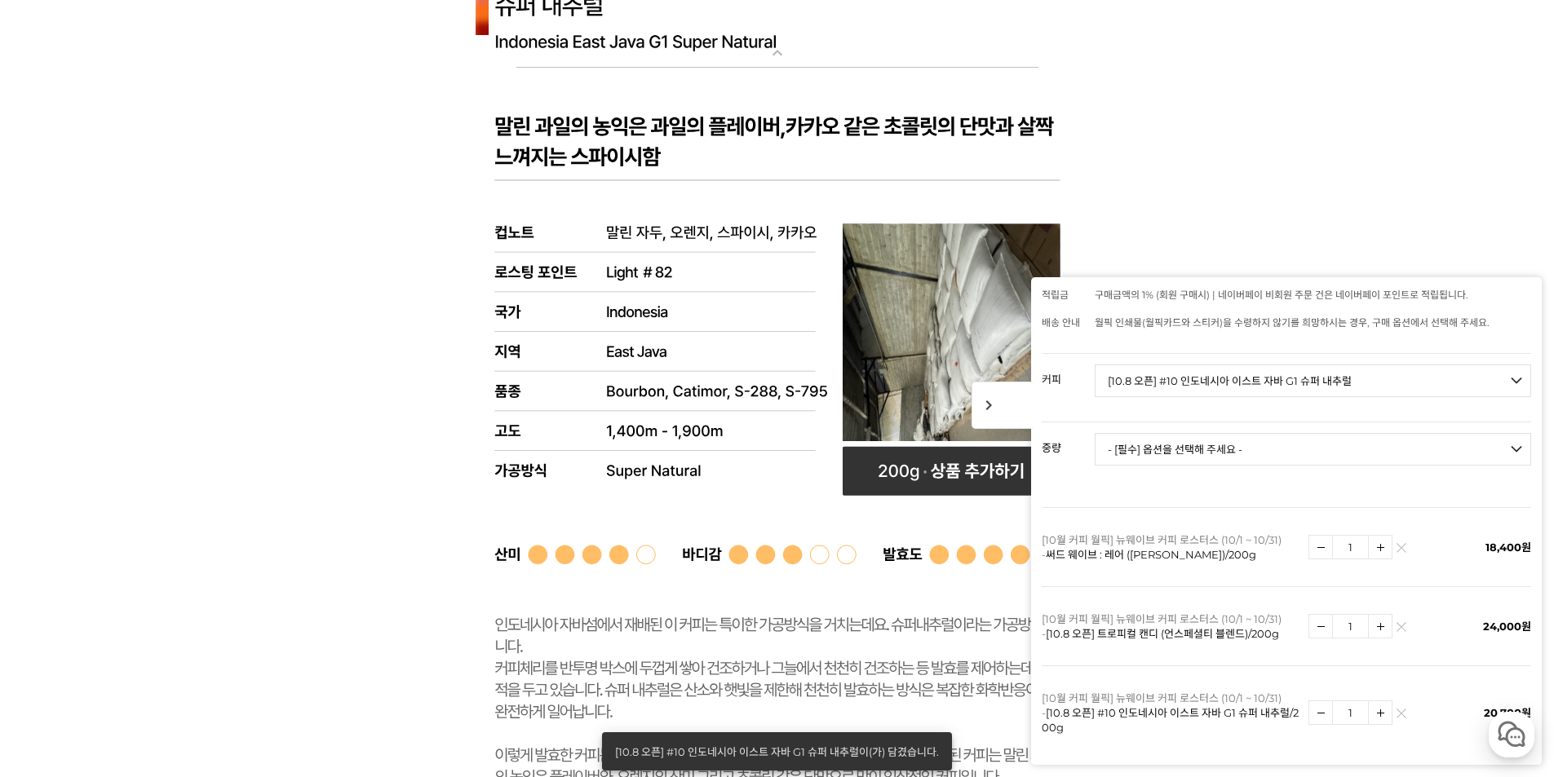
scroll to position [234, 0]
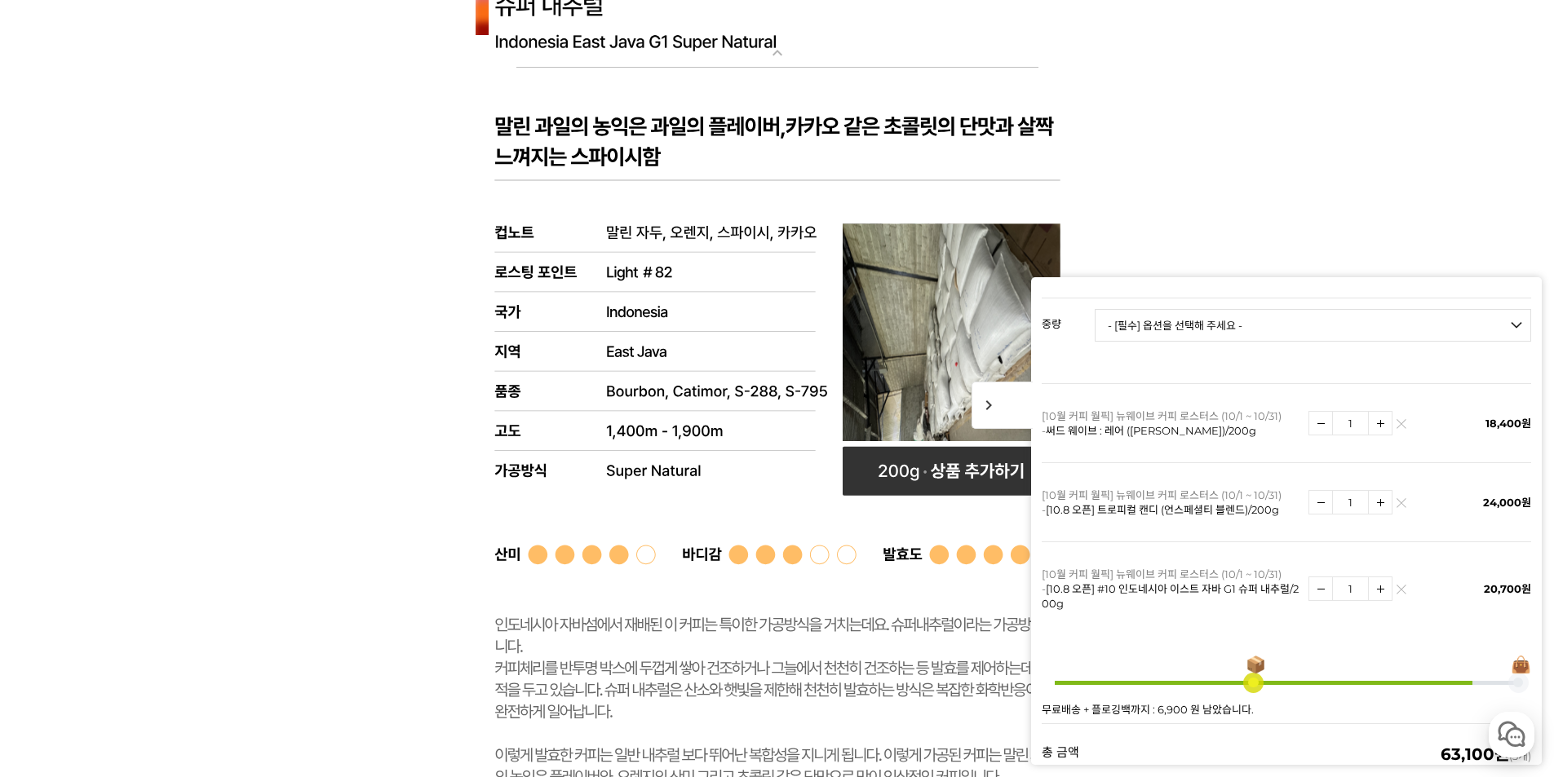
click at [1387, 490] on td "1" at bounding box center [1376, 502] width 134 height 79
click at [1397, 503] on img at bounding box center [1401, 507] width 9 height 9
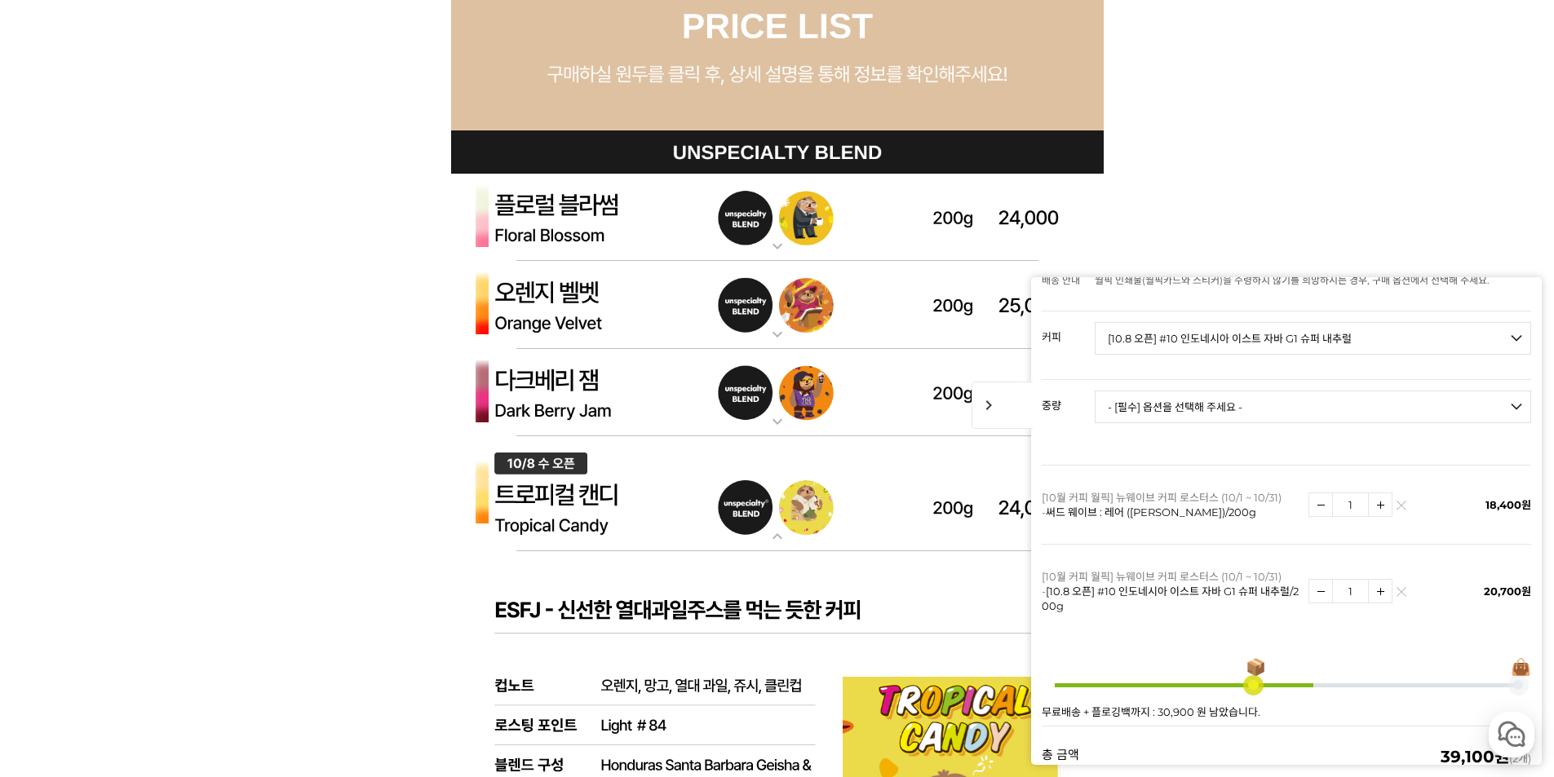
scroll to position [4828, 0]
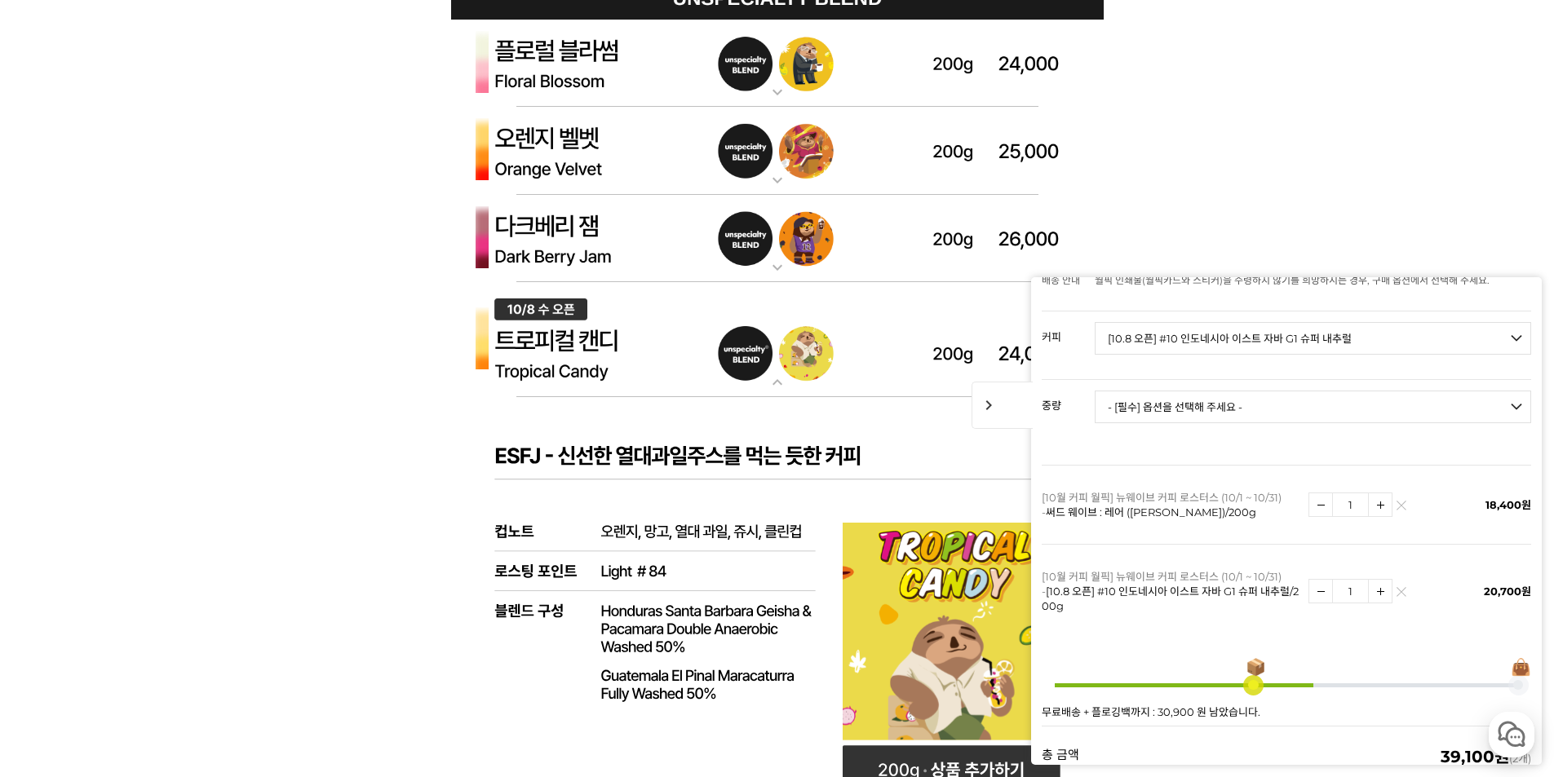
click at [671, 249] on img at bounding box center [777, 239] width 653 height 88
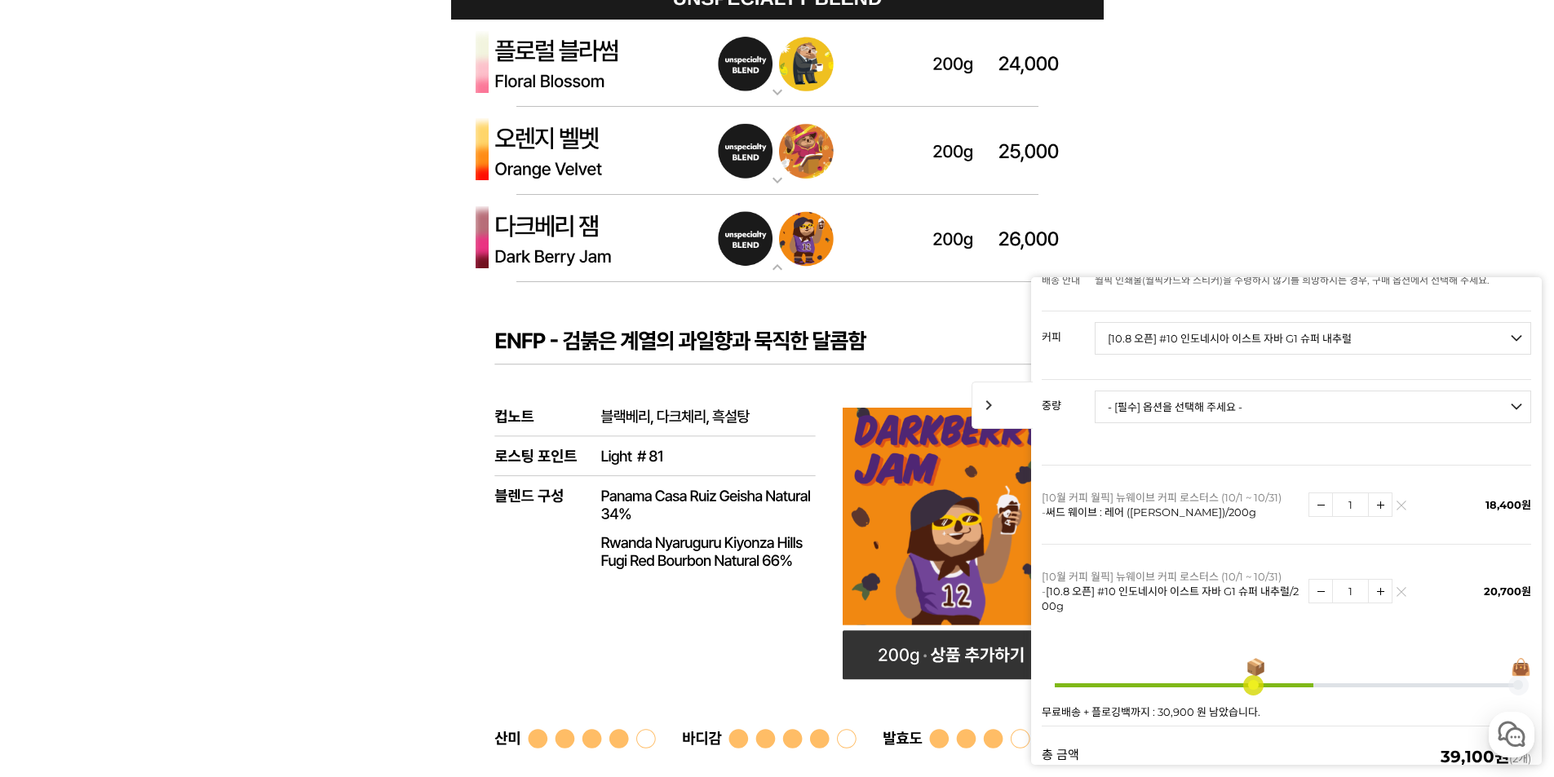
click at [670, 249] on img at bounding box center [777, 239] width 653 height 88
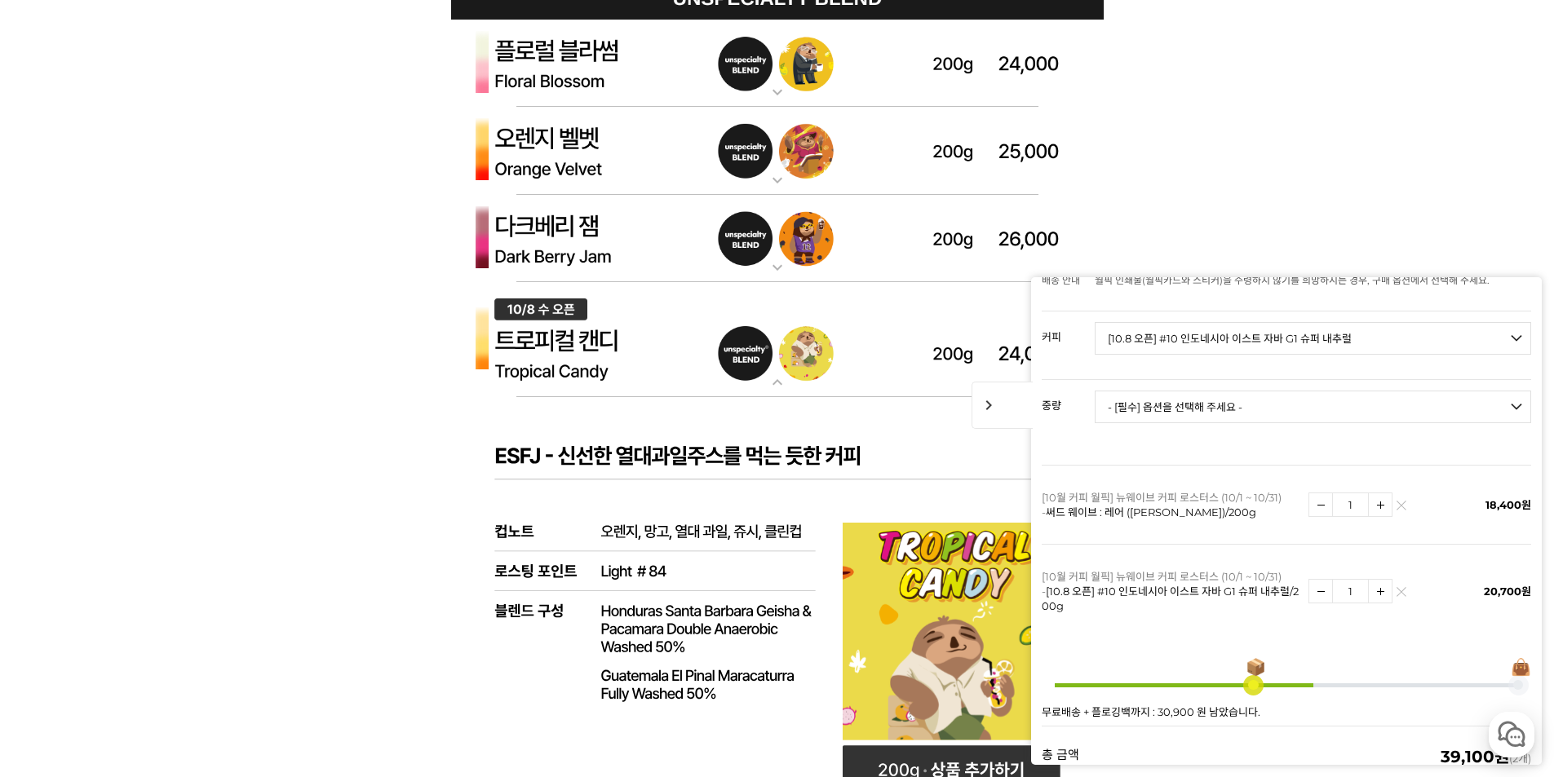
click at [625, 241] on img at bounding box center [777, 239] width 653 height 88
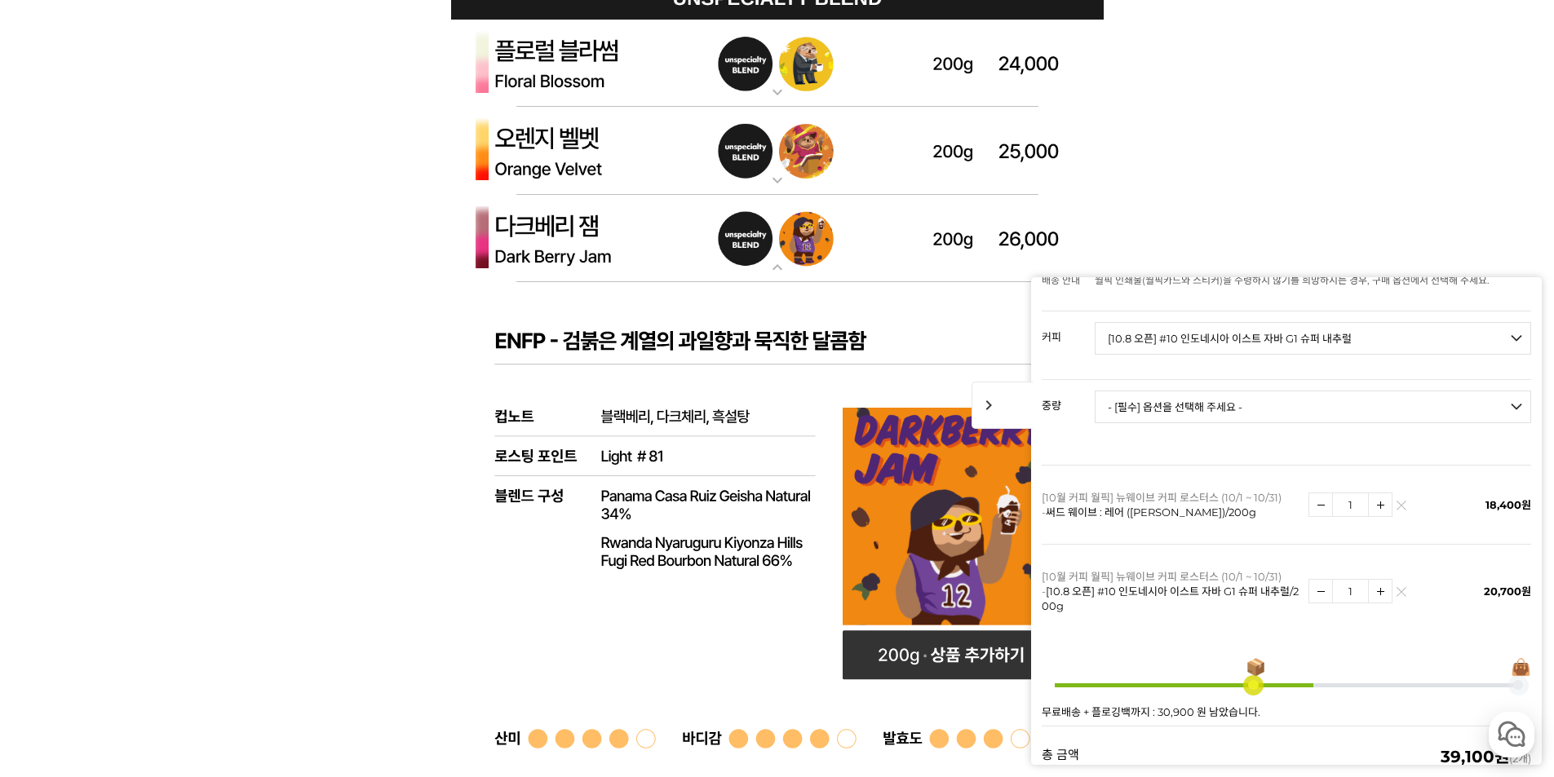
click at [625, 241] on img at bounding box center [777, 239] width 653 height 88
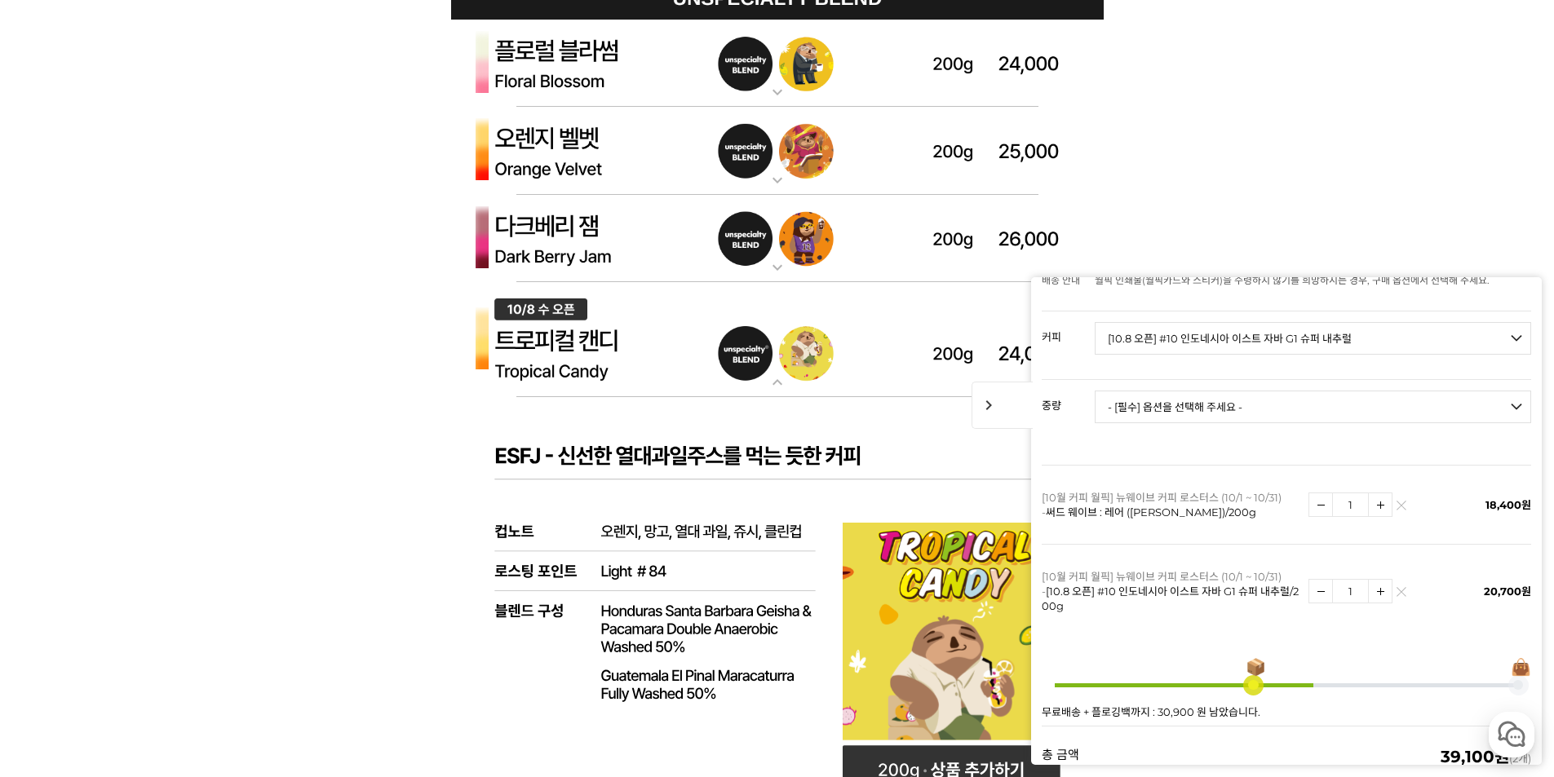
click at [645, 364] on img at bounding box center [777, 340] width 653 height 116
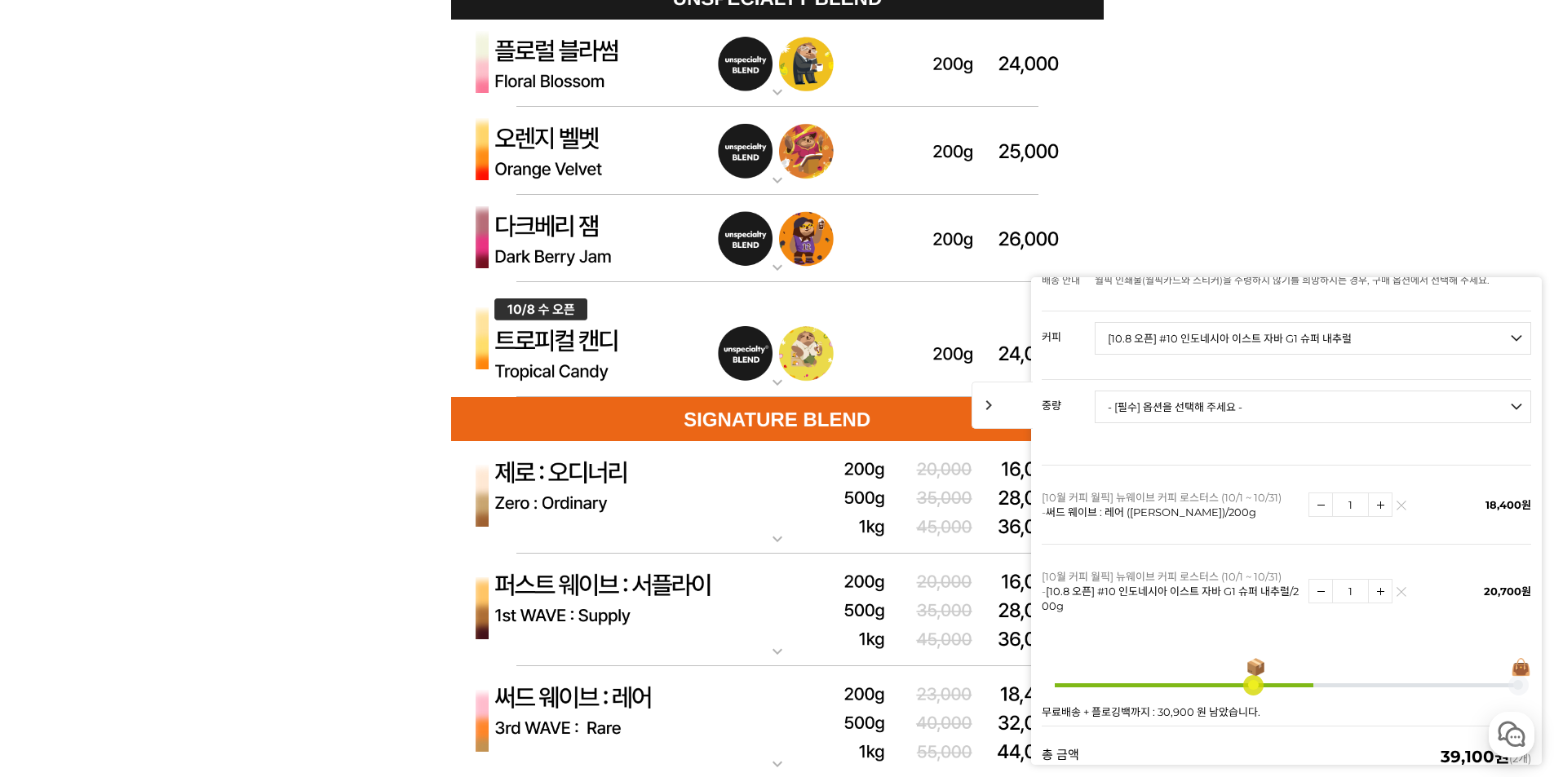
click at [645, 364] on img at bounding box center [777, 340] width 653 height 116
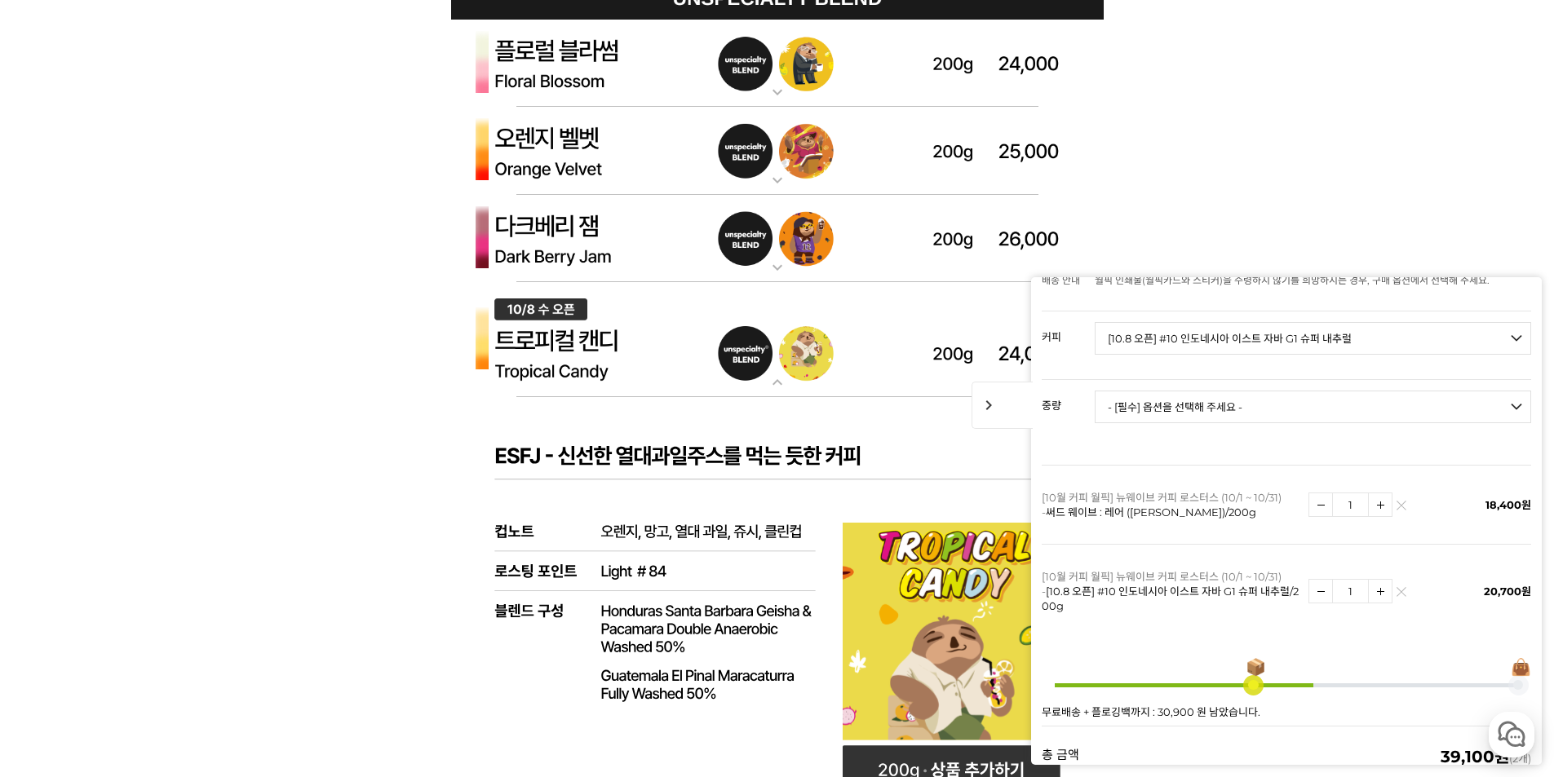
scroll to position [4910, 0]
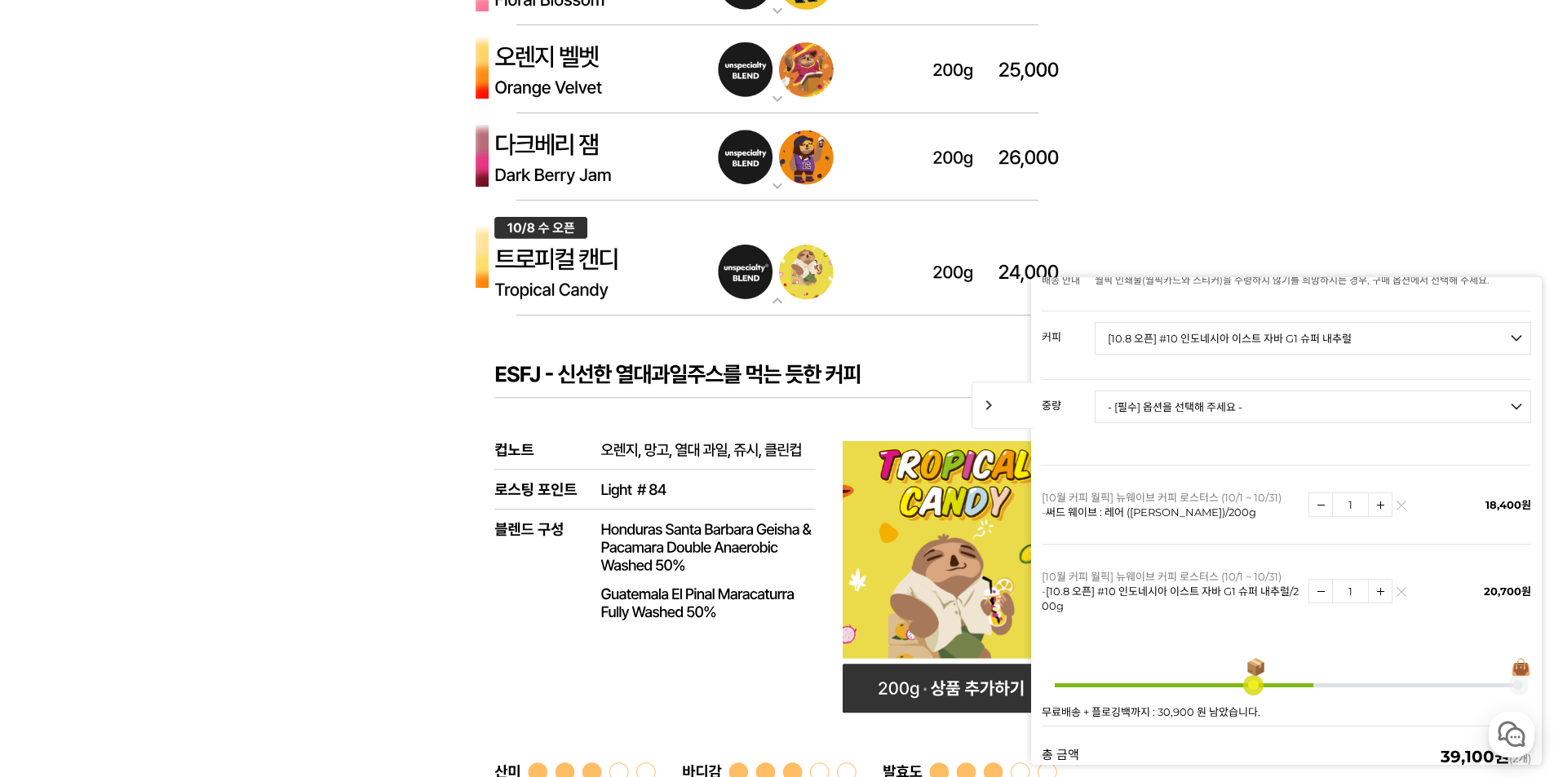
click at [1397, 591] on img at bounding box center [1401, 595] width 9 height 9
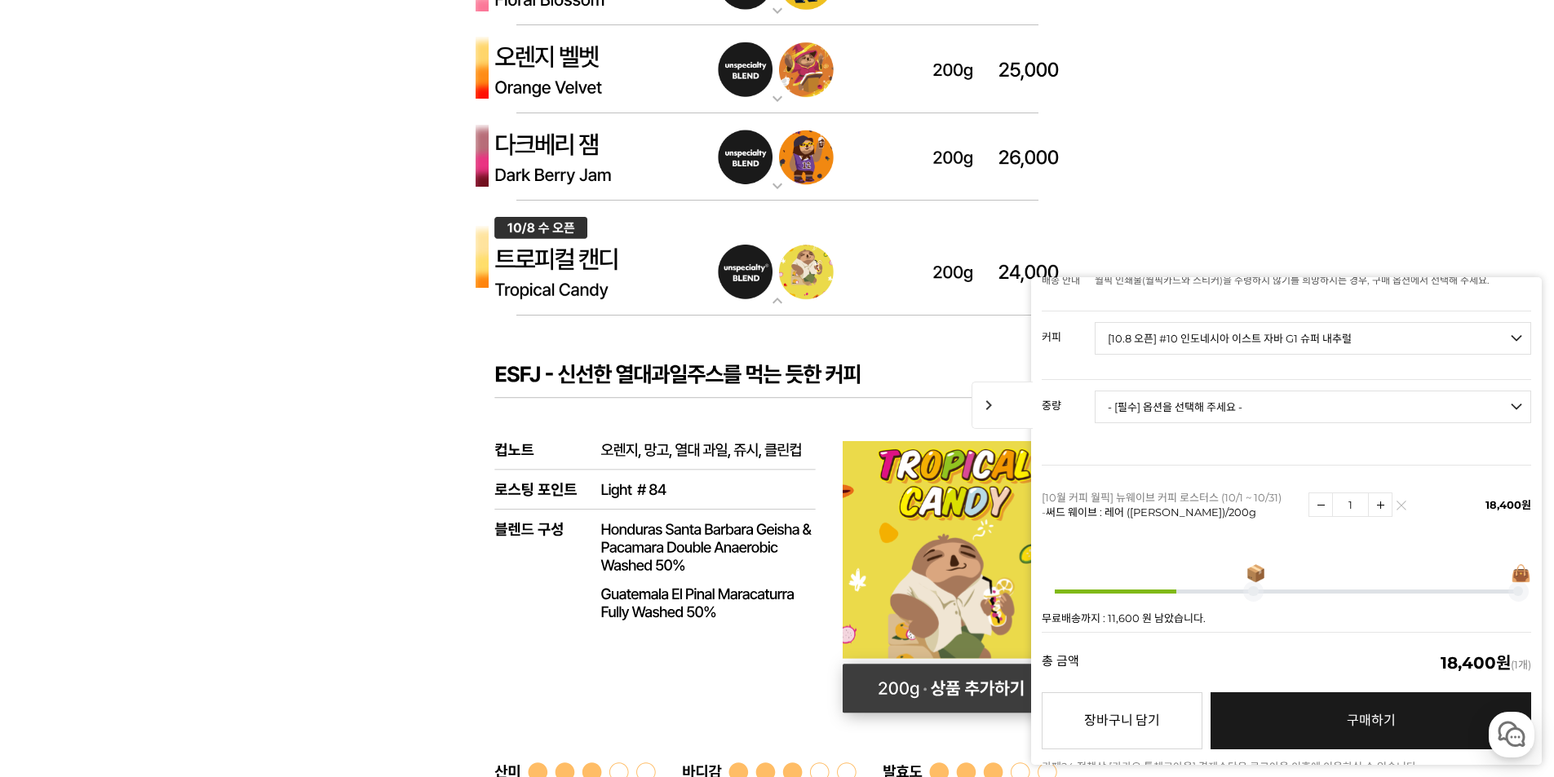
click at [982, 702] on rect at bounding box center [951, 689] width 218 height 49
select select "[10.8 오픈] 트로피컬 캔디 (언스페셜티 블렌드)"
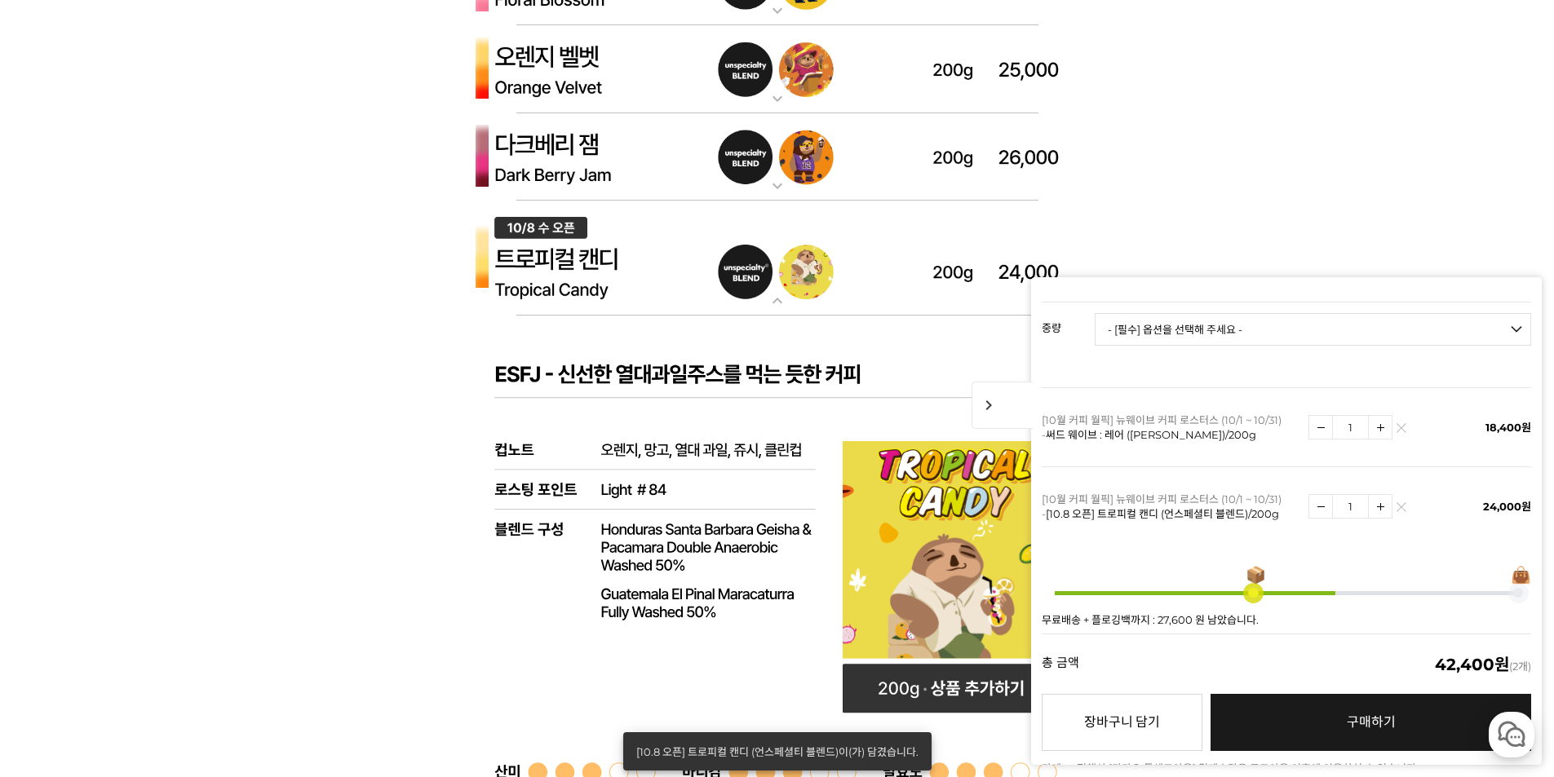
scroll to position [234, 0]
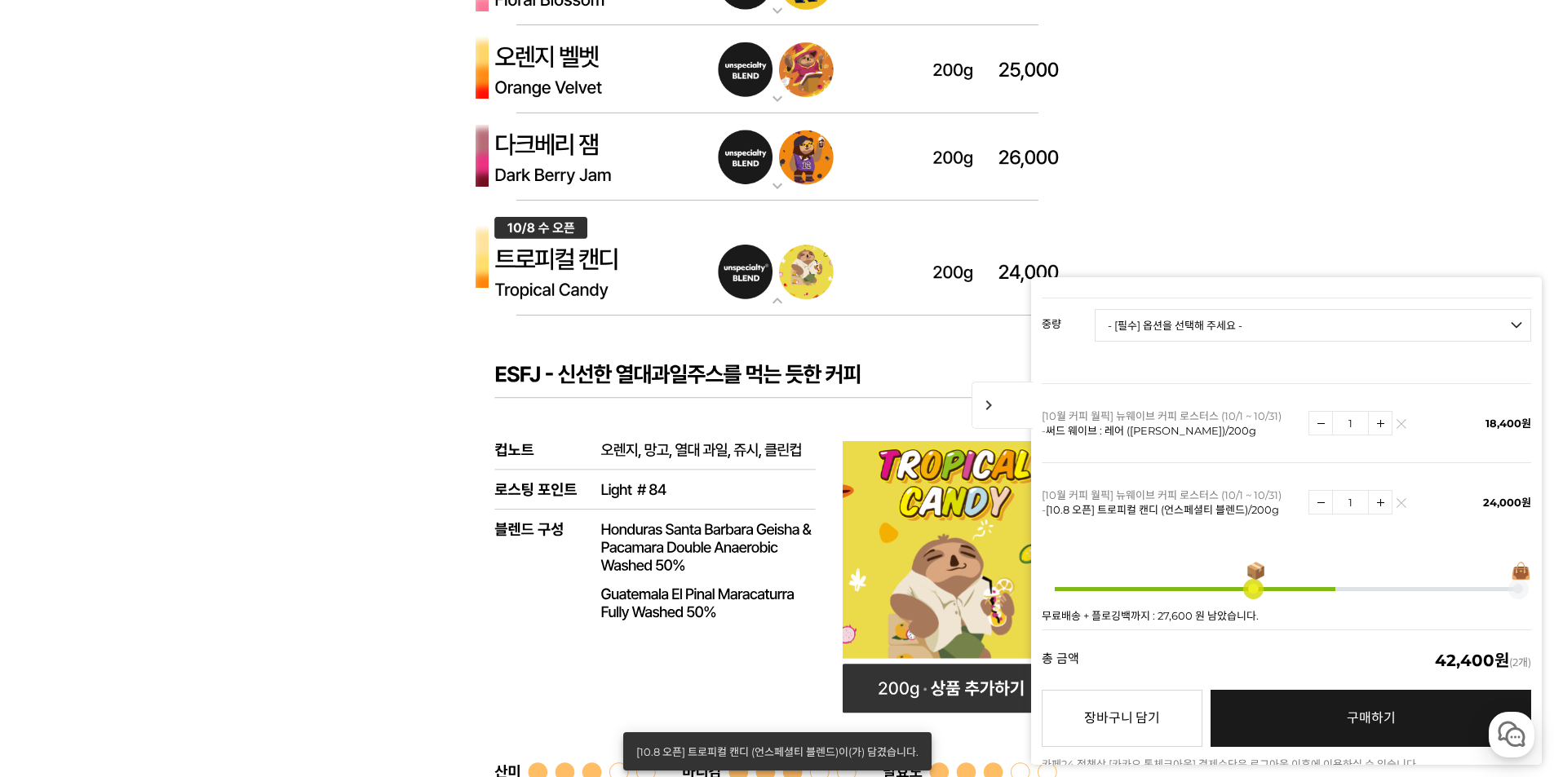
click at [1380, 724] on link "구매하기 예약주문 REGULAR DELIVERY" at bounding box center [1371, 718] width 321 height 57
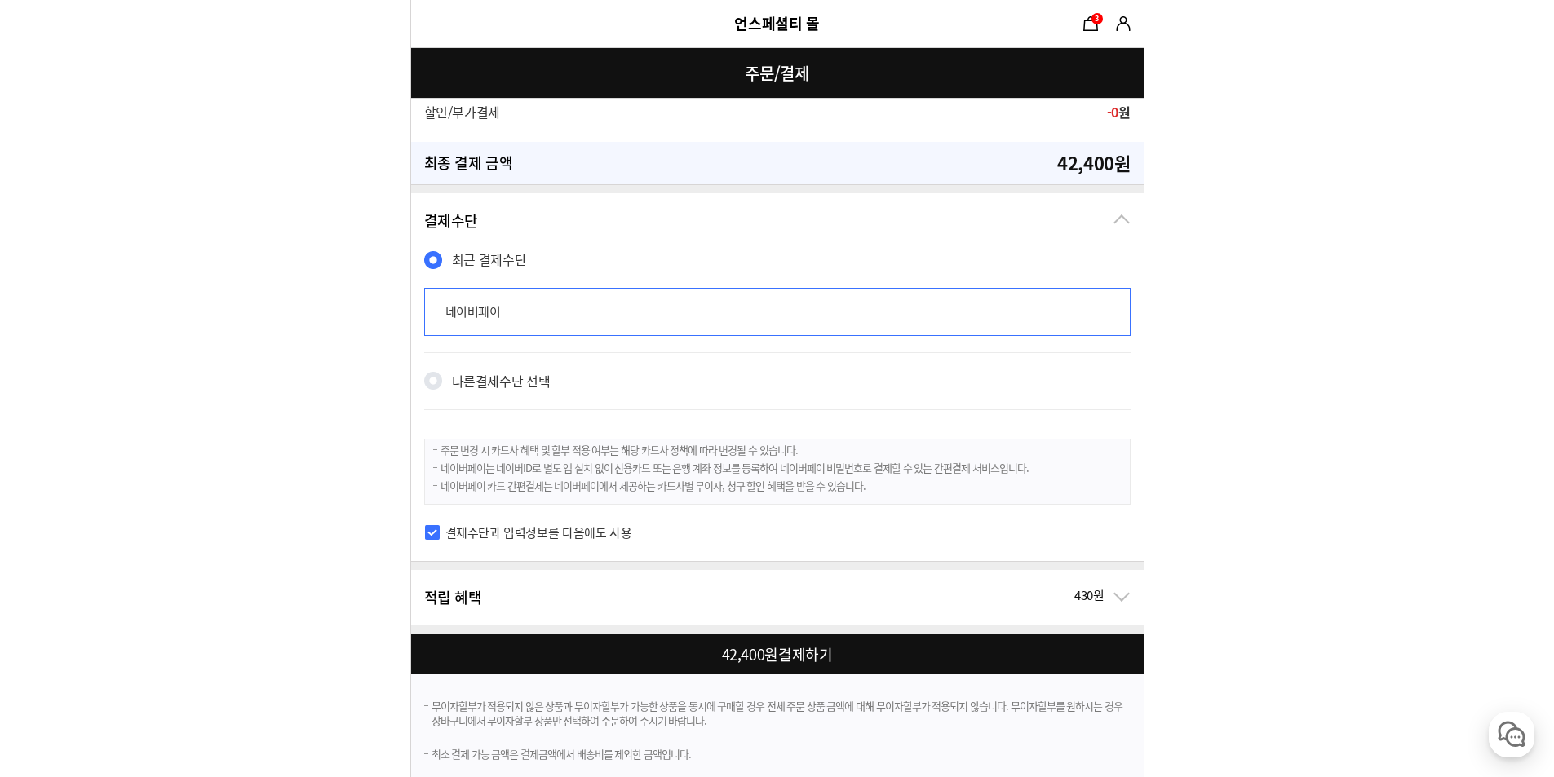
scroll to position [1008, 0]
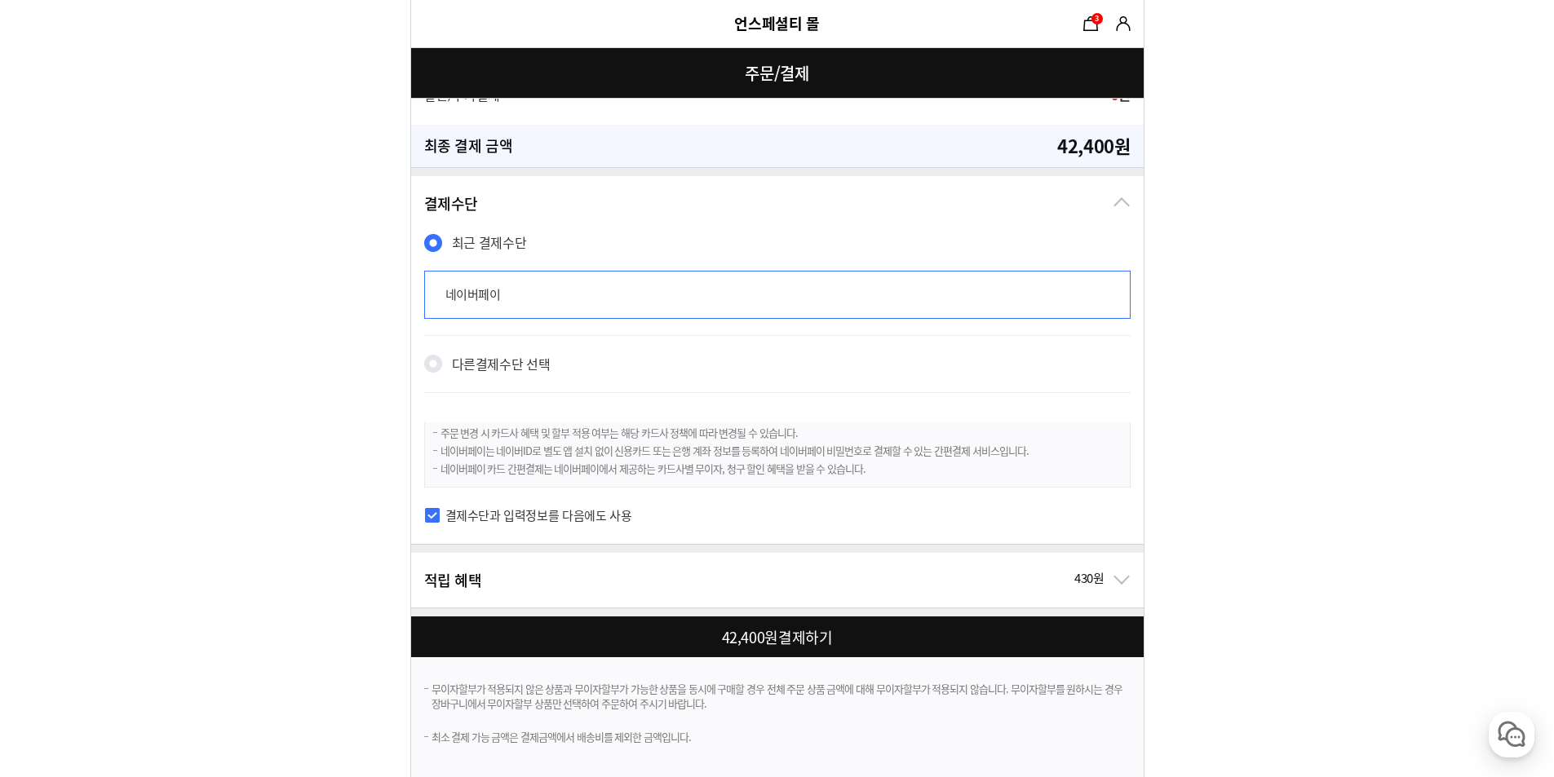
click at [622, 636] on div at bounding box center [780, 637] width 739 height 41
checkbox input "true"
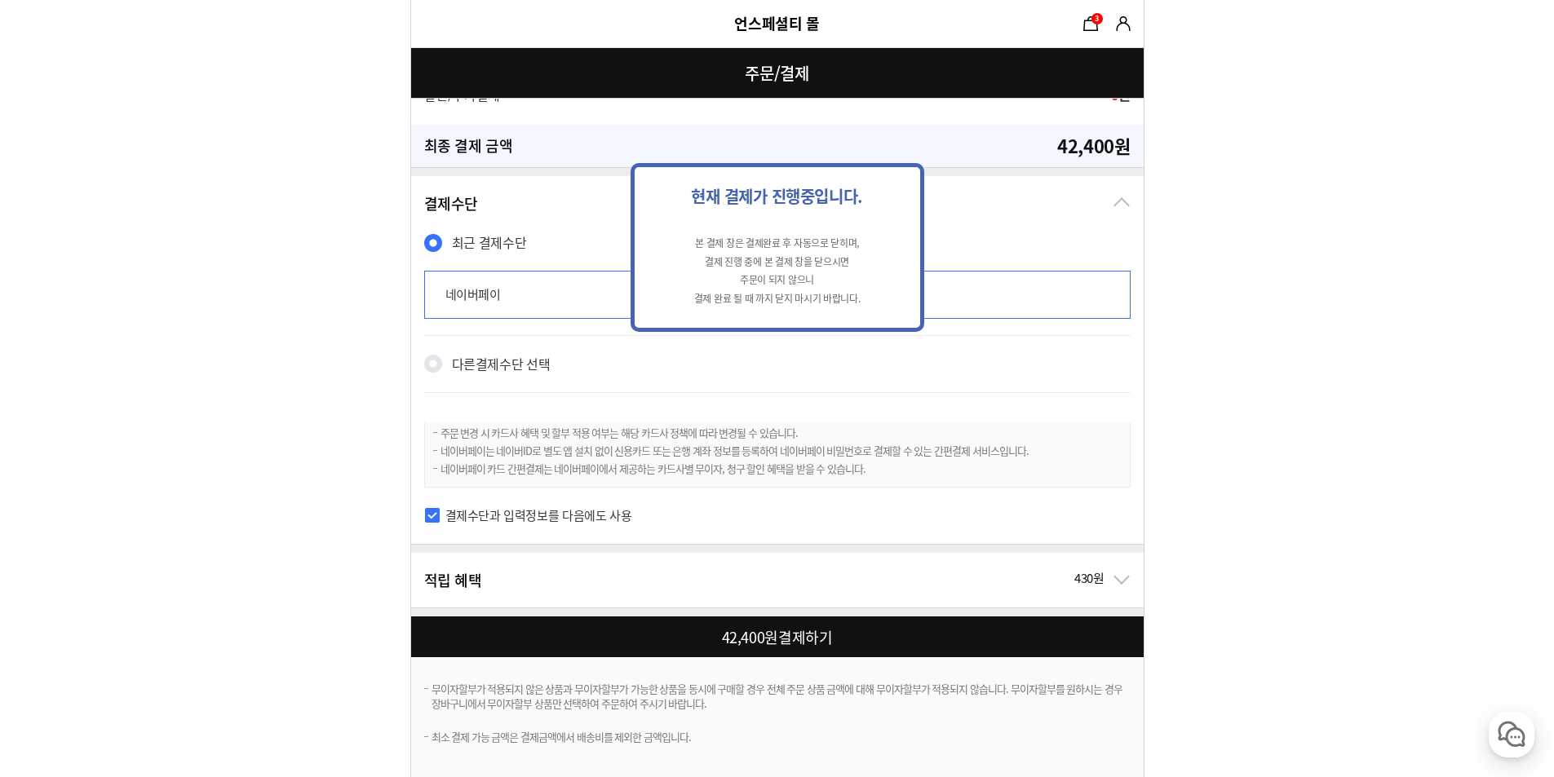
scroll to position [0, 0]
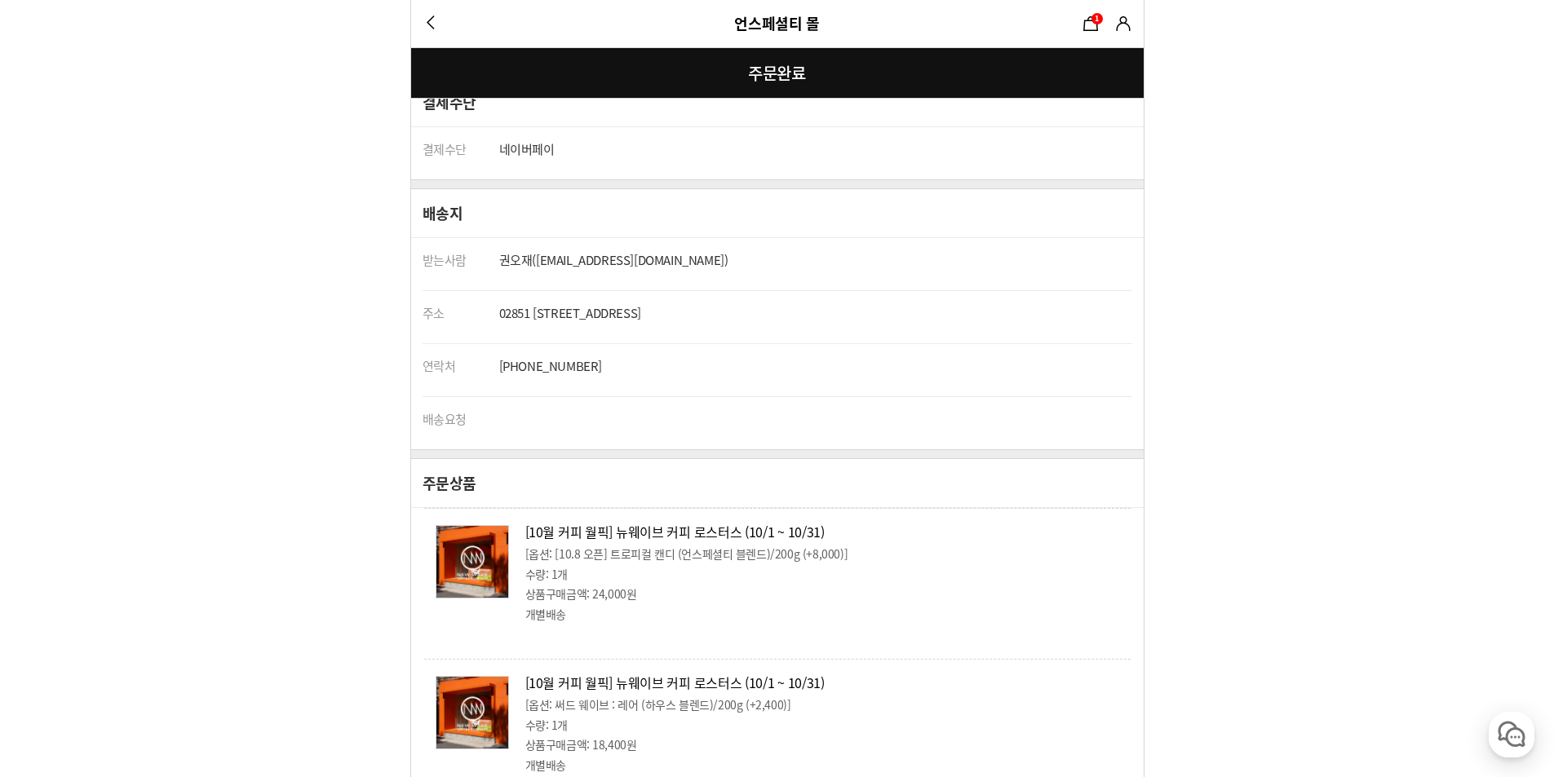
scroll to position [326, 0]
